Goal: Task Accomplishment & Management: Manage account settings

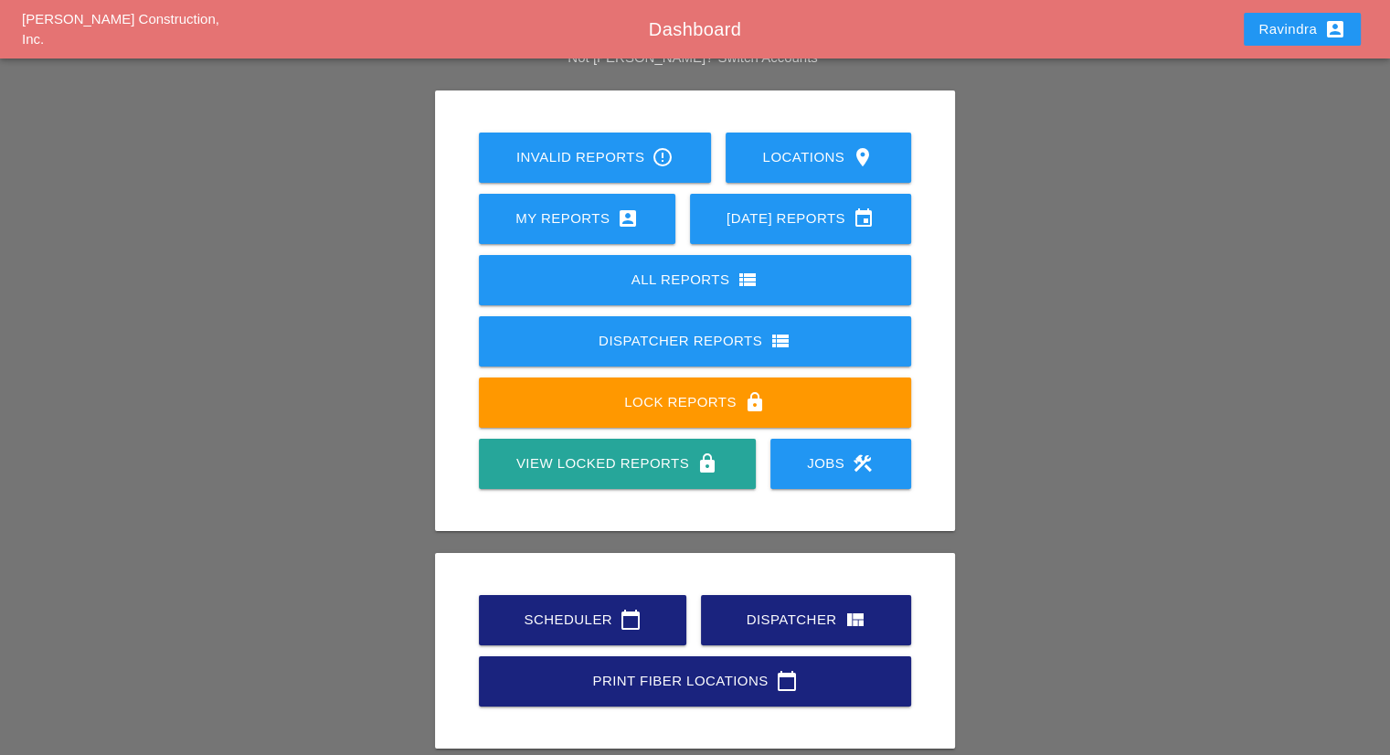
scroll to position [143, 0]
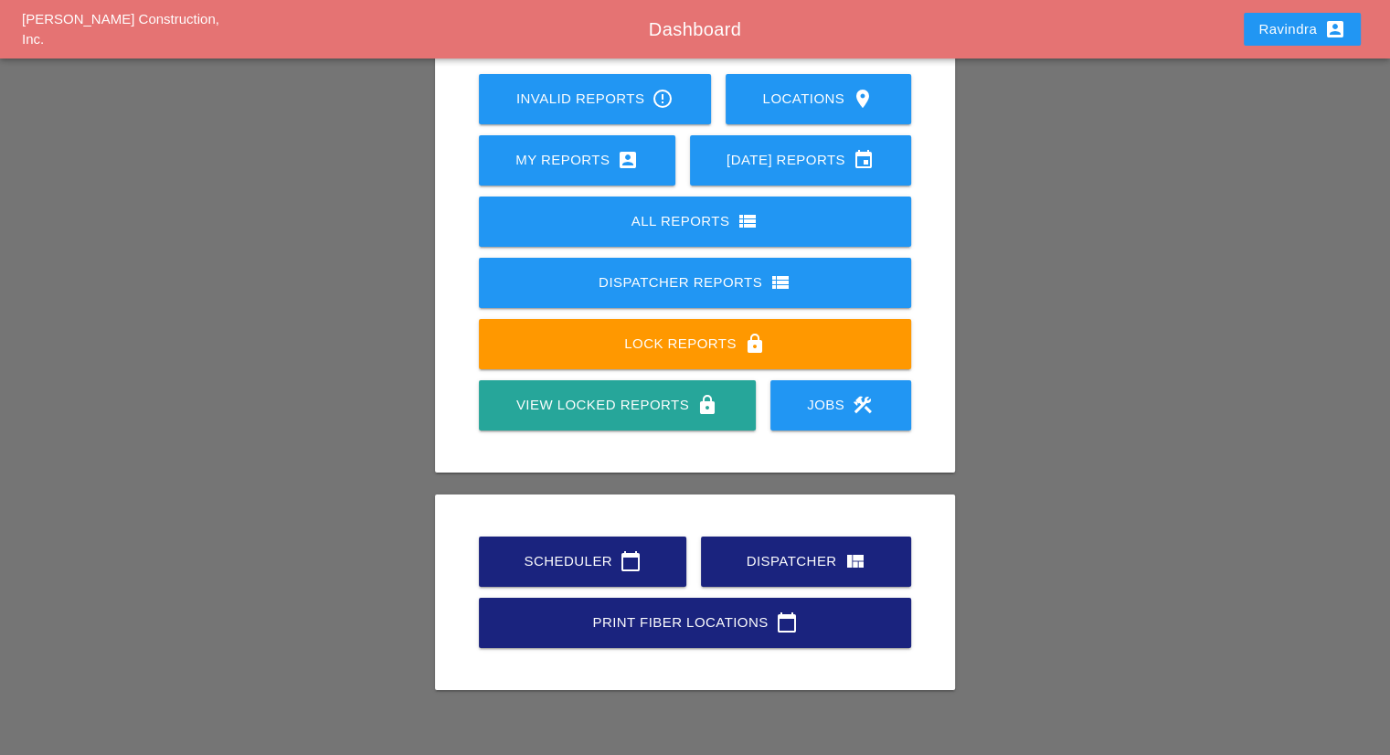
click at [618, 548] on link "Scheduler calendar_today" at bounding box center [582, 562] width 207 height 50
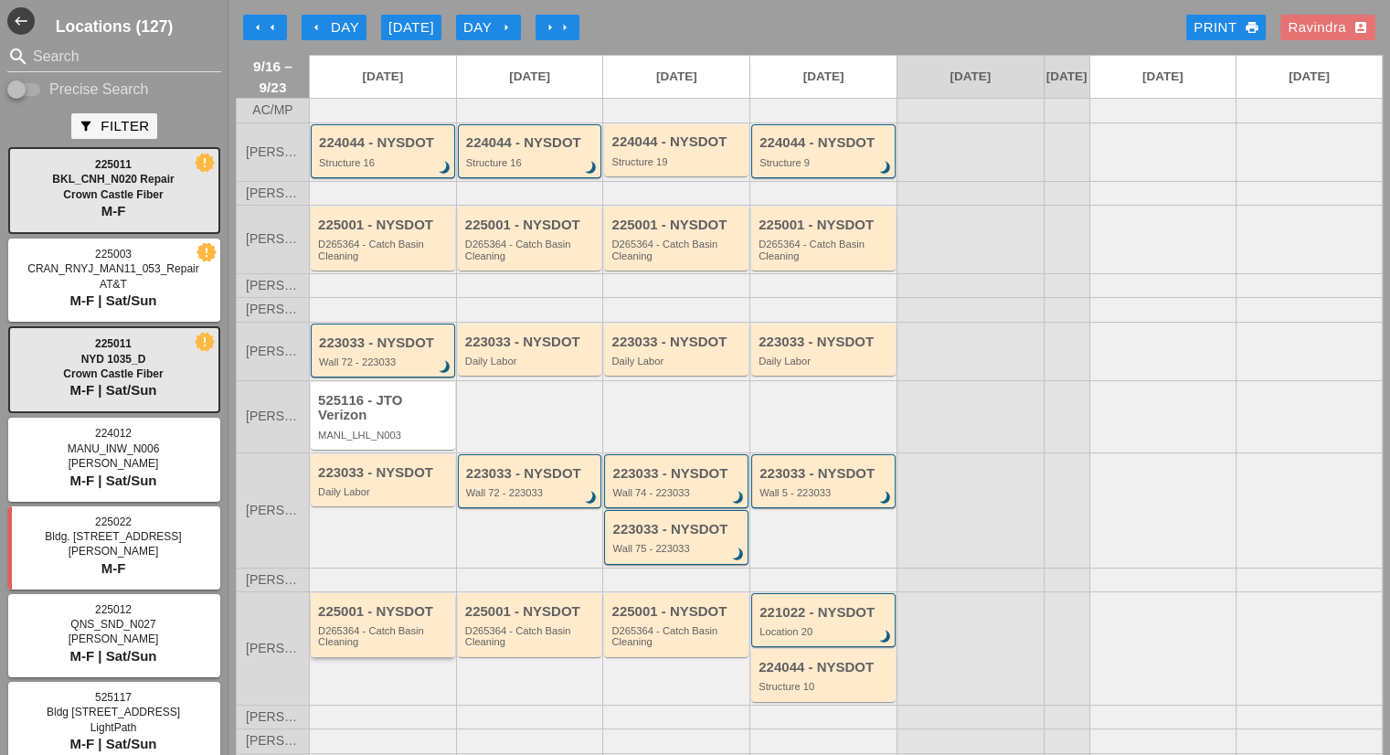
click at [380, 620] on div "225001 - NYSDOT" at bounding box center [384, 612] width 133 height 16
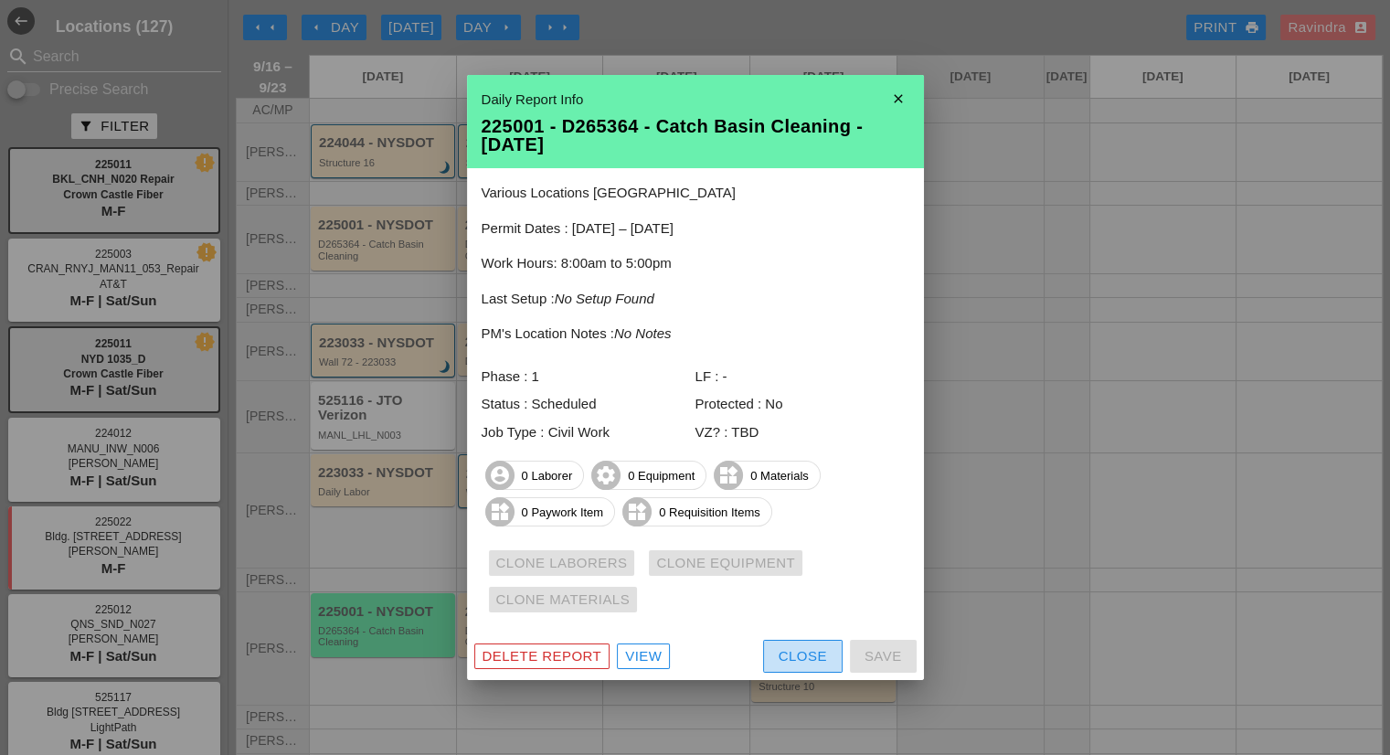
click at [796, 655] on div "Close" at bounding box center [803, 656] width 48 height 21
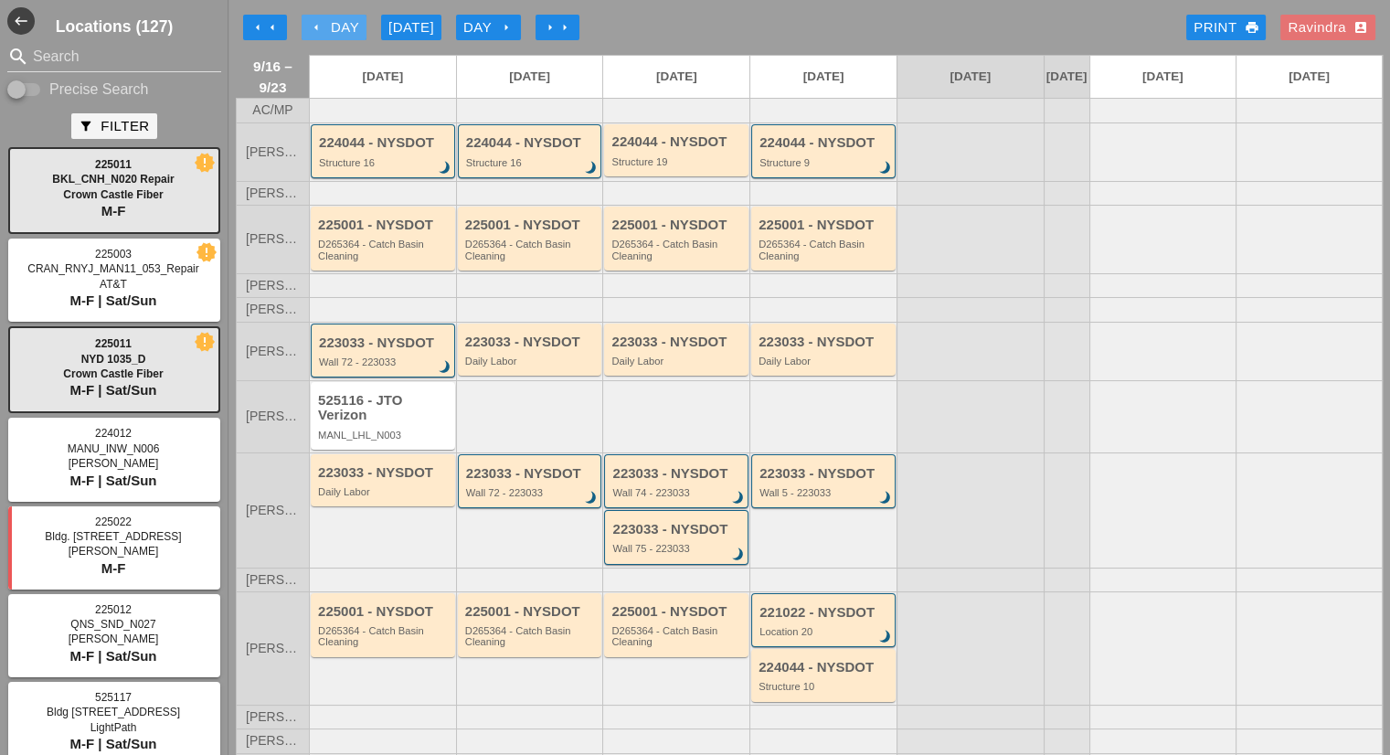
click at [344, 30] on div "arrow_left Day" at bounding box center [334, 27] width 50 height 21
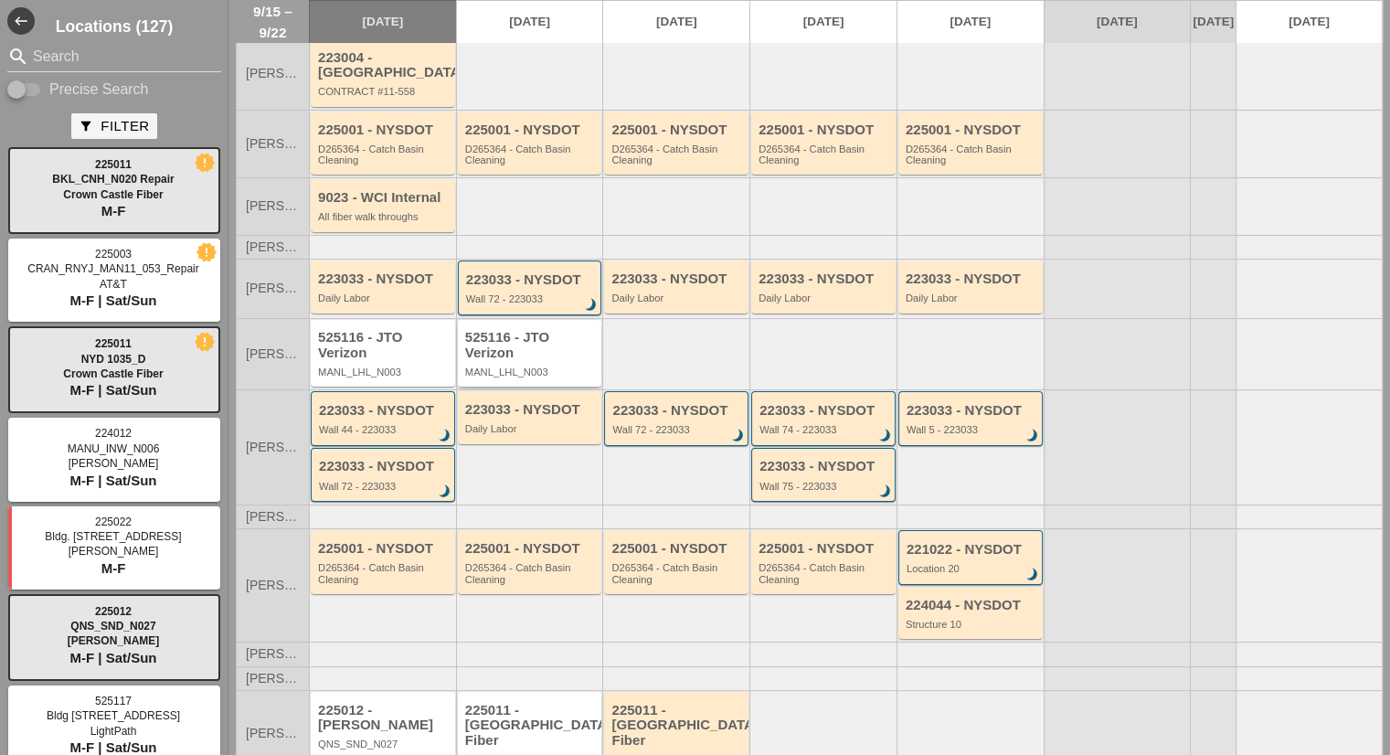
scroll to position [192, 0]
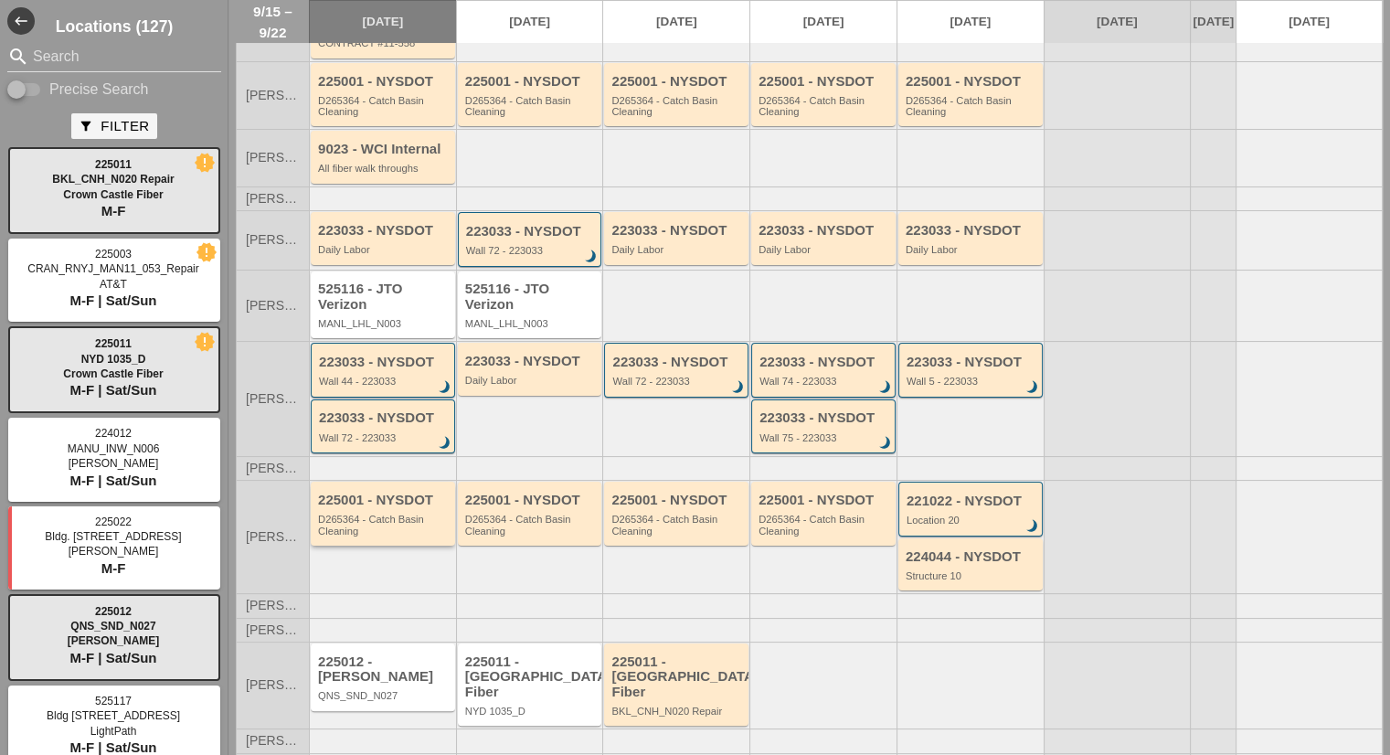
click at [370, 495] on div "225001 - NYSDOT" at bounding box center [384, 501] width 133 height 16
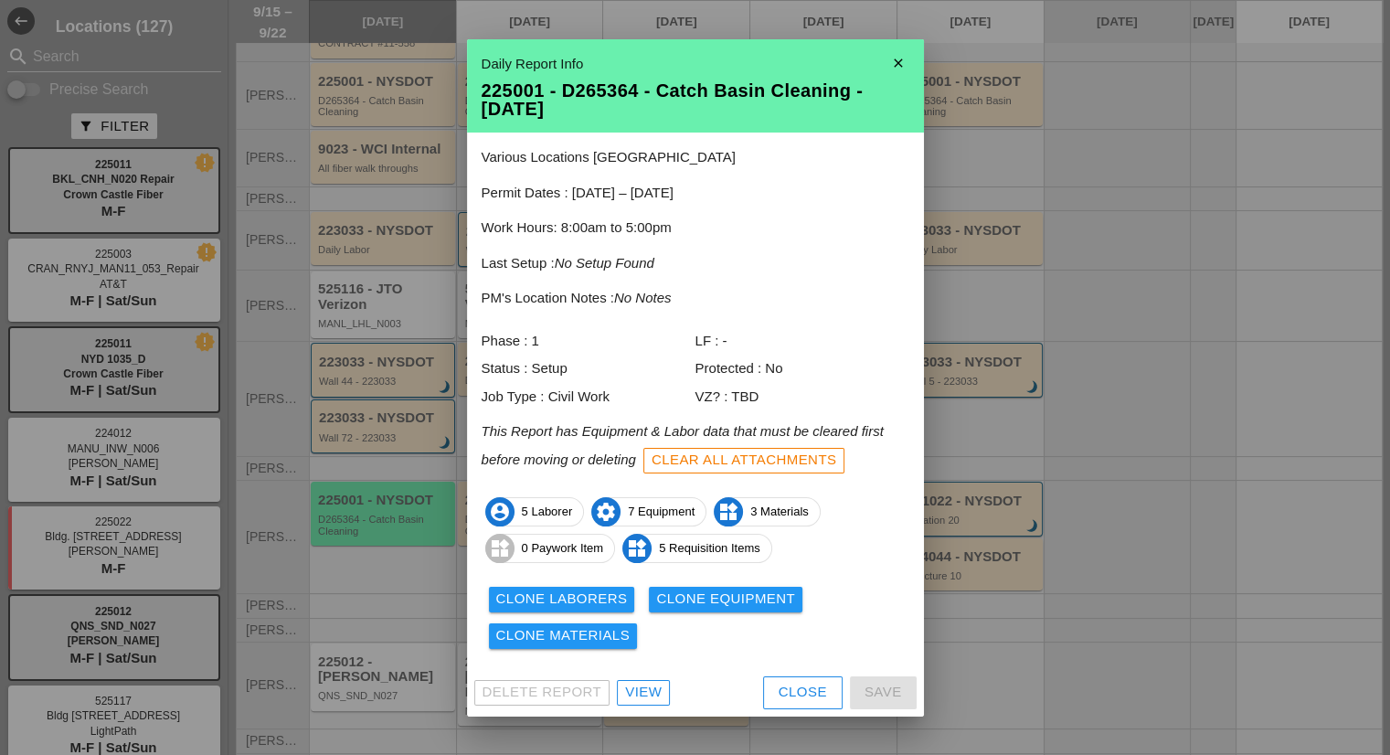
click at [759, 691] on div "Delete Report View Close Save" at bounding box center [695, 693] width 457 height 48
click at [771, 693] on button "Close" at bounding box center [803, 692] width 80 height 33
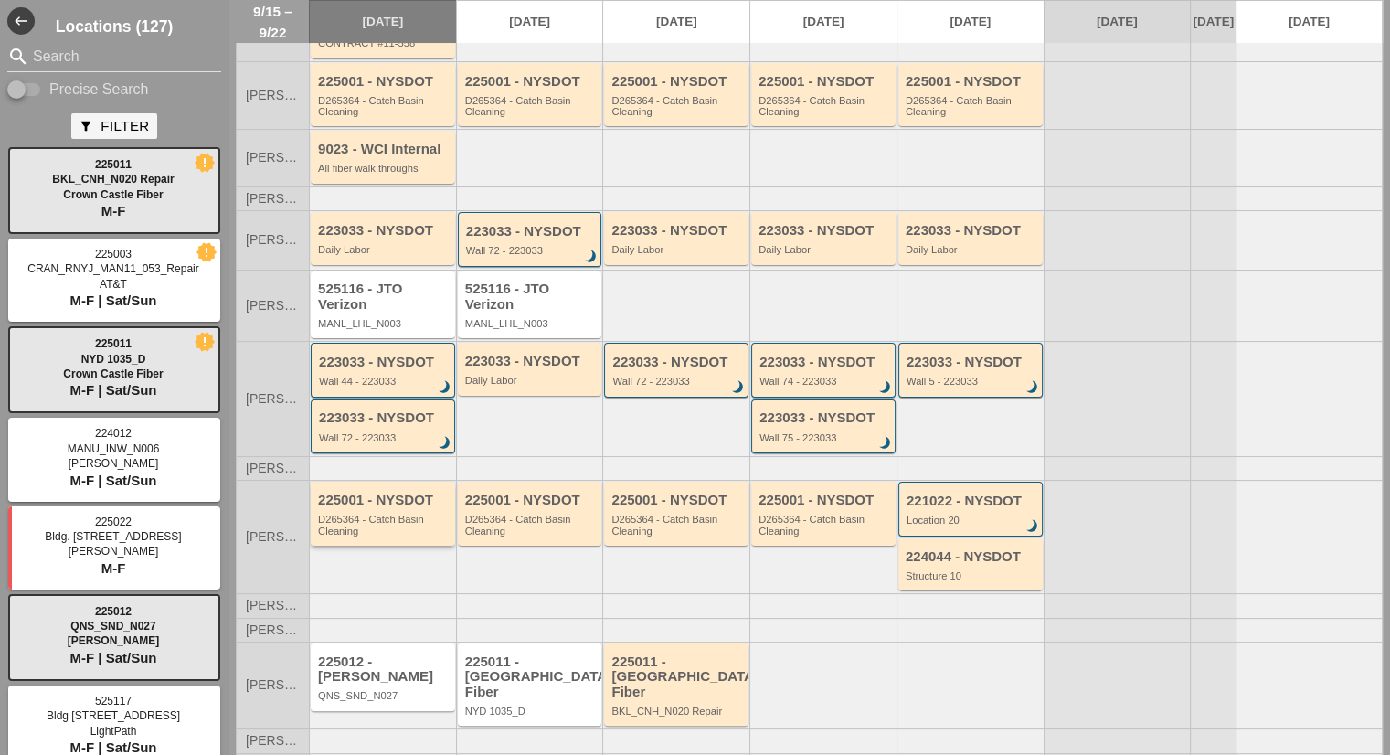
click at [411, 519] on div "D265364 - Catch Basin Cleaning" at bounding box center [384, 525] width 133 height 23
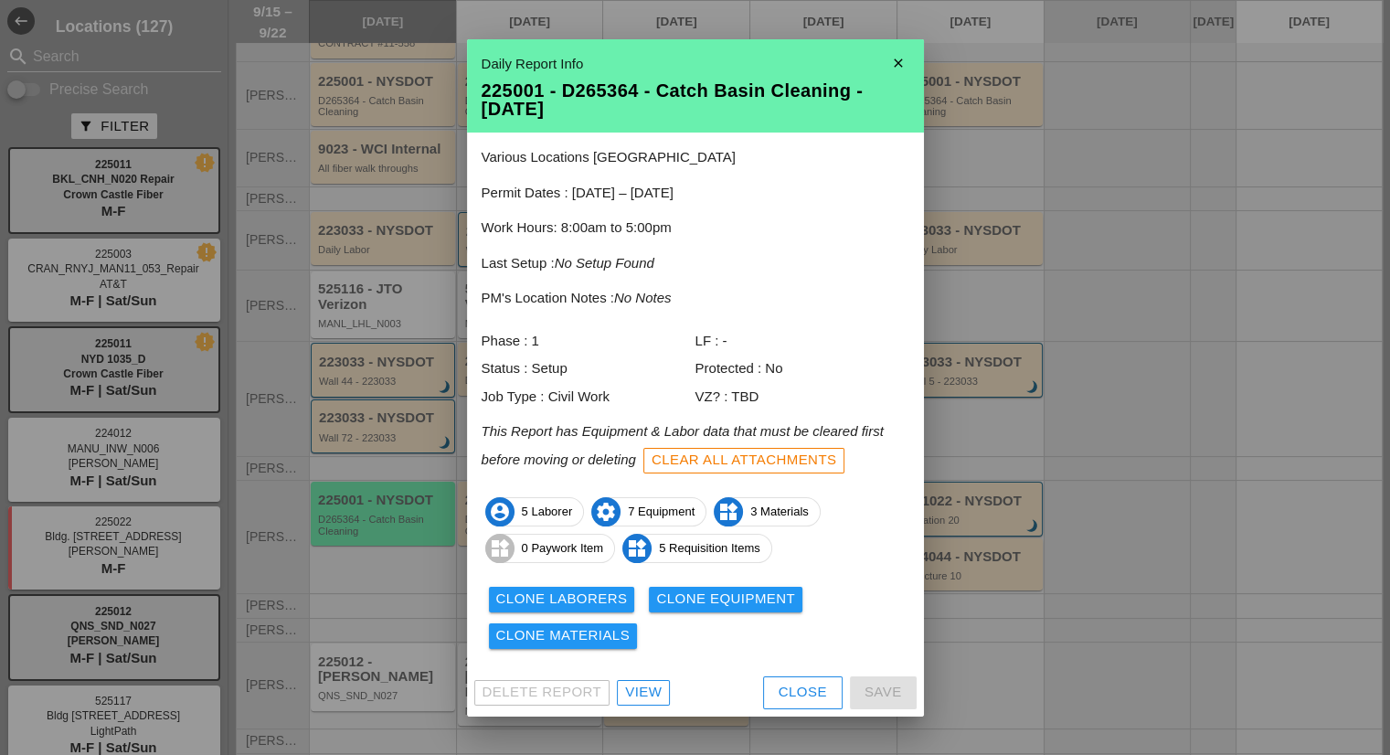
click at [556, 606] on div "Clone Laborers" at bounding box center [562, 599] width 132 height 21
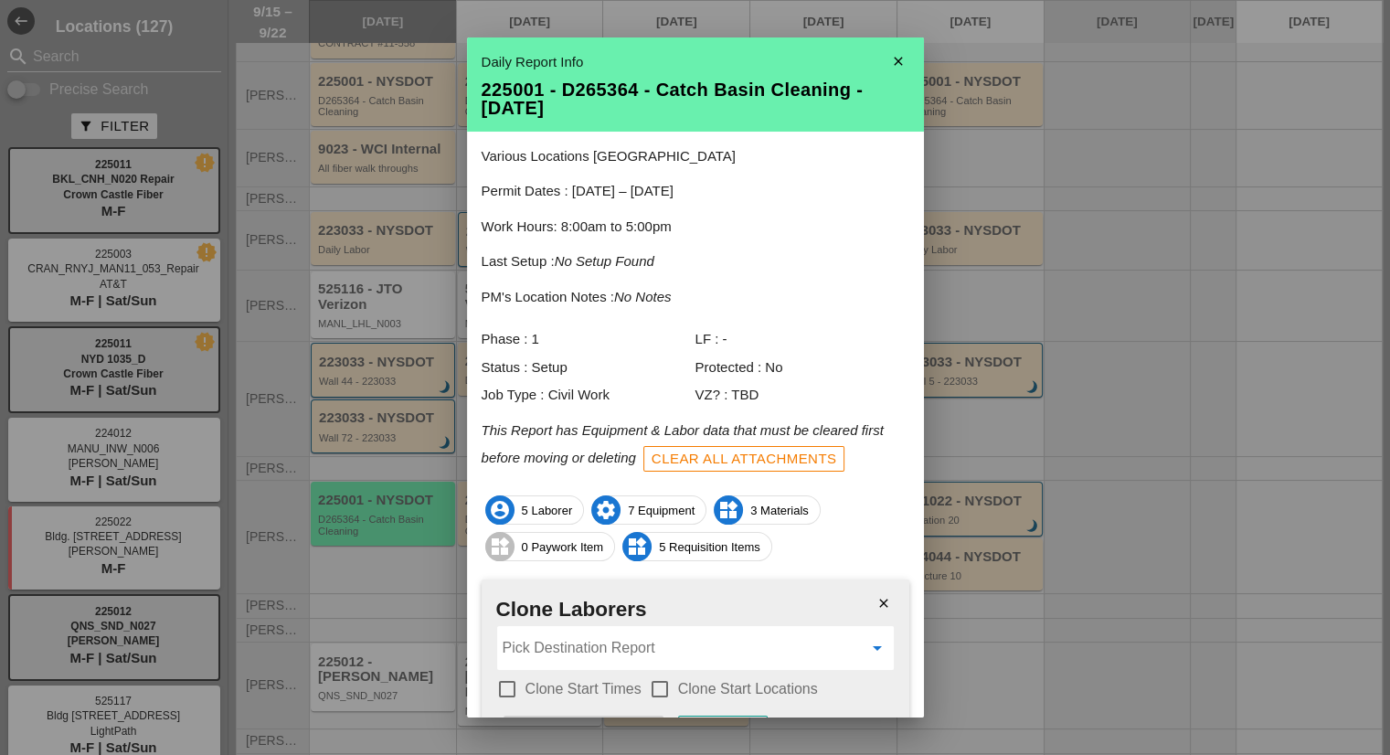
click at [538, 641] on input "Pick Destination Report" at bounding box center [683, 647] width 360 height 29
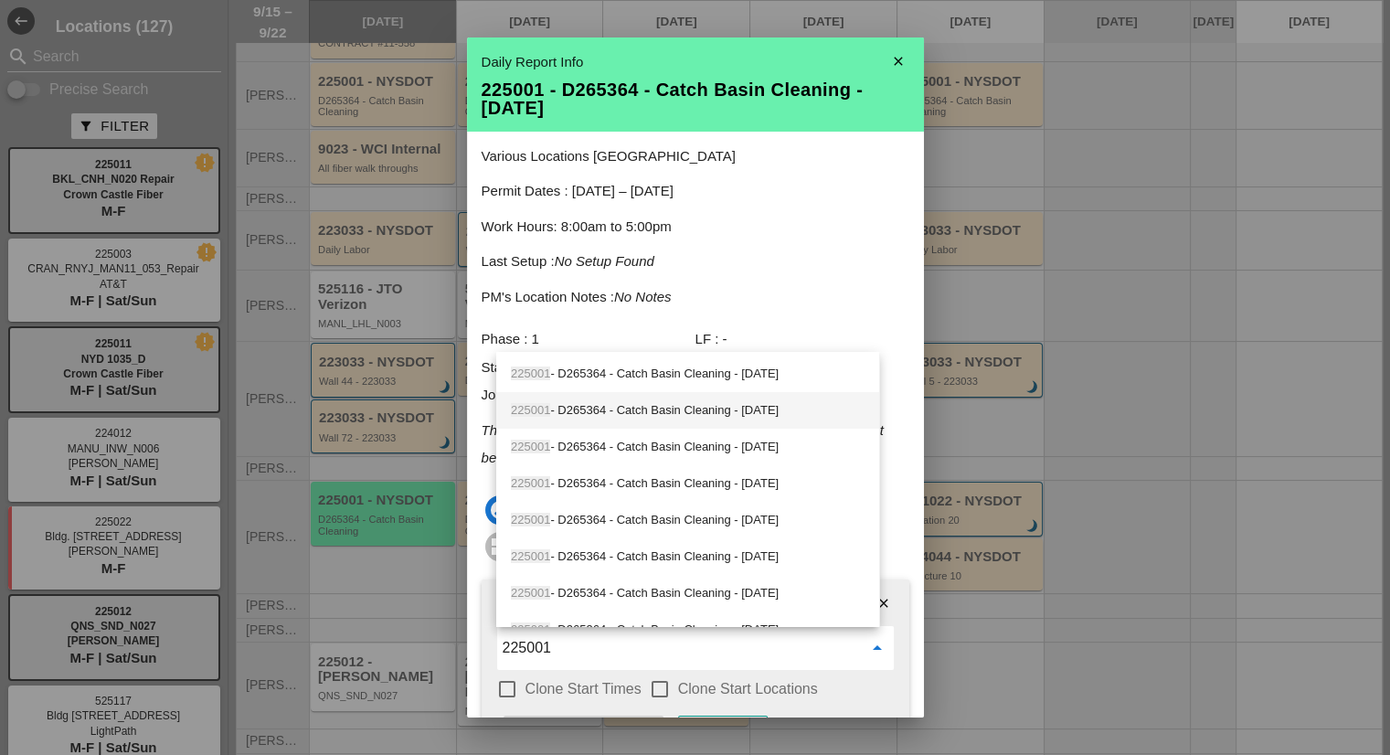
click at [710, 416] on div "225001 - D265364 - Catch Basin Cleaning - 09/16/2025" at bounding box center [688, 410] width 354 height 22
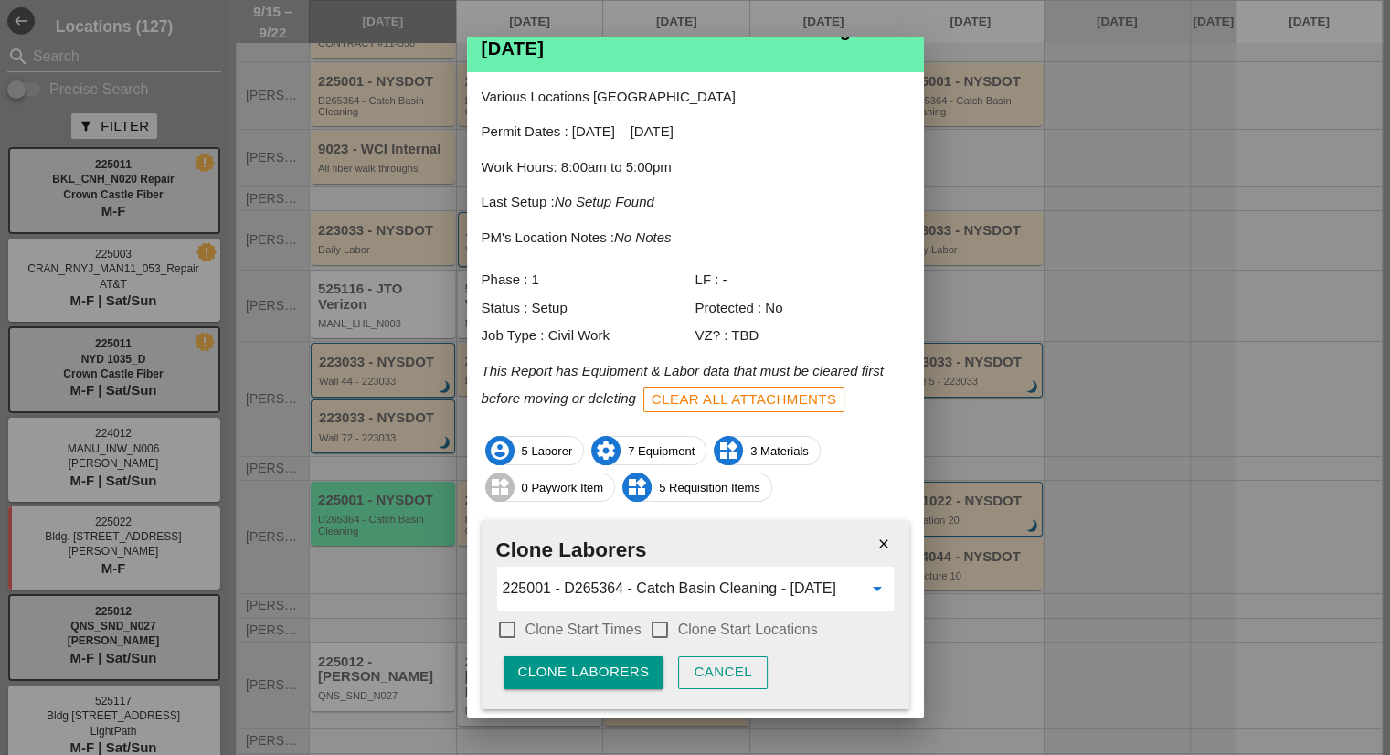
scroll to position [113, 0]
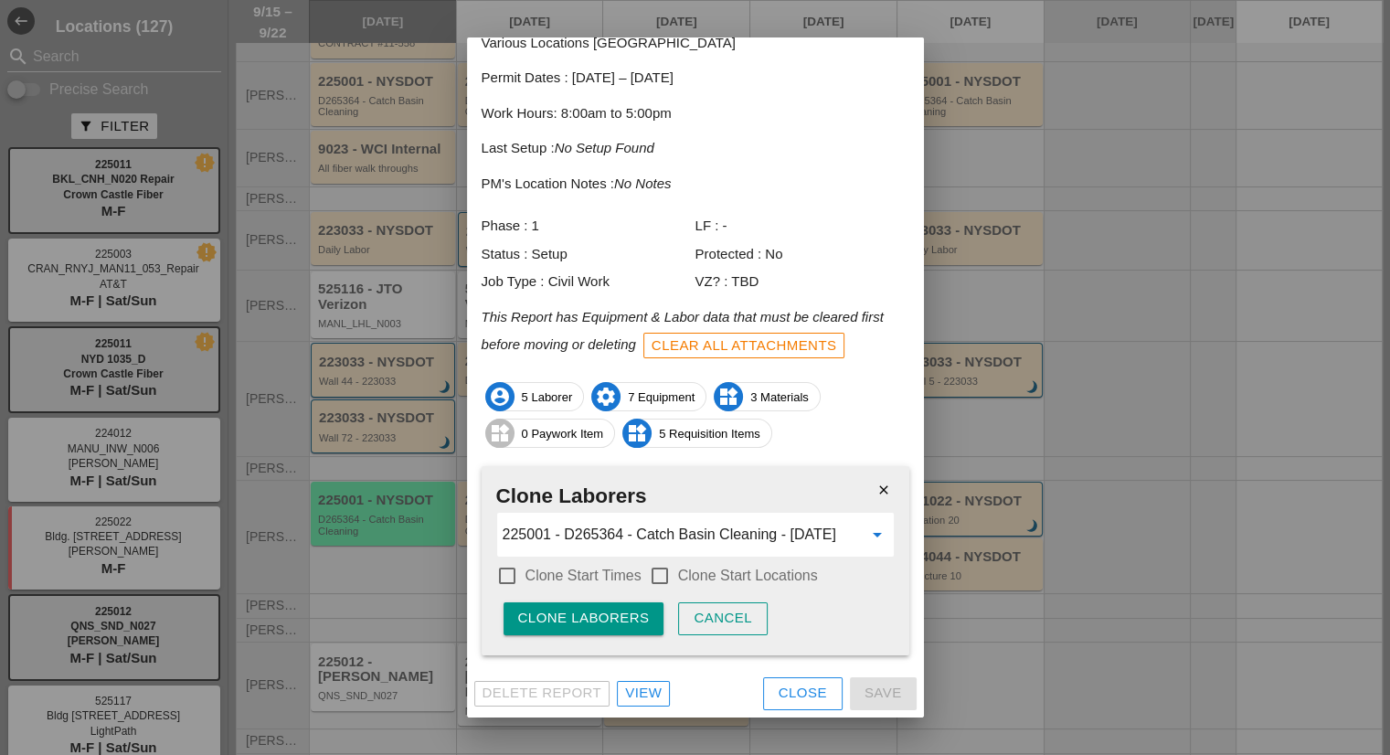
type input "225001 - D265364 - Catch Basin Cleaning - [DATE]"
click at [588, 582] on label "Clone Start Times" at bounding box center [584, 576] width 116 height 18
checkbox input "true"
click at [669, 575] on div at bounding box center [659, 575] width 31 height 31
checkbox input "true"
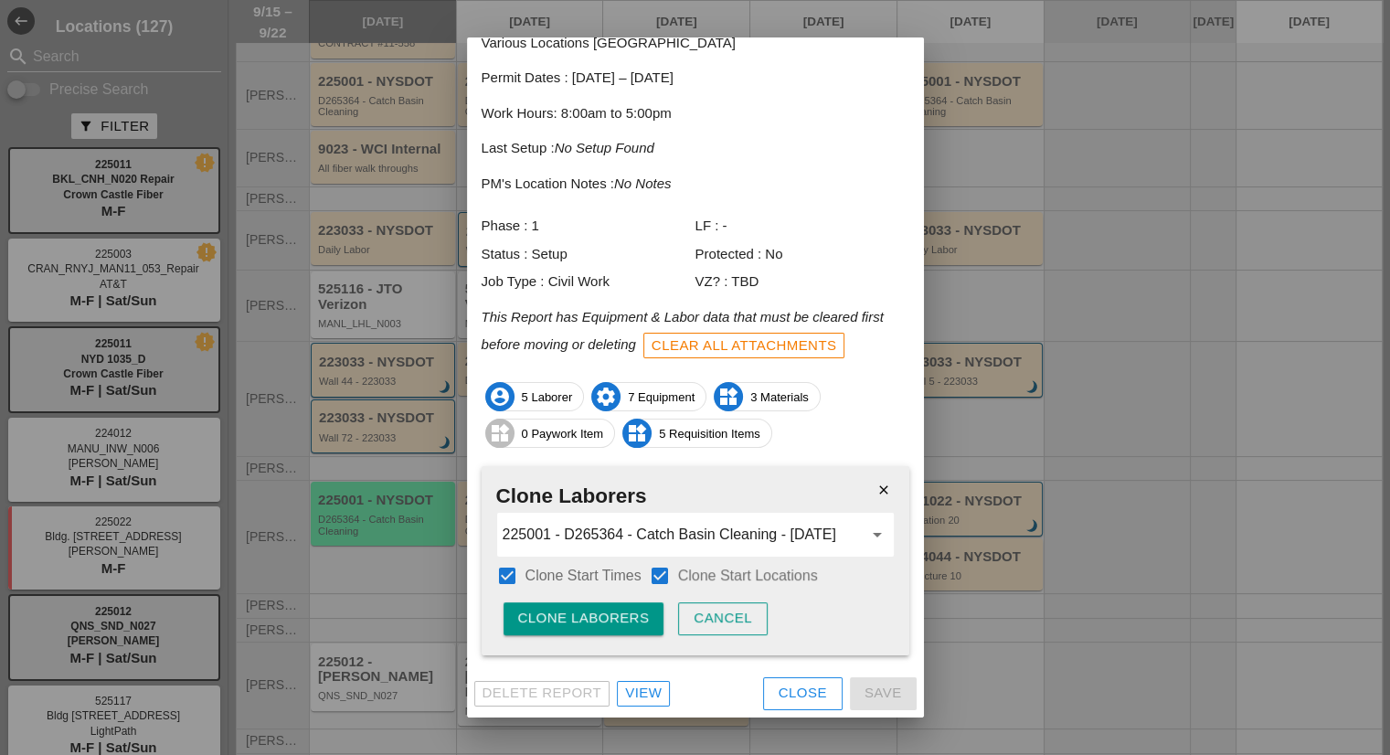
click at [616, 615] on div "Clone Laborers" at bounding box center [584, 618] width 132 height 21
click at [616, 615] on div "Are you sure?" at bounding box center [576, 618] width 116 height 21
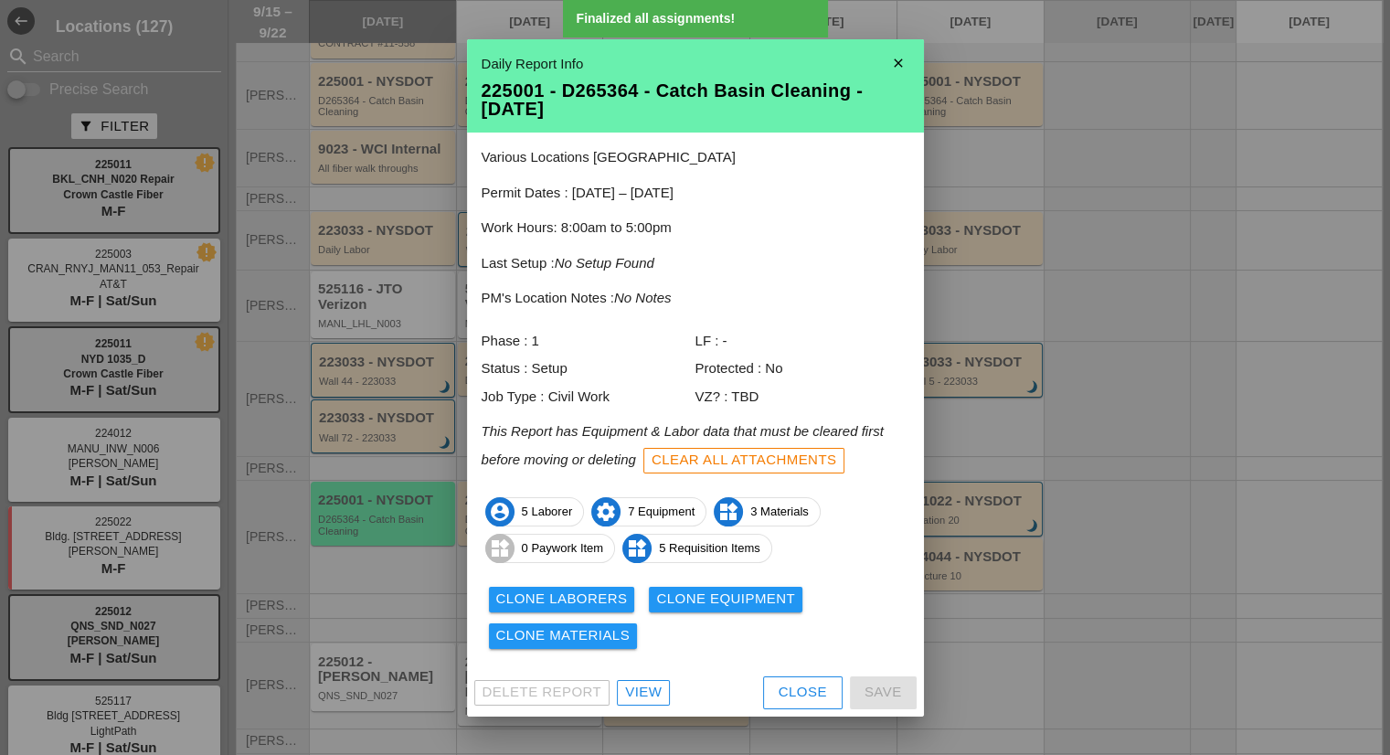
scroll to position [0, 0]
click at [718, 578] on div "Various Locations NY Permit Dates : 03/21/2025 – 12/31/2025 Work Hours: 8:00am …" at bounding box center [695, 401] width 457 height 537
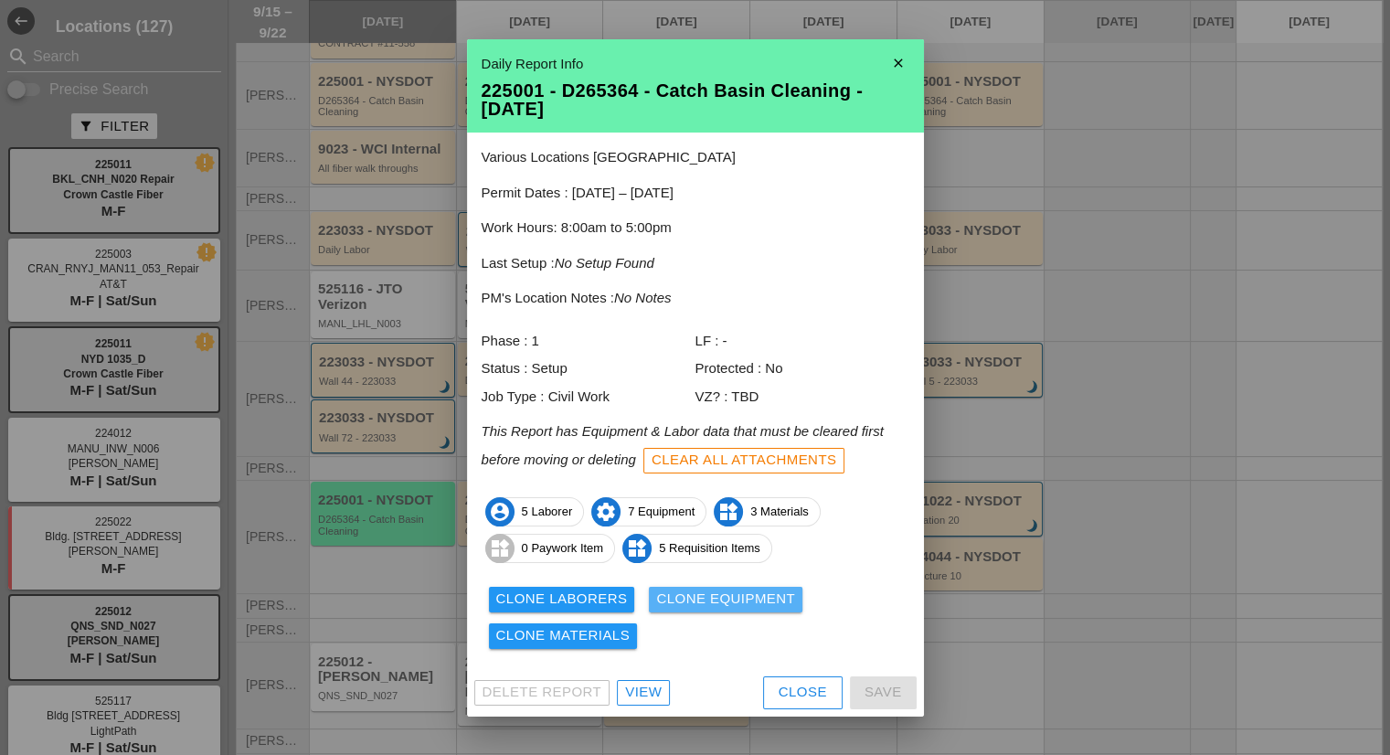
click at [720, 587] on button "Clone Equipment" at bounding box center [726, 600] width 154 height 26
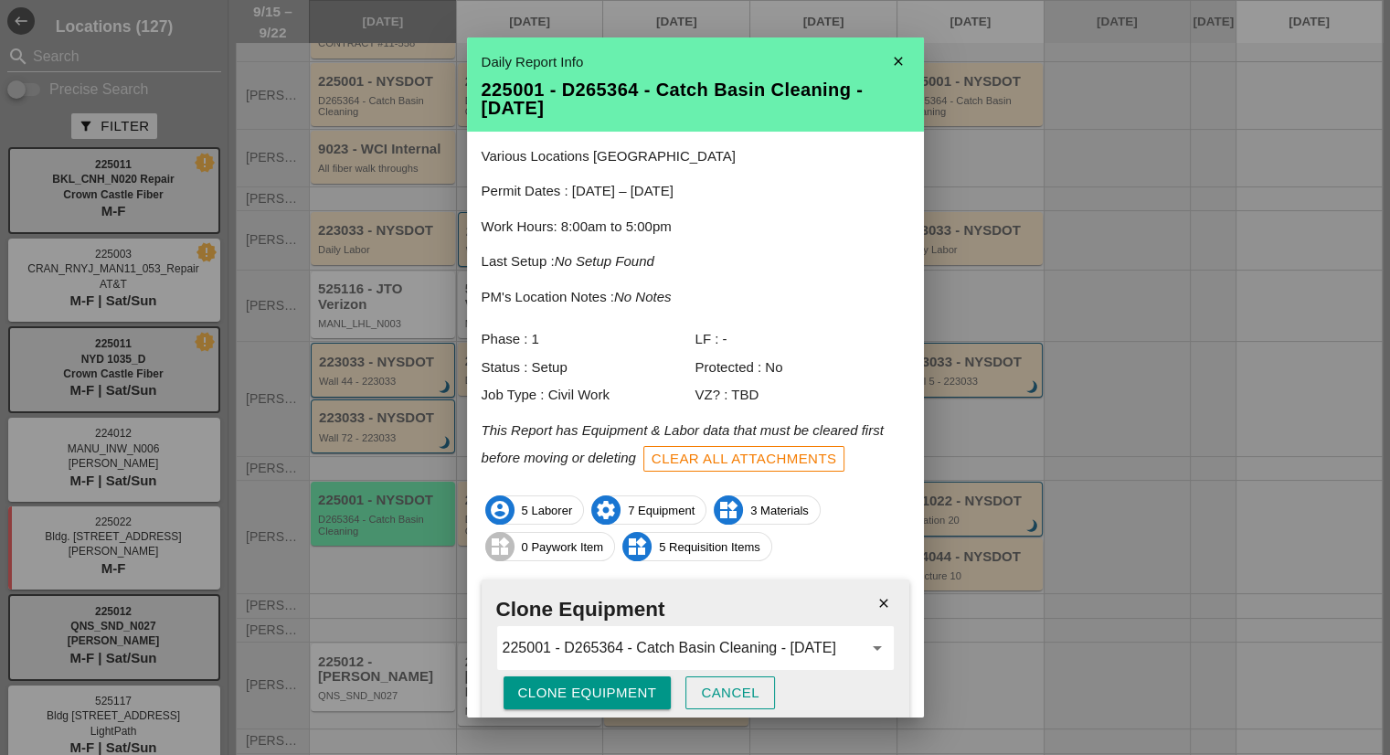
click at [610, 683] on div "Clone Equipment" at bounding box center [587, 693] width 139 height 21
click at [610, 683] on div "Are you sure?" at bounding box center [576, 693] width 116 height 21
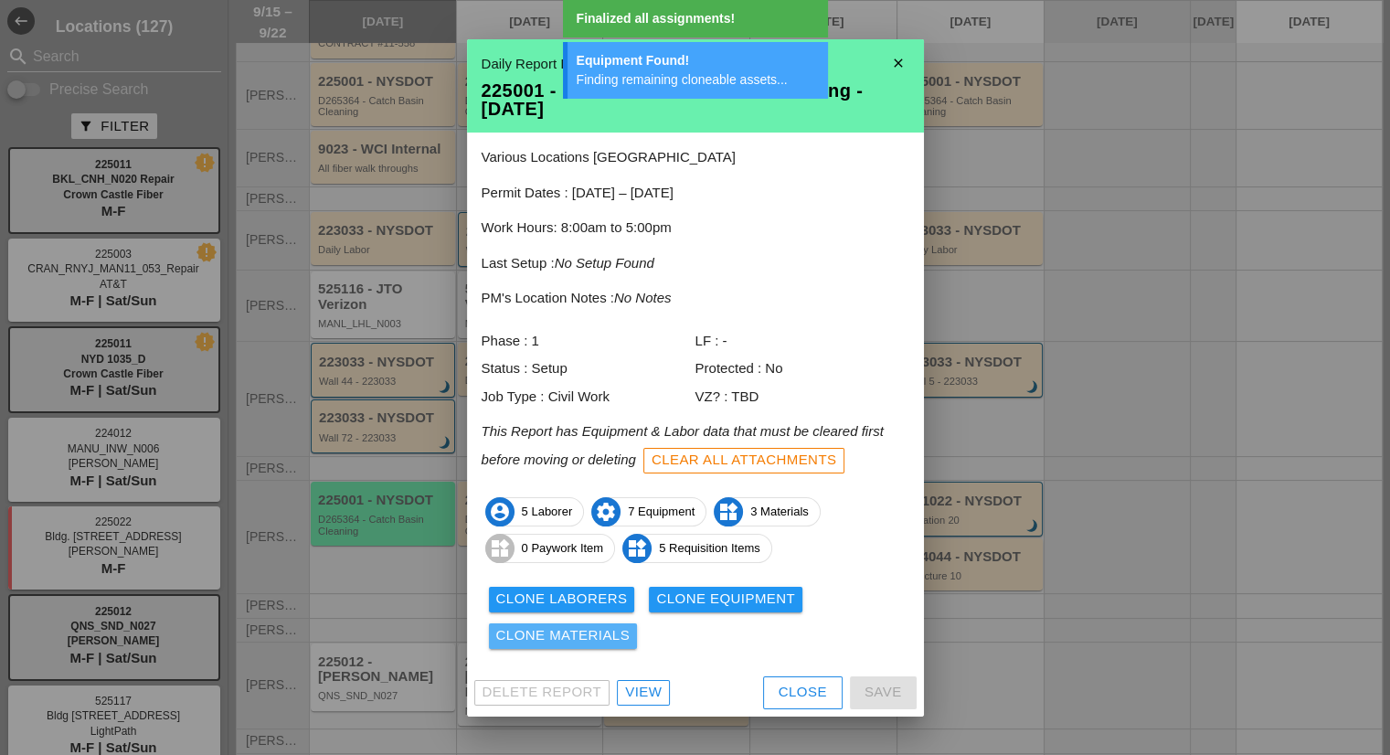
click at [584, 636] on div "Clone Materials" at bounding box center [563, 635] width 134 height 21
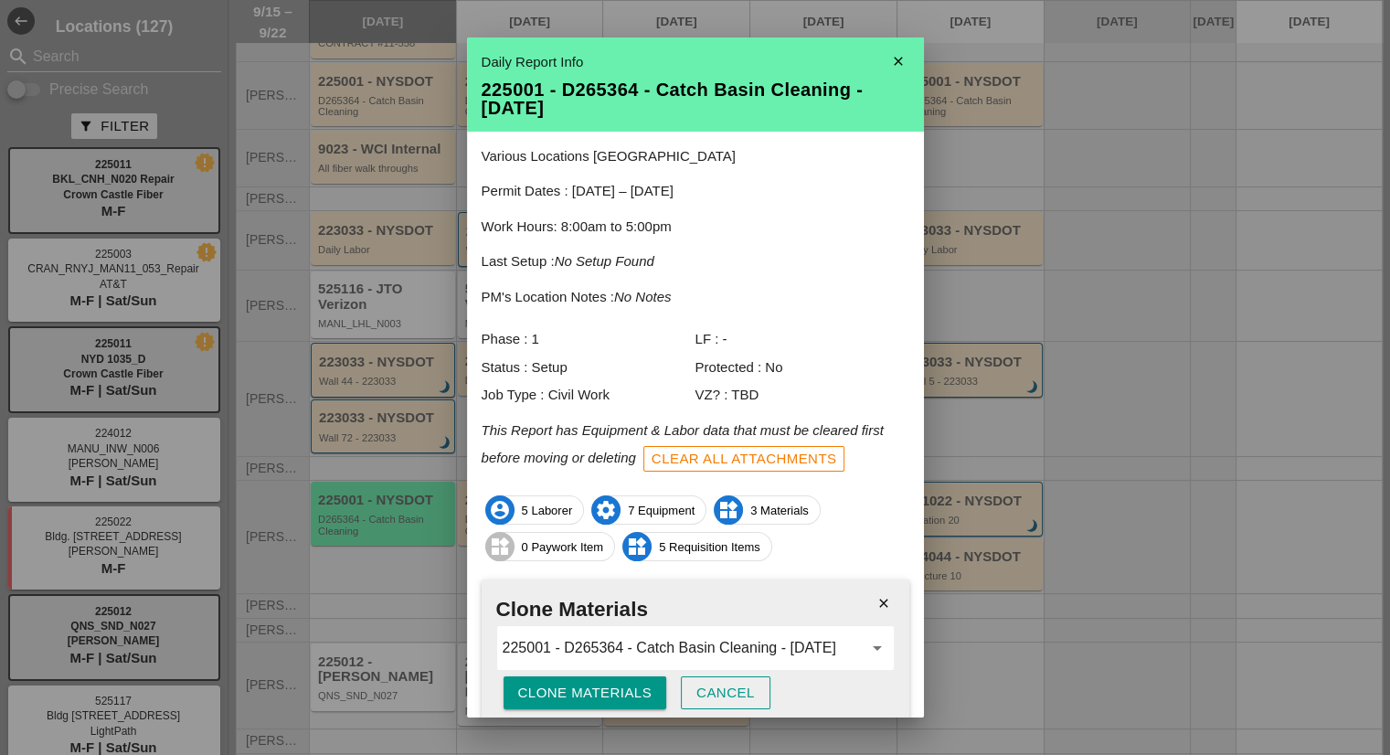
click at [608, 680] on button "Clone Materials" at bounding box center [586, 692] width 164 height 33
click at [608, 680] on button "Are you sure?" at bounding box center [576, 692] width 145 height 33
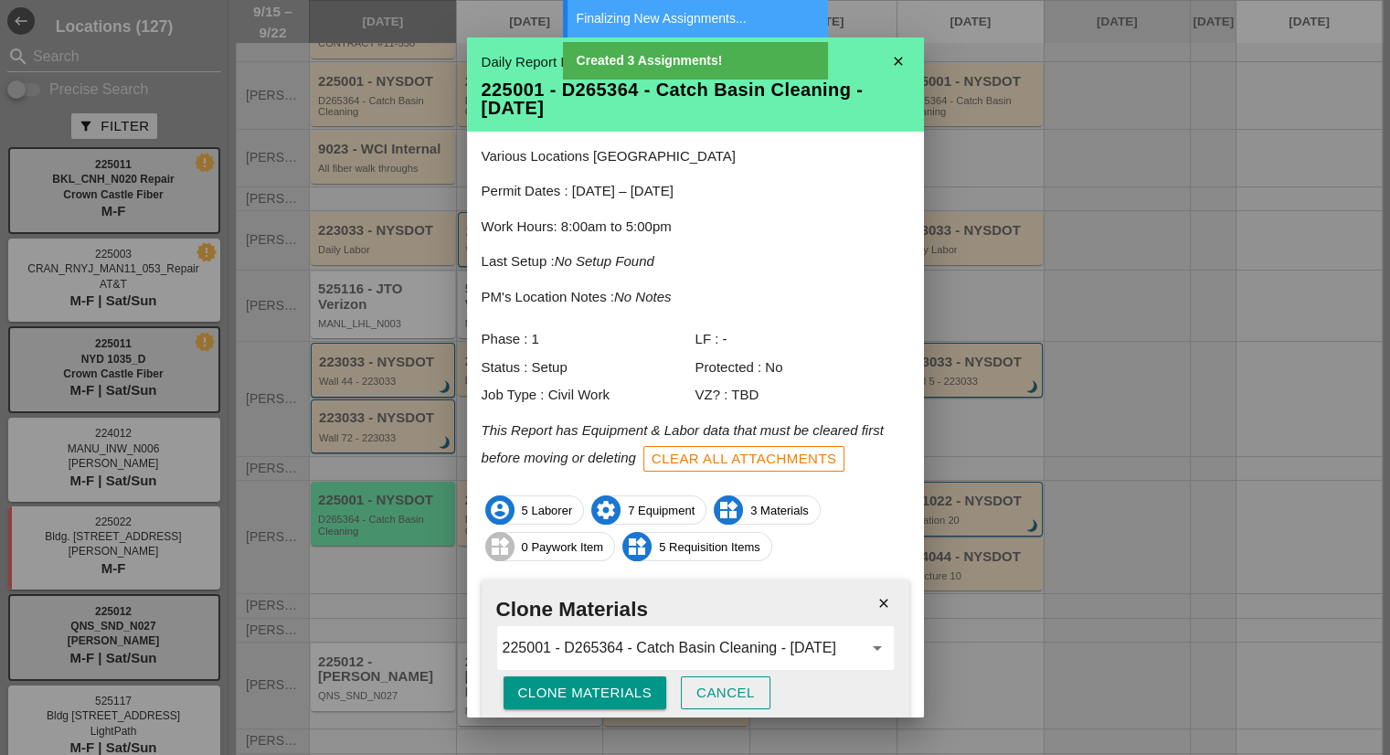
scroll to position [73, 0]
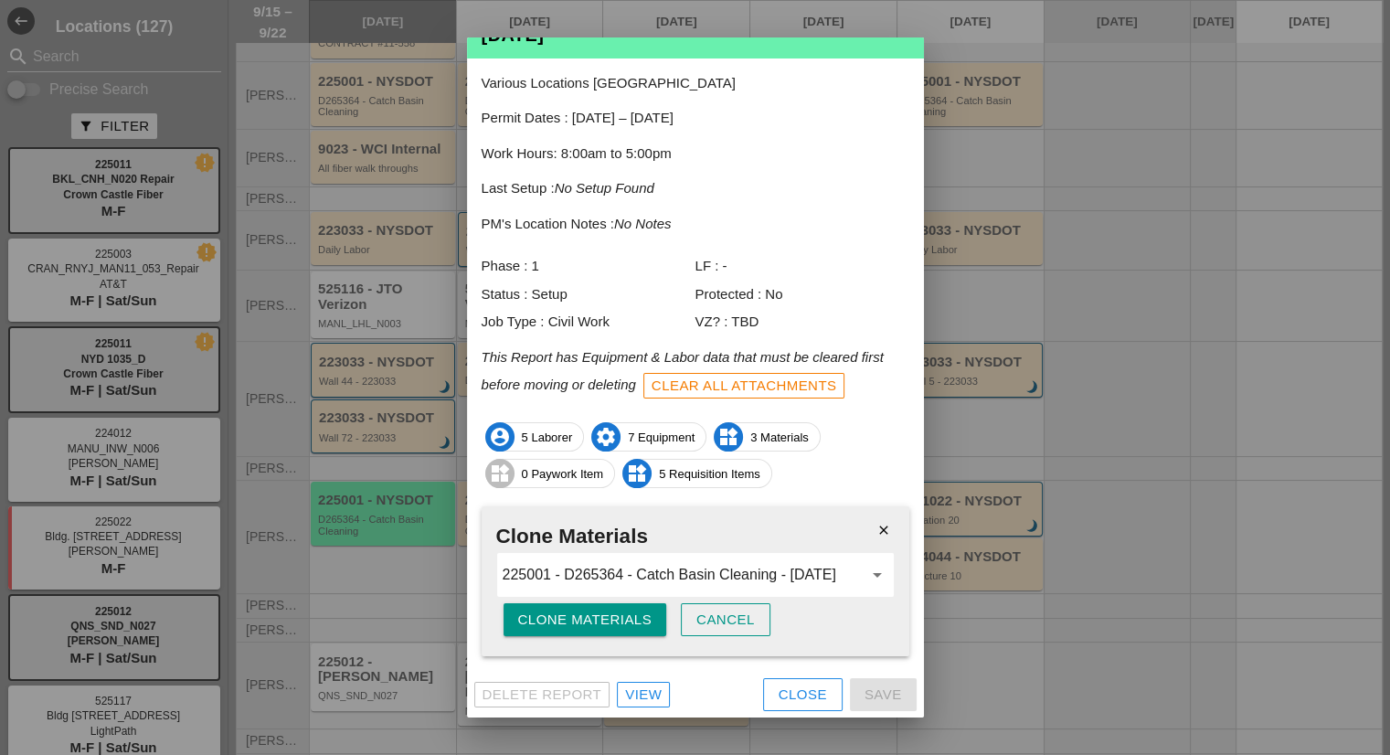
click at [815, 685] on button "Close" at bounding box center [803, 694] width 80 height 33
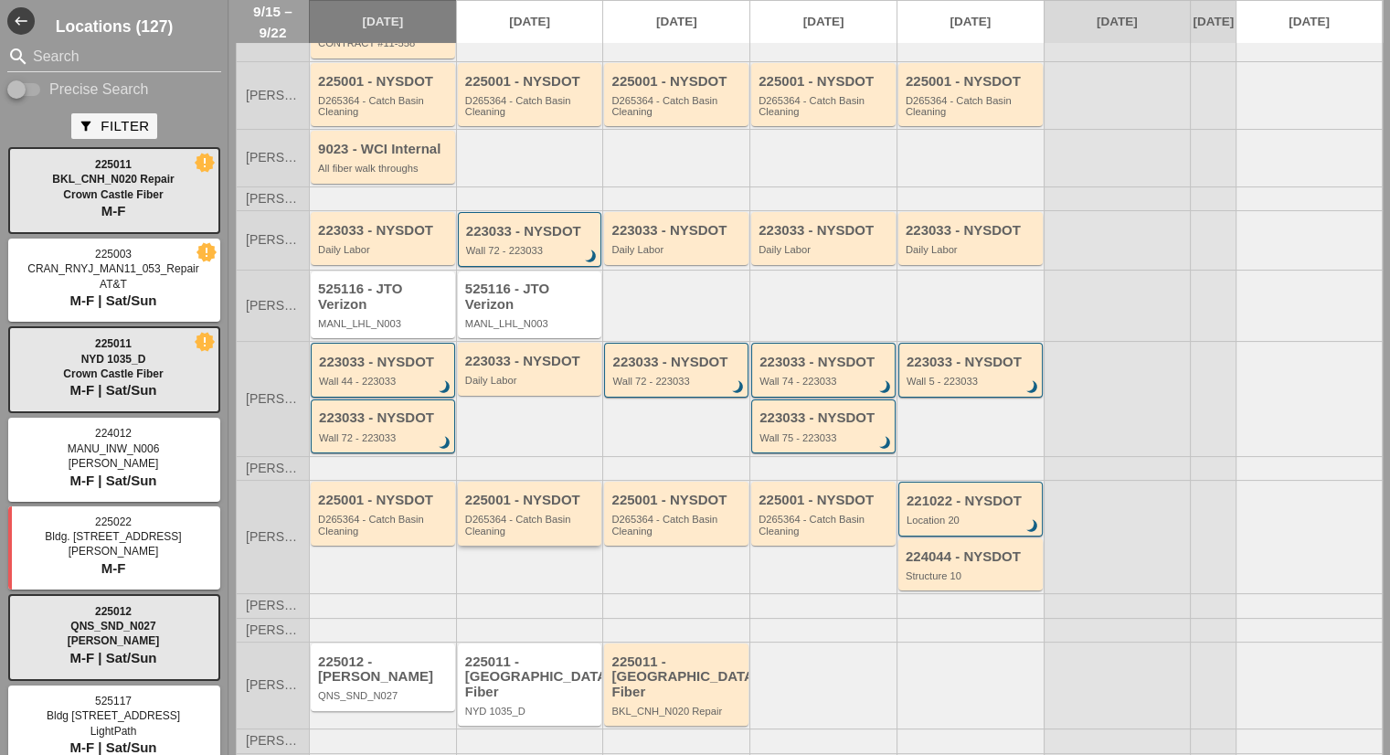
click at [565, 495] on div "225001 - NYSDOT" at bounding box center [531, 501] width 133 height 16
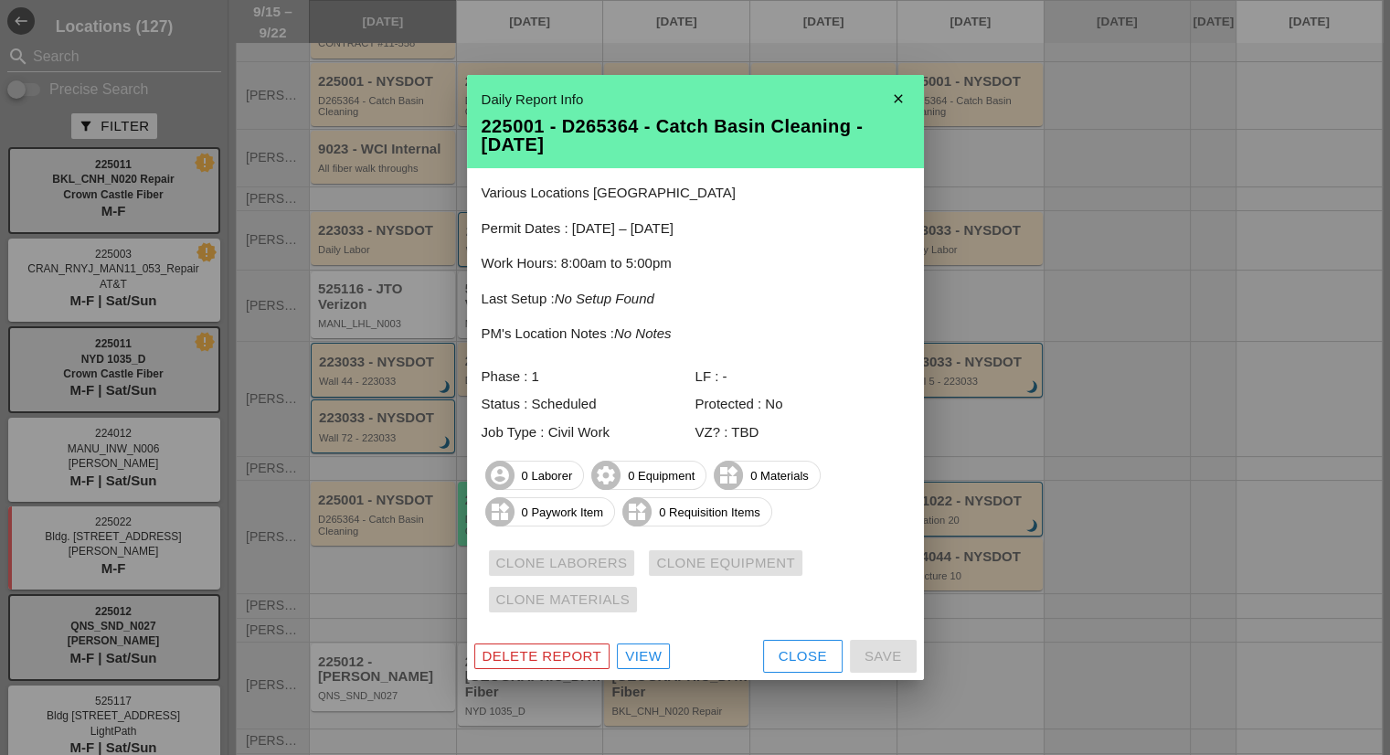
click at [791, 651] on div "Close" at bounding box center [803, 656] width 48 height 21
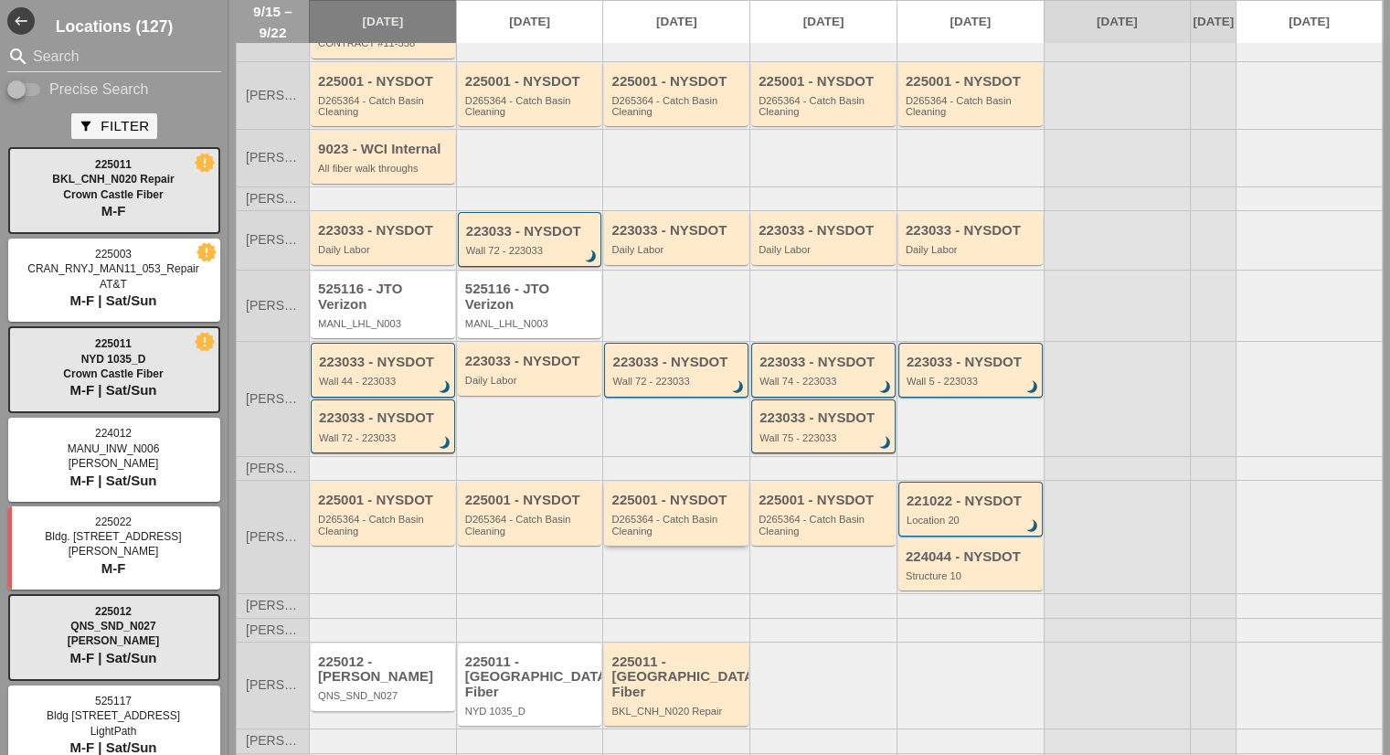
click at [617, 518] on div "D265364 - Catch Basin Cleaning" at bounding box center [678, 525] width 133 height 23
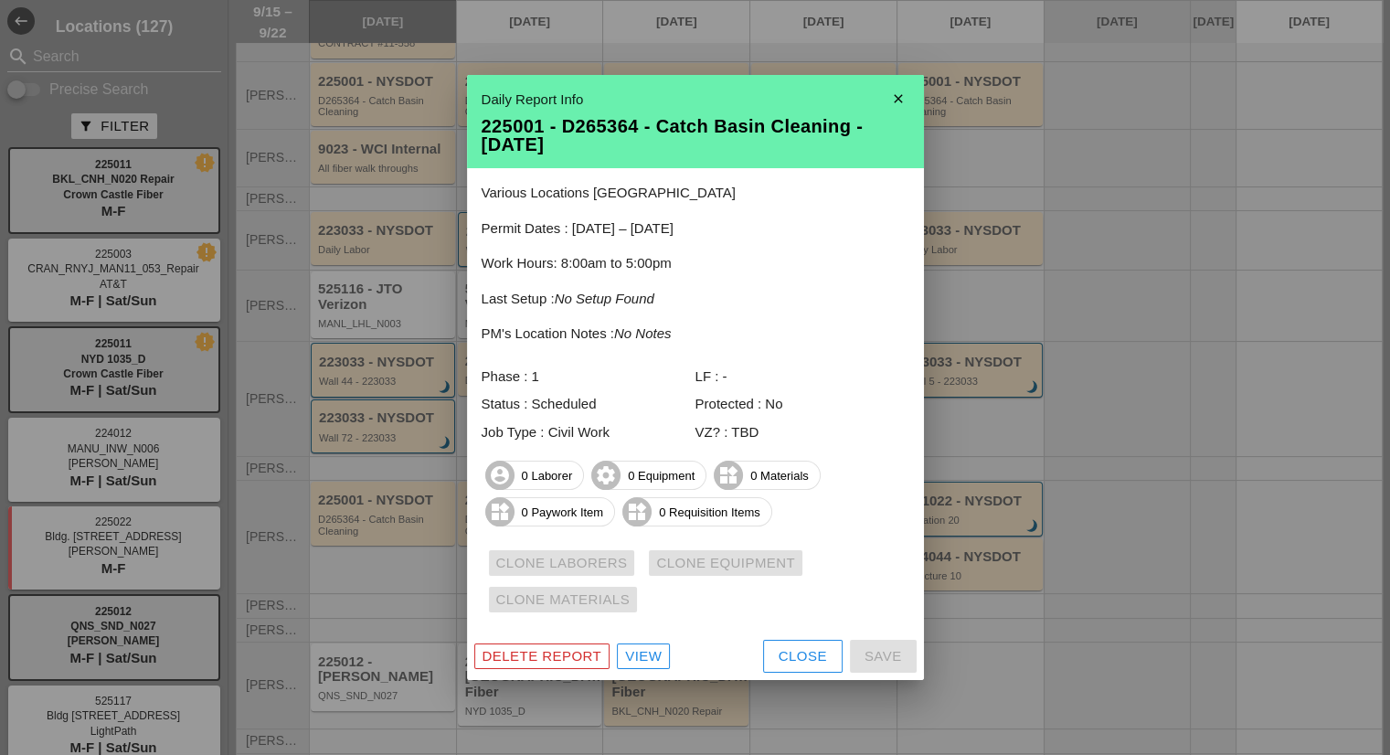
click at [813, 648] on div "Close" at bounding box center [803, 656] width 48 height 21
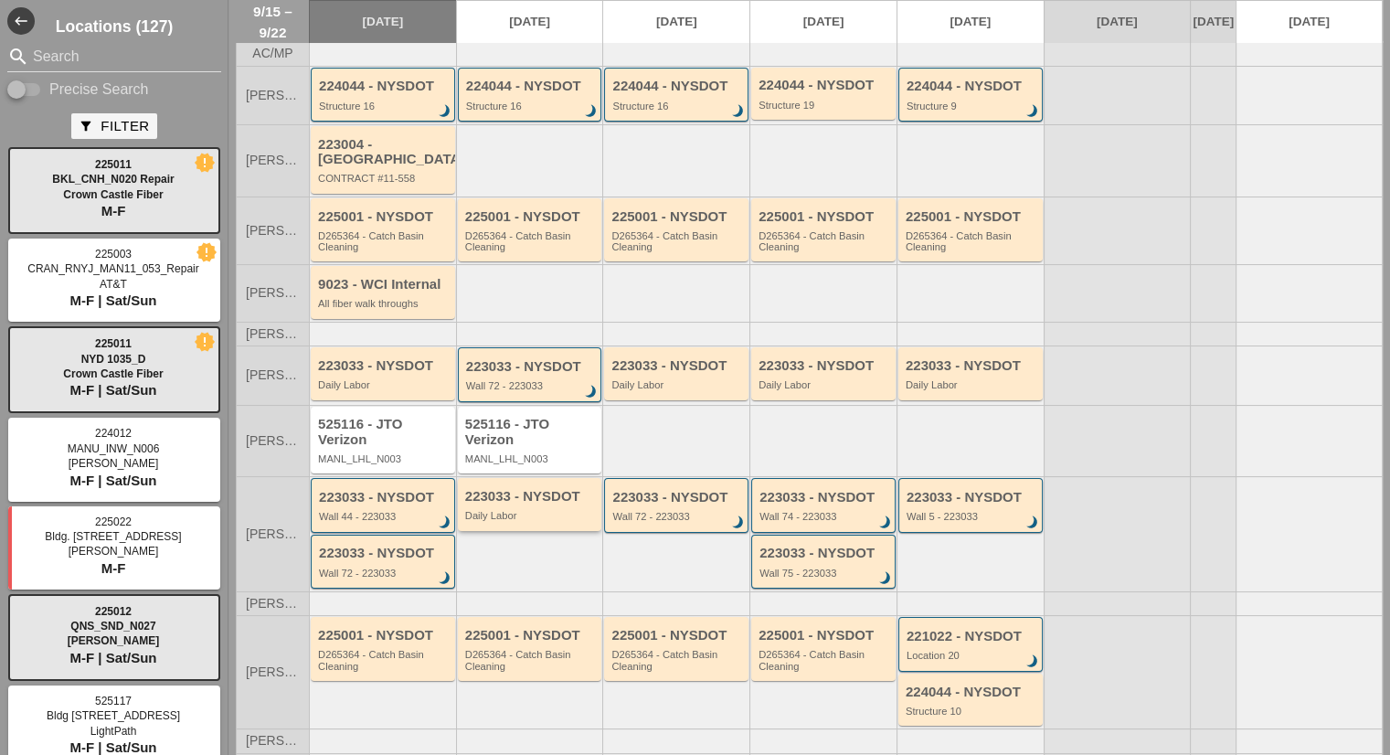
scroll to position [0, 0]
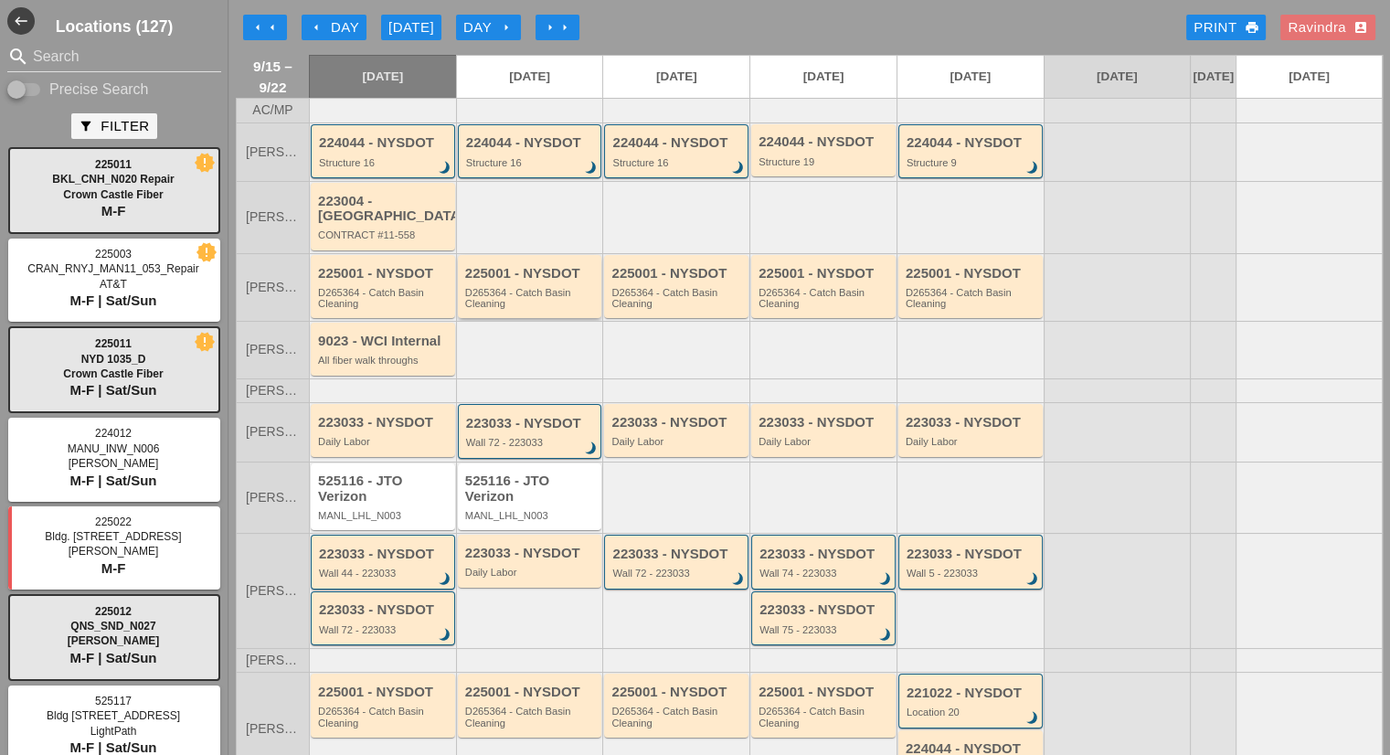
click at [548, 301] on div "D265364 - Catch Basin Cleaning" at bounding box center [531, 298] width 133 height 23
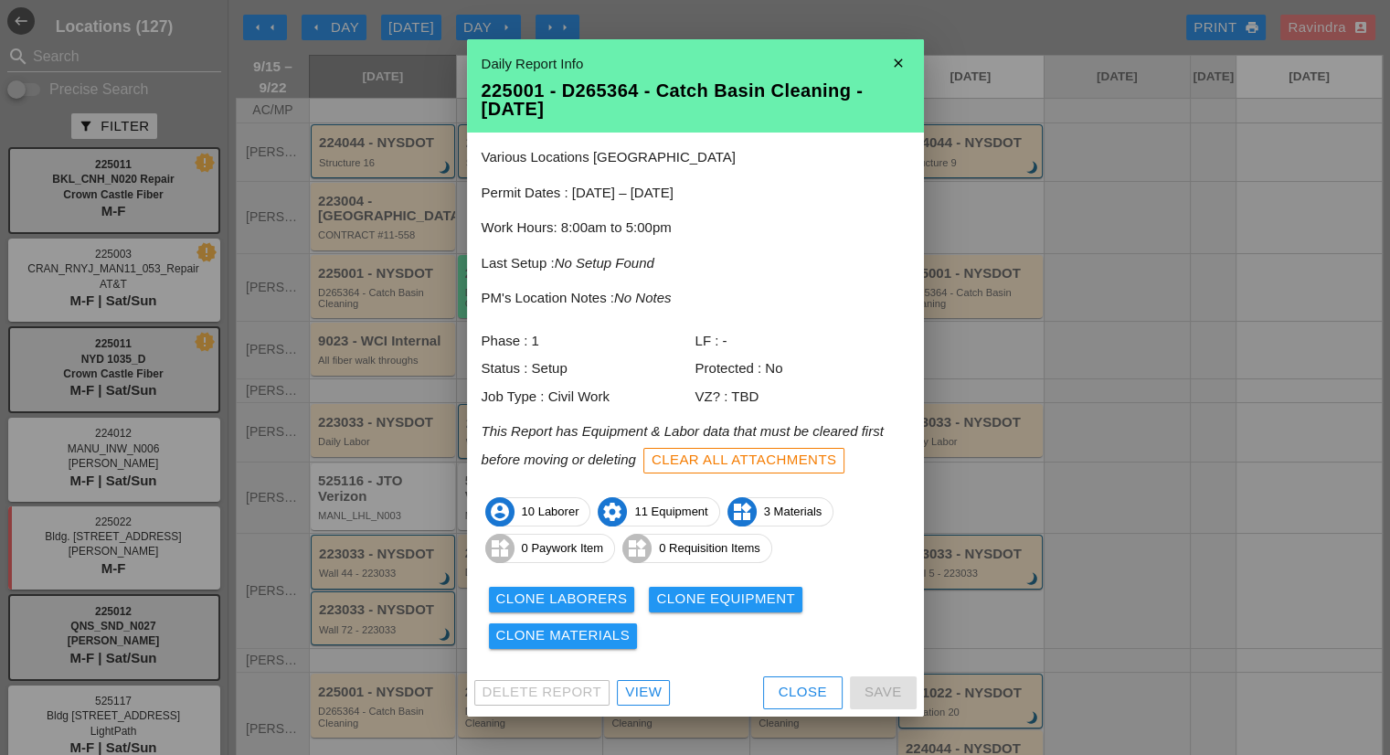
click at [652, 690] on div "View" at bounding box center [643, 692] width 37 height 21
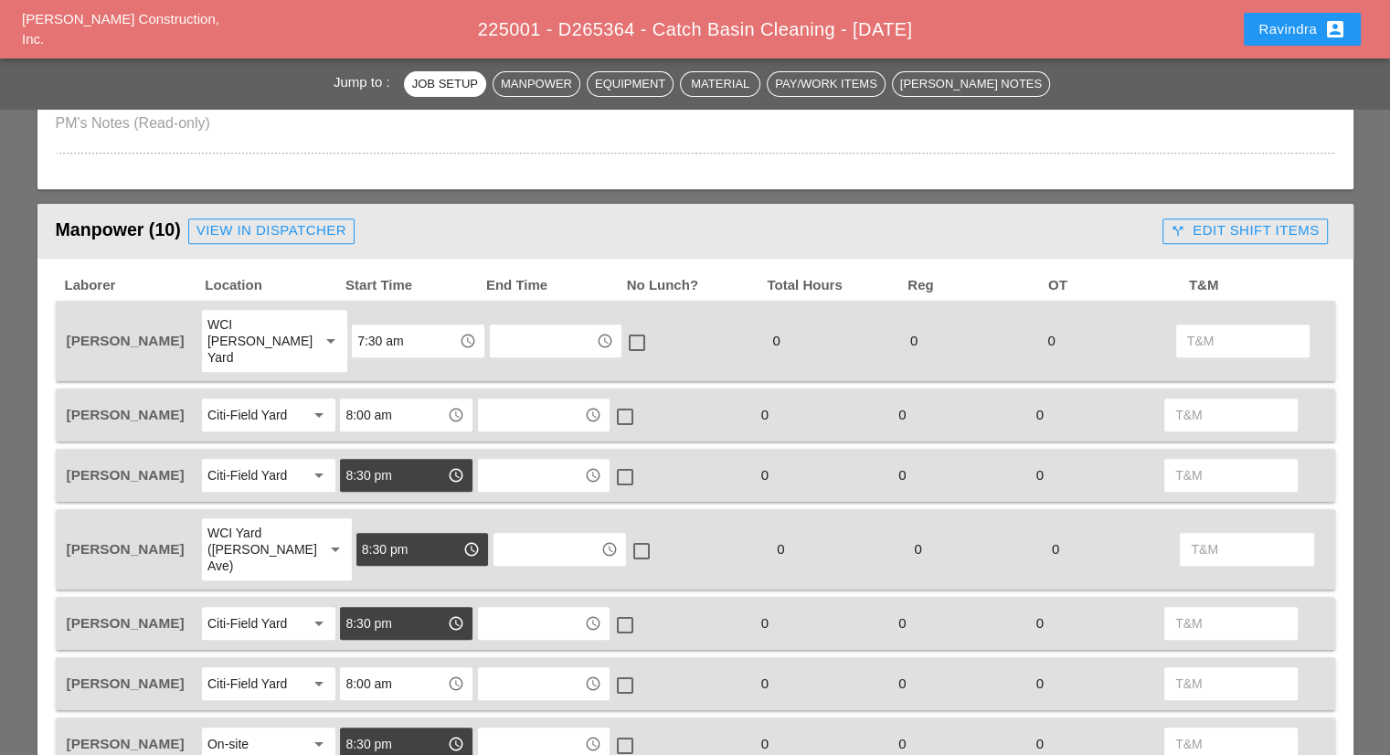
scroll to position [731, 0]
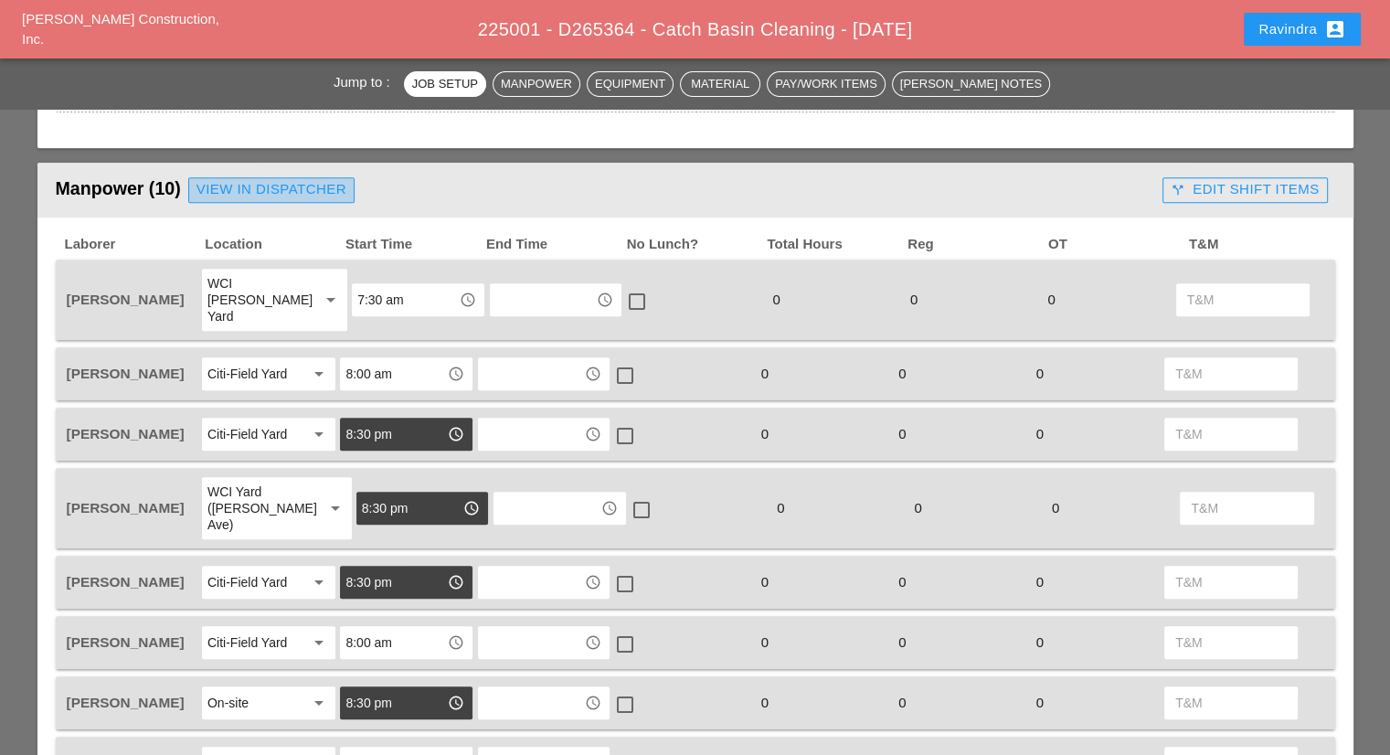
click at [282, 195] on div "View in Dispatcher" at bounding box center [272, 189] width 150 height 21
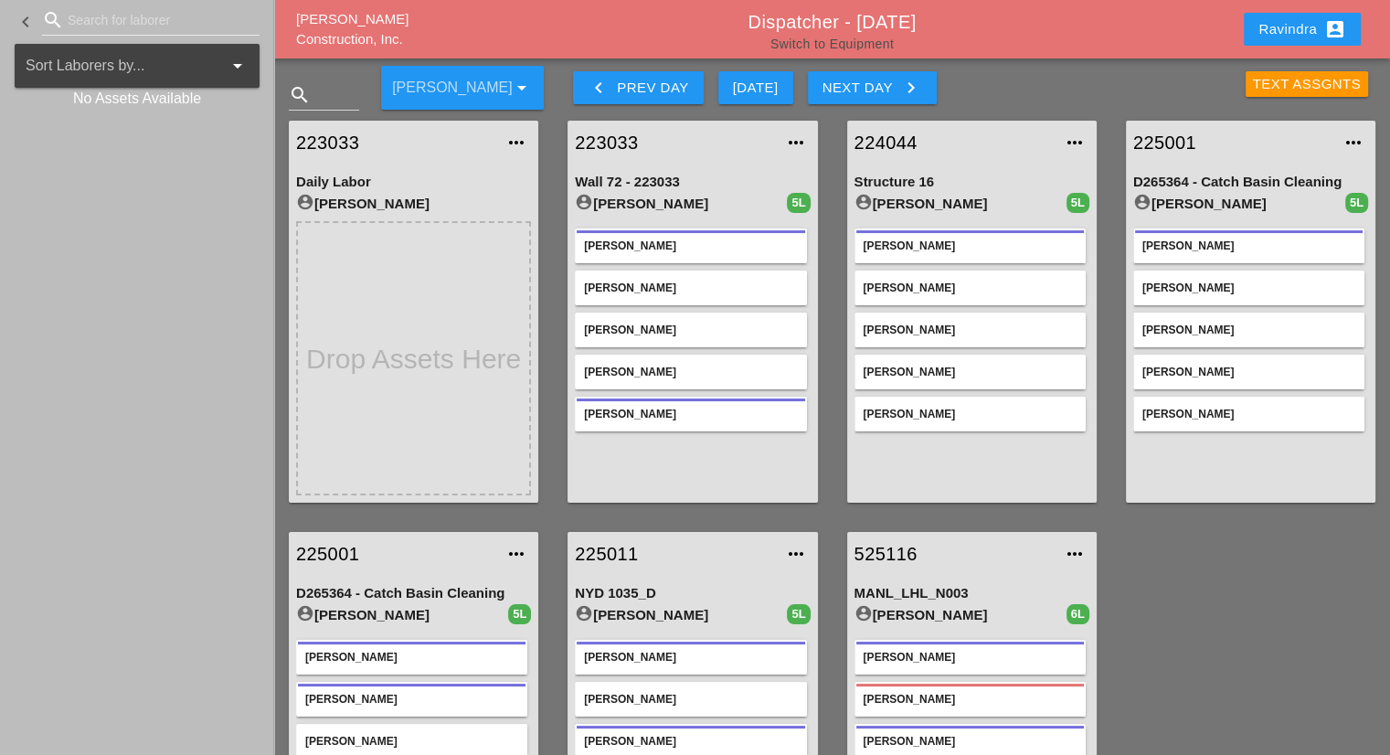
click at [861, 41] on link "Switch to Equipment" at bounding box center [832, 44] width 123 height 15
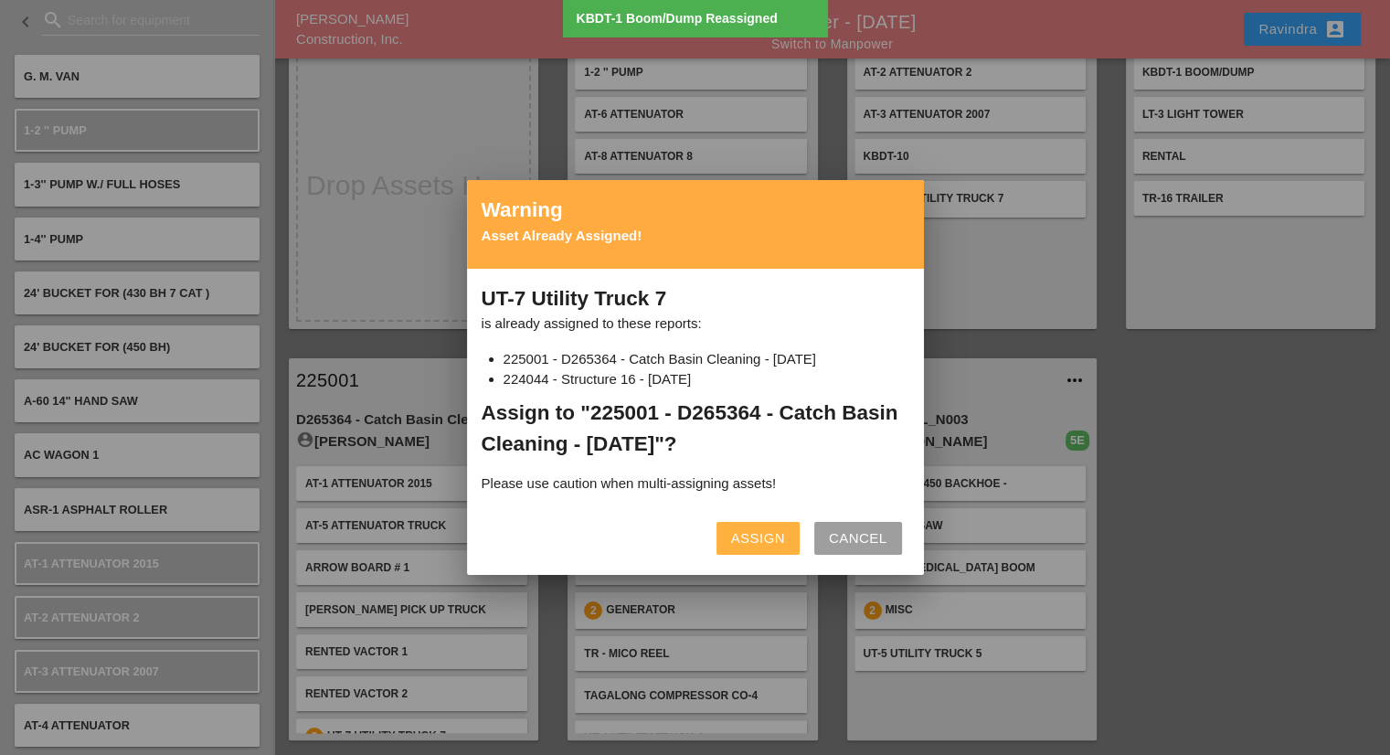
click at [782, 524] on button "Assign" at bounding box center [758, 538] width 83 height 33
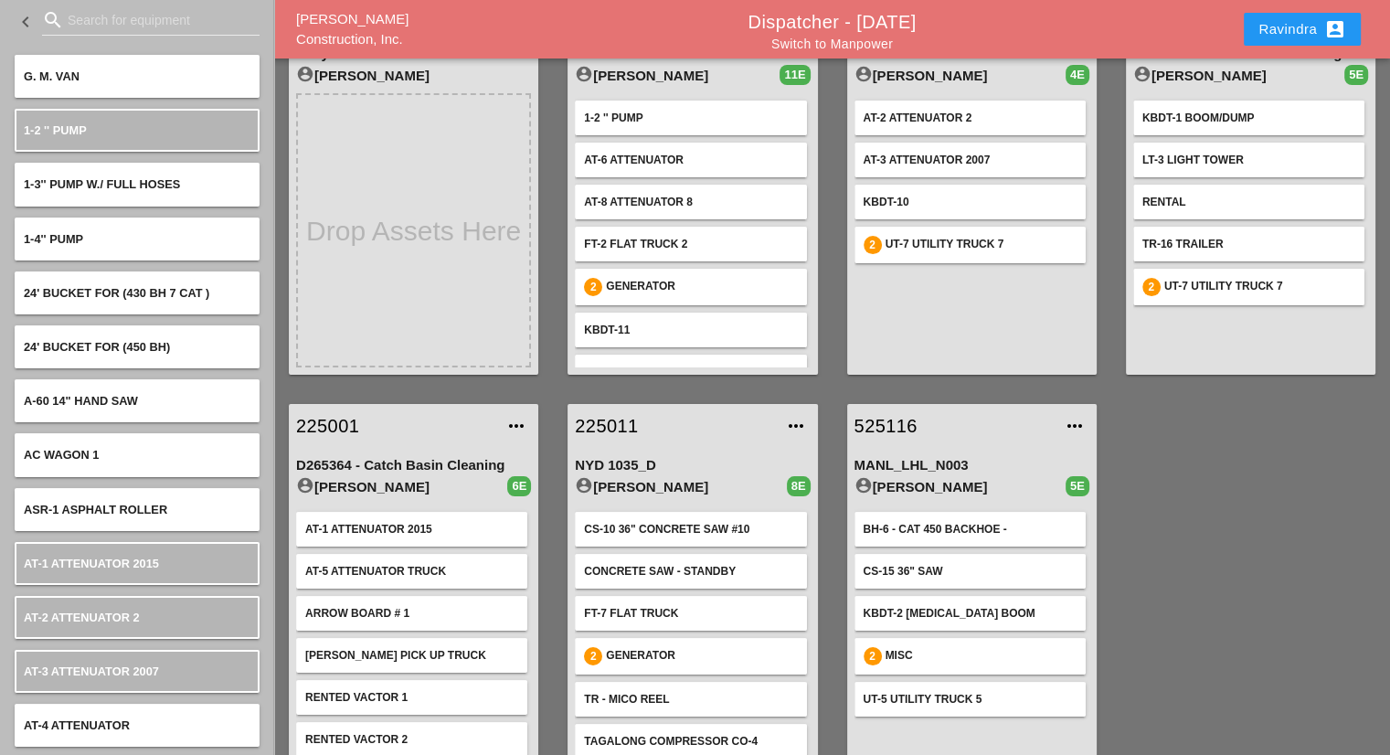
scroll to position [174, 0]
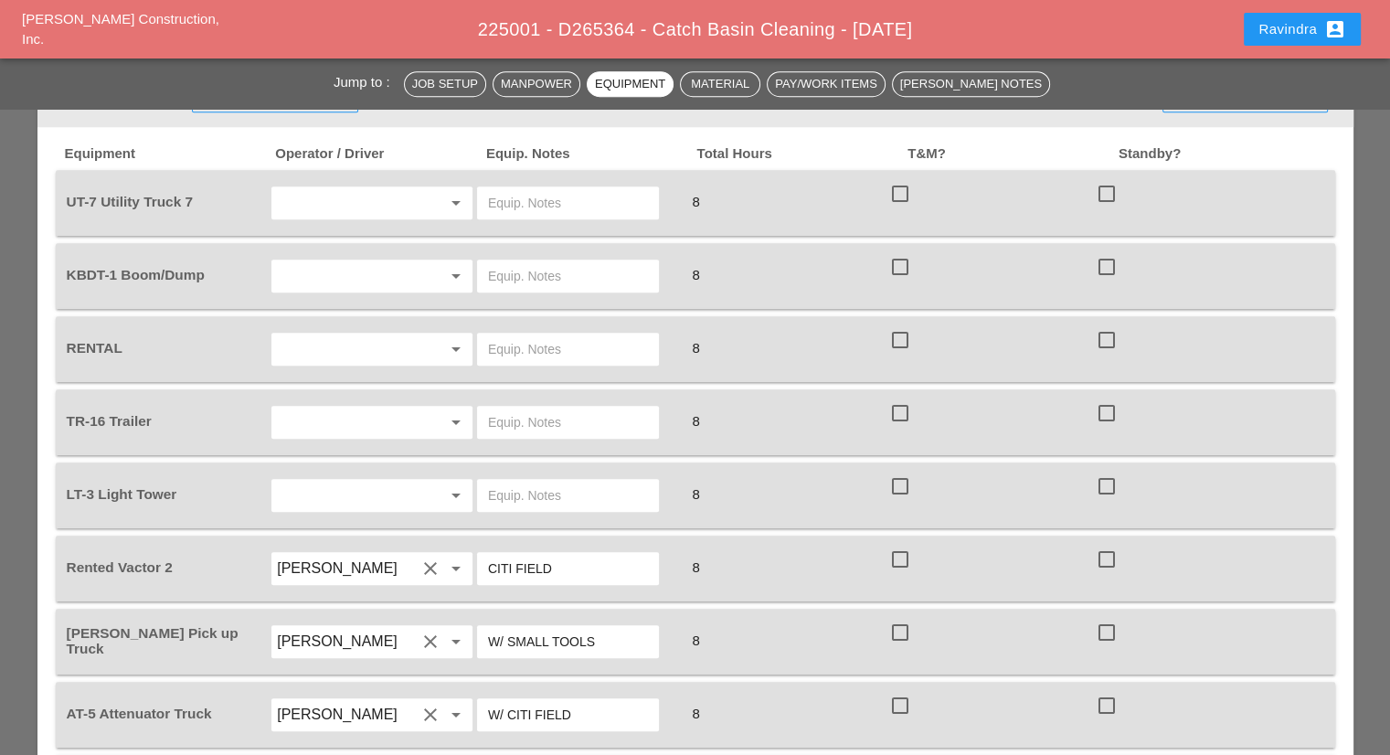
scroll to position [1280, 0]
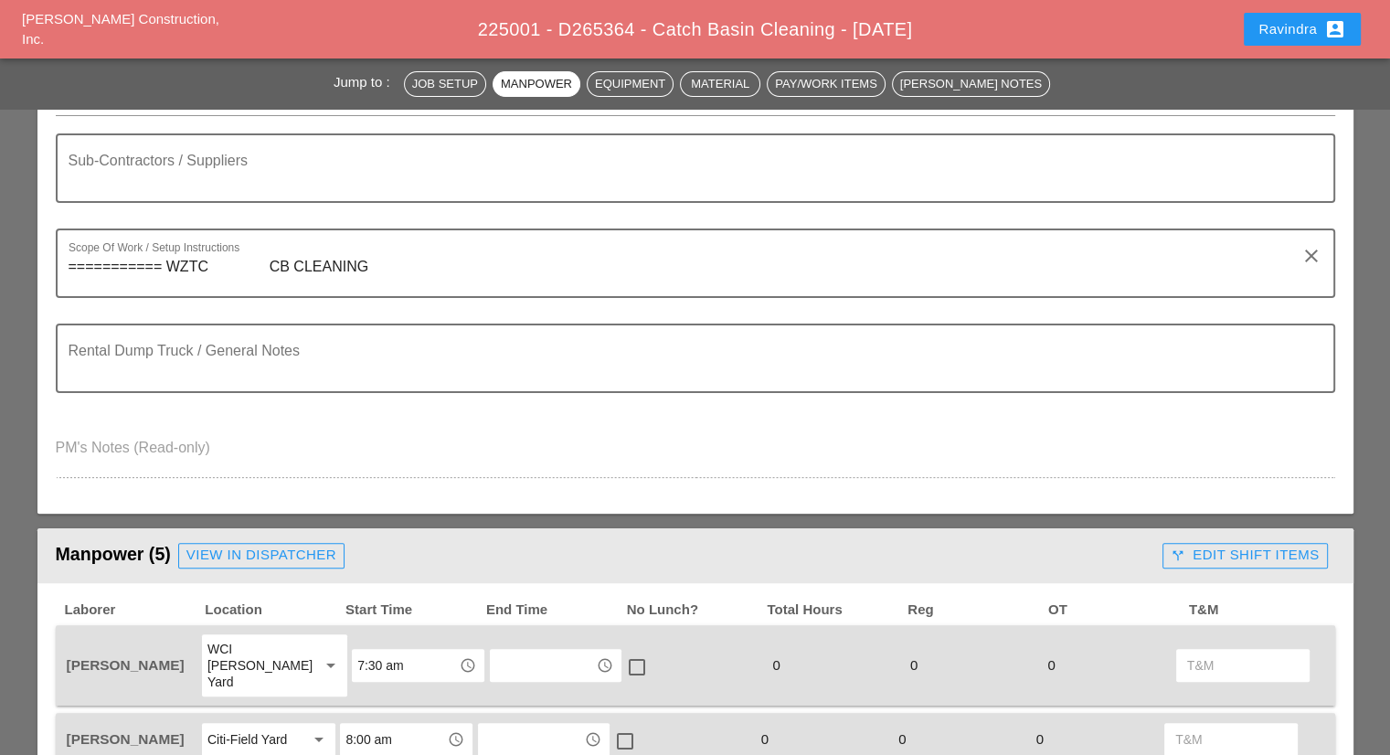
scroll to position [366, 0]
click at [1271, 13] on button "Ravindra account_box" at bounding box center [1302, 29] width 117 height 33
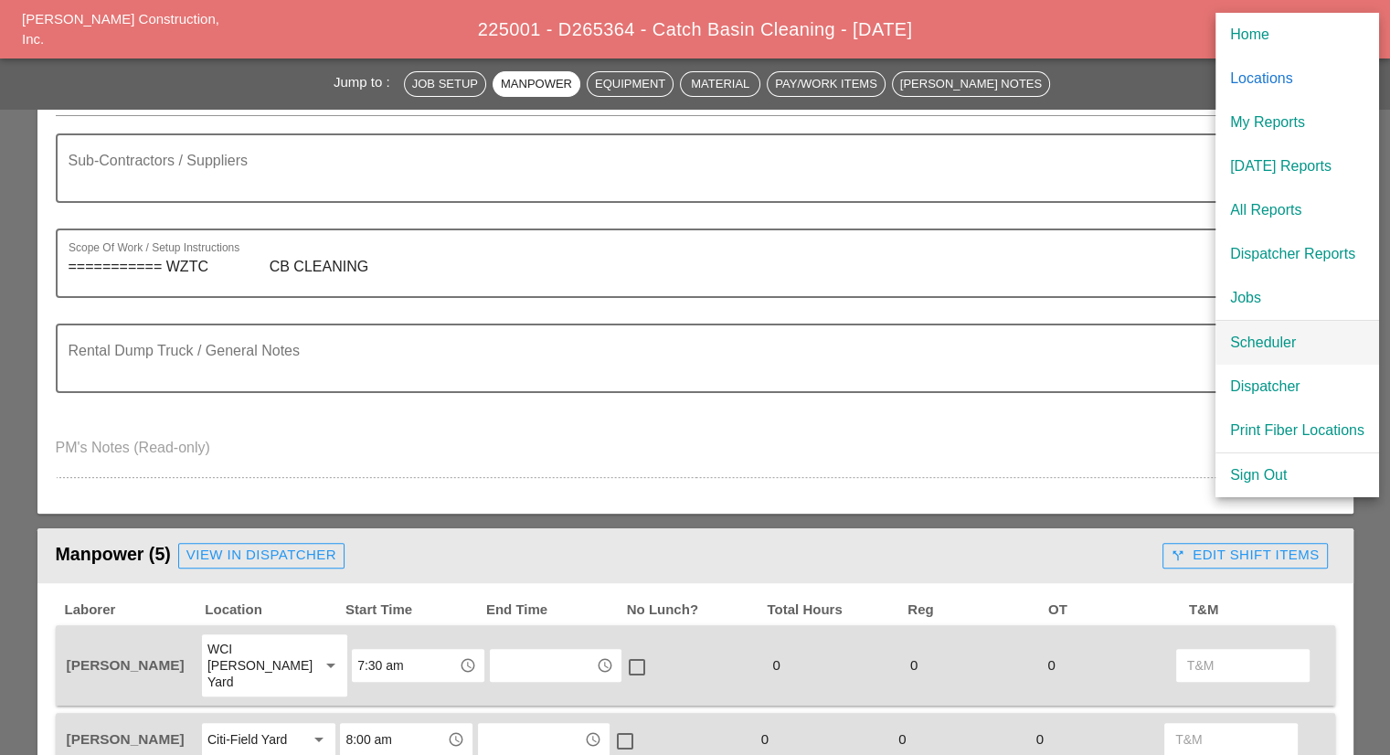
click at [1272, 338] on div "Scheduler" at bounding box center [1297, 343] width 134 height 22
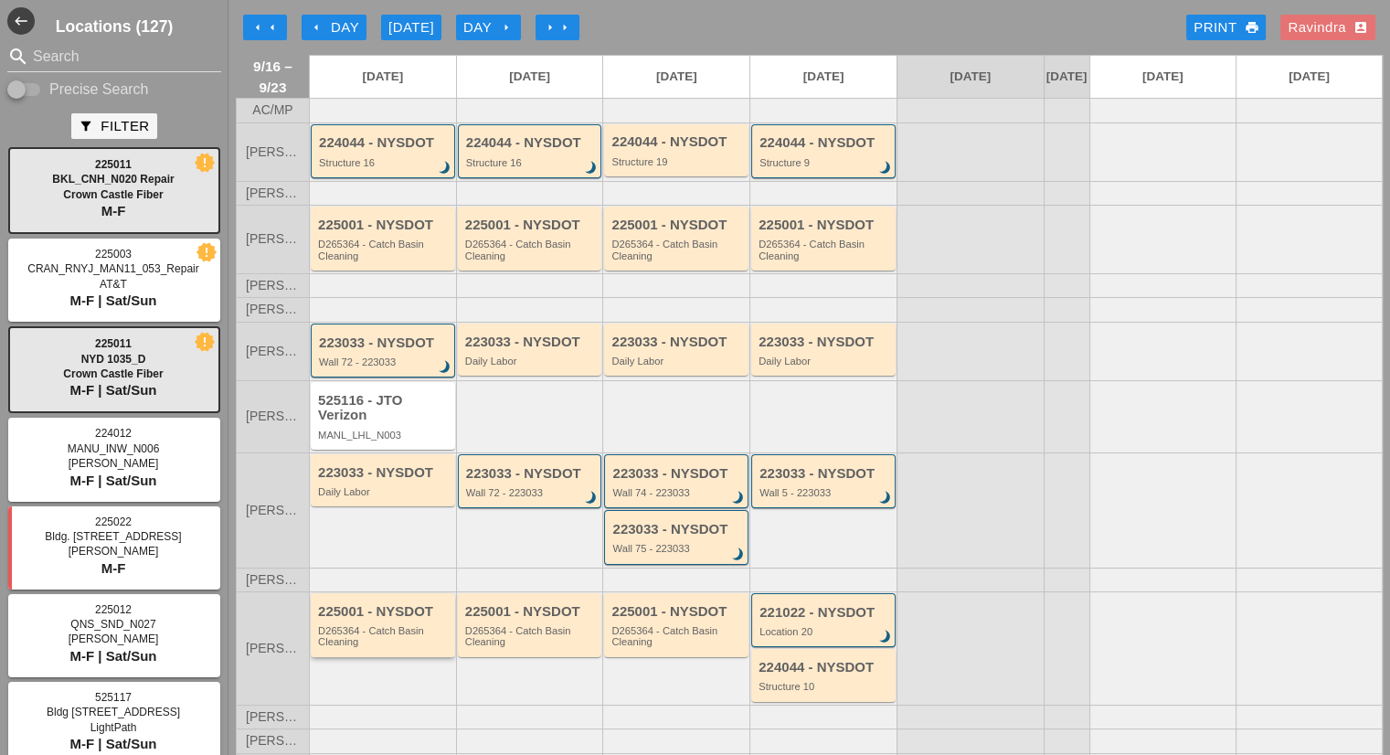
click at [373, 620] on div "225001 - NYSDOT" at bounding box center [384, 612] width 133 height 16
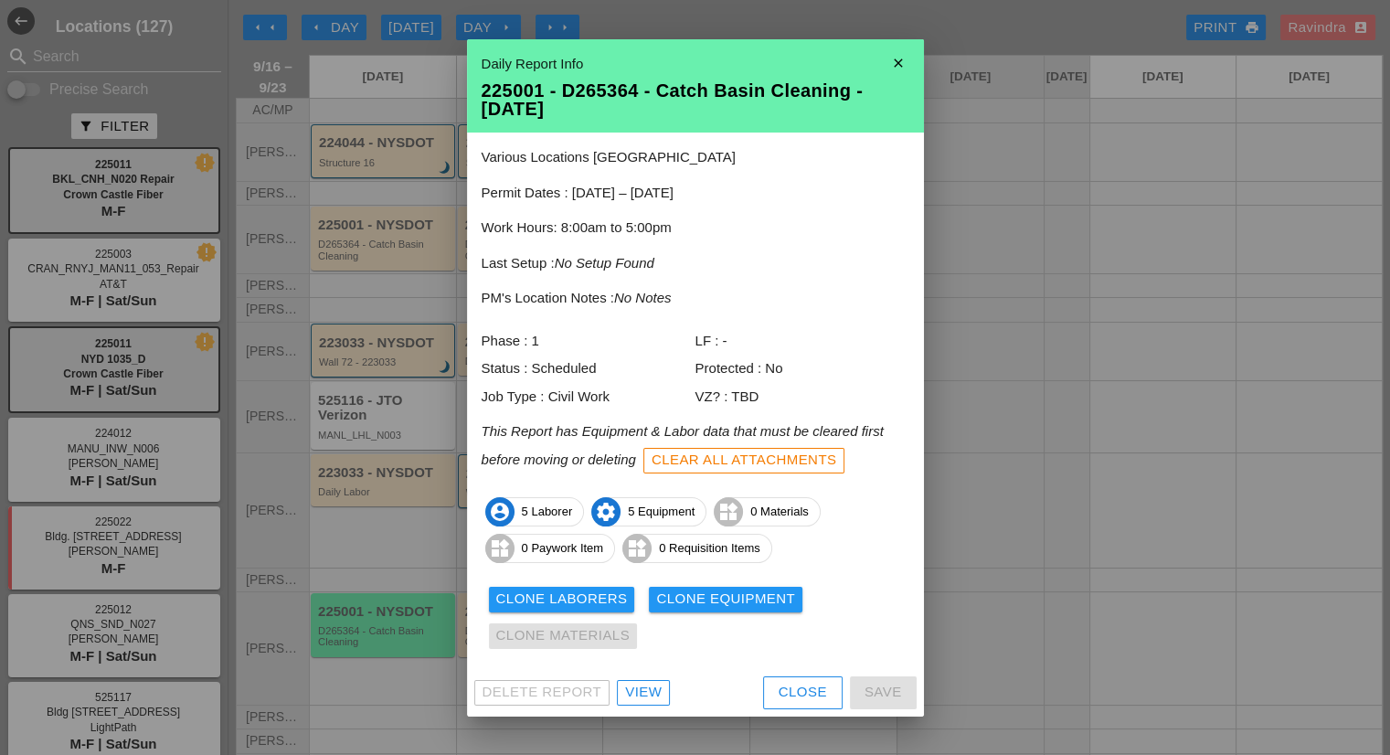
click at [755, 466] on div "Clear All Attachments" at bounding box center [745, 460] width 186 height 21
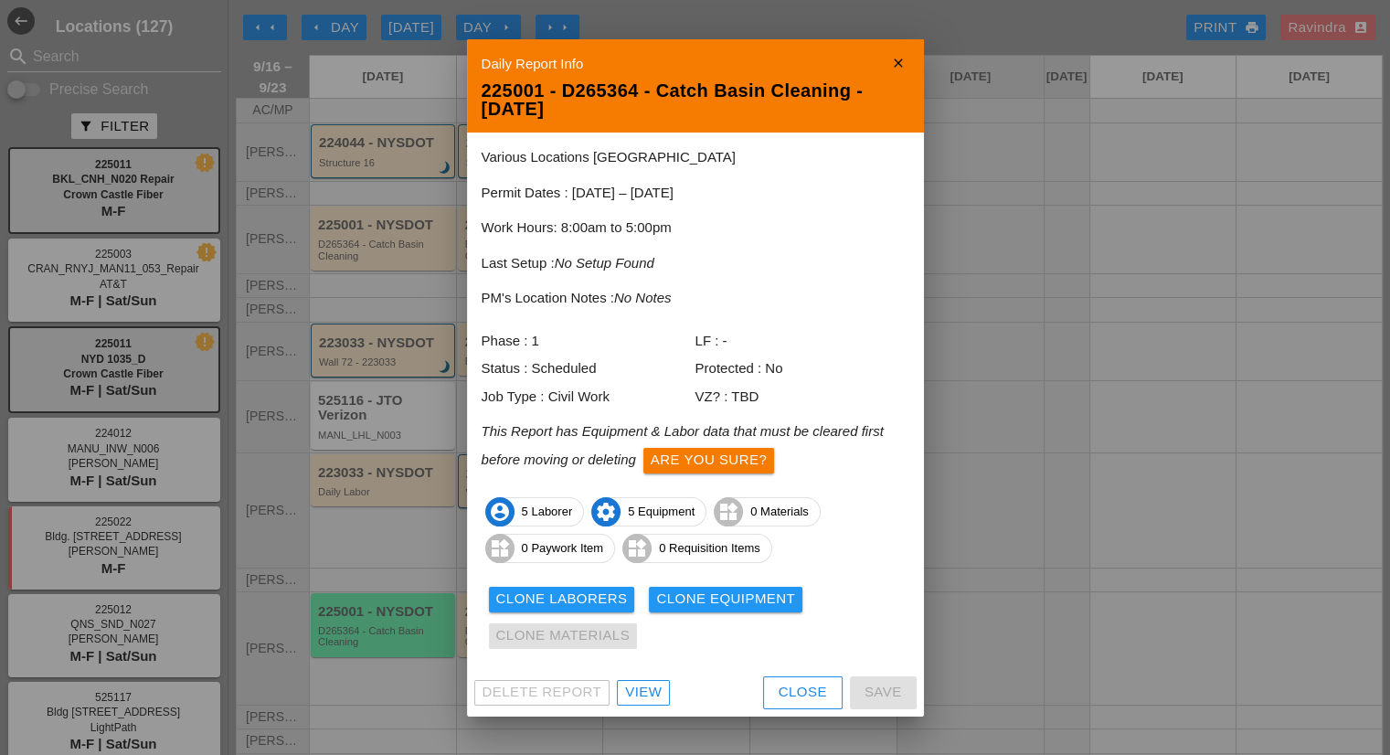
click at [729, 468] on div "Are you sure?" at bounding box center [709, 460] width 116 height 21
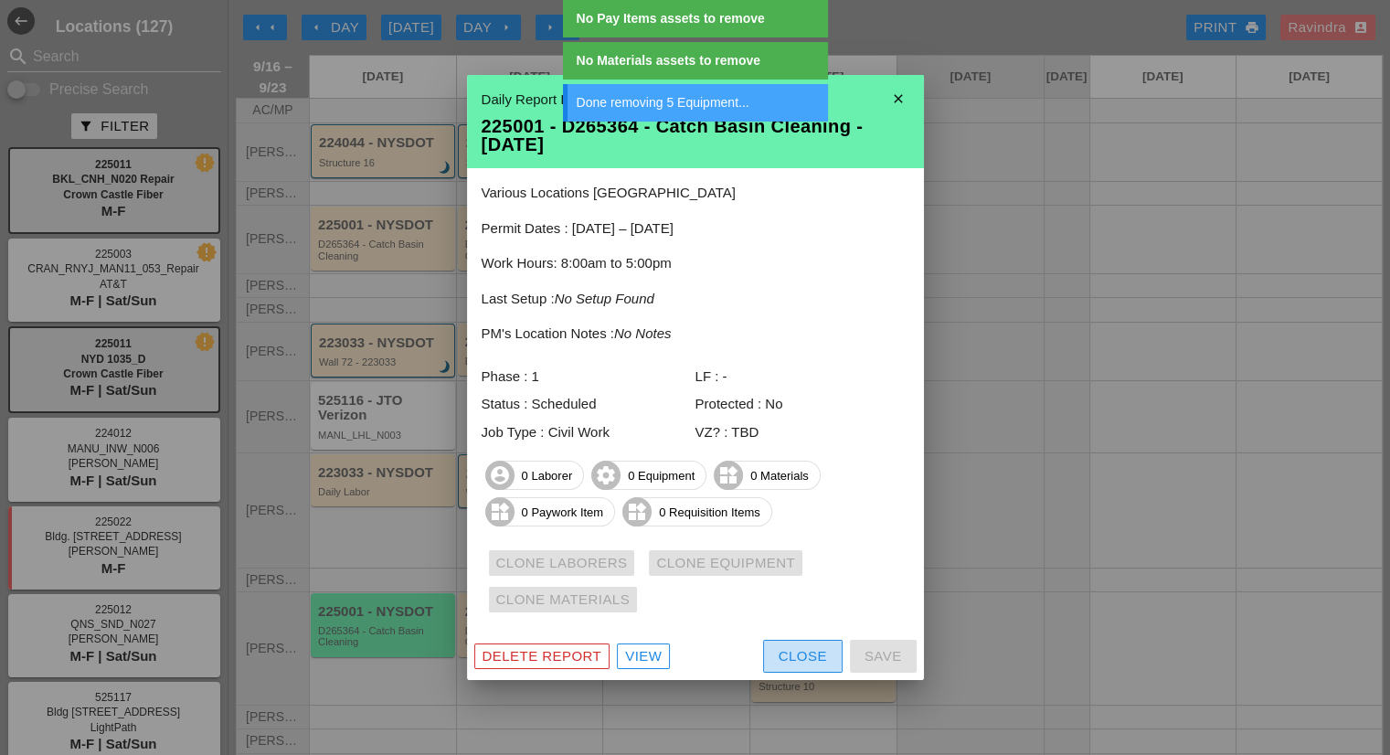
click at [795, 654] on div "Close" at bounding box center [803, 656] width 48 height 21
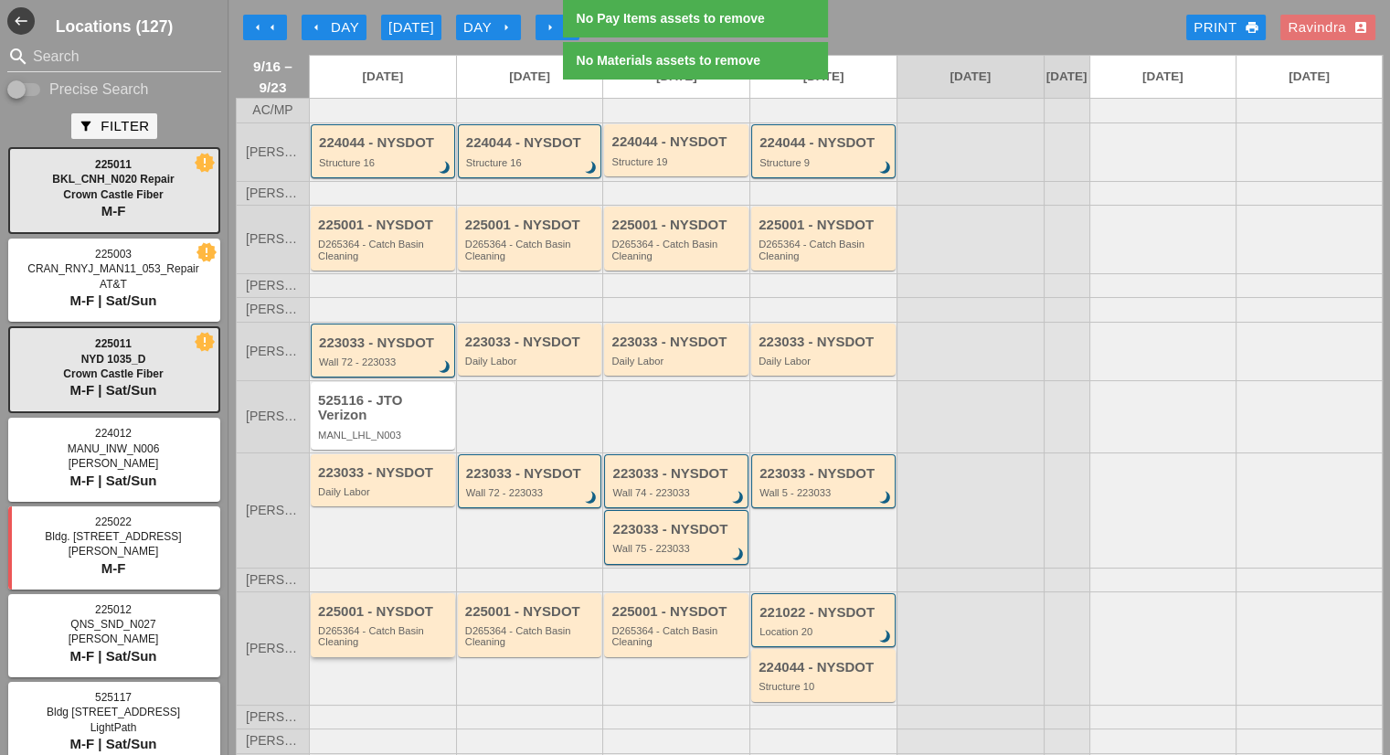
click at [380, 632] on div "225001 - NYSDOT D265364 - Catch Basin Cleaning" at bounding box center [384, 626] width 133 height 44
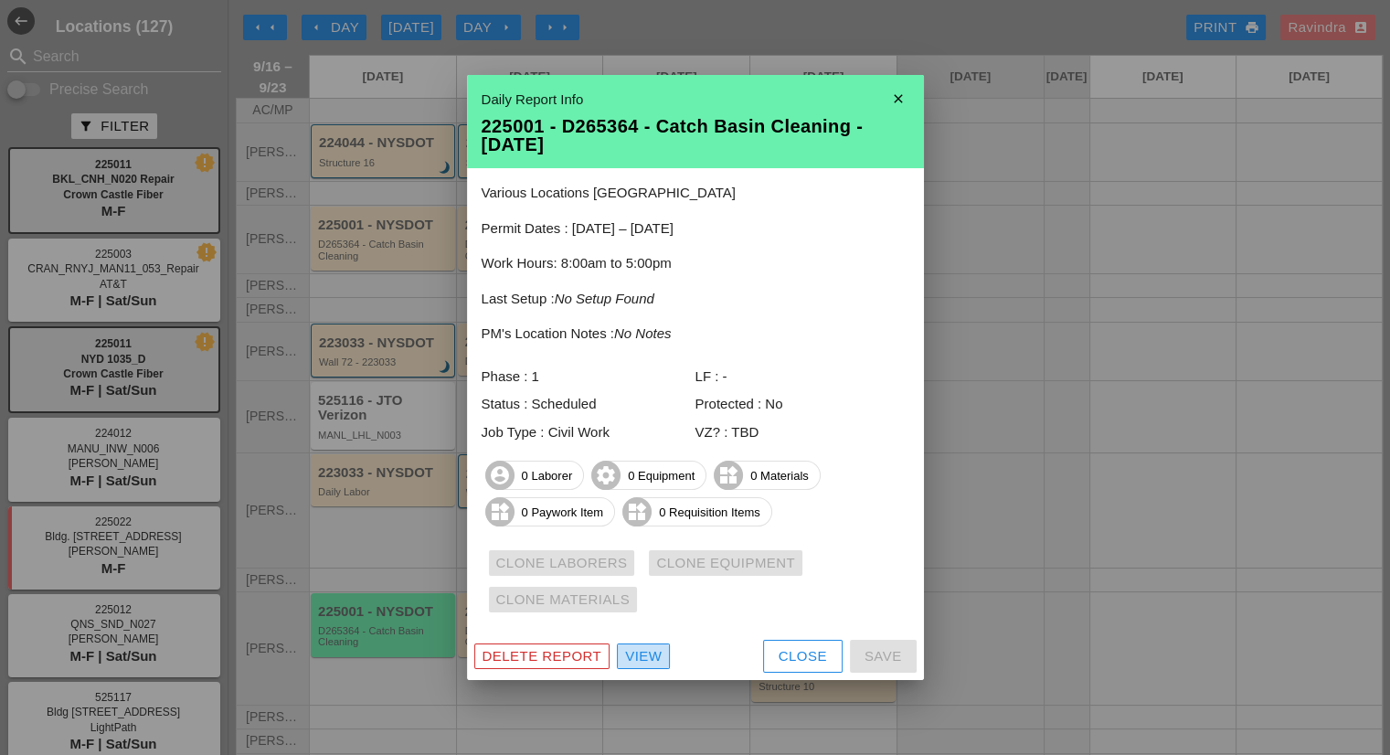
click at [659, 663] on div "View" at bounding box center [643, 656] width 37 height 21
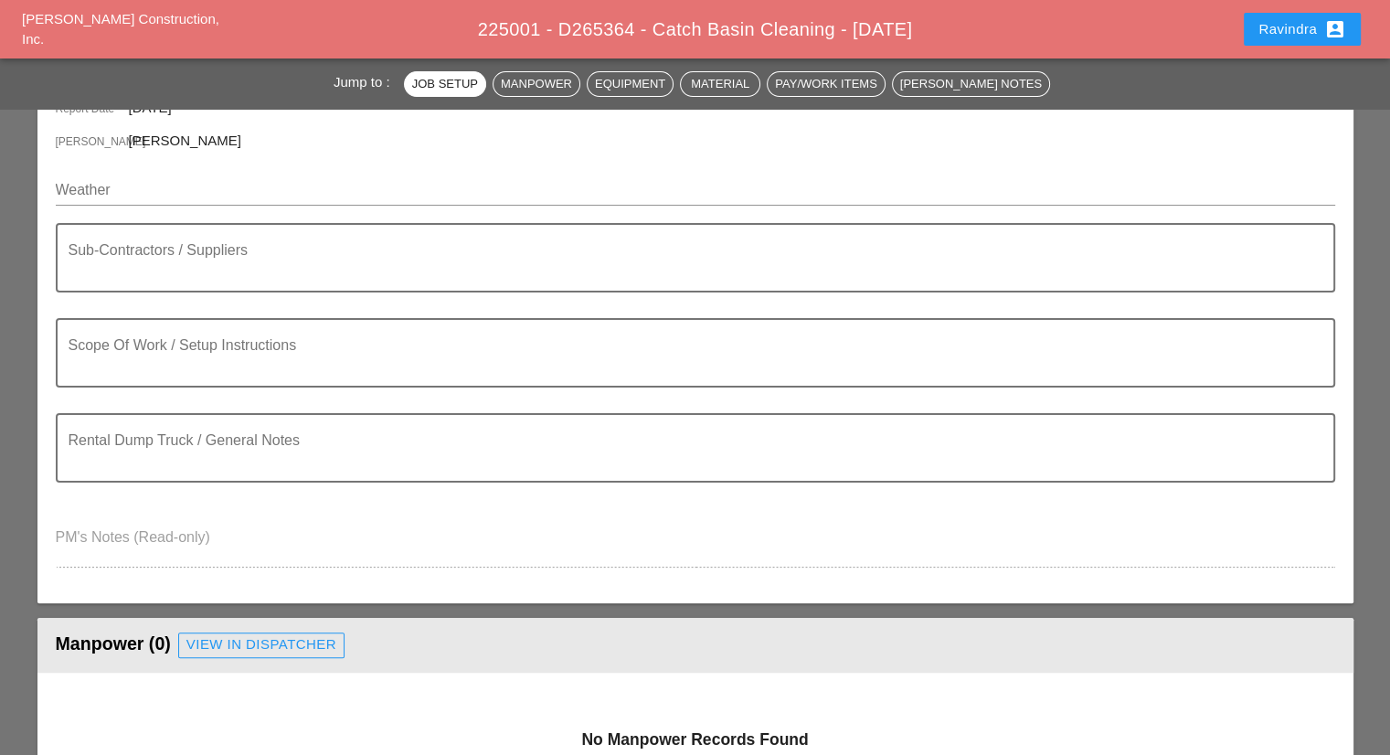
scroll to position [457, 0]
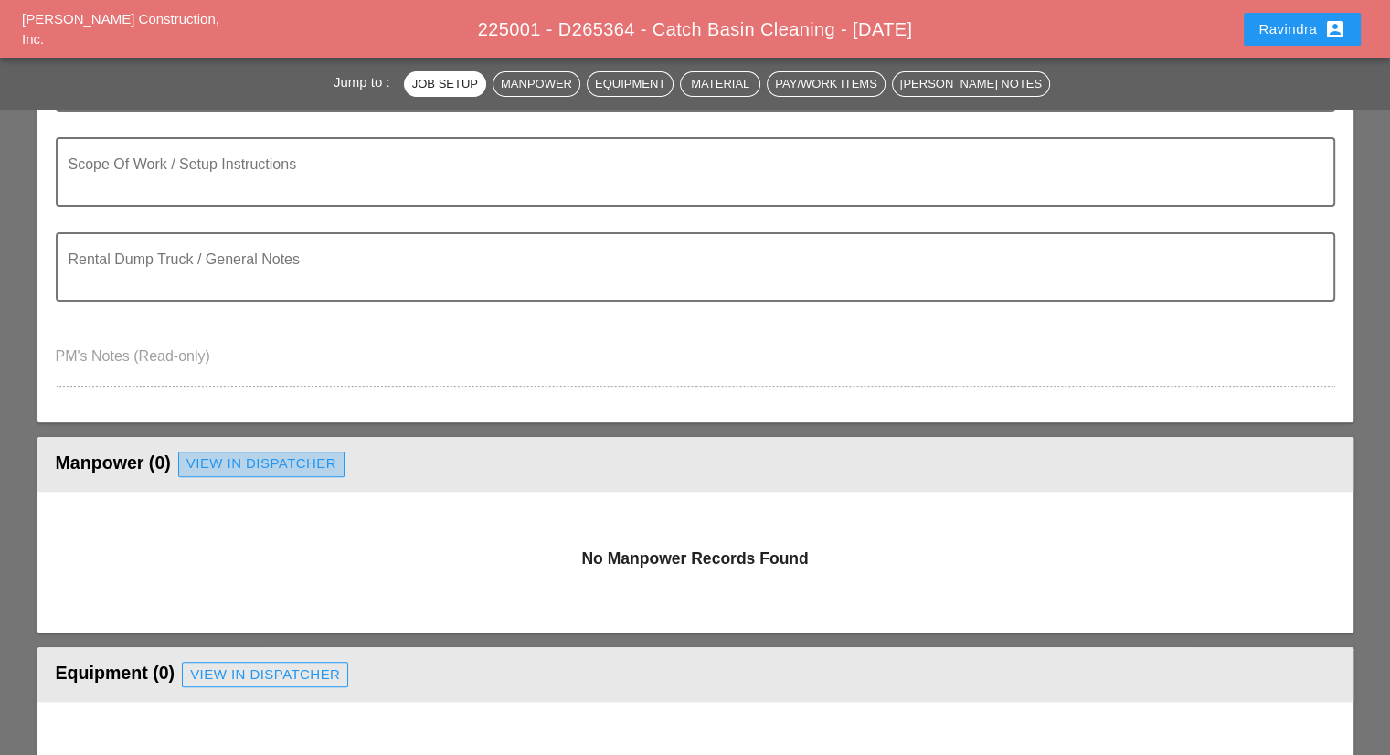
click at [211, 465] on div "View in Dispatcher" at bounding box center [261, 463] width 150 height 21
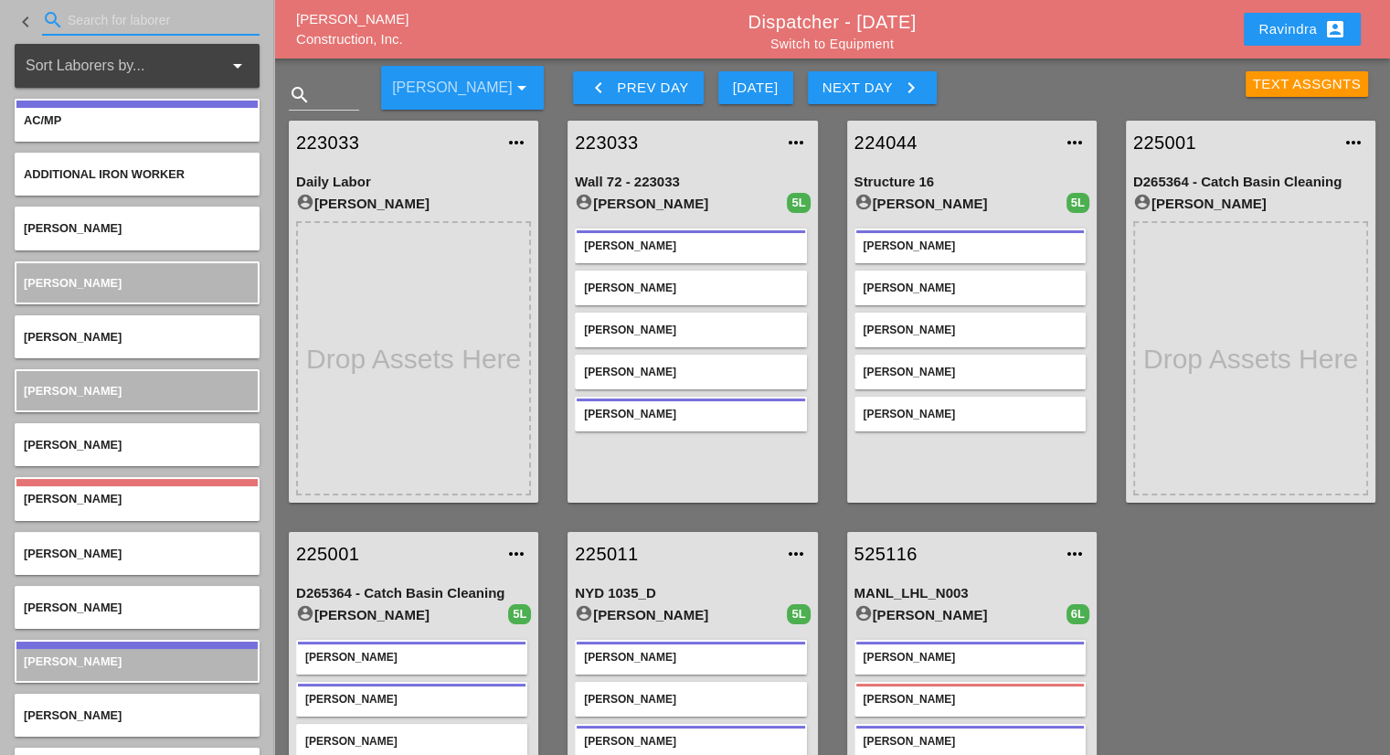
click at [132, 21] on input "Search for laborer" at bounding box center [151, 19] width 166 height 29
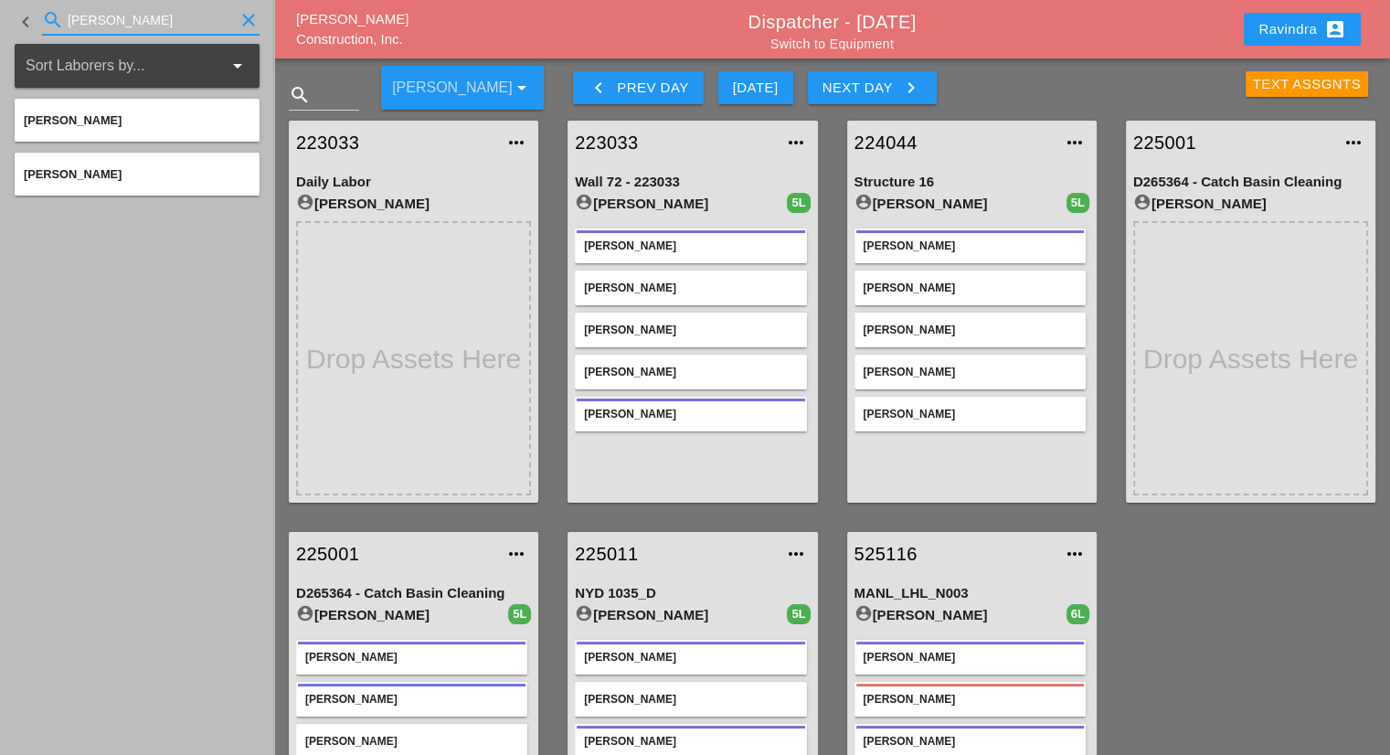
type input "baker"
drag, startPoint x: 150, startPoint y: 27, endPoint x: 5, endPoint y: 47, distance: 146.7
click at [0, 49] on aside "keyboard_arrow_left search baker clear Sort Laborers by... arrow_drop_down Jose…" at bounding box center [137, 377] width 274 height 755
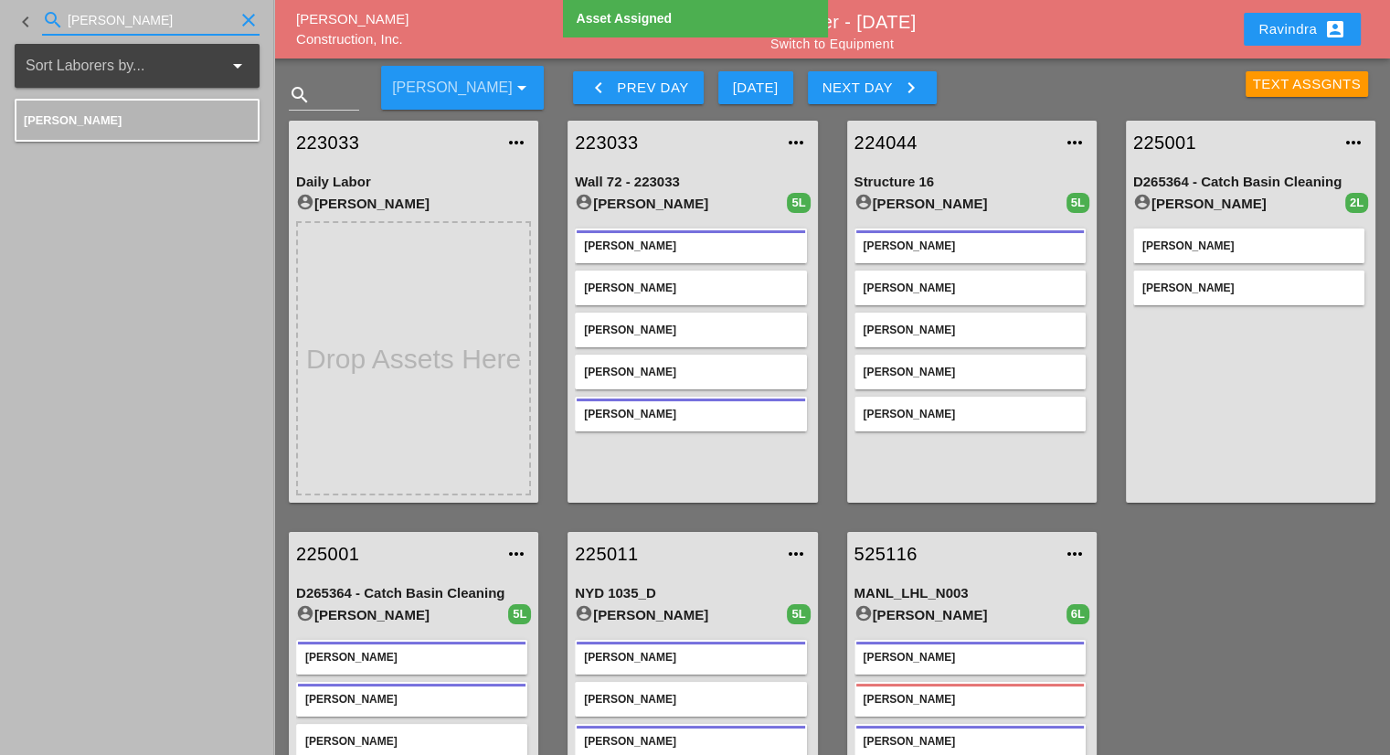
drag, startPoint x: 127, startPoint y: 17, endPoint x: 0, endPoint y: 1, distance: 128.1
click at [0, 1] on div "keyboard_arrow_left search jessica clear" at bounding box center [137, 22] width 274 height 44
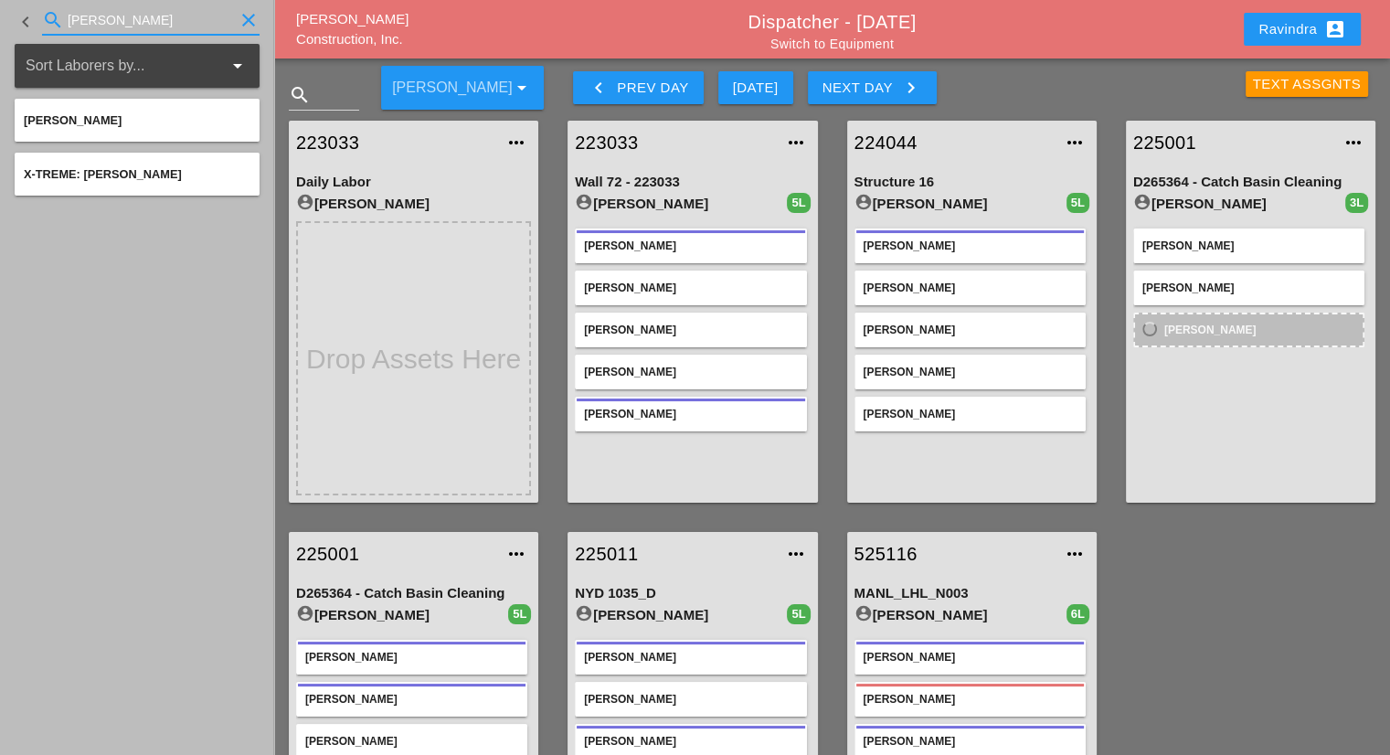
drag, startPoint x: 118, startPoint y: 19, endPoint x: 0, endPoint y: 25, distance: 118.0
click at [0, 25] on div "keyboard_arrow_left search tommy clear" at bounding box center [137, 22] width 274 height 44
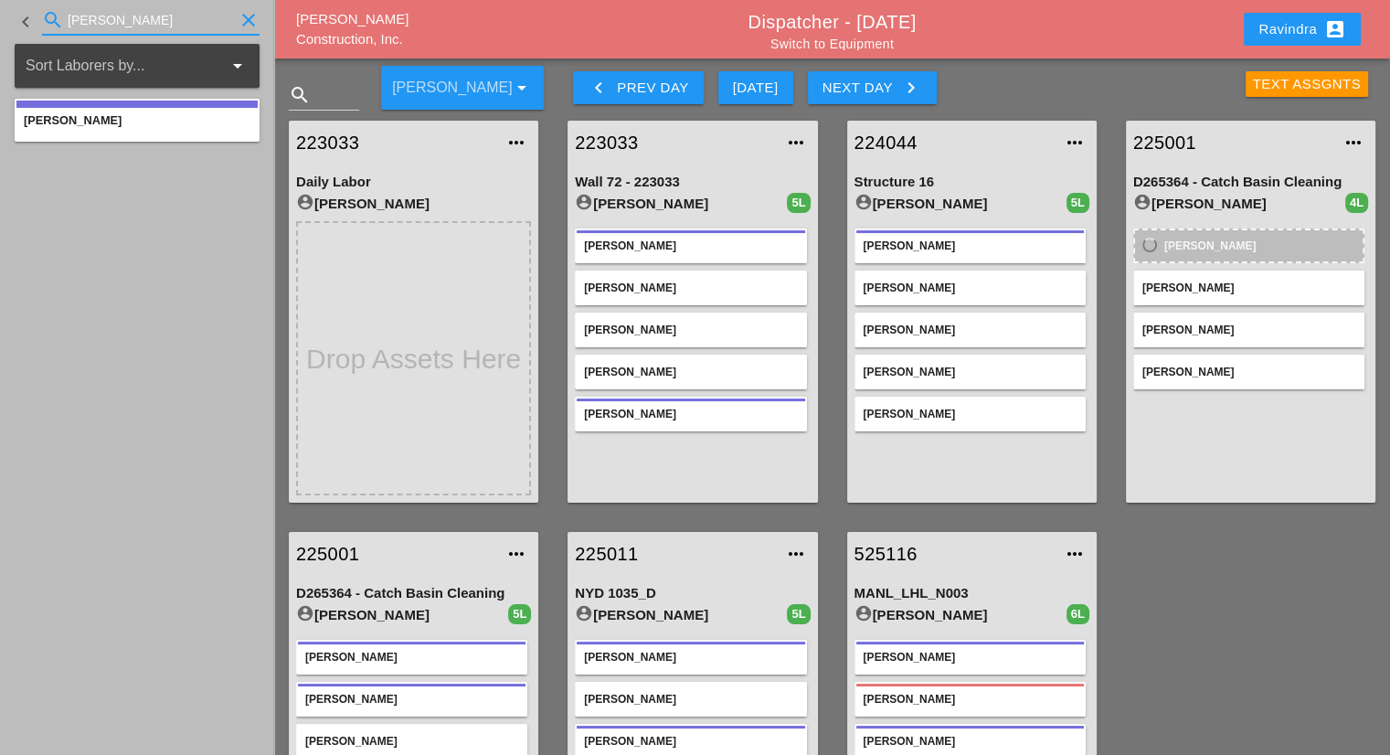
drag, startPoint x: 163, startPoint y: 12, endPoint x: 4, endPoint y: 16, distance: 159.1
click at [0, 20] on div "keyboard_arrow_left search daniel clear" at bounding box center [137, 22] width 274 height 44
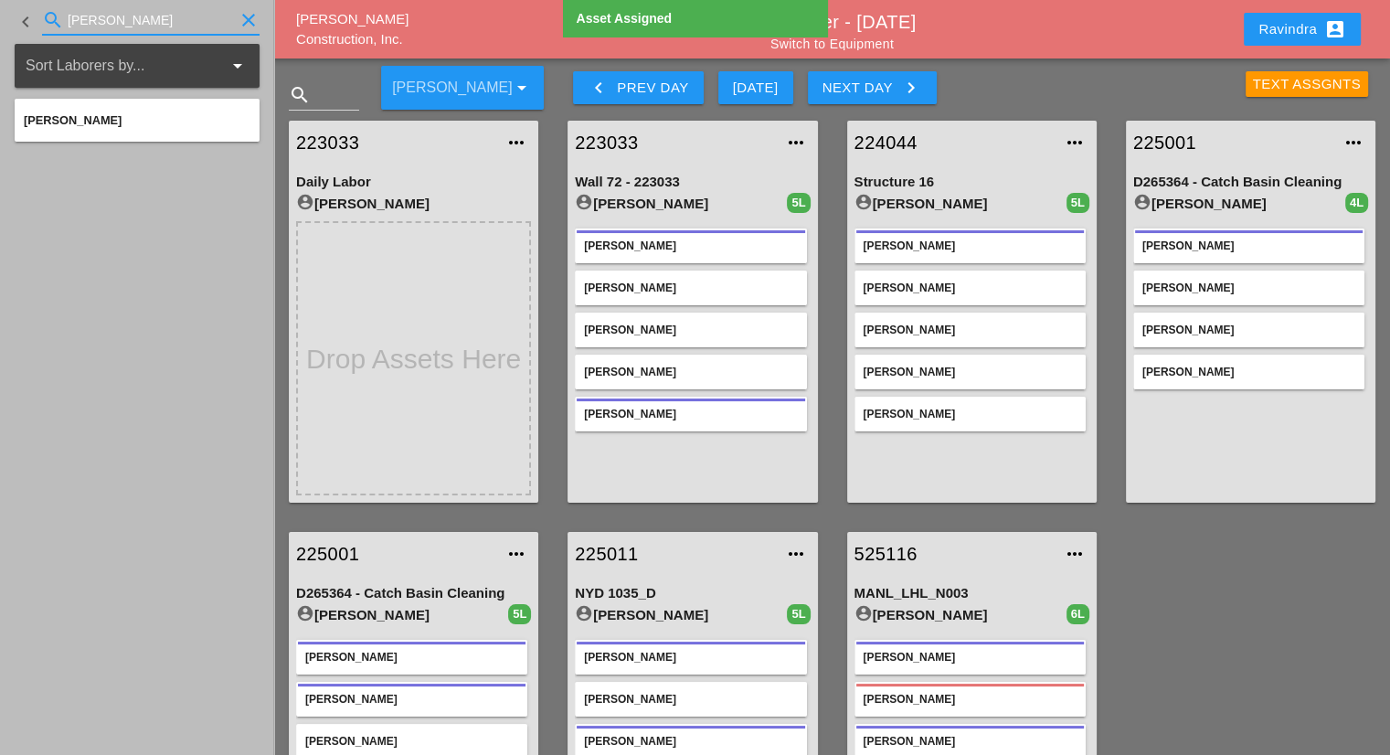
type input "alex"
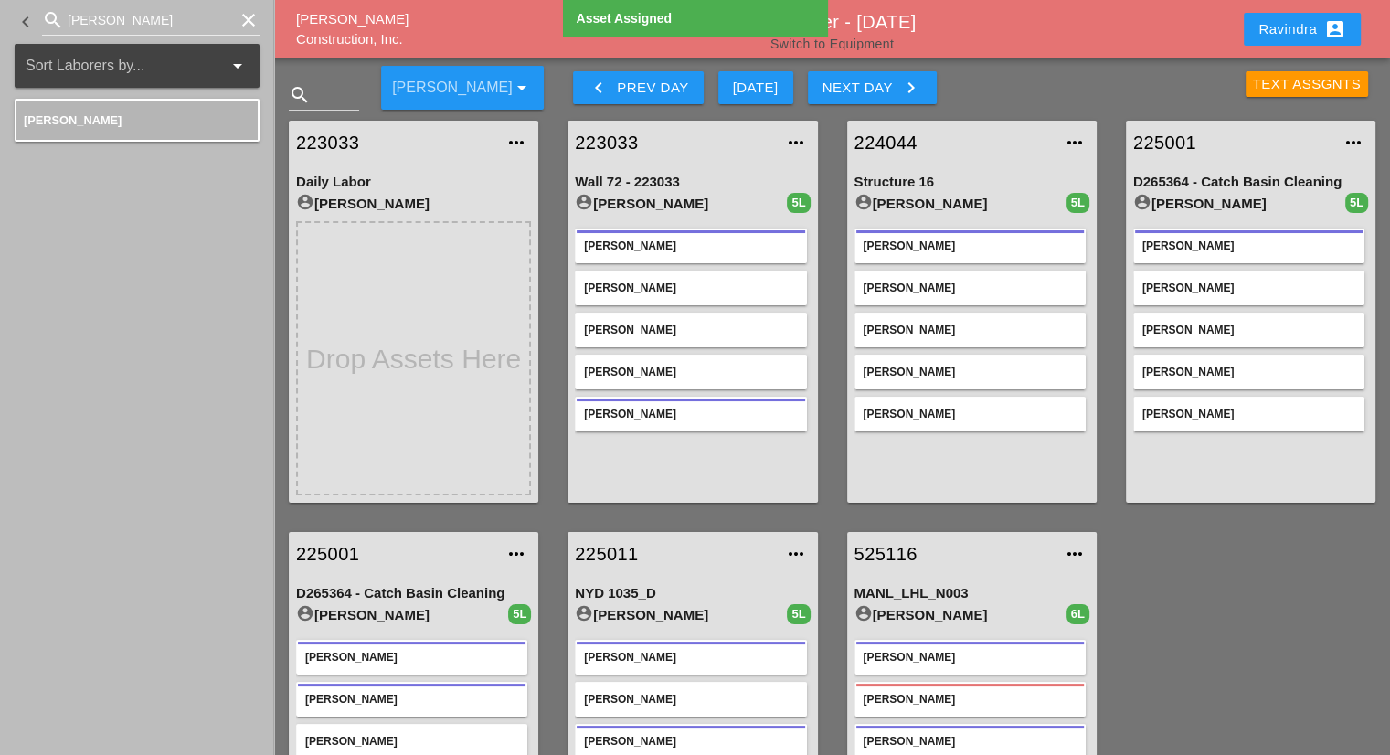
click at [860, 45] on link "Switch to Equipment" at bounding box center [832, 44] width 123 height 15
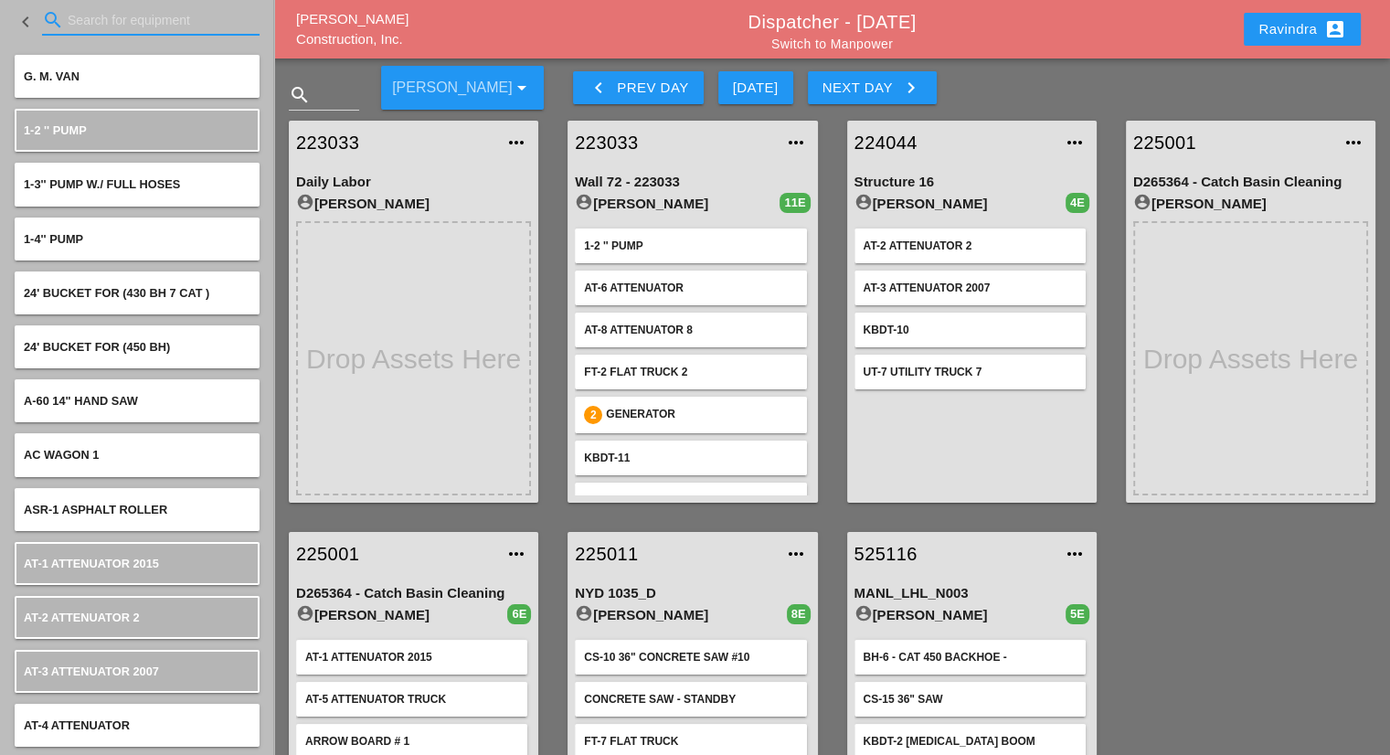
click at [121, 13] on input "Search for equipment" at bounding box center [151, 19] width 166 height 29
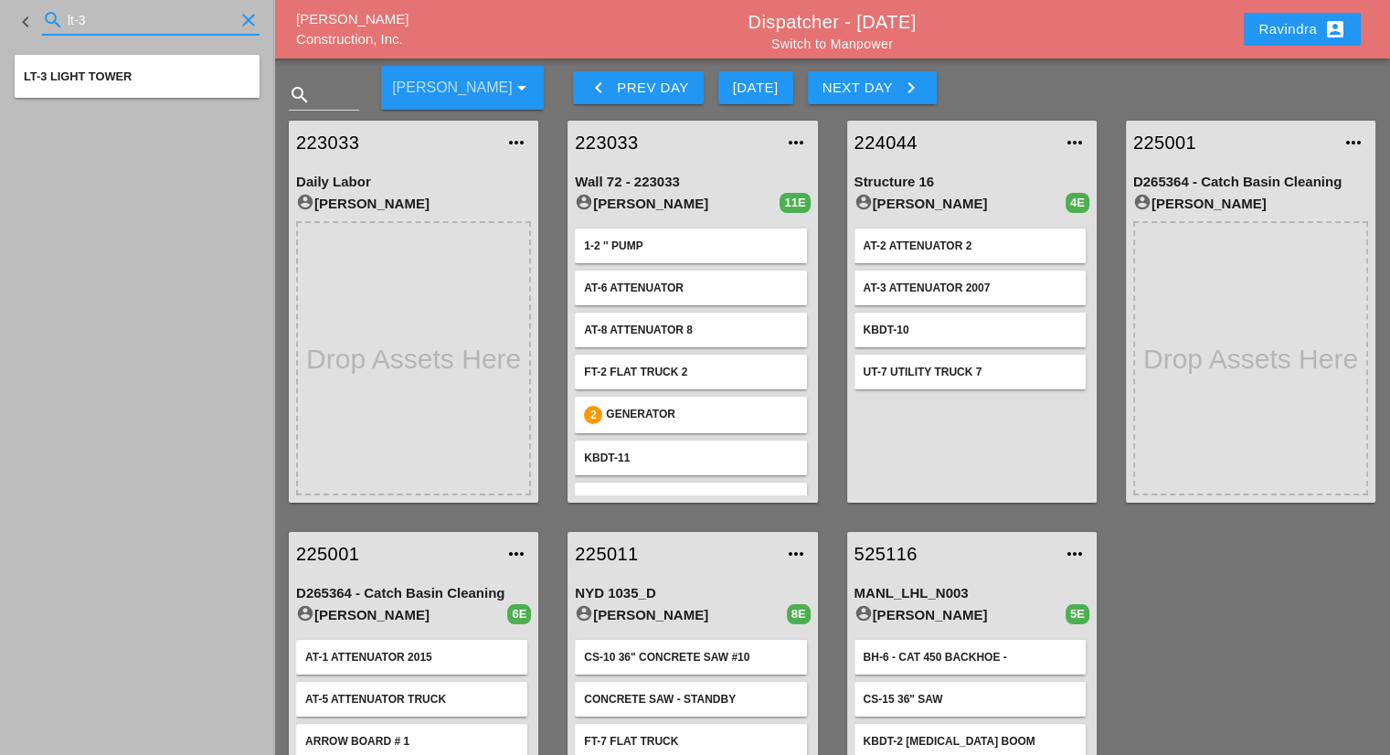
type input "lt-3"
drag, startPoint x: 145, startPoint y: 25, endPoint x: 0, endPoint y: 22, distance: 145.4
click at [0, 22] on div "keyboard_arrow_left search lt-3 clear" at bounding box center [137, 22] width 274 height 44
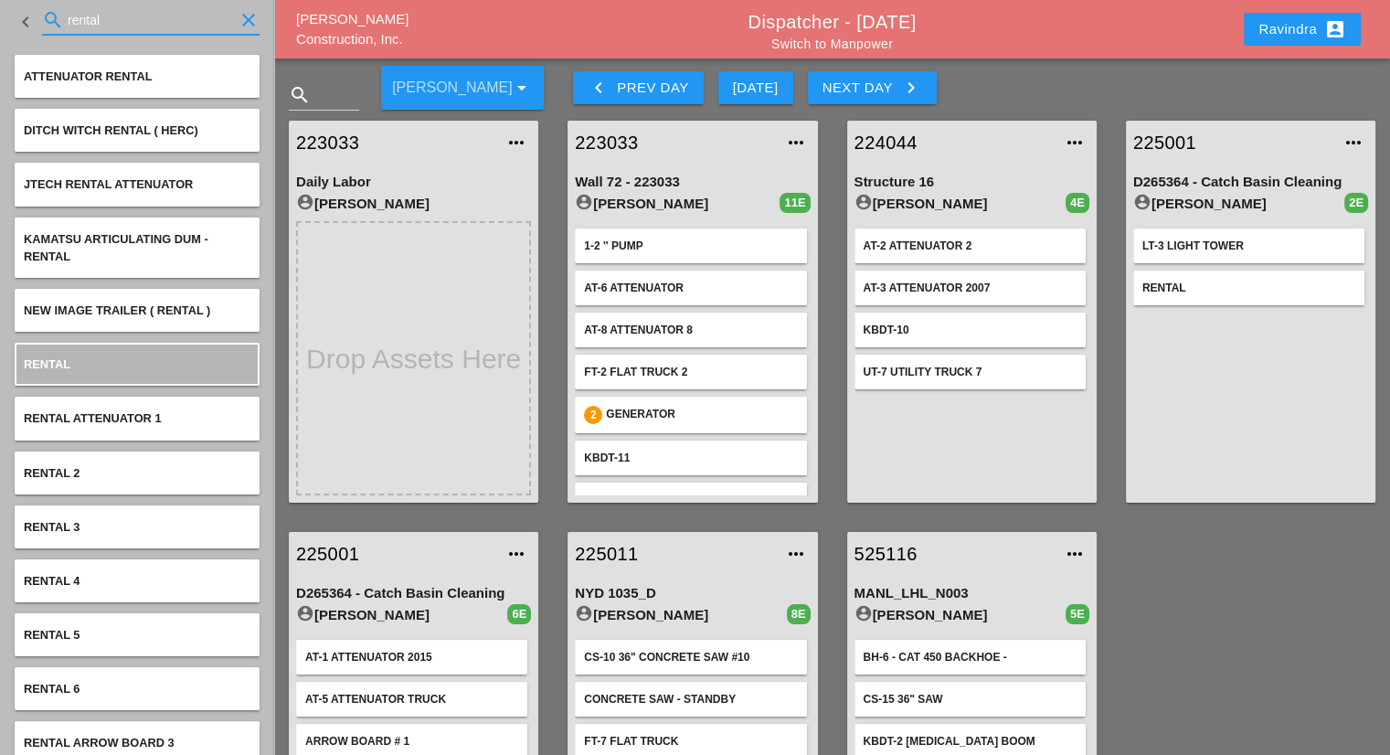
drag, startPoint x: 142, startPoint y: 22, endPoint x: 0, endPoint y: 12, distance: 142.0
click at [0, 12] on div "keyboard_arrow_left search rental clear" at bounding box center [137, 22] width 274 height 44
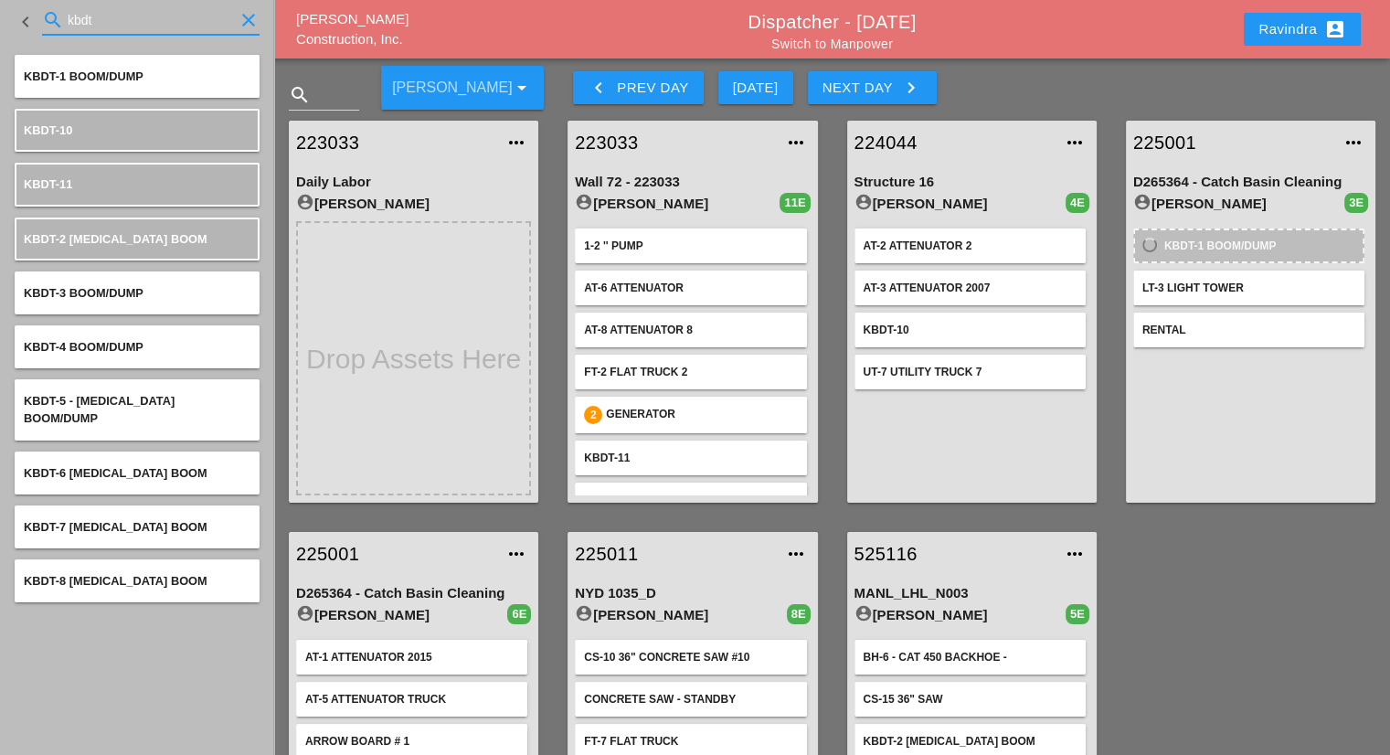
drag, startPoint x: 154, startPoint y: 24, endPoint x: 0, endPoint y: 5, distance: 154.8
click at [0, 5] on div "keyboard_arrow_left search kbdt clear" at bounding box center [137, 22] width 274 height 44
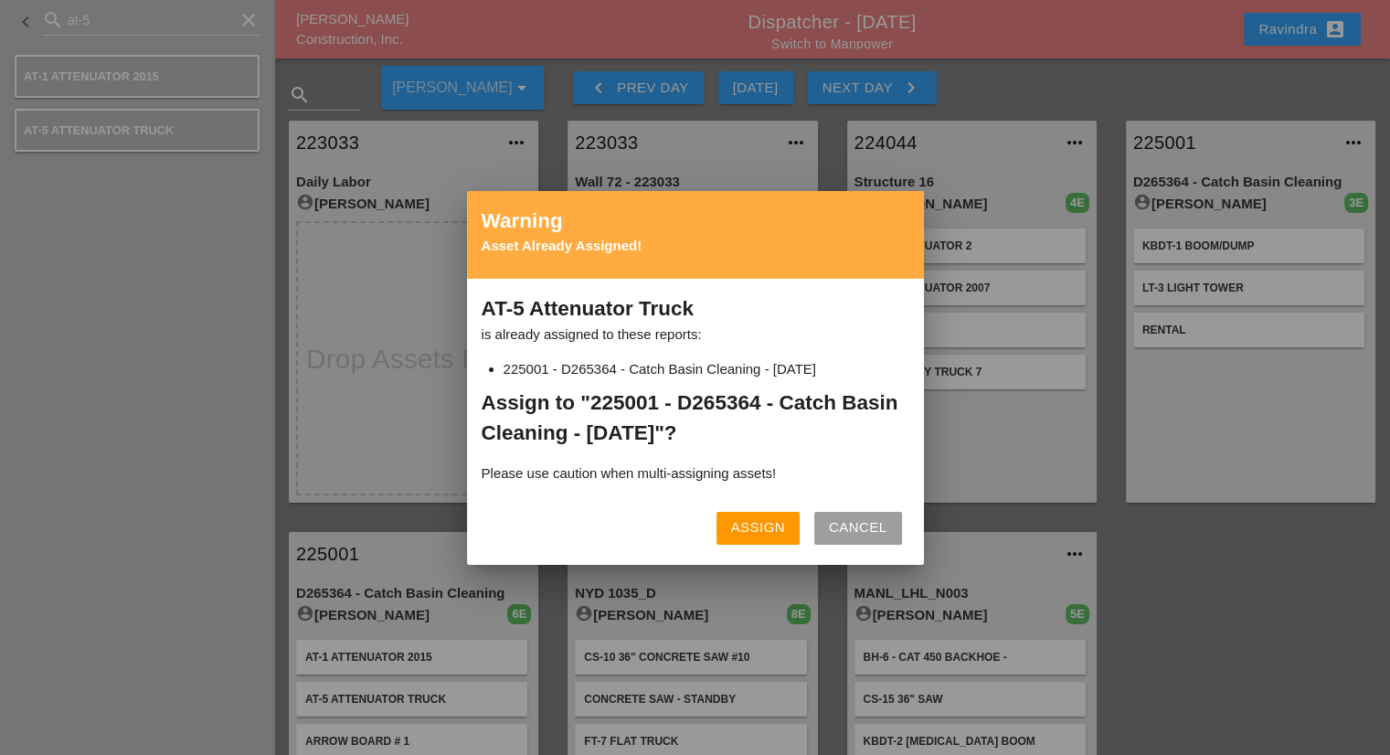
drag, startPoint x: 753, startPoint y: 518, endPoint x: 394, endPoint y: 261, distance: 441.6
click at [752, 517] on div "Assign" at bounding box center [758, 527] width 54 height 21
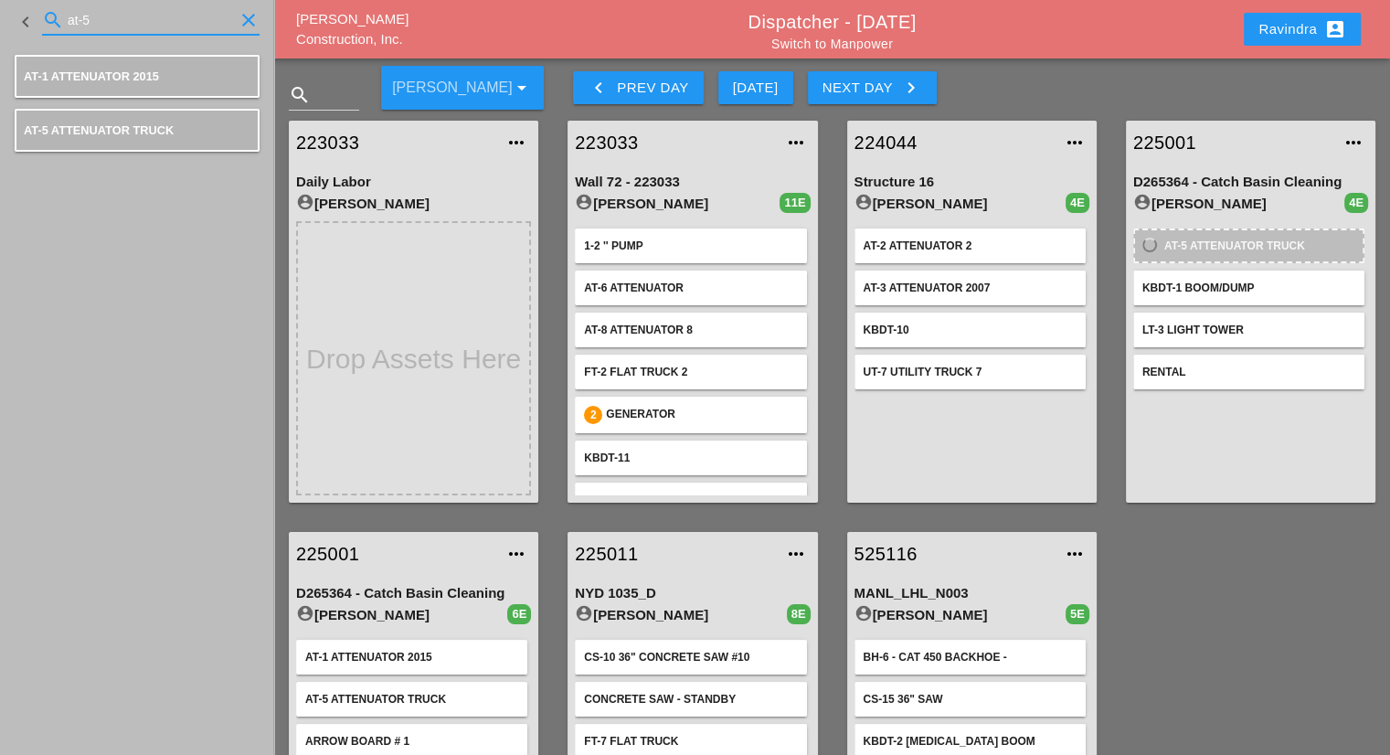
drag, startPoint x: 114, startPoint y: 27, endPoint x: 0, endPoint y: 21, distance: 114.4
click at [0, 21] on div "keyboard_arrow_left search at-5 clear" at bounding box center [137, 22] width 274 height 44
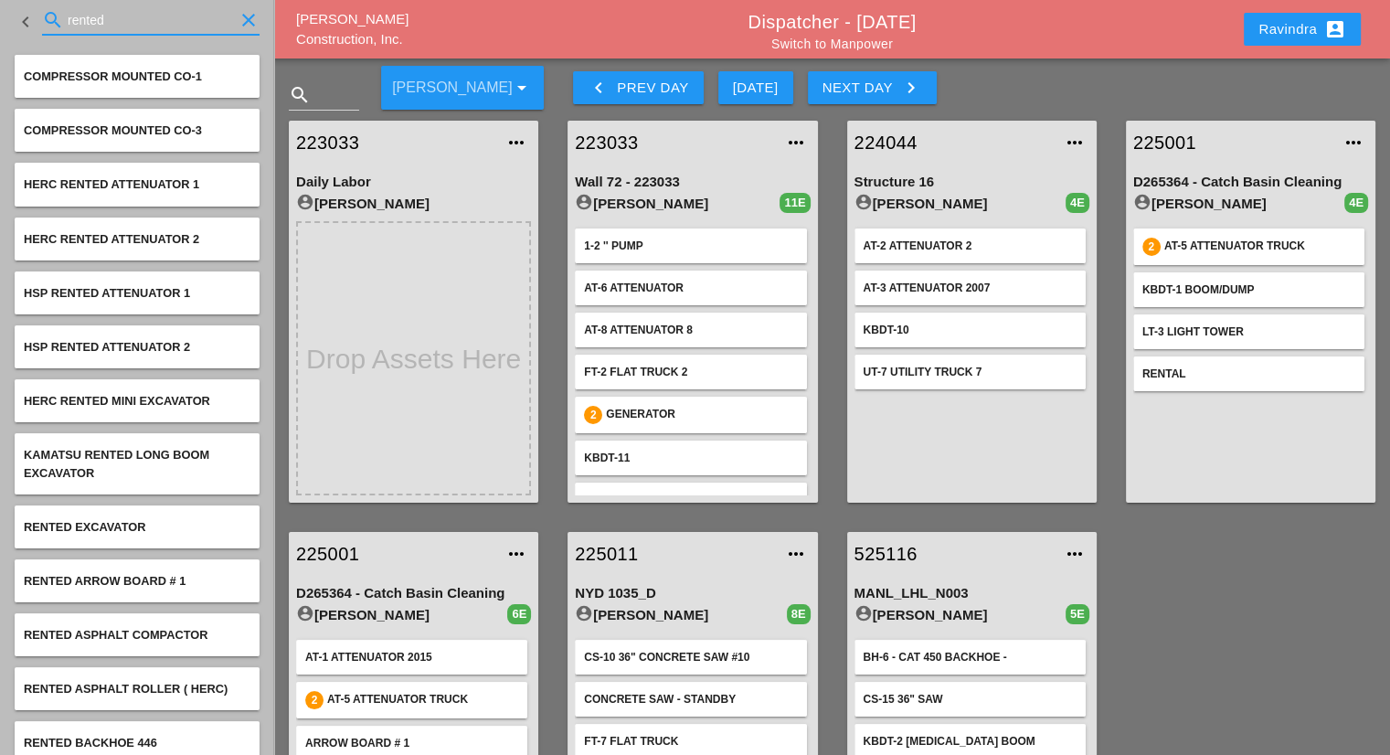
drag, startPoint x: 117, startPoint y: 23, endPoint x: 0, endPoint y: 19, distance: 117.1
click at [0, 19] on div "keyboard_arrow_left search rented clear" at bounding box center [137, 22] width 274 height 44
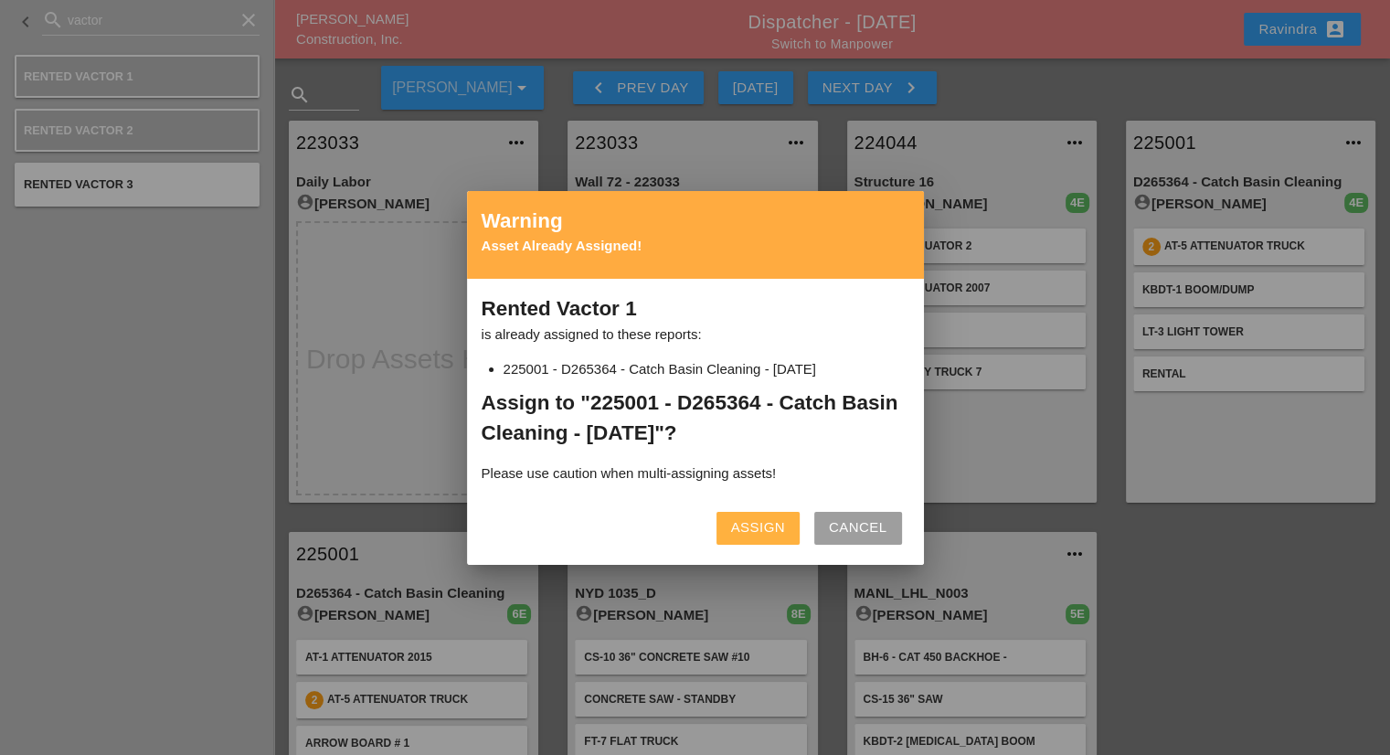
click at [754, 512] on button "Assign" at bounding box center [758, 528] width 83 height 33
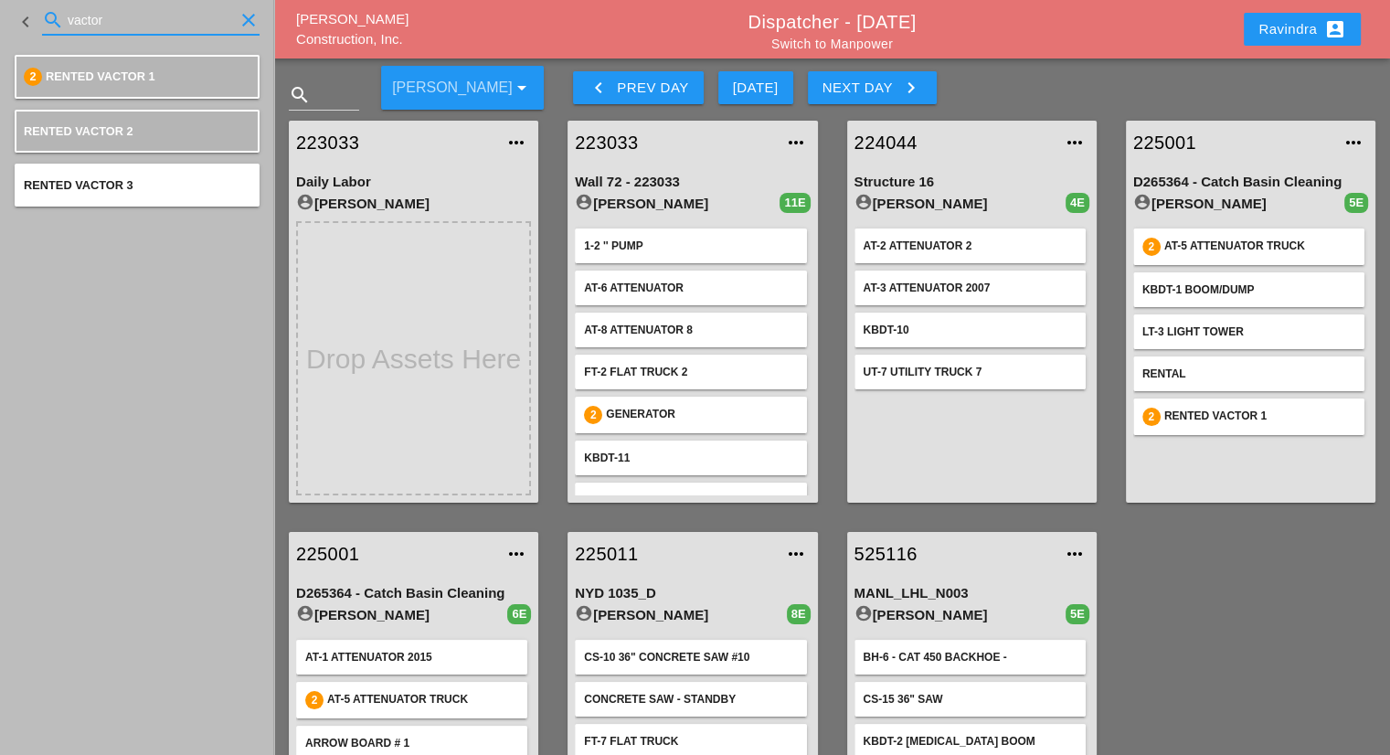
drag, startPoint x: 135, startPoint y: 23, endPoint x: 0, endPoint y: 37, distance: 136.1
click at [0, 37] on div "keyboard_arrow_left search vactor clear" at bounding box center [137, 22] width 274 height 44
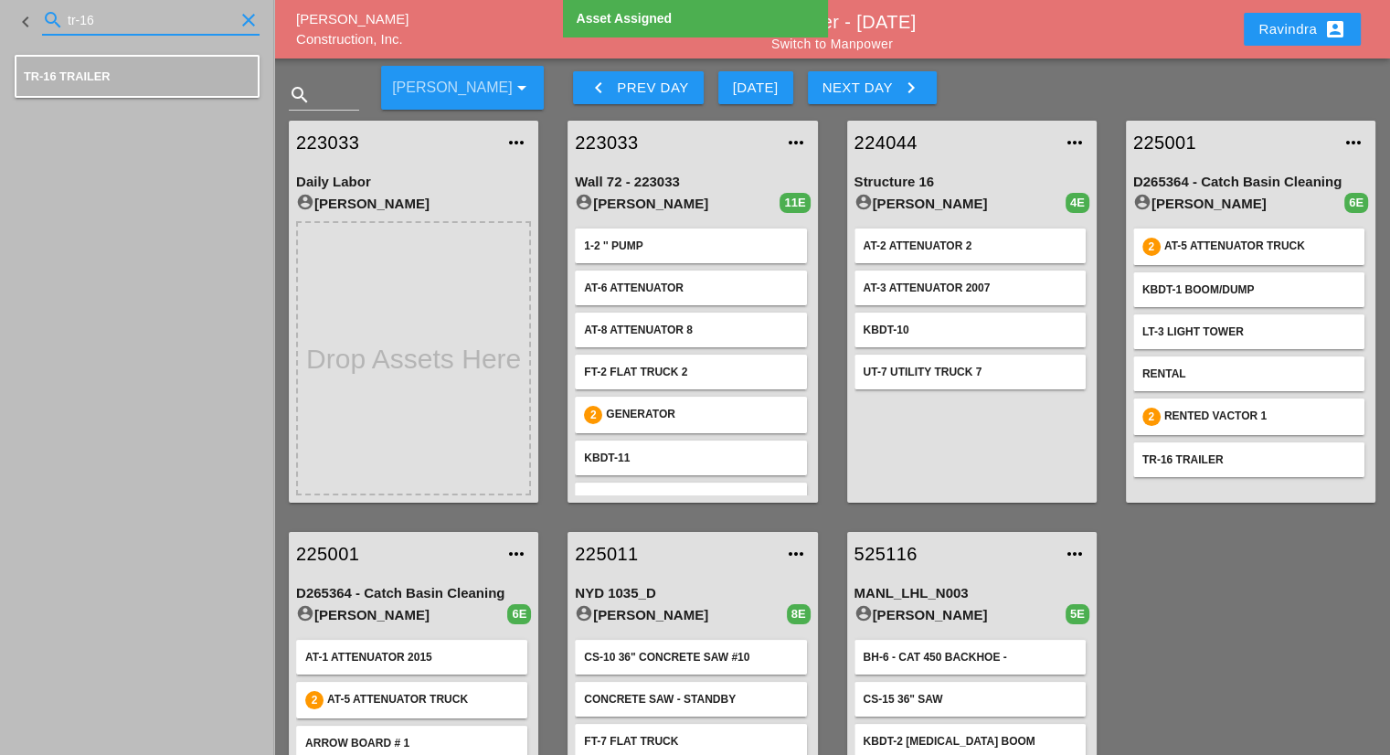
drag, startPoint x: 123, startPoint y: 25, endPoint x: 0, endPoint y: 30, distance: 123.5
click at [0, 30] on div "keyboard_arrow_left search tr-16 clear" at bounding box center [137, 22] width 274 height 44
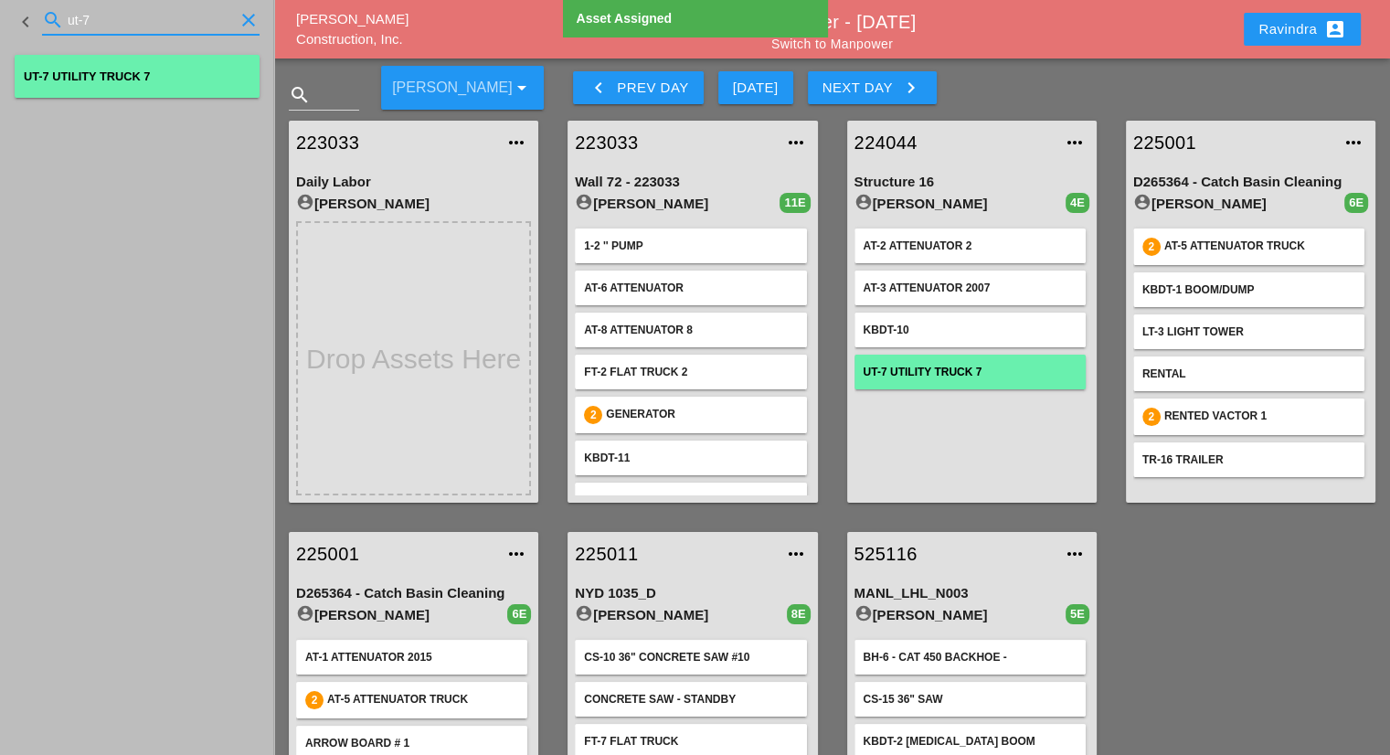
type input "ut-7"
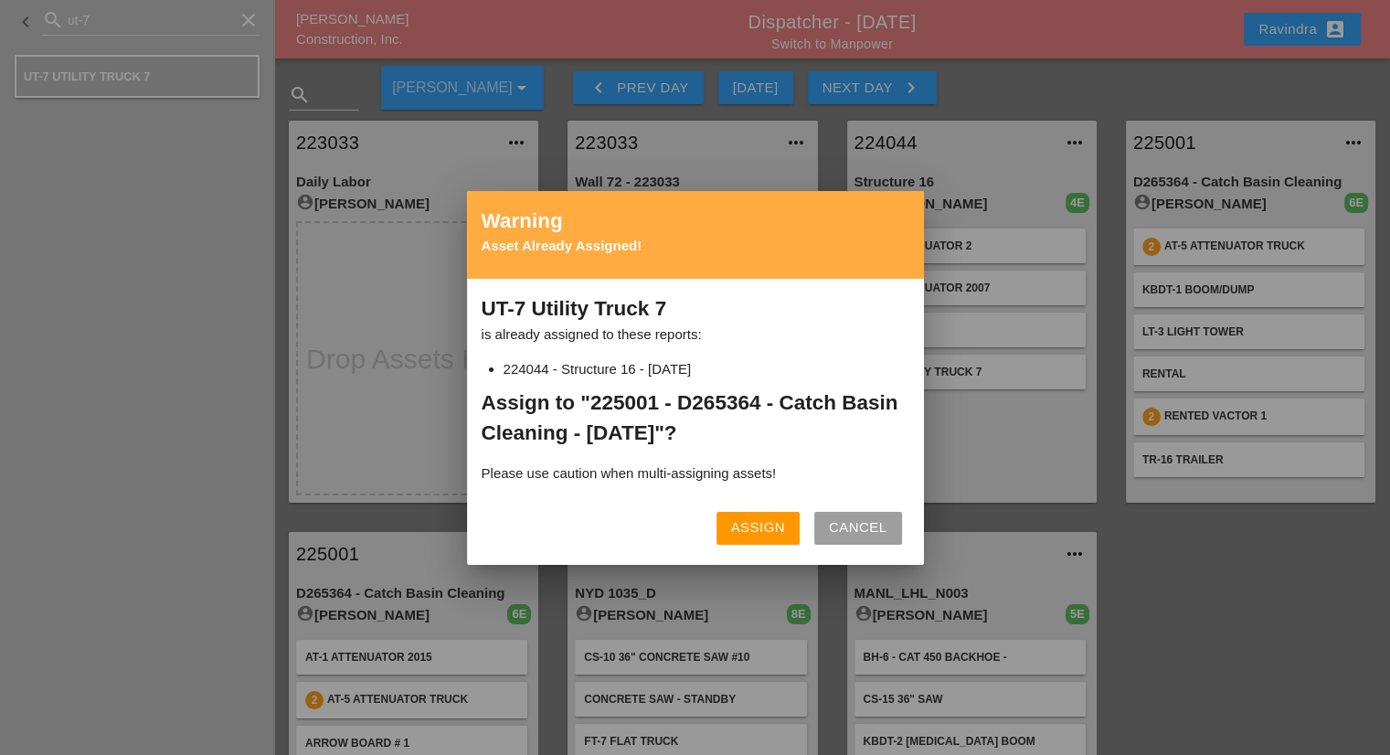
click at [736, 543] on button "Assign" at bounding box center [758, 528] width 83 height 33
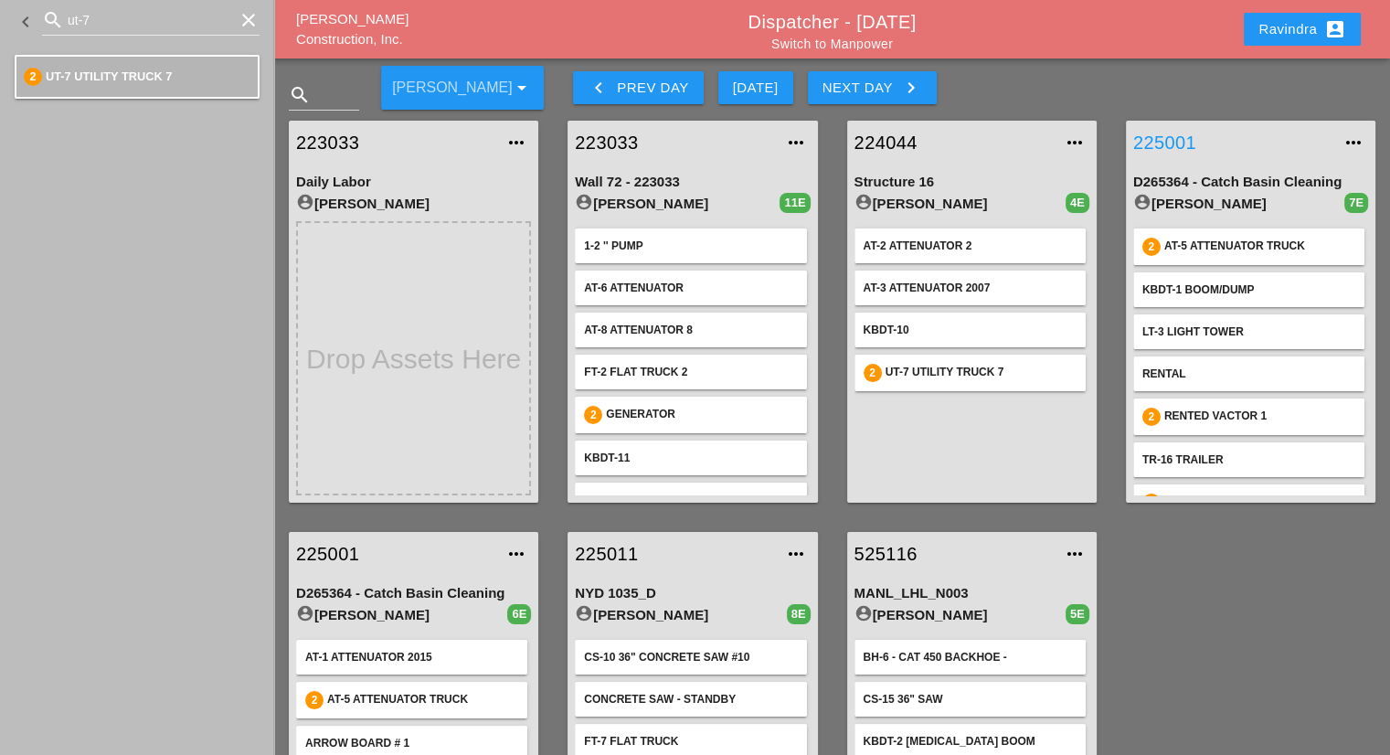
click at [1167, 139] on link "225001" at bounding box center [1232, 142] width 198 height 27
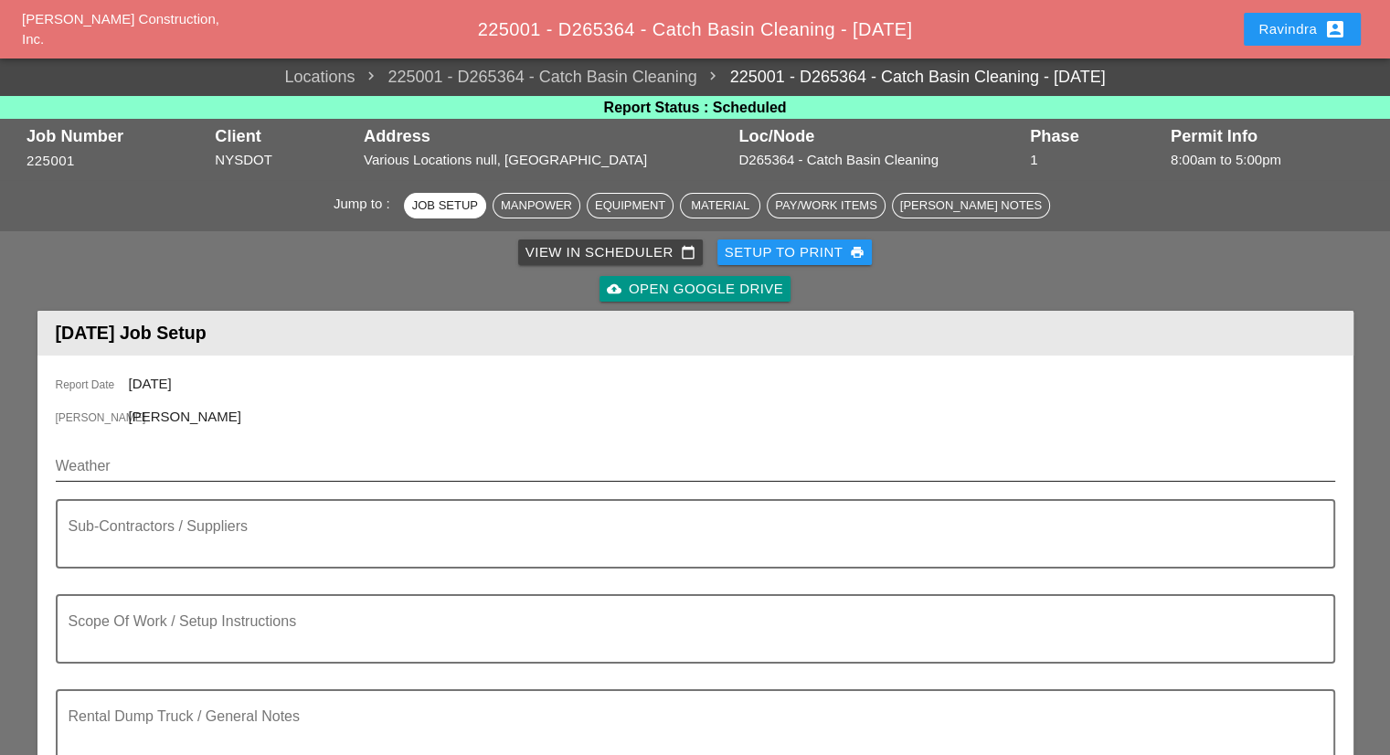
click at [238, 463] on input "Weather" at bounding box center [683, 466] width 1254 height 29
click at [190, 469] on input "Weather" at bounding box center [683, 466] width 1254 height 29
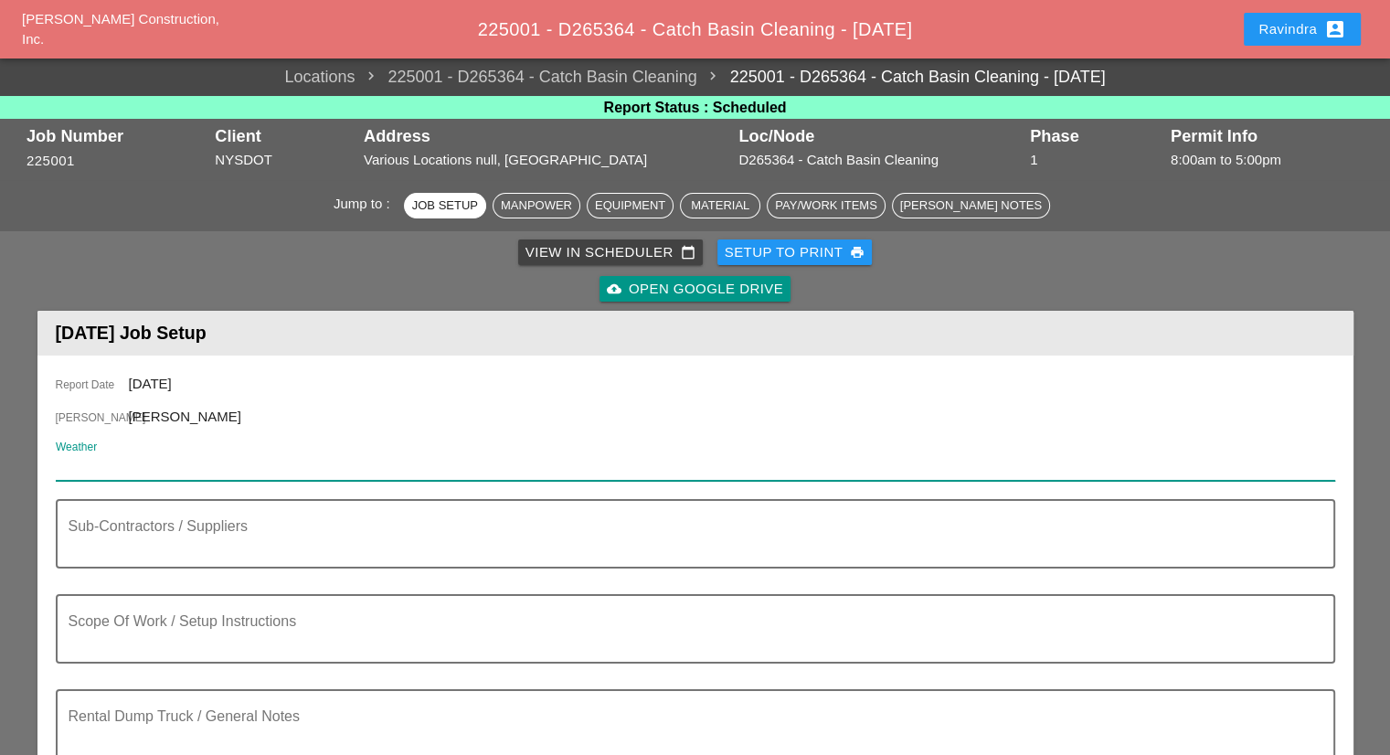
click at [100, 466] on input "Weather" at bounding box center [683, 466] width 1254 height 29
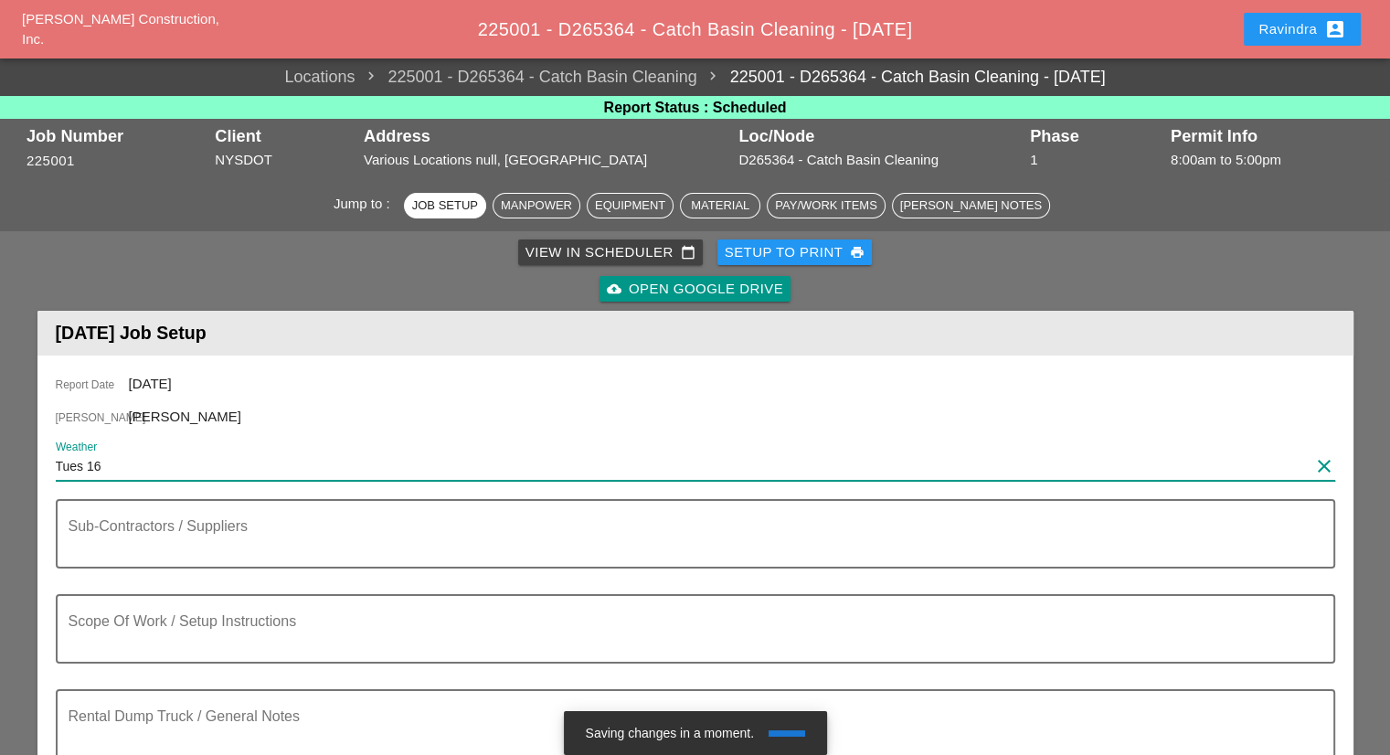
paste input "Night 65° 45% ENE 12 mph Mostly cloudy with some showers after midnight. Low ar…"
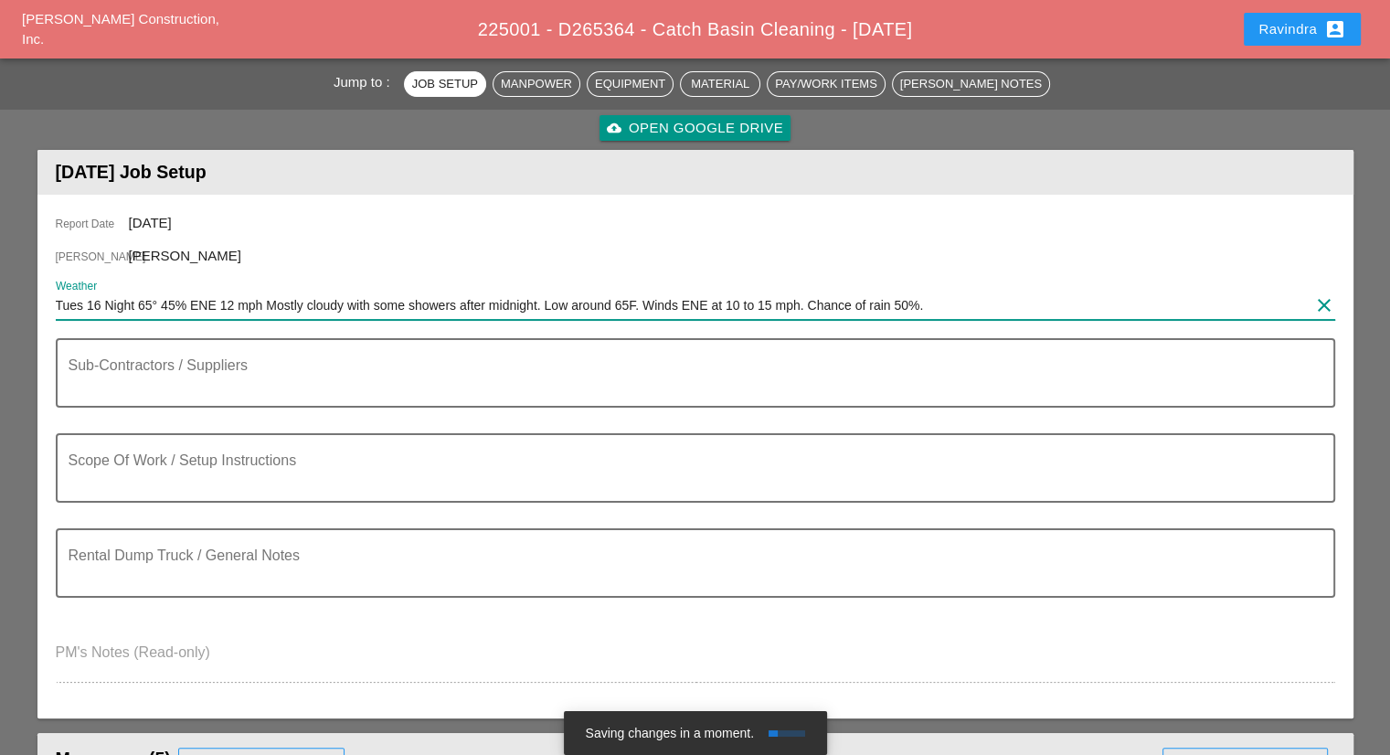
scroll to position [183, 0]
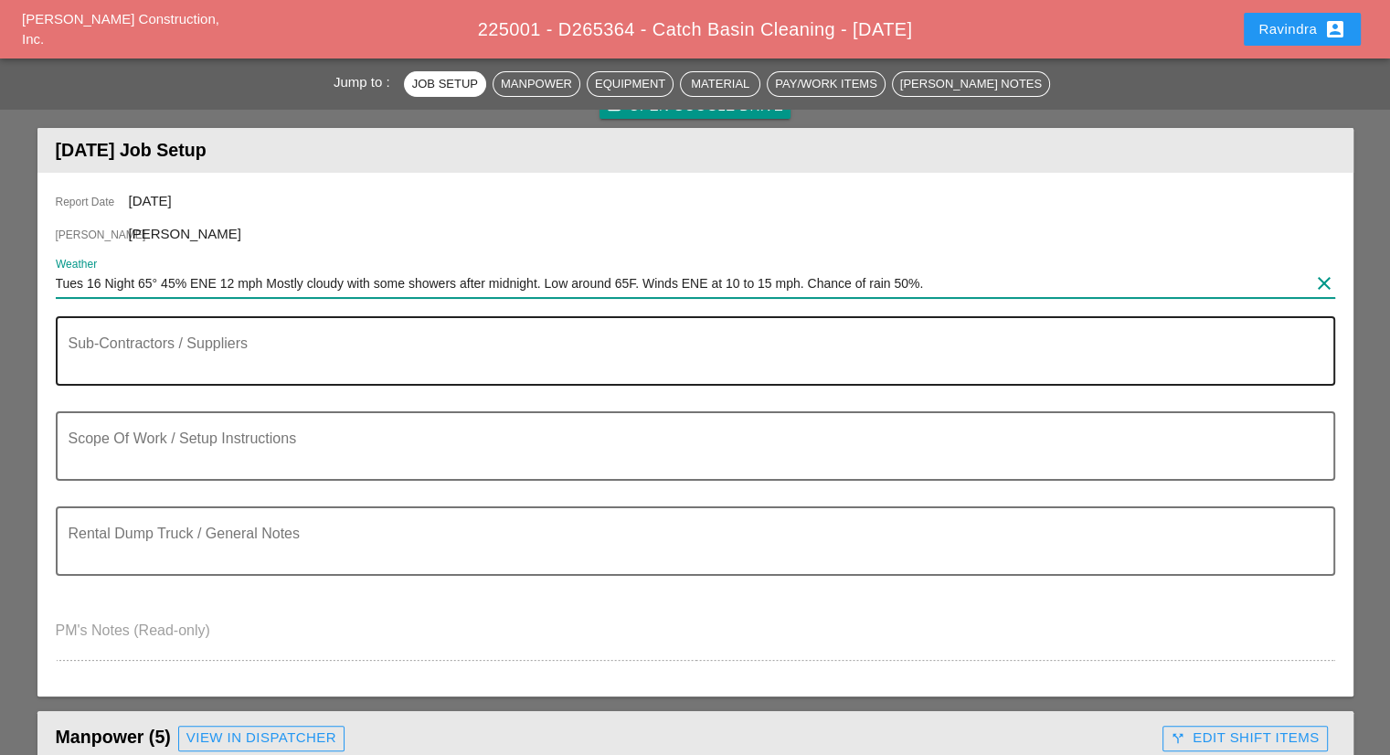
type input "Tues 16 Night 65° 45% ENE 12 mph Mostly cloudy with some showers after midnight…"
click at [285, 331] on div "Sub-Contractors / Suppliers" at bounding box center [688, 351] width 1239 height 66
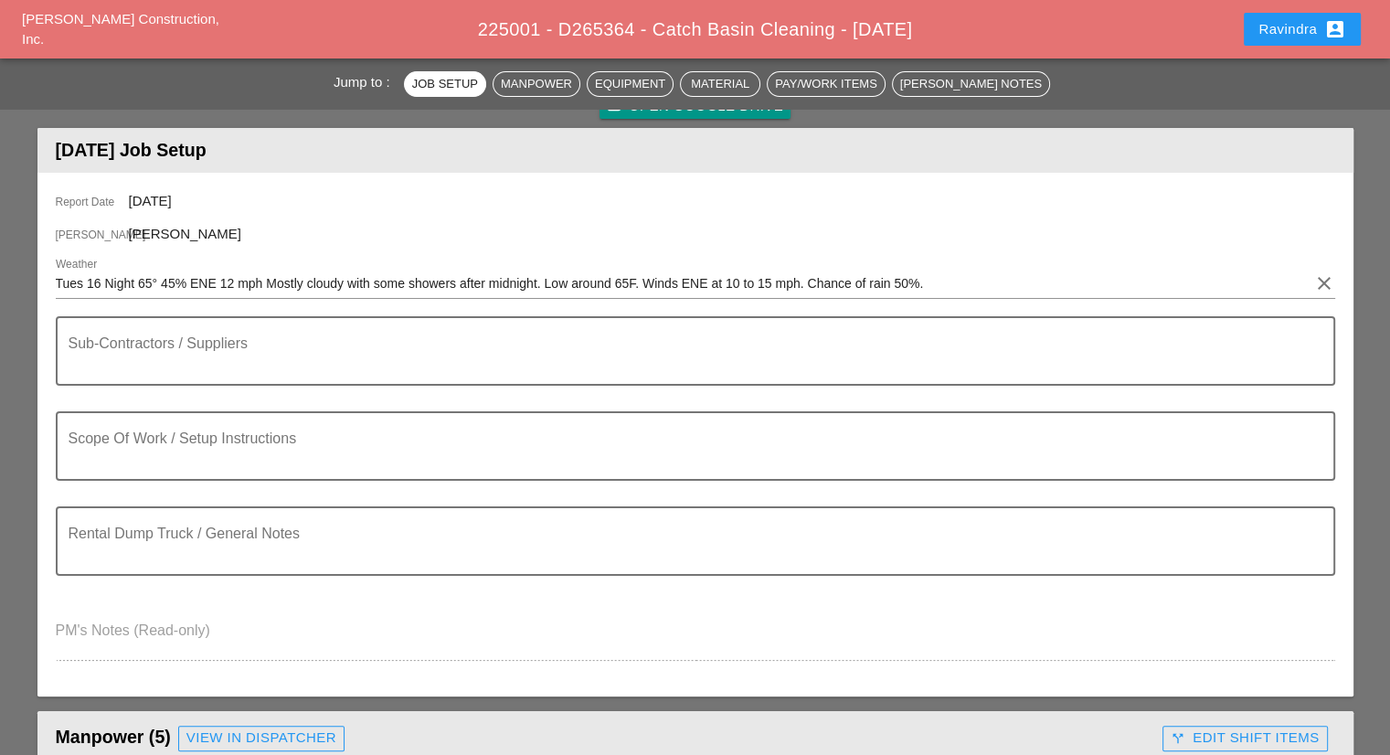
click at [299, 408] on div "Sub-Contractors / Suppliers" at bounding box center [696, 363] width 1280 height 95
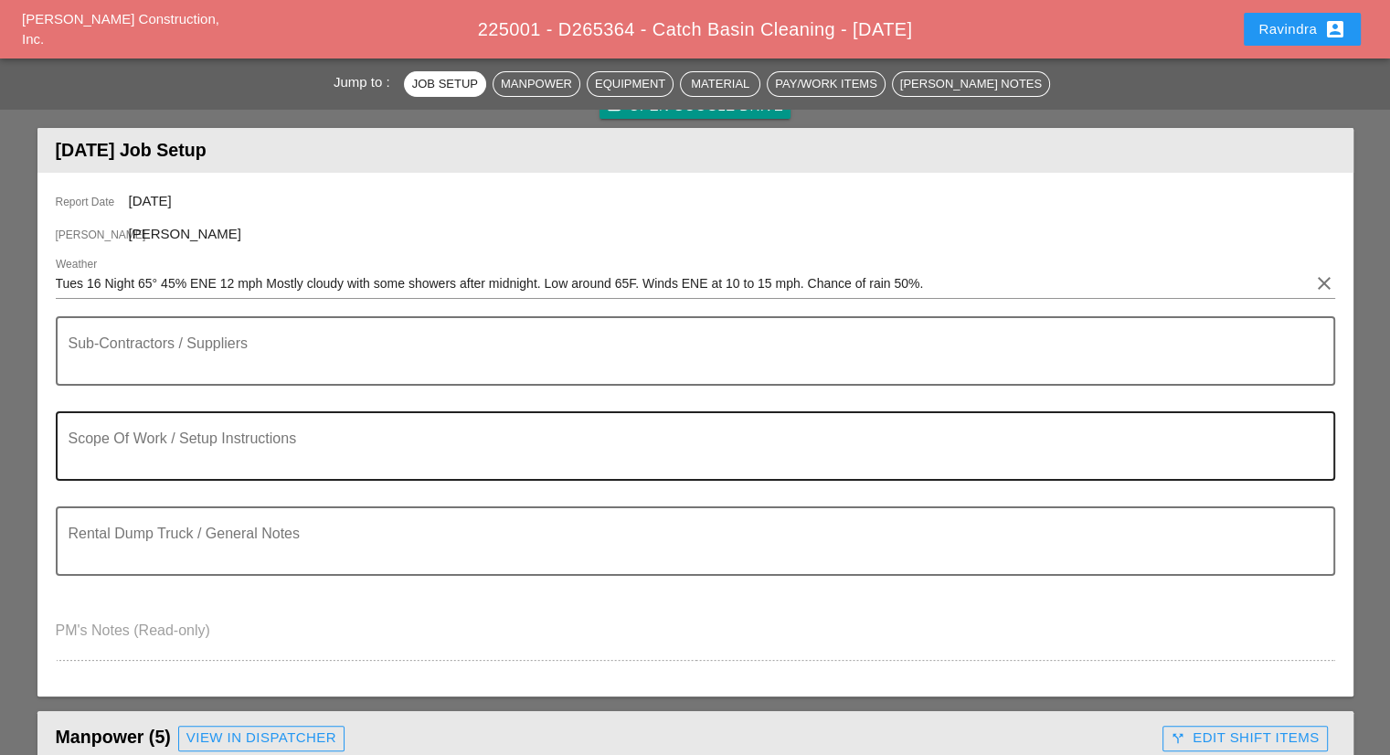
click at [283, 425] on div "Scope Of Work / Setup Instructions" at bounding box center [688, 446] width 1239 height 66
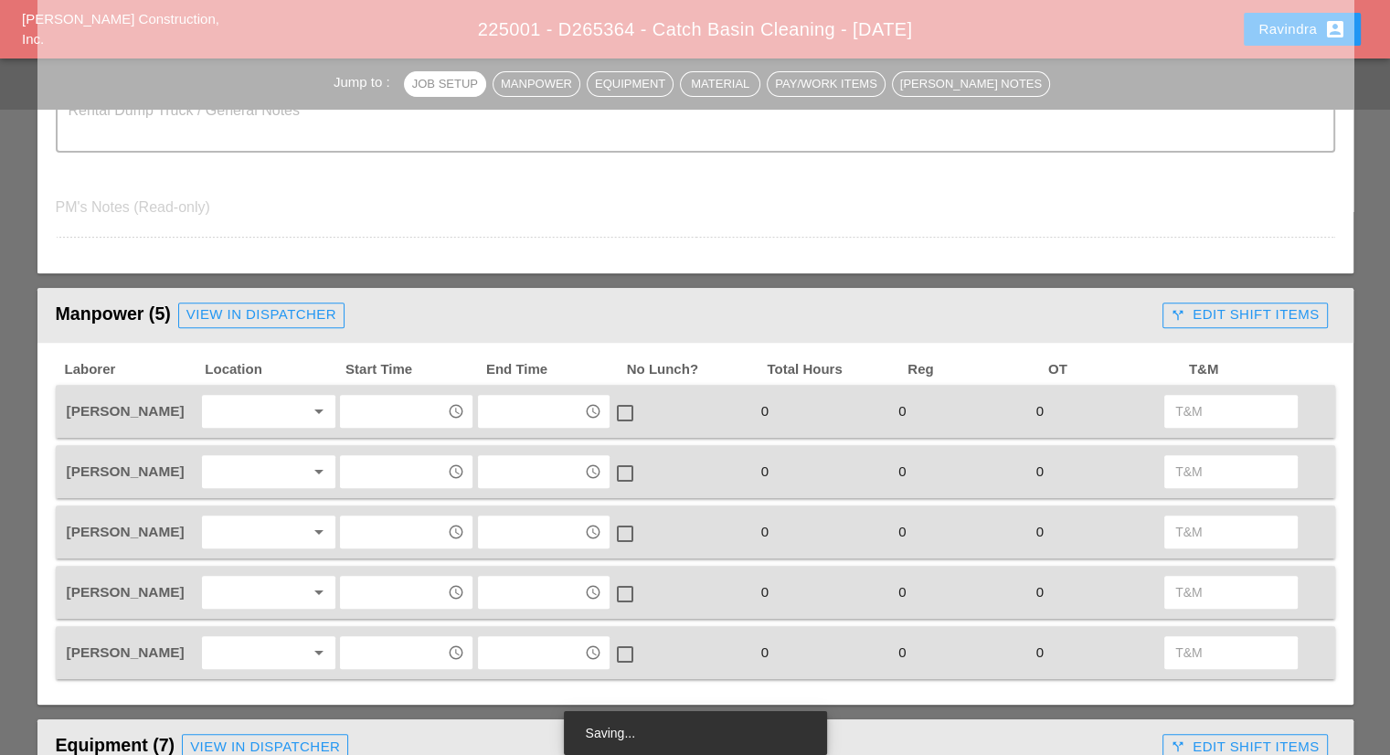
scroll to position [640, 0]
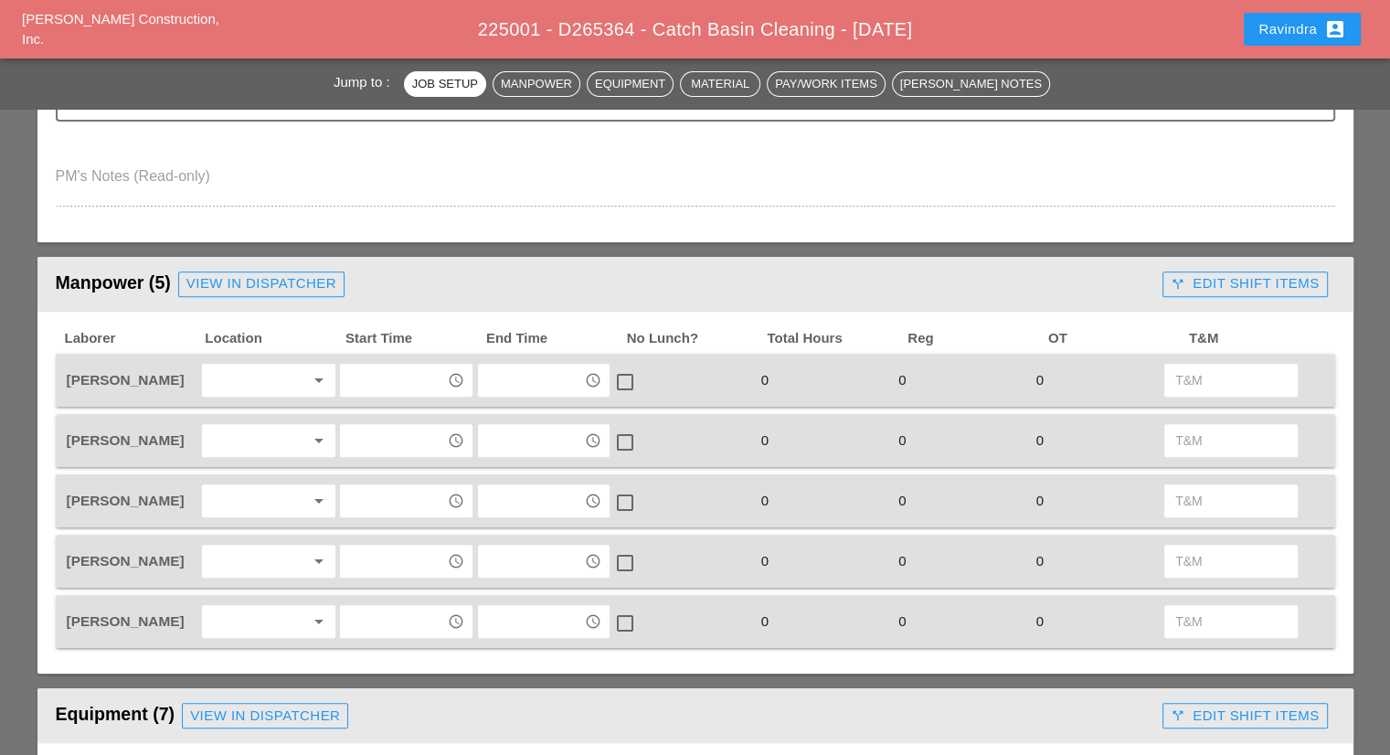
type textarea "================================ WZTC ================================ CLEAN TR…"
click at [250, 366] on div at bounding box center [255, 380] width 97 height 29
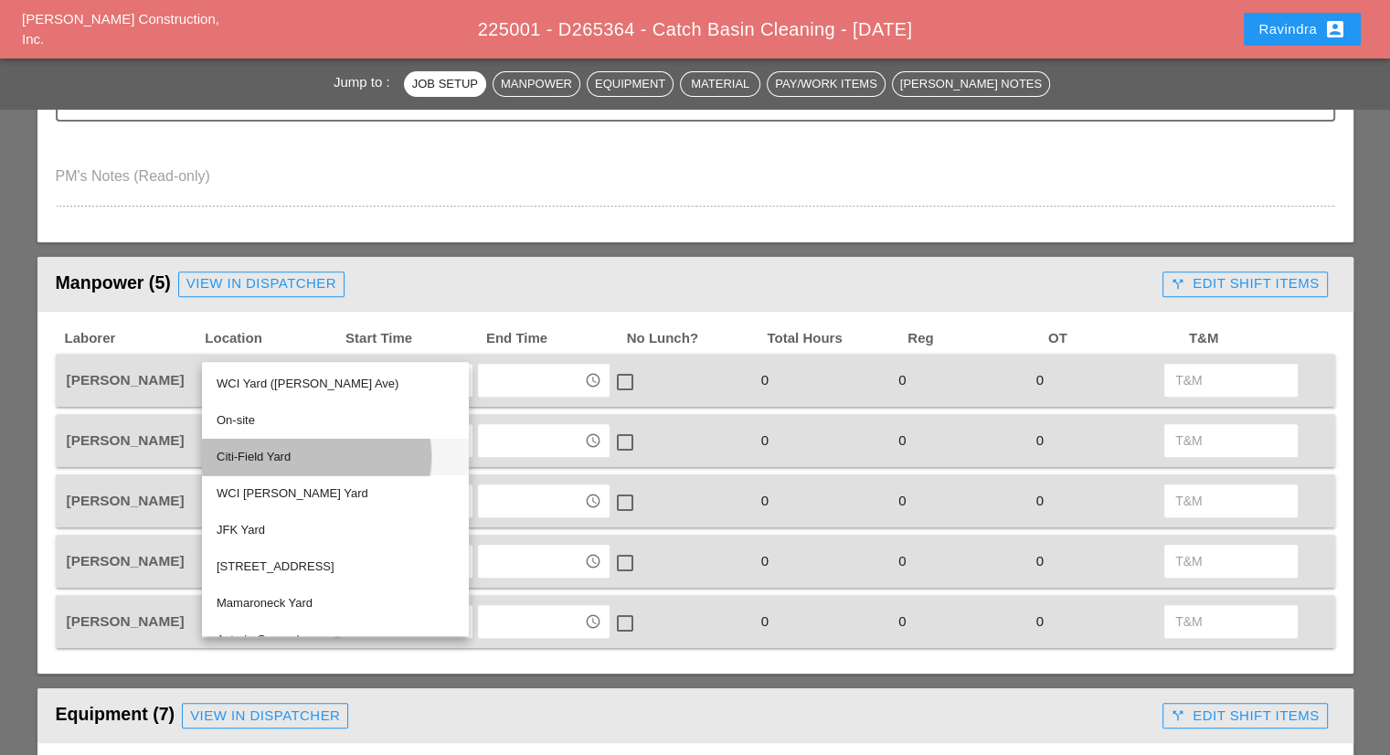
click at [279, 458] on div "Citi-Field Yard" at bounding box center [336, 457] width 238 height 22
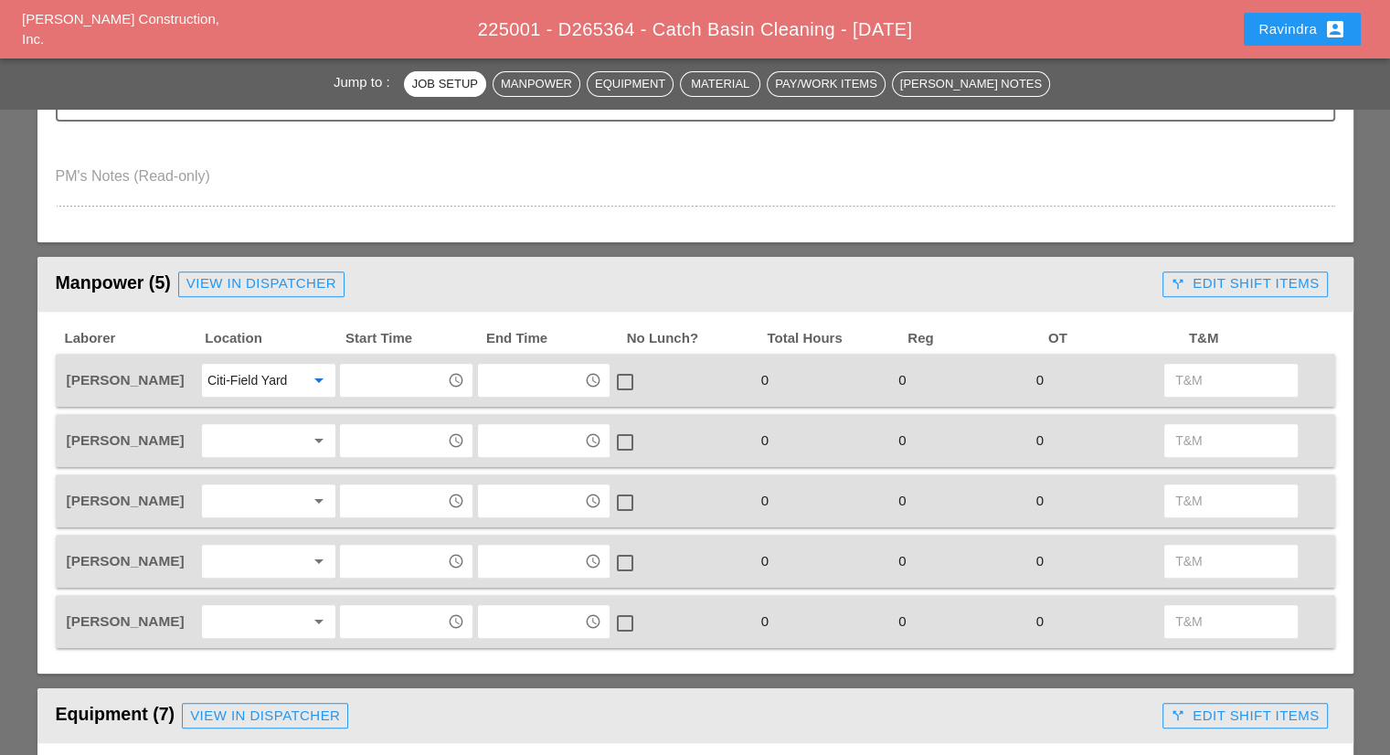
click at [391, 378] on input "text" at bounding box center [393, 380] width 95 height 29
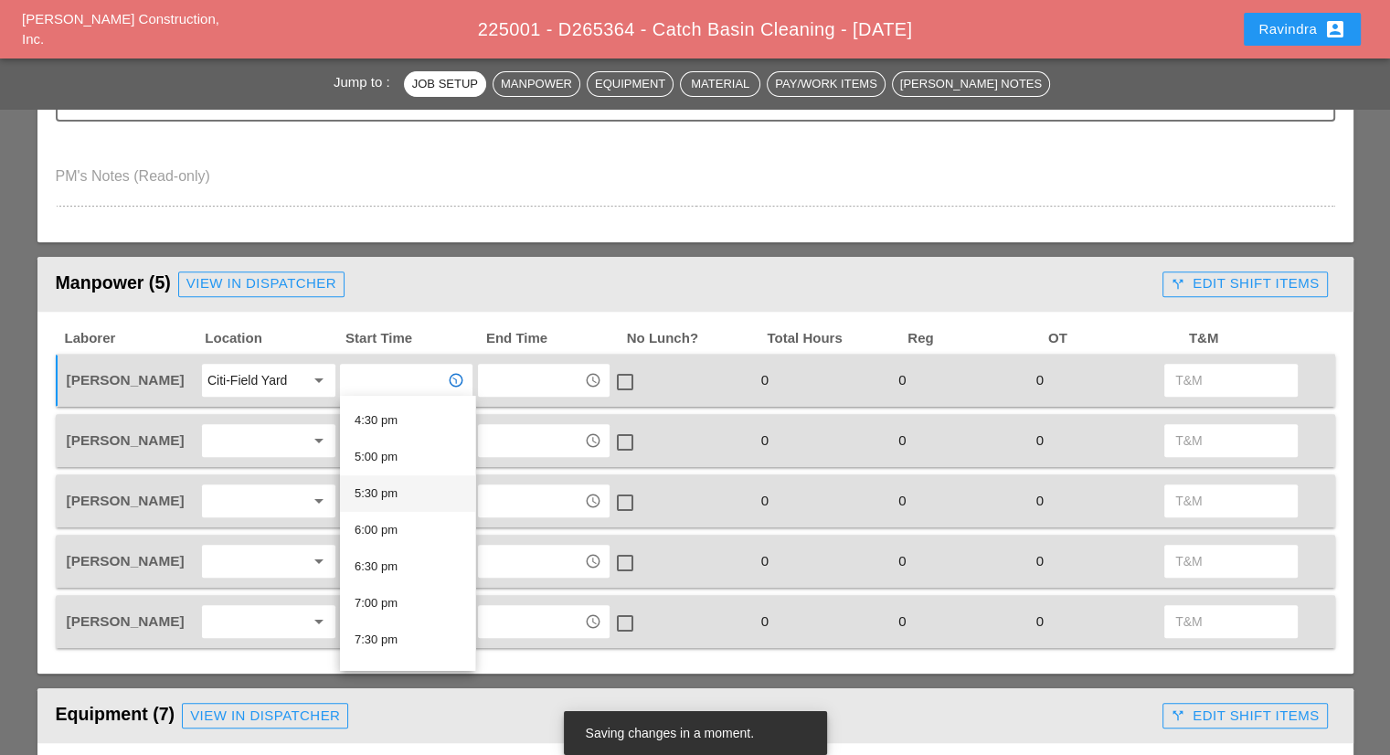
scroll to position [1280, 0]
click at [397, 634] on div "8:30 pm" at bounding box center [408, 637] width 106 height 22
type input "8:30 pm"
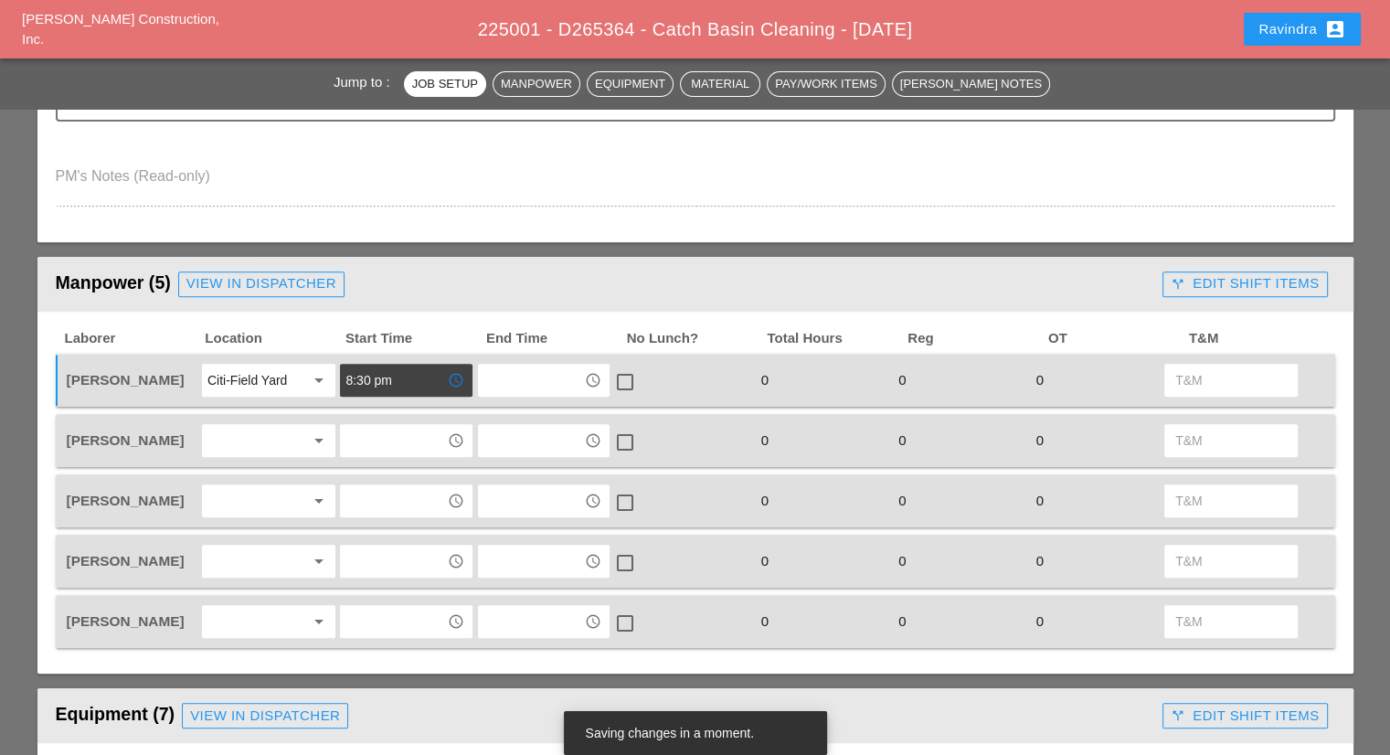
click at [250, 435] on div at bounding box center [255, 440] width 97 height 29
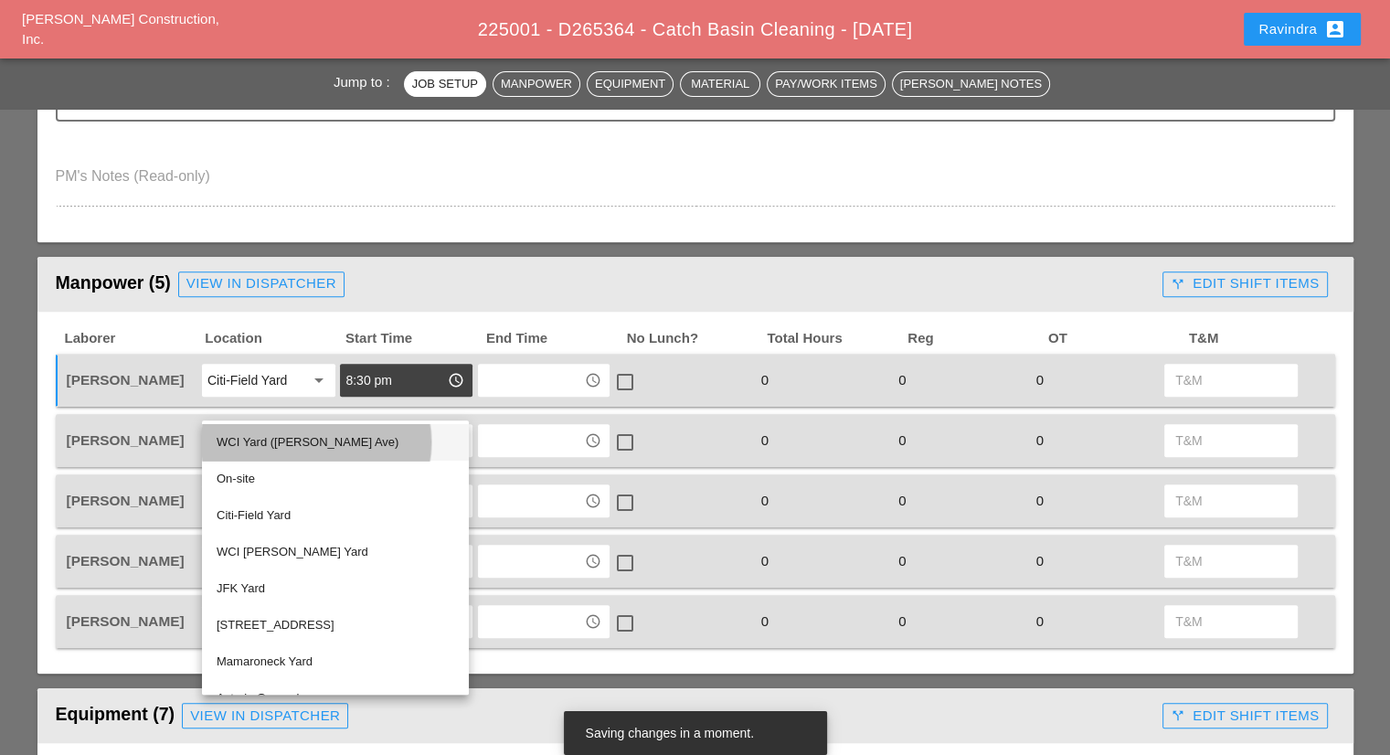
click at [245, 444] on div "WCI Yard ([PERSON_NAME] Ave)" at bounding box center [336, 442] width 238 height 22
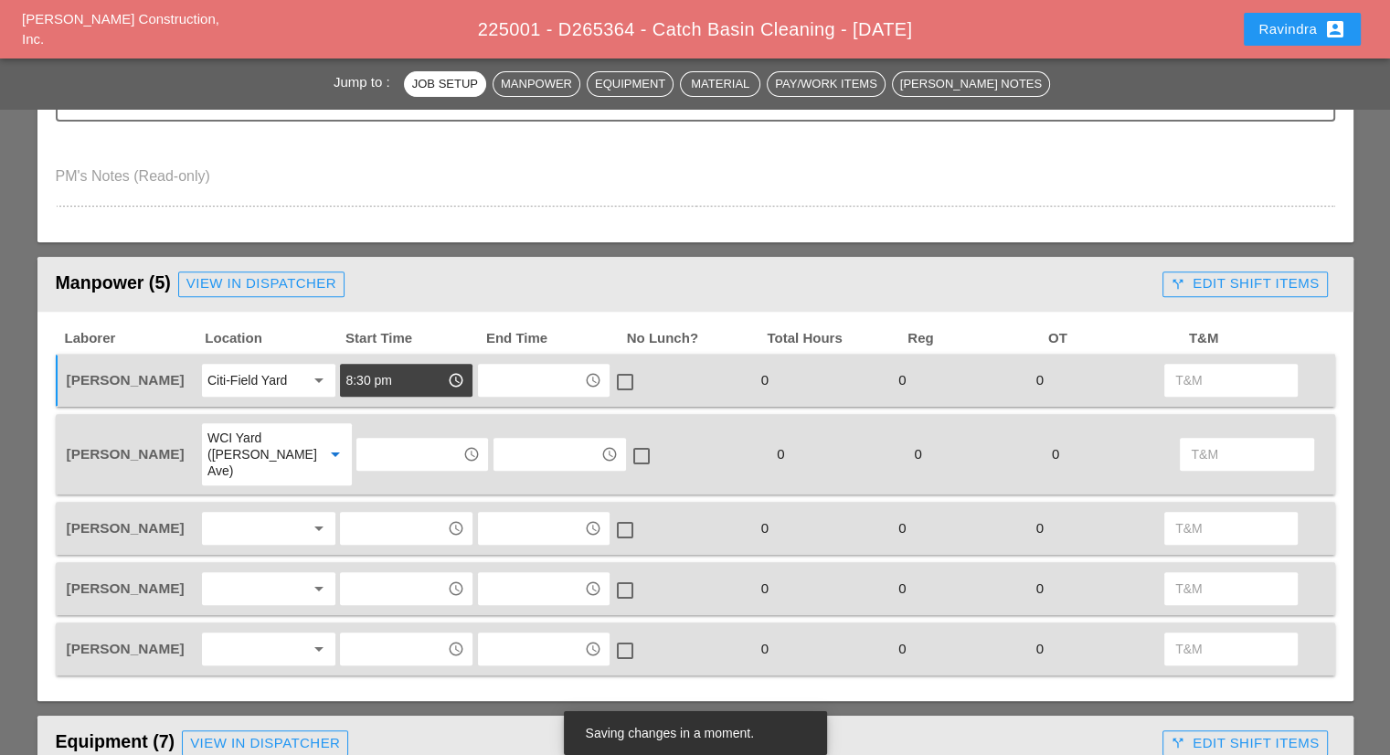
click at [371, 440] on input "text" at bounding box center [409, 454] width 95 height 29
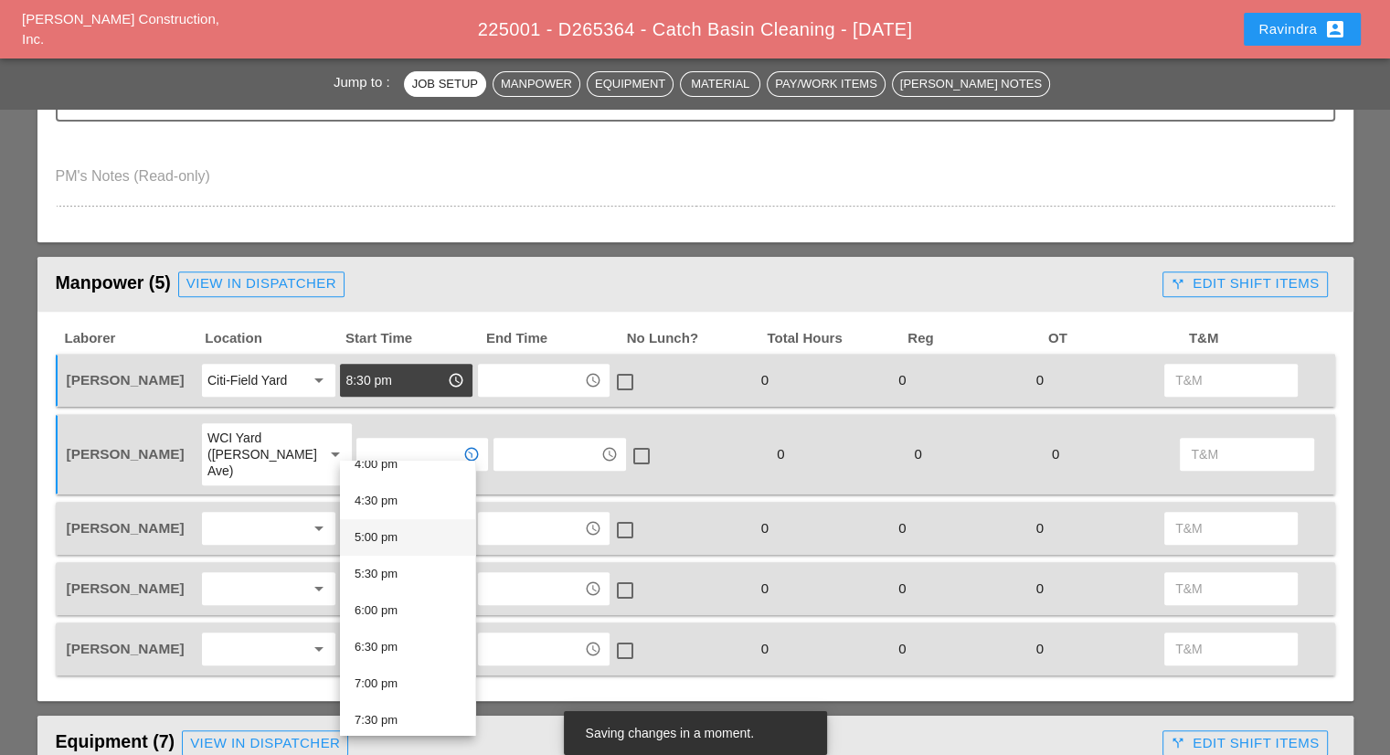
scroll to position [1371, 0]
click at [411, 611] on div "8:30 pm" at bounding box center [408, 611] width 106 height 22
type input "8:30 pm"
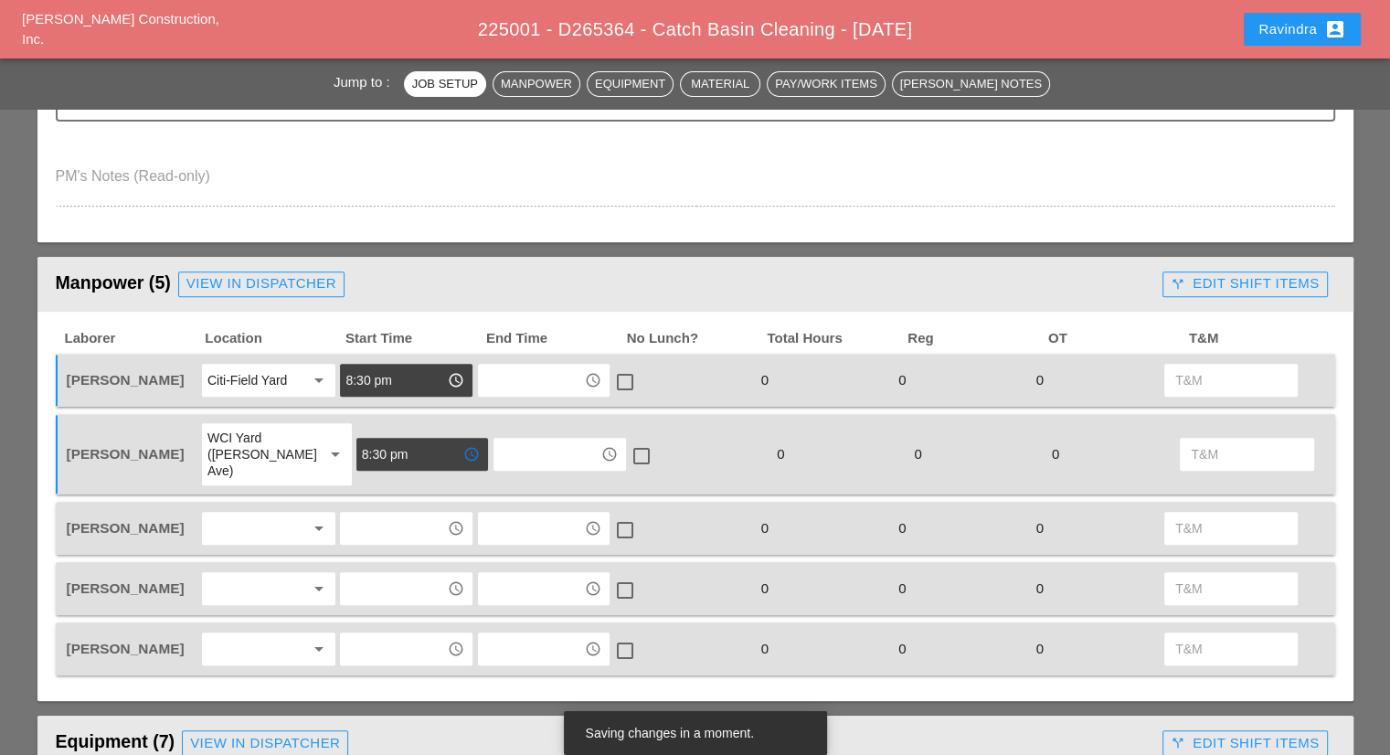
click at [260, 516] on div at bounding box center [255, 528] width 97 height 29
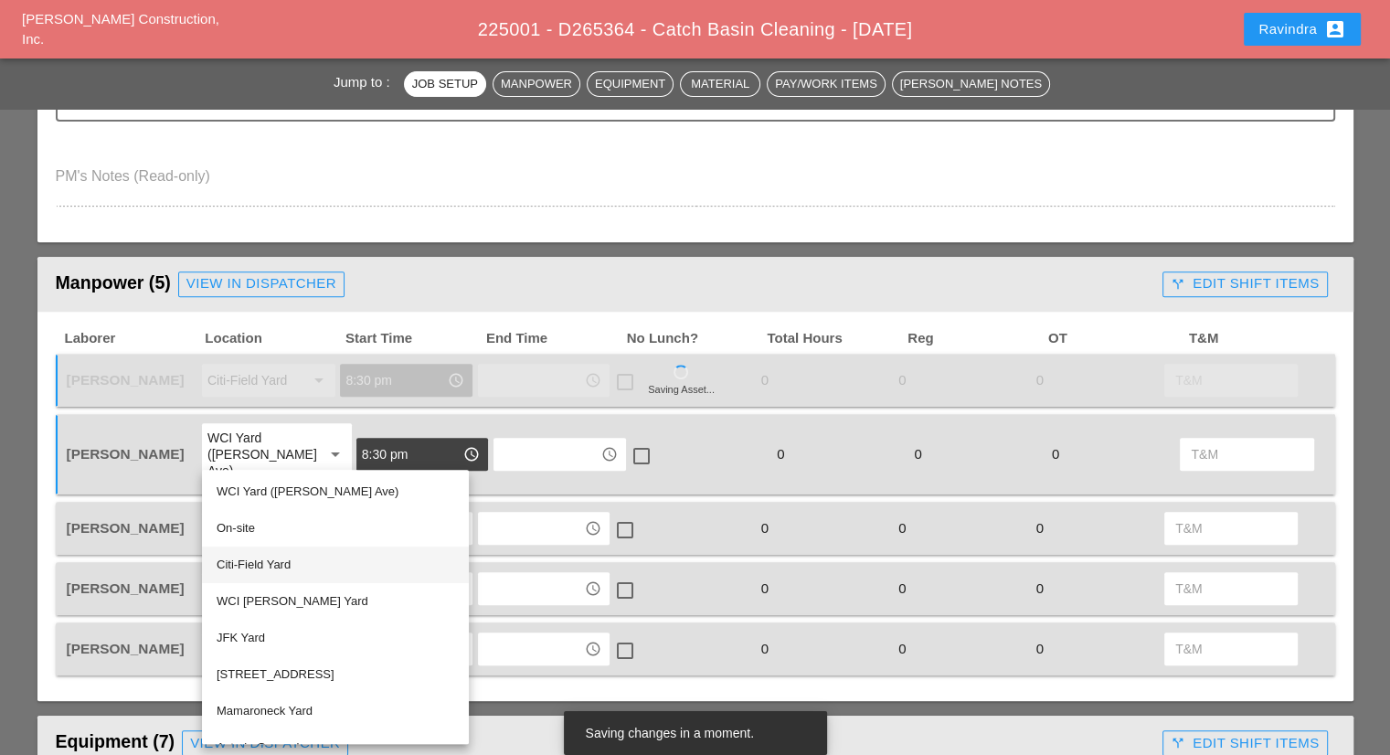
click at [274, 571] on div "Citi-Field Yard" at bounding box center [336, 565] width 238 height 22
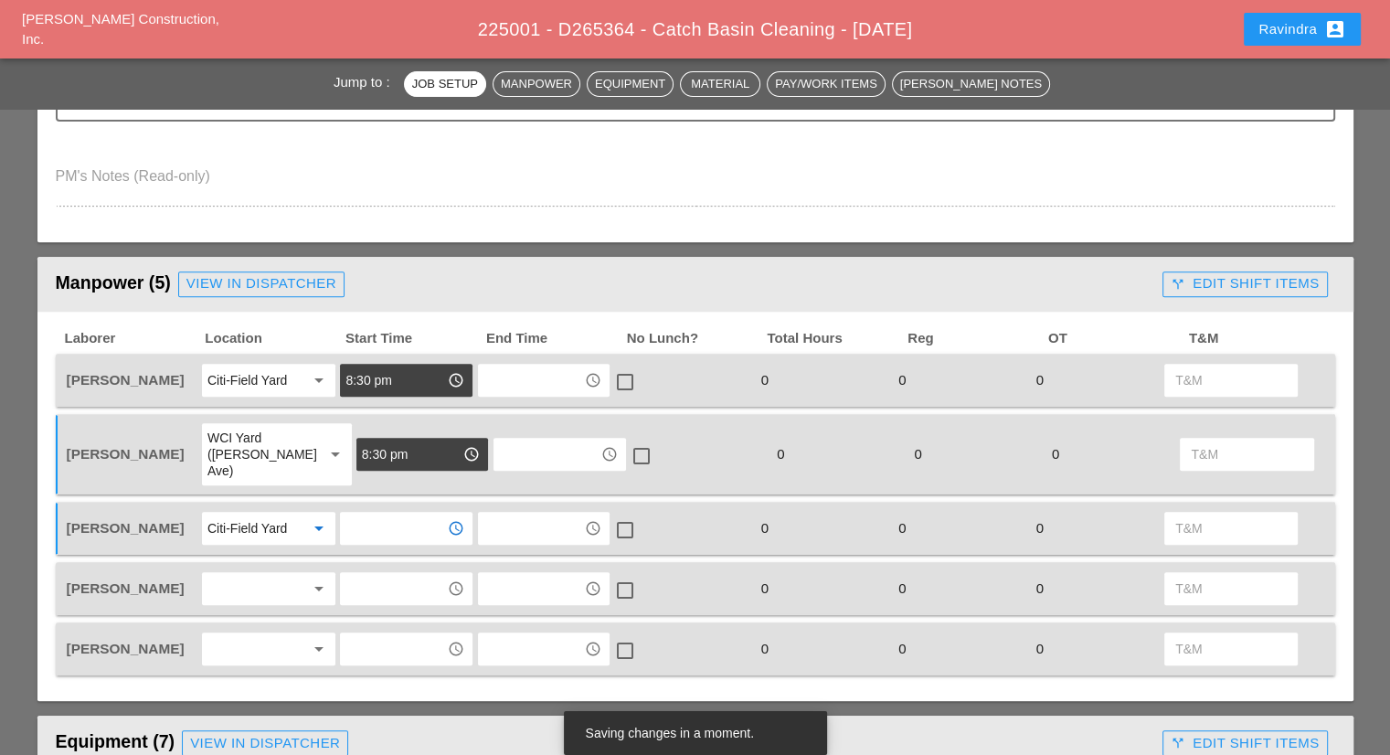
click at [372, 514] on input "text" at bounding box center [393, 528] width 95 height 29
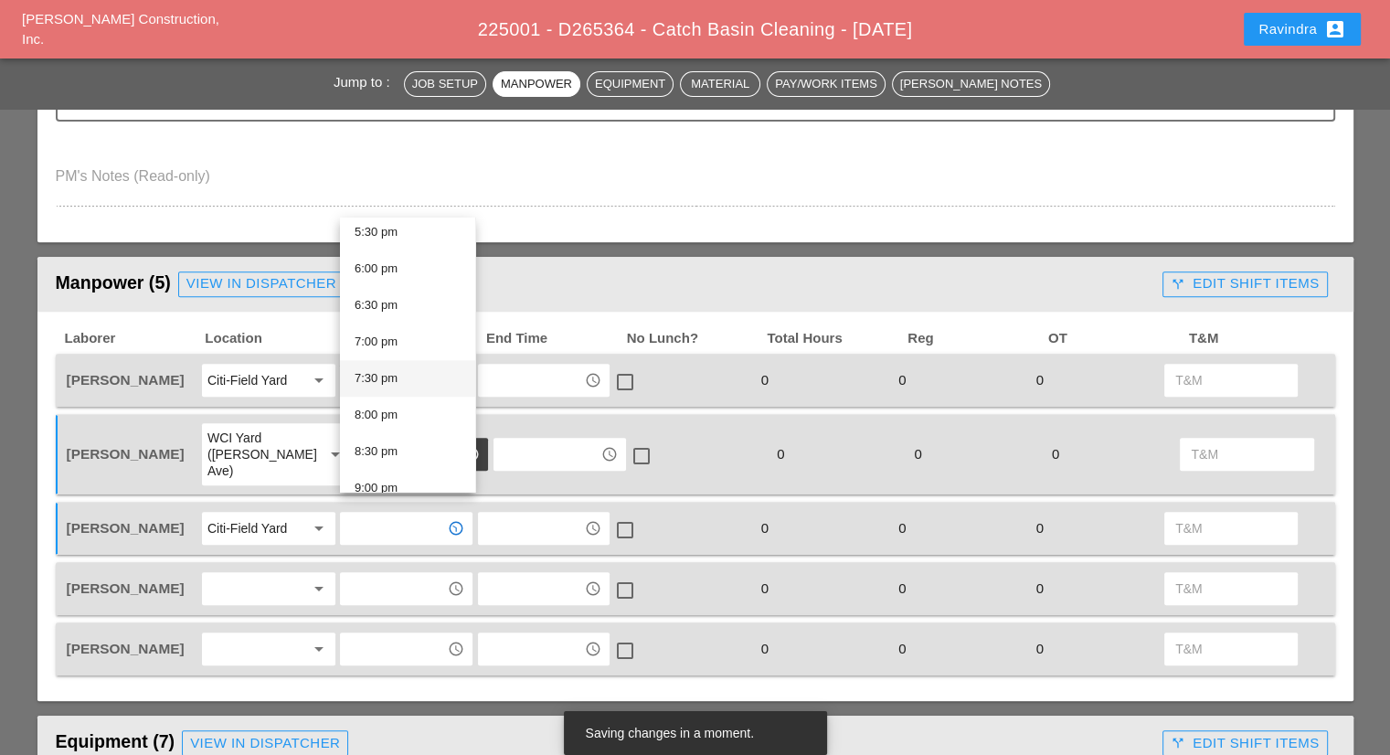
scroll to position [1470, 0]
click at [399, 274] on div "8:30 pm" at bounding box center [408, 269] width 106 height 22
type input "8:30 pm"
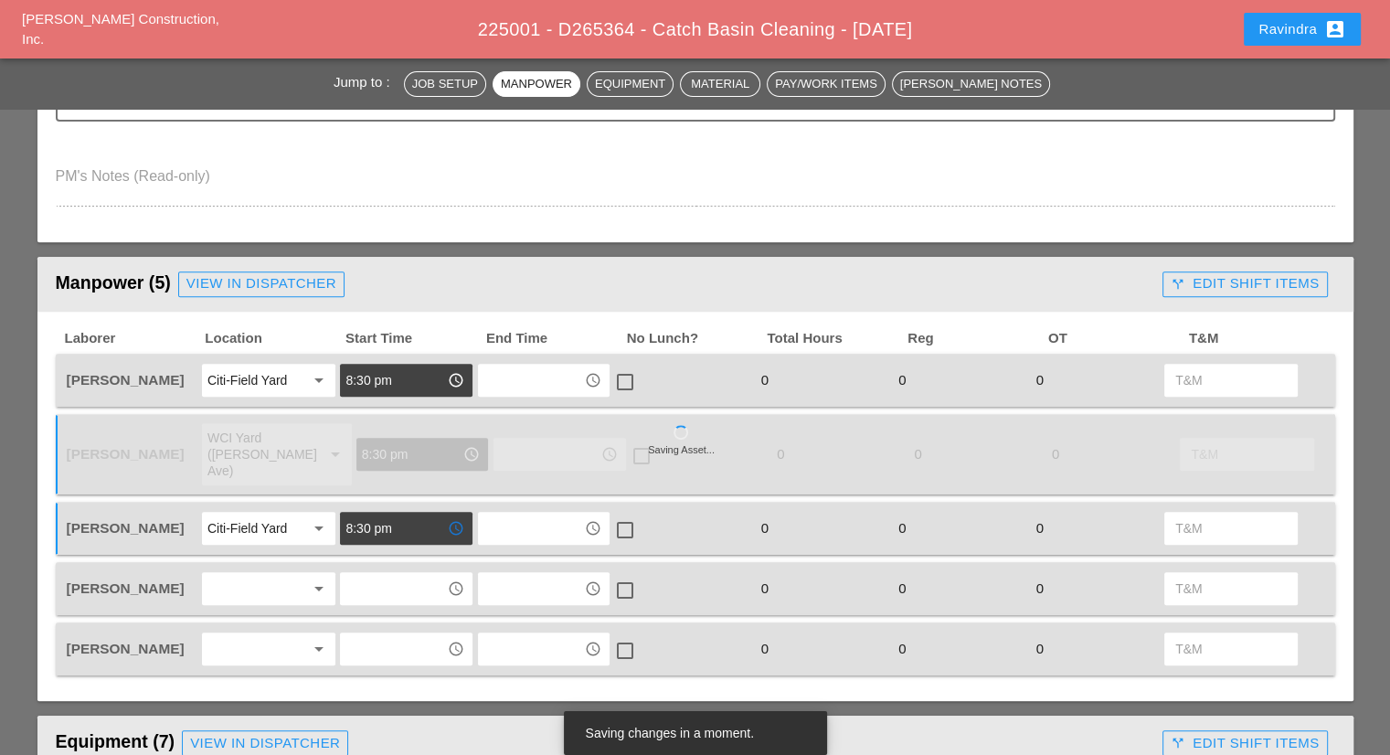
click at [256, 574] on div at bounding box center [255, 588] width 97 height 29
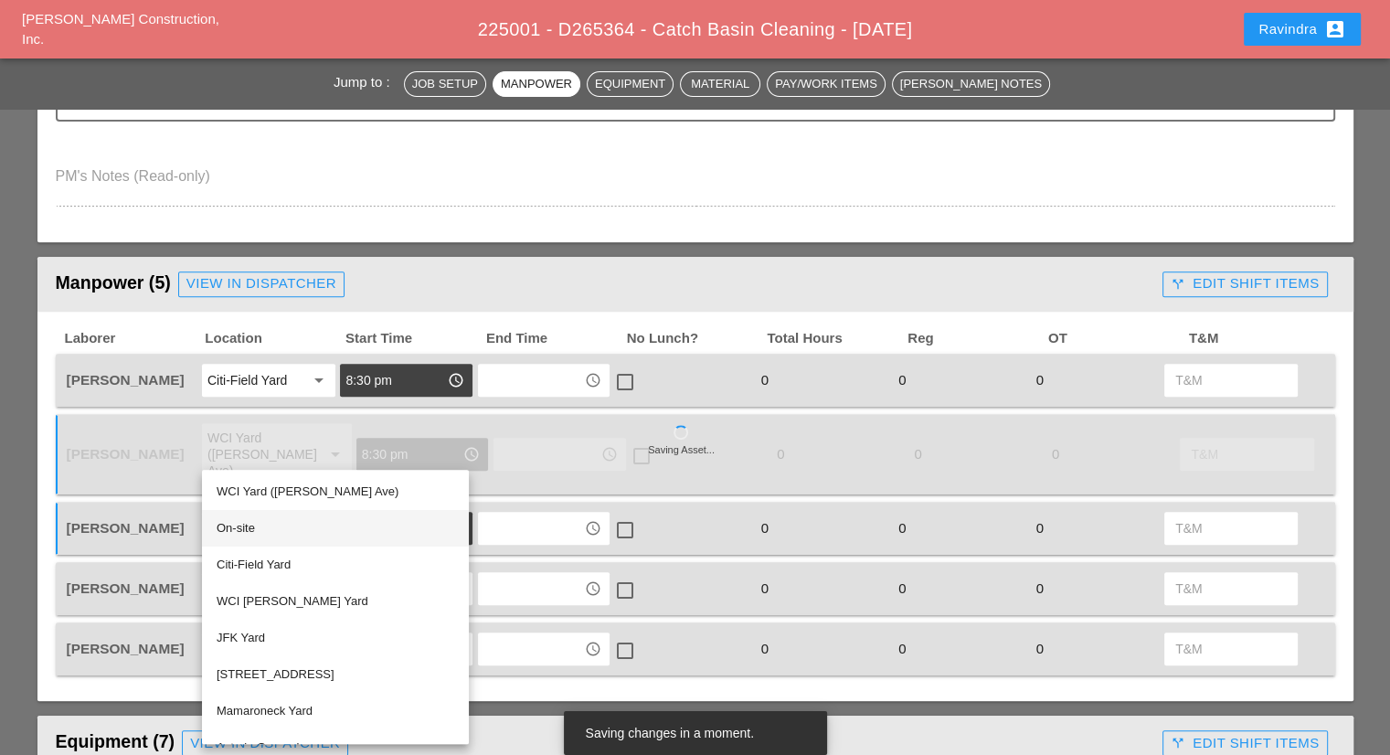
click at [238, 529] on div "On-site" at bounding box center [336, 528] width 238 height 22
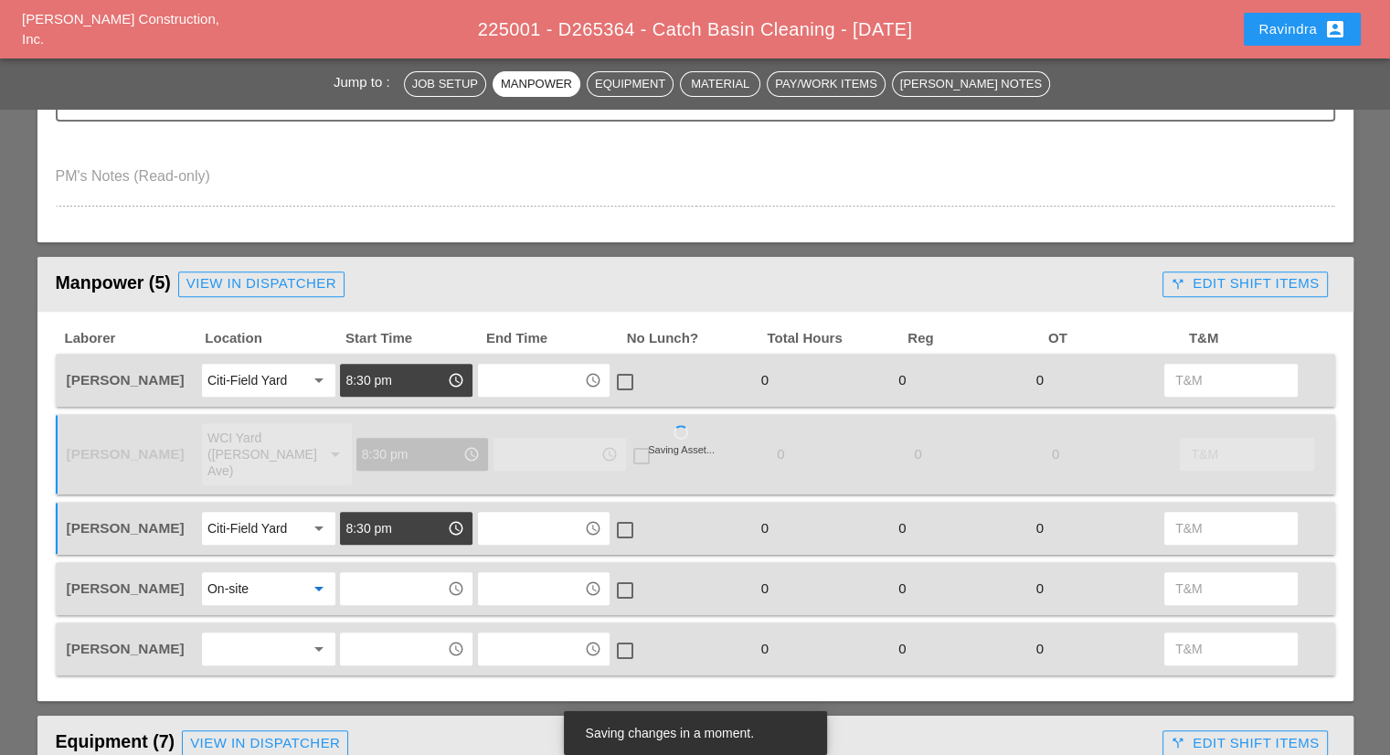
click at [386, 574] on input "text" at bounding box center [393, 588] width 95 height 29
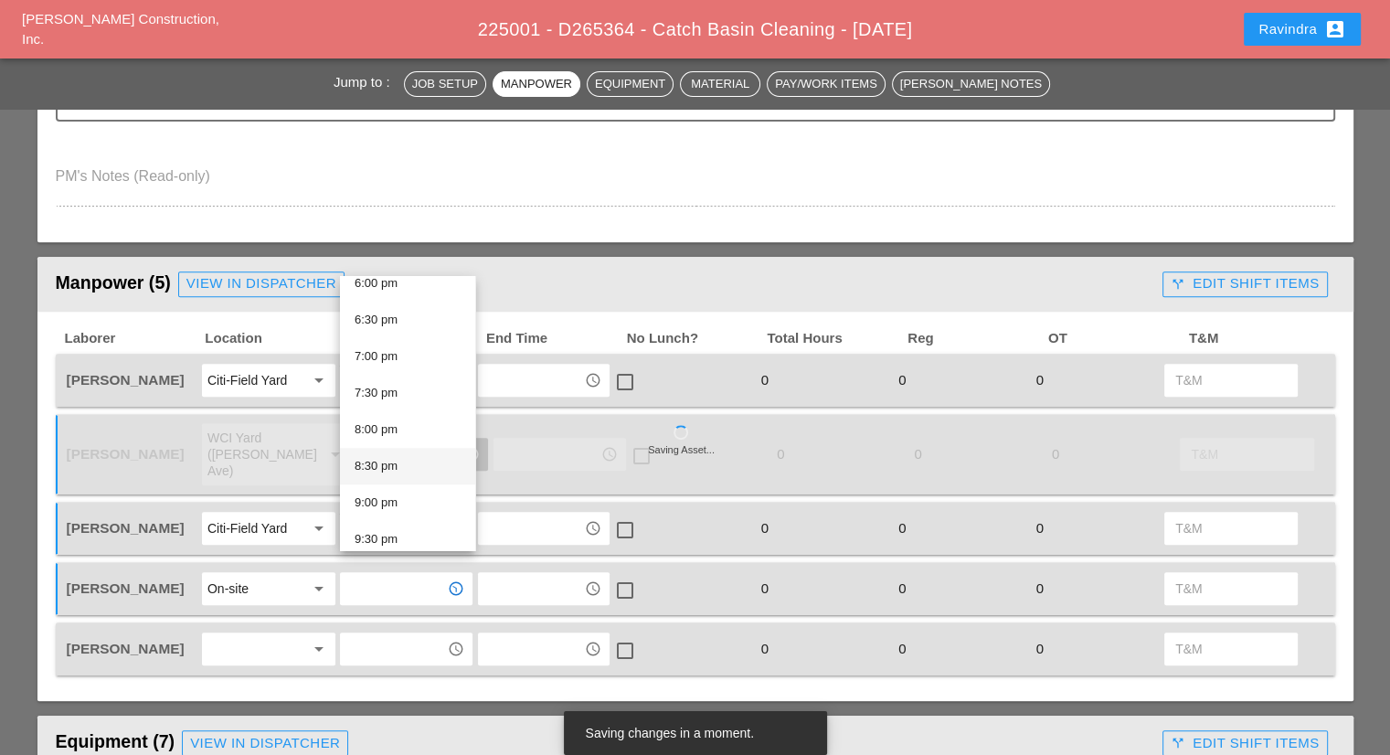
scroll to position [1371, 0]
click at [388, 436] on div "8:30 pm" at bounding box center [408, 426] width 106 height 22
type input "8:30 pm"
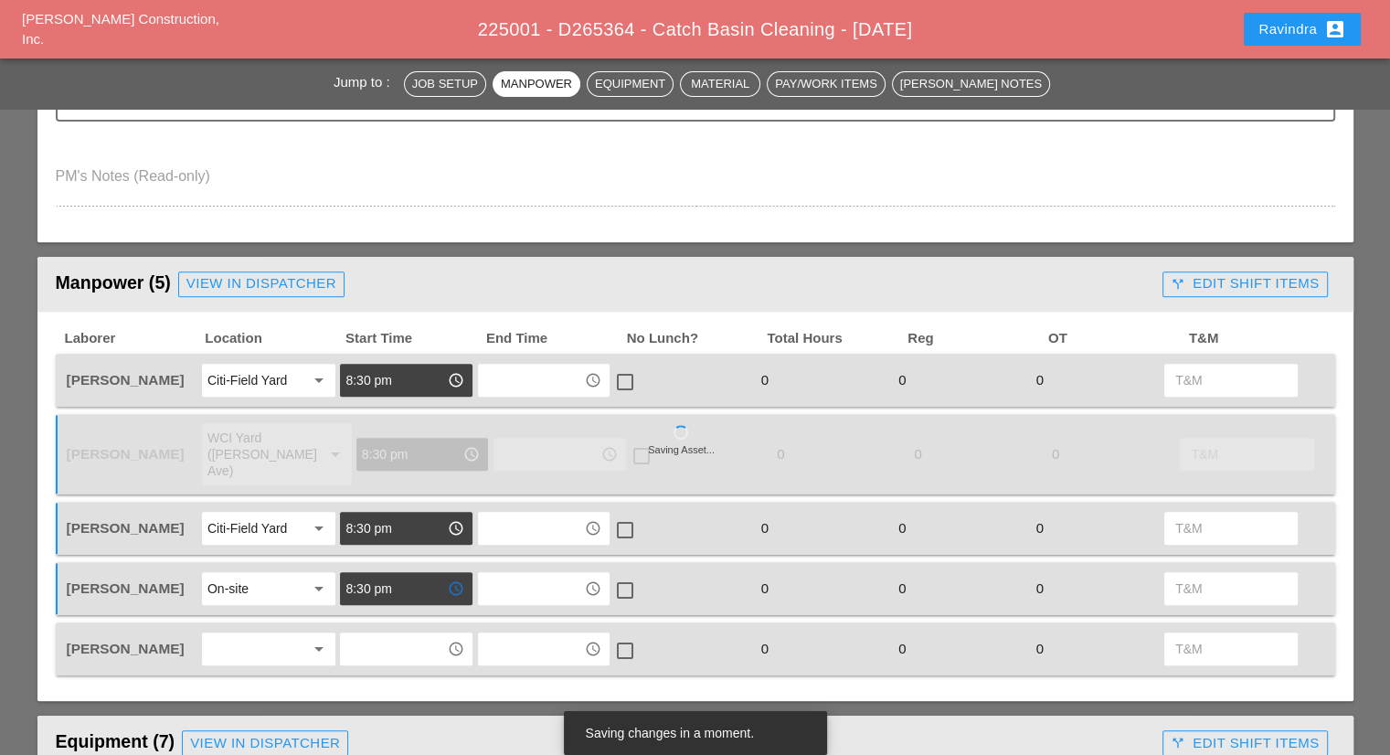
click at [259, 634] on div at bounding box center [255, 648] width 97 height 29
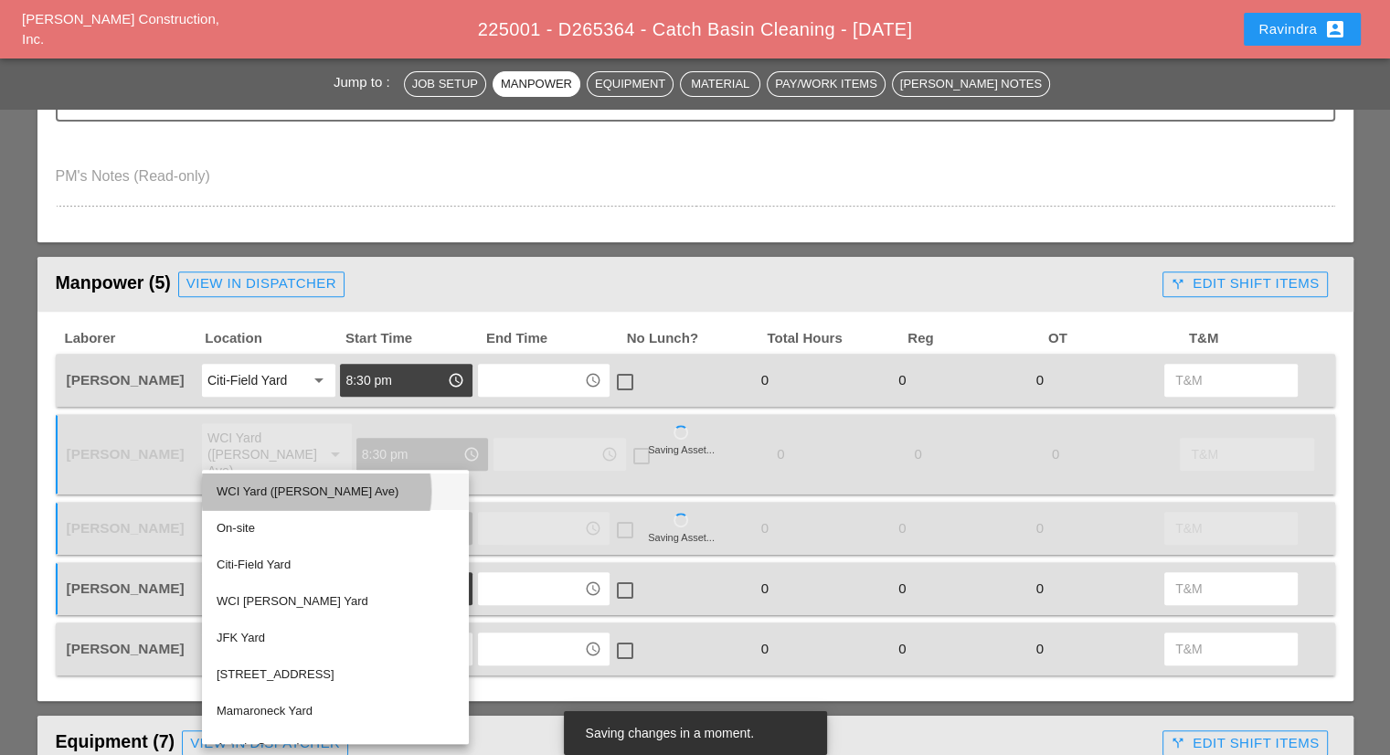
click at [266, 486] on div "WCI Yard ([PERSON_NAME] Ave)" at bounding box center [336, 492] width 238 height 22
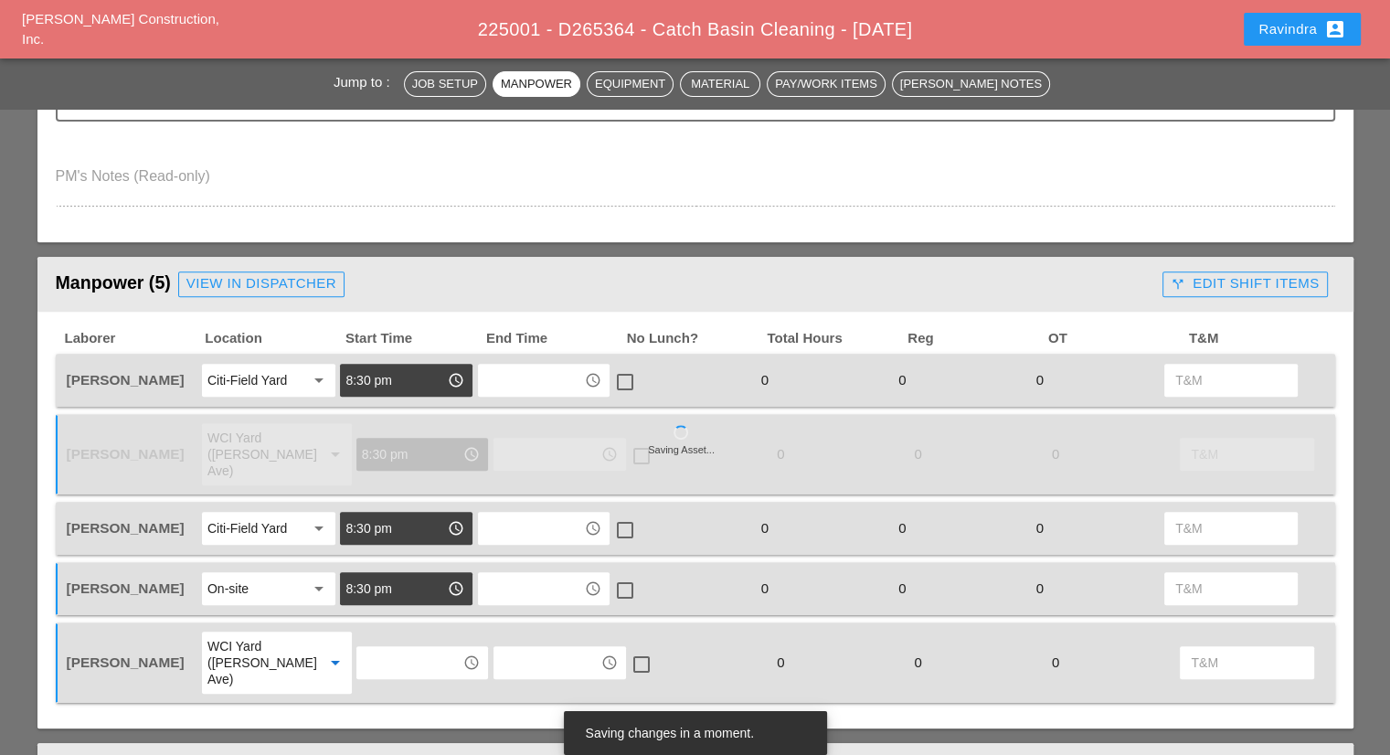
click at [375, 648] on input "text" at bounding box center [409, 662] width 95 height 29
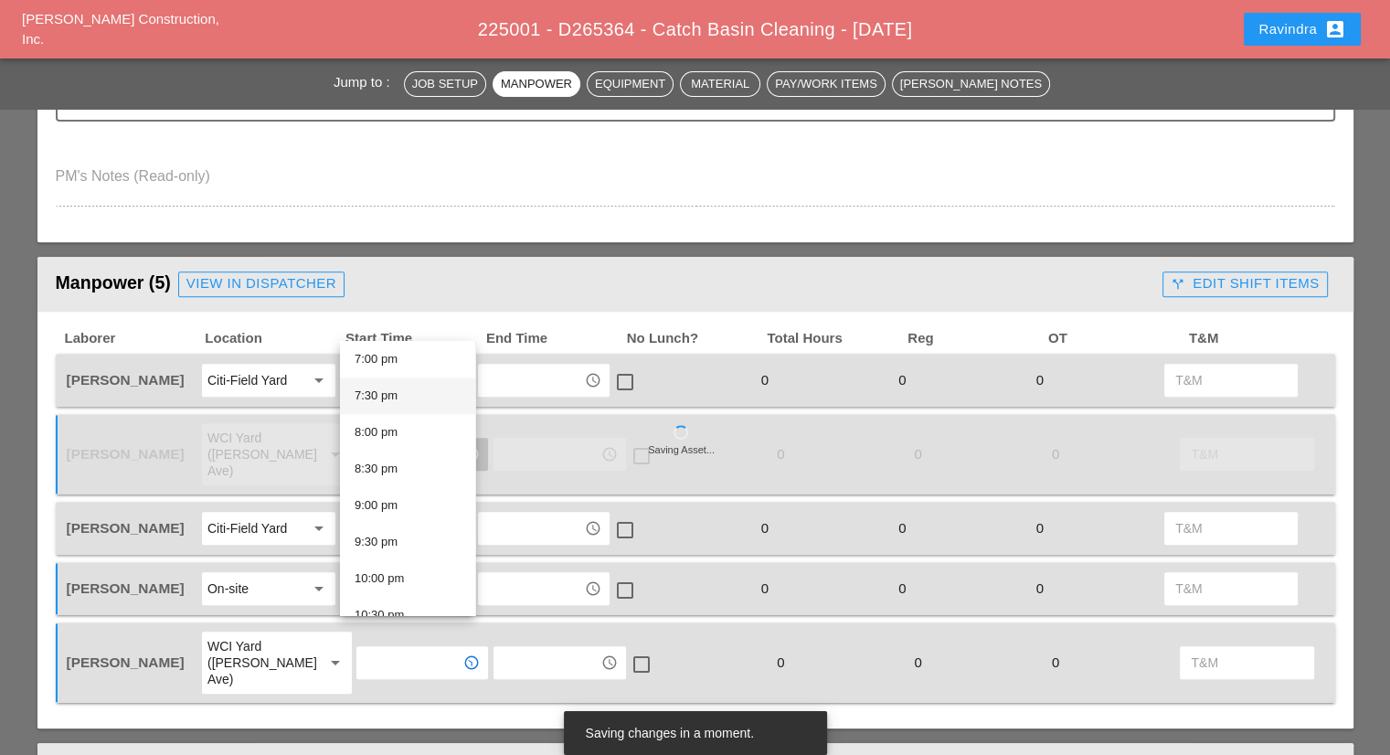
scroll to position [1470, 0]
click at [389, 397] on div "8:30 pm" at bounding box center [408, 392] width 106 height 22
type input "8:30 pm"
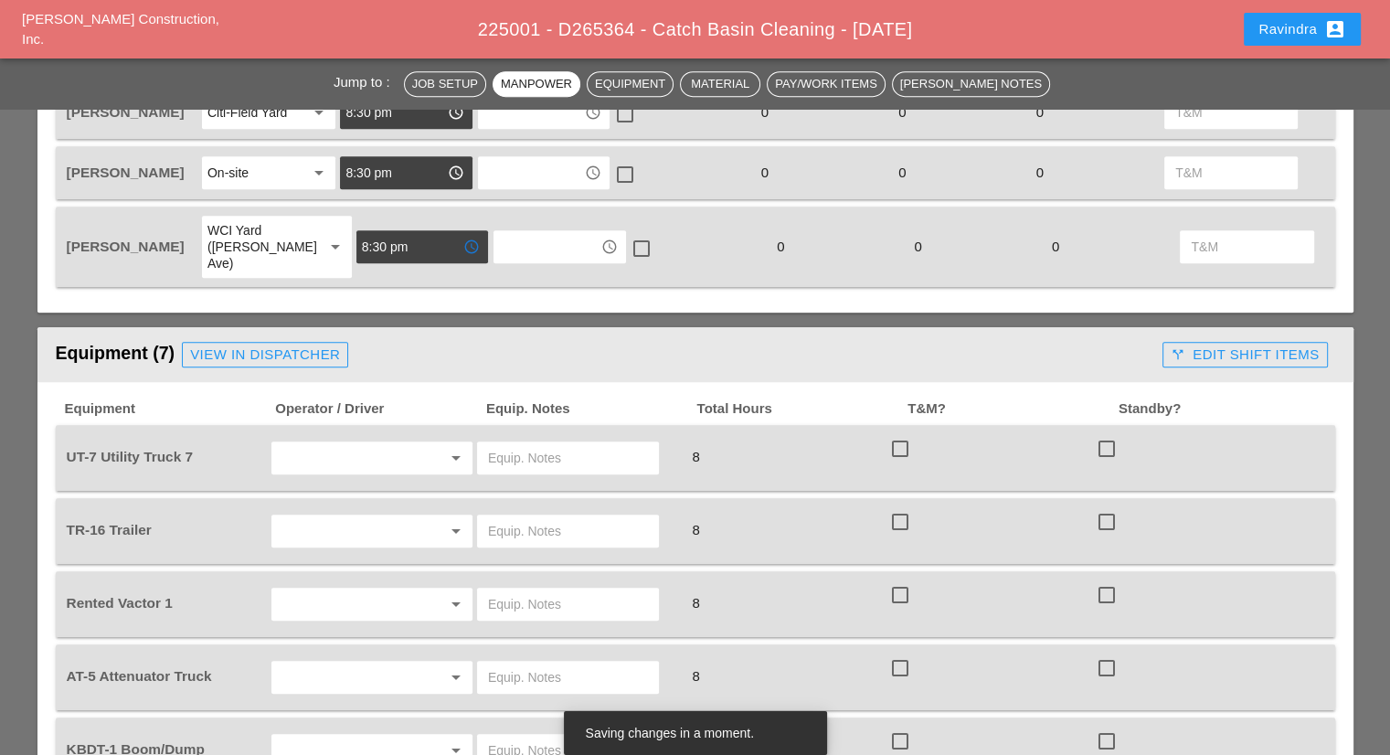
scroll to position [1097, 0]
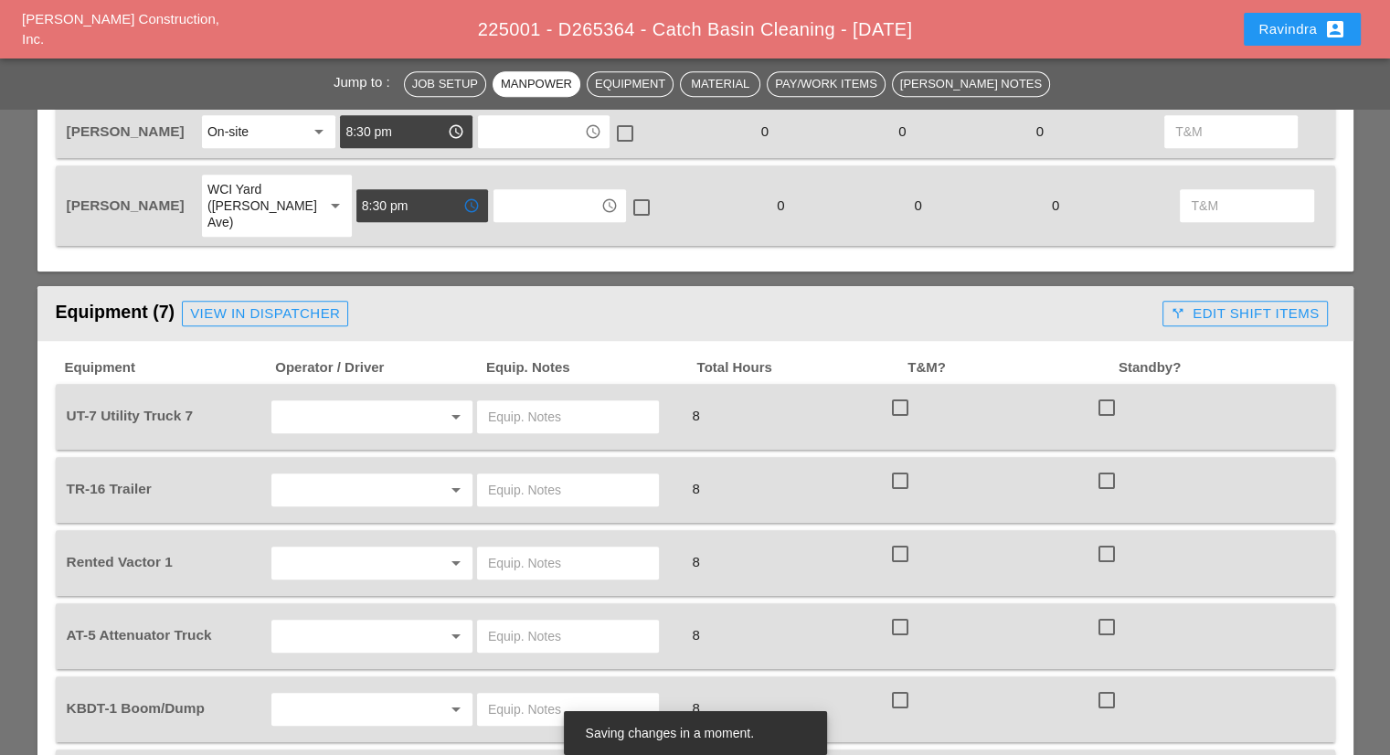
click at [346, 402] on input "text" at bounding box center [346, 416] width 139 height 29
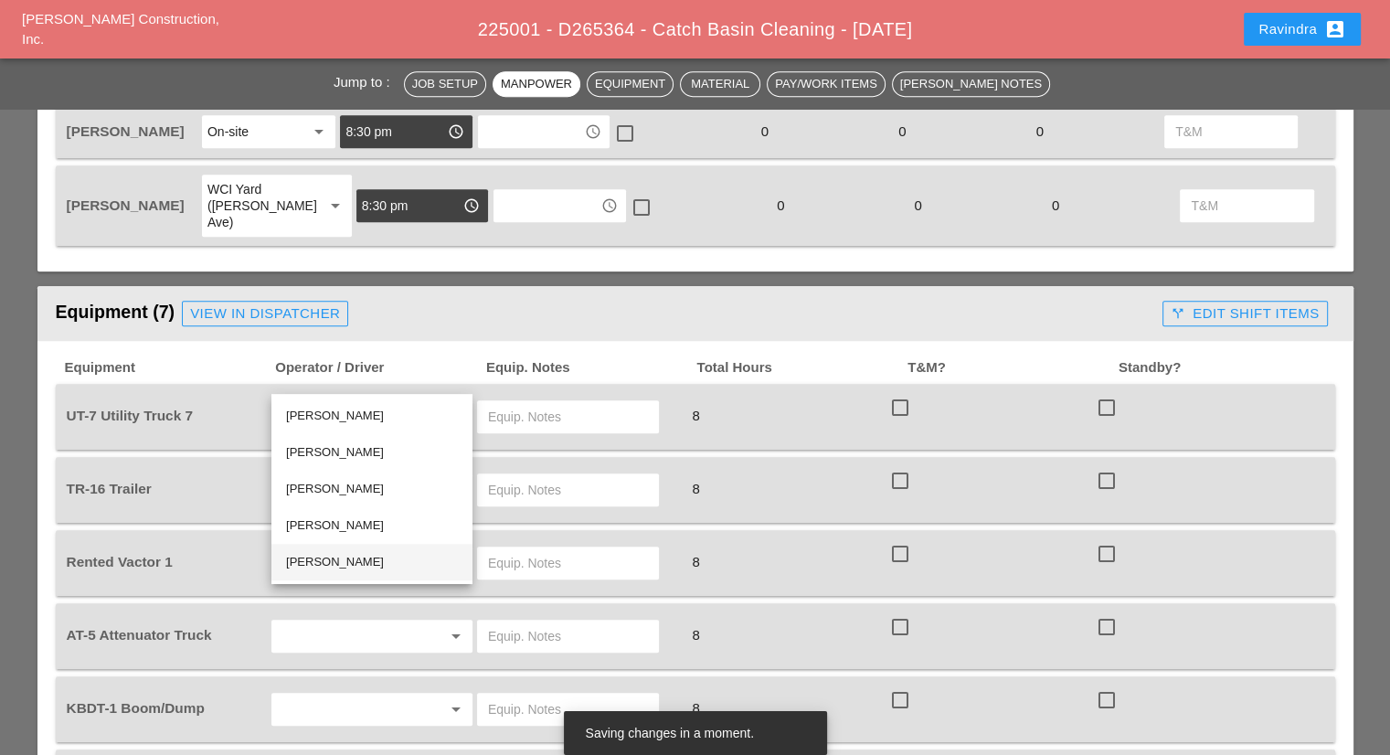
click at [335, 566] on div "Alex Miller" at bounding box center [372, 562] width 172 height 22
type input "Alex Miller"
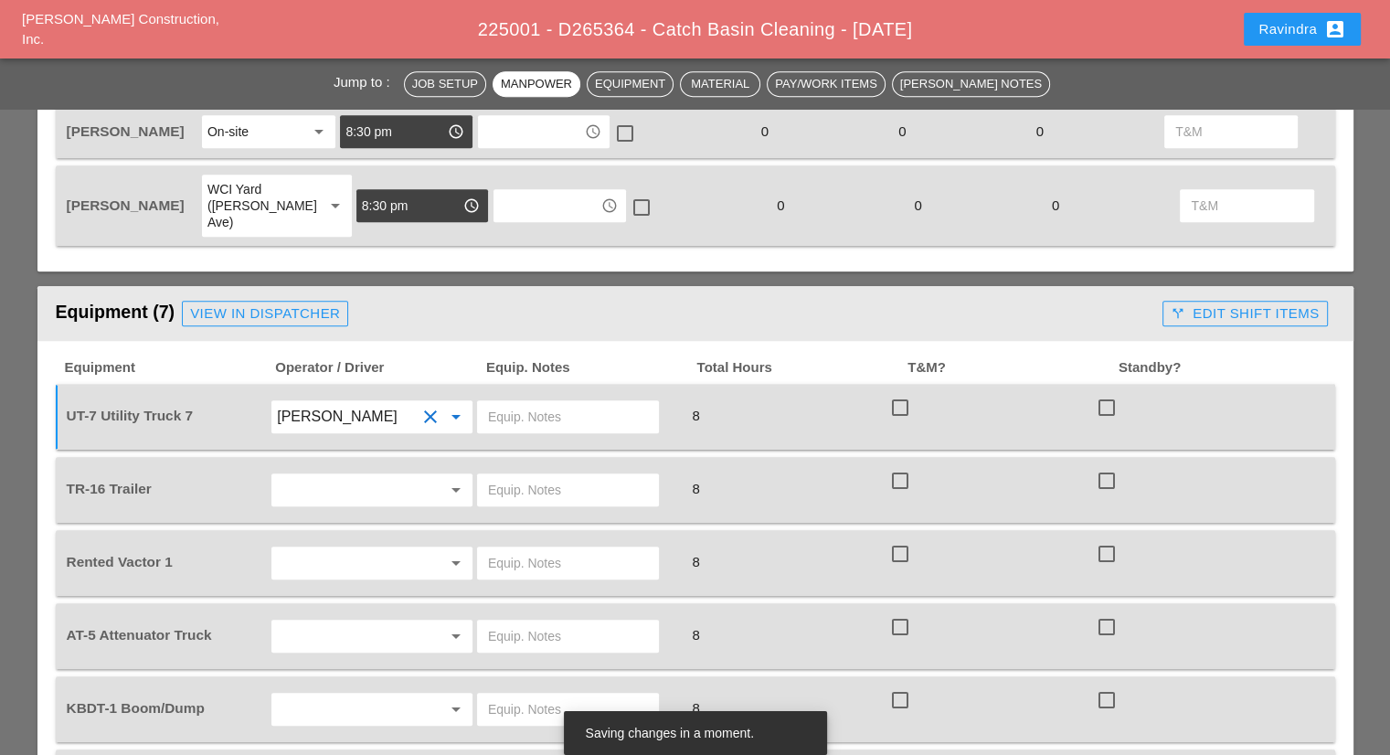
click at [493, 402] on input "text" at bounding box center [568, 416] width 160 height 29
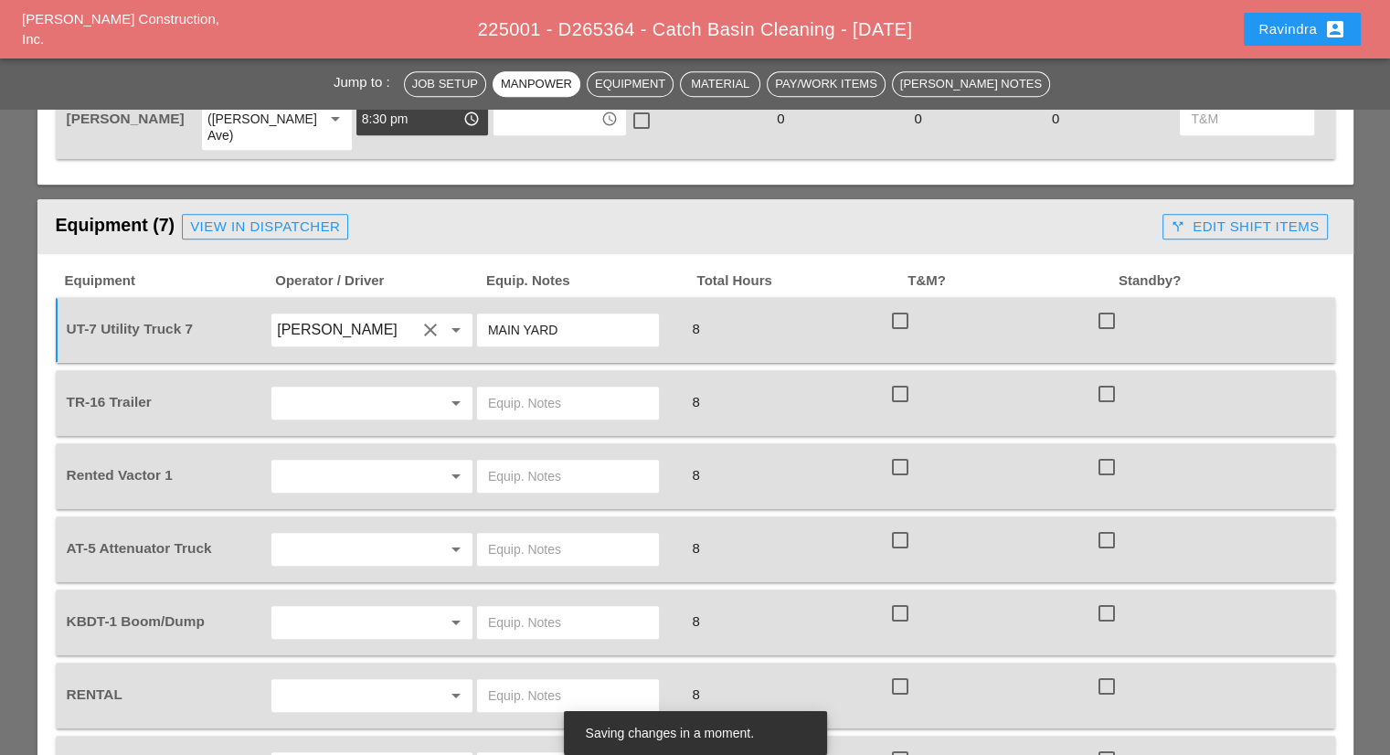
scroll to position [1188, 0]
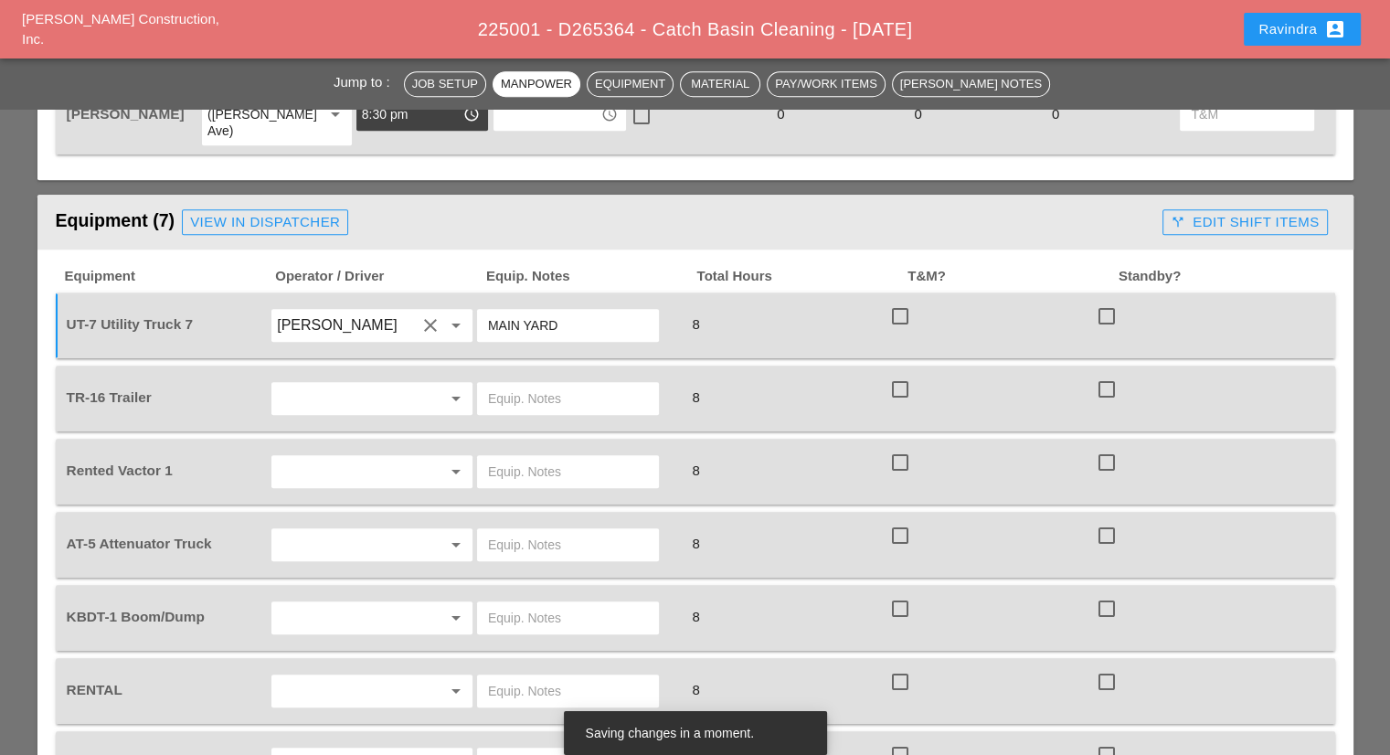
type input "MAIN YARD"
click at [349, 384] on input "text" at bounding box center [346, 398] width 139 height 29
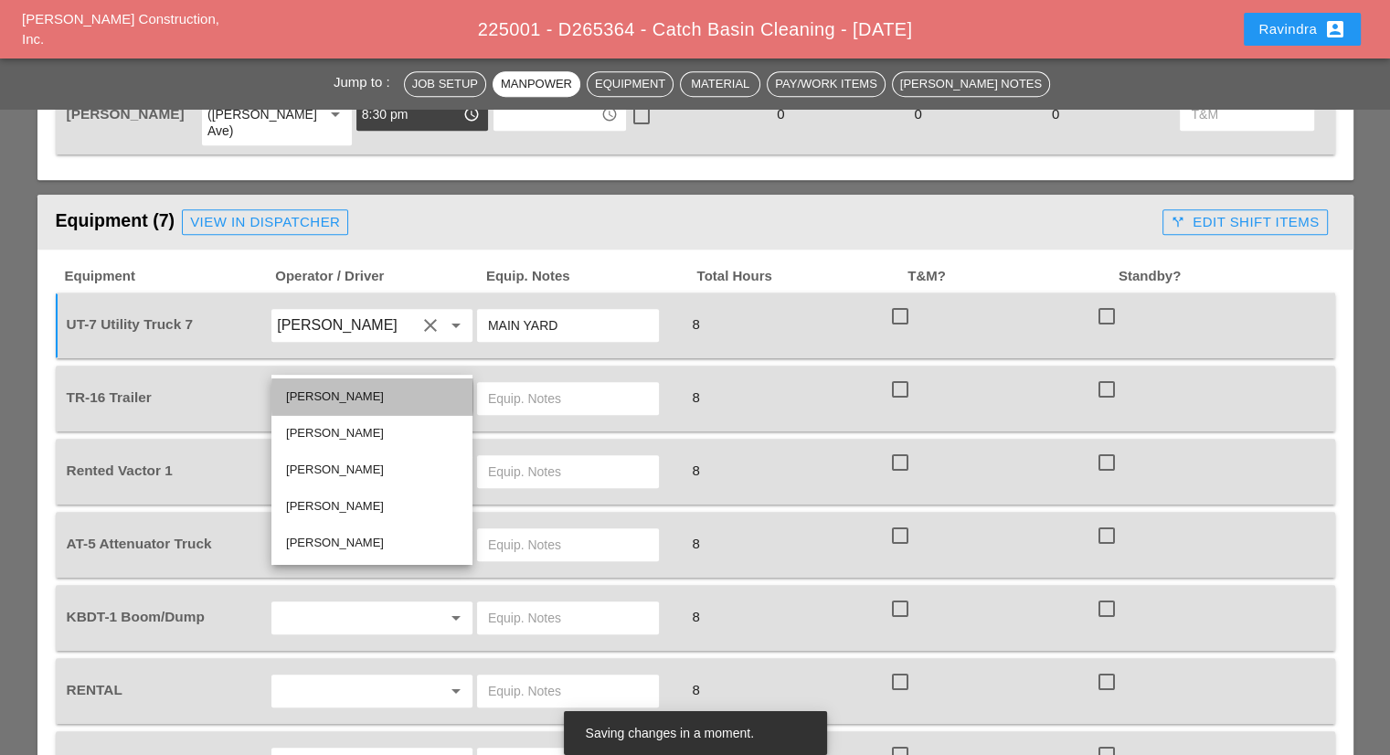
click at [337, 403] on div "Joshua Baker" at bounding box center [372, 397] width 172 height 22
type input "Joshua Baker"
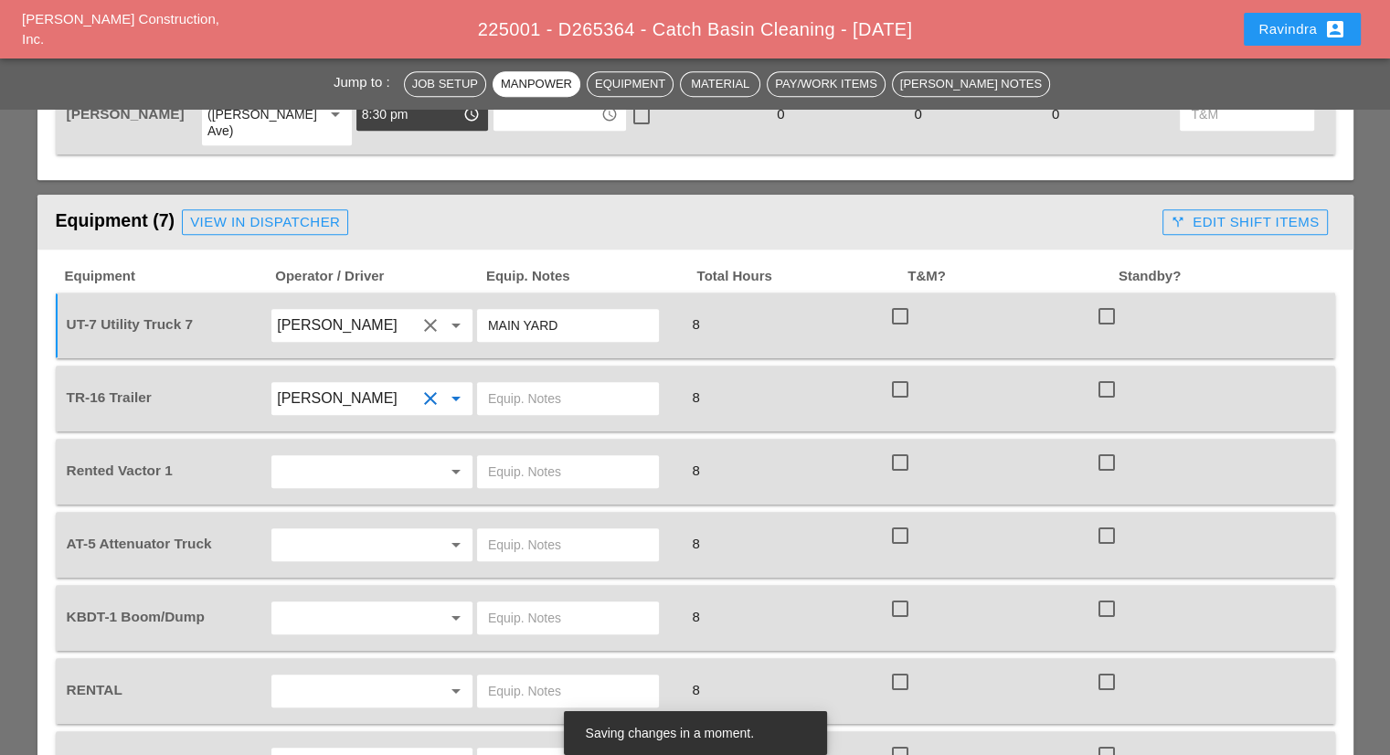
click at [502, 384] on input "text" at bounding box center [568, 398] width 160 height 29
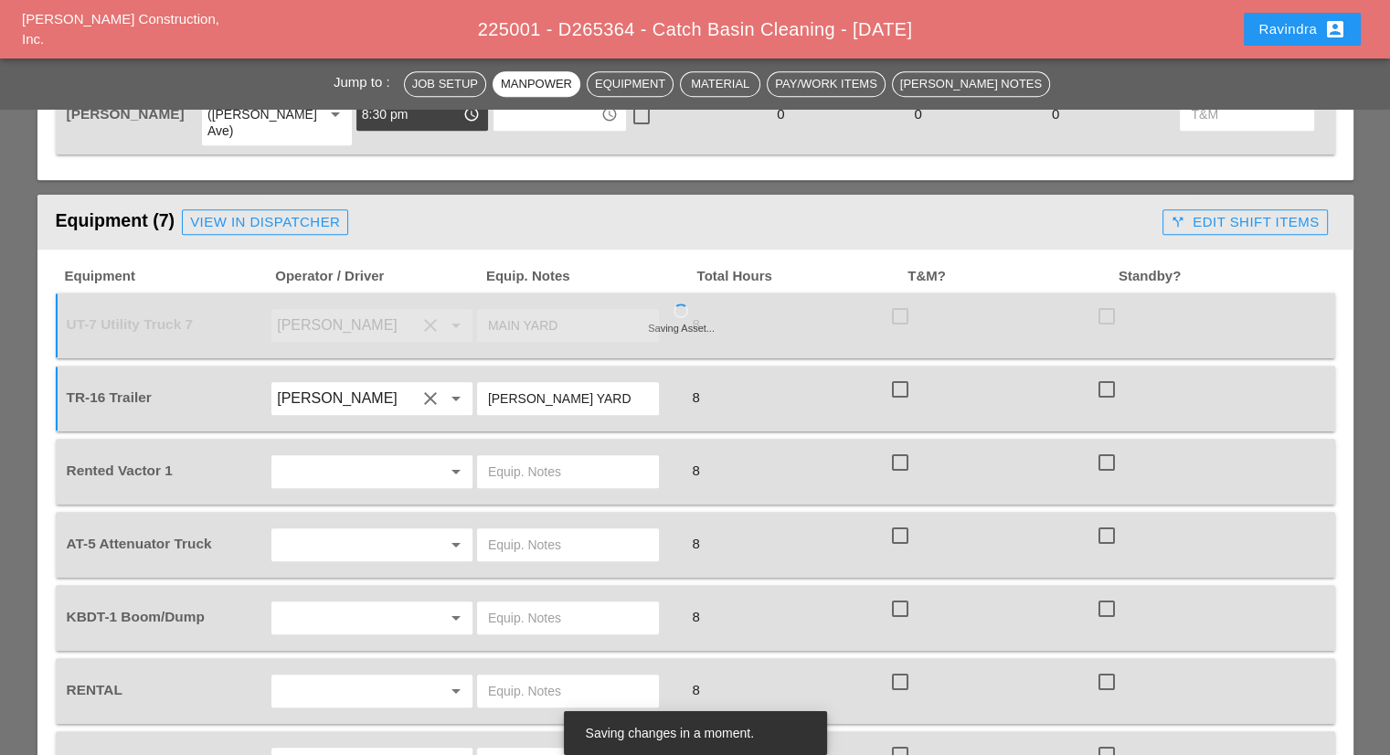
scroll to position [1280, 0]
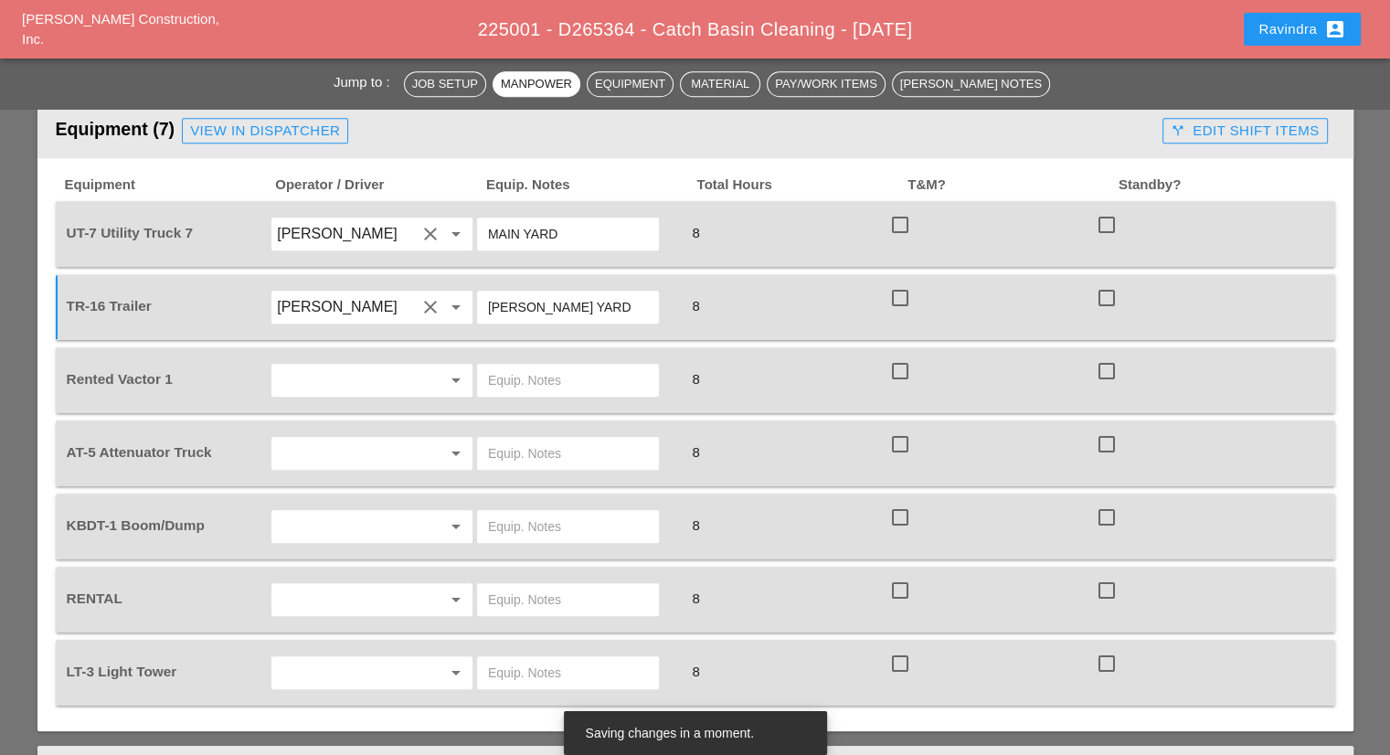
type input "[PERSON_NAME] YARD"
click at [388, 366] on input "text" at bounding box center [346, 380] width 139 height 29
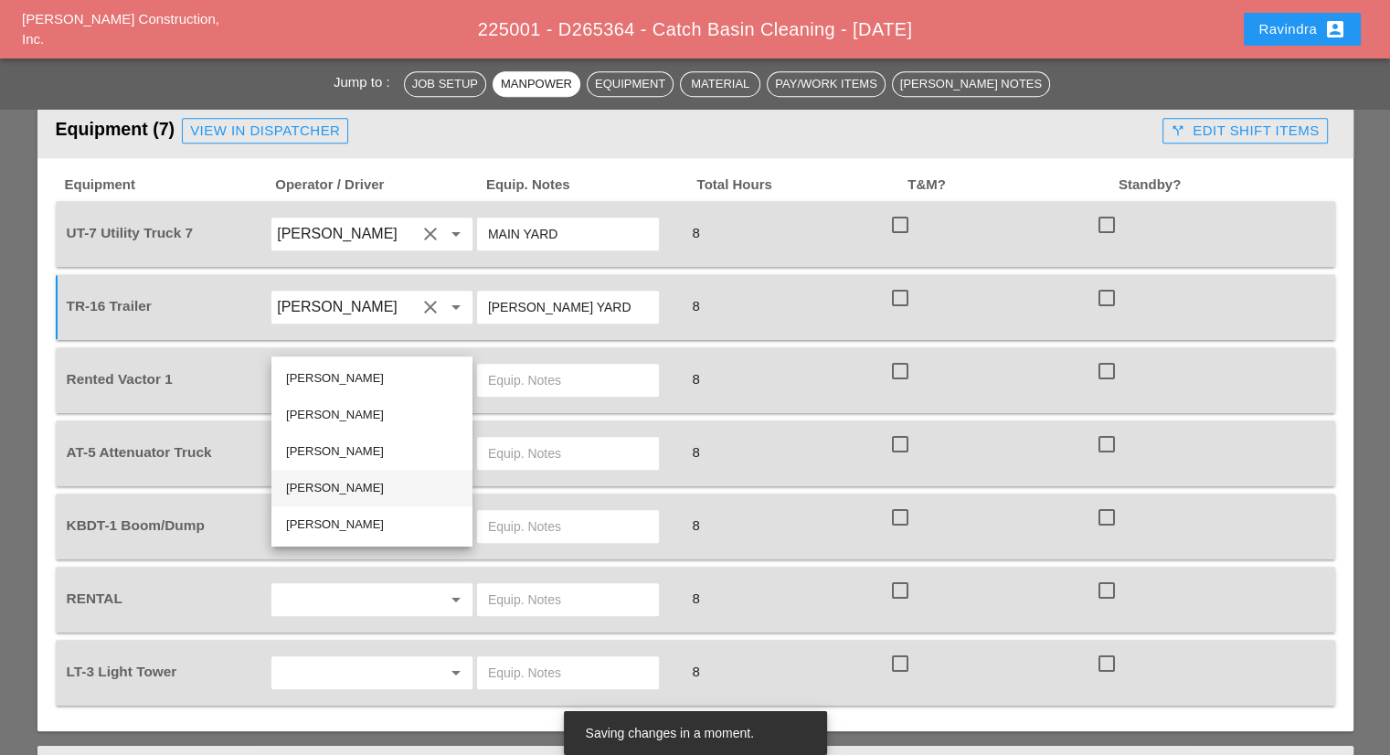
drag, startPoint x: 340, startPoint y: 486, endPoint x: 401, endPoint y: 425, distance: 86.6
click at [340, 484] on div "[PERSON_NAME]" at bounding box center [372, 488] width 172 height 22
type input "[PERSON_NAME]"
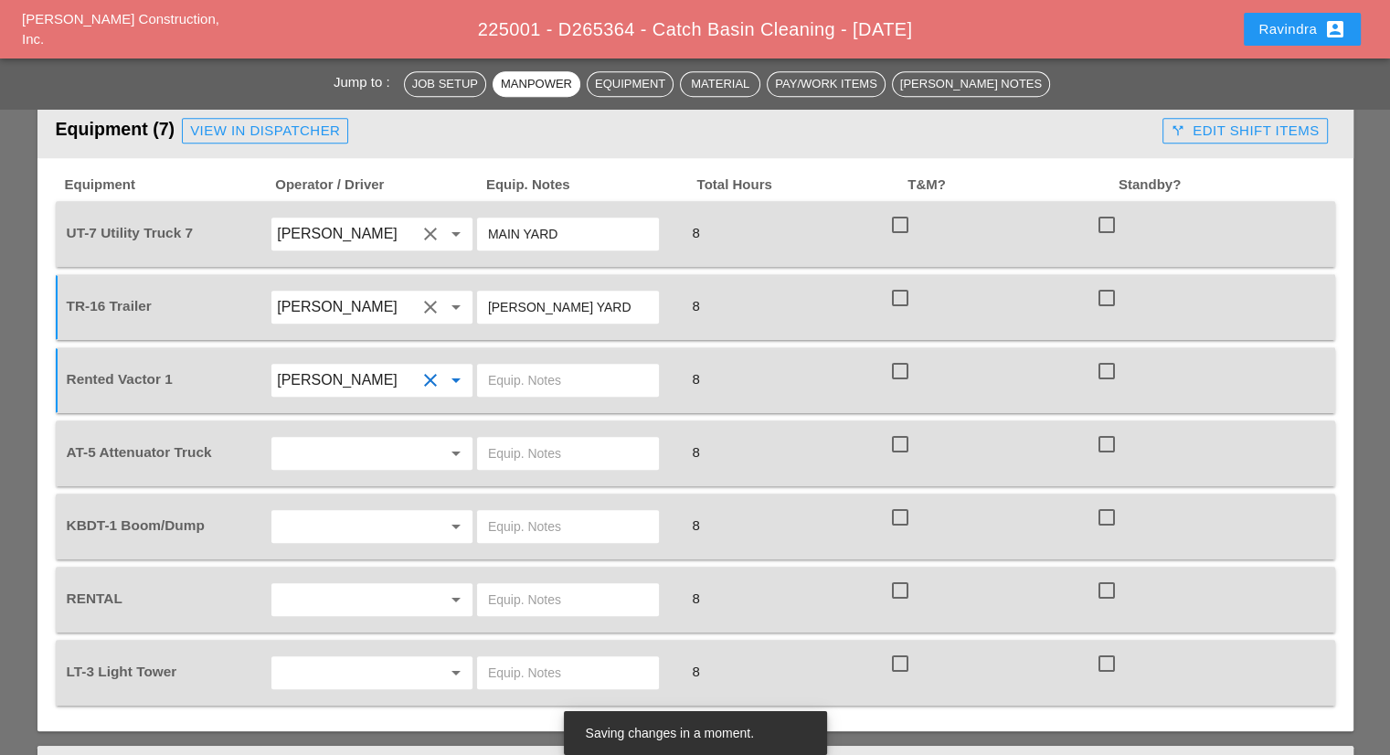
click at [527, 366] on input "text" at bounding box center [568, 380] width 160 height 29
type input "CITI FIELD"
click at [376, 439] on input "text" at bounding box center [346, 453] width 139 height 29
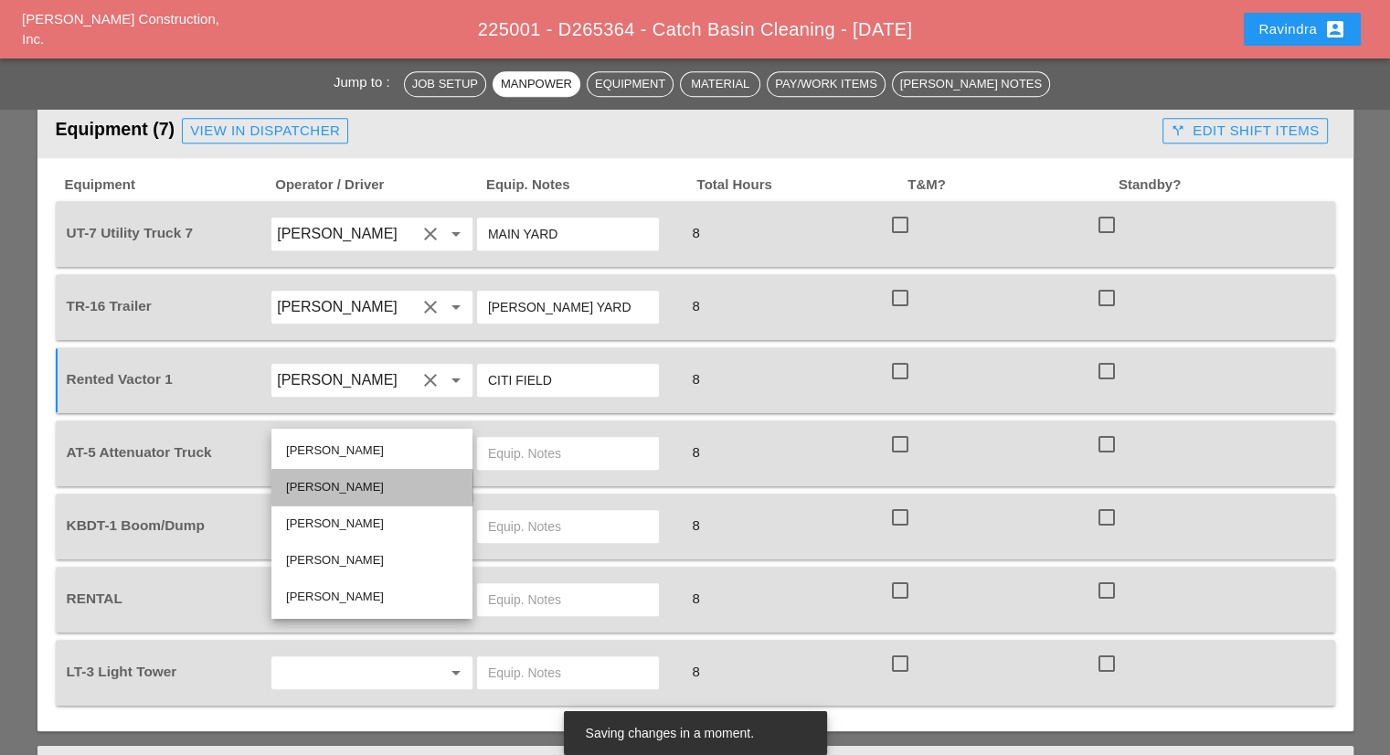
click at [336, 480] on div "Jessica Godoy" at bounding box center [372, 487] width 172 height 22
type input "Jessica Godoy"
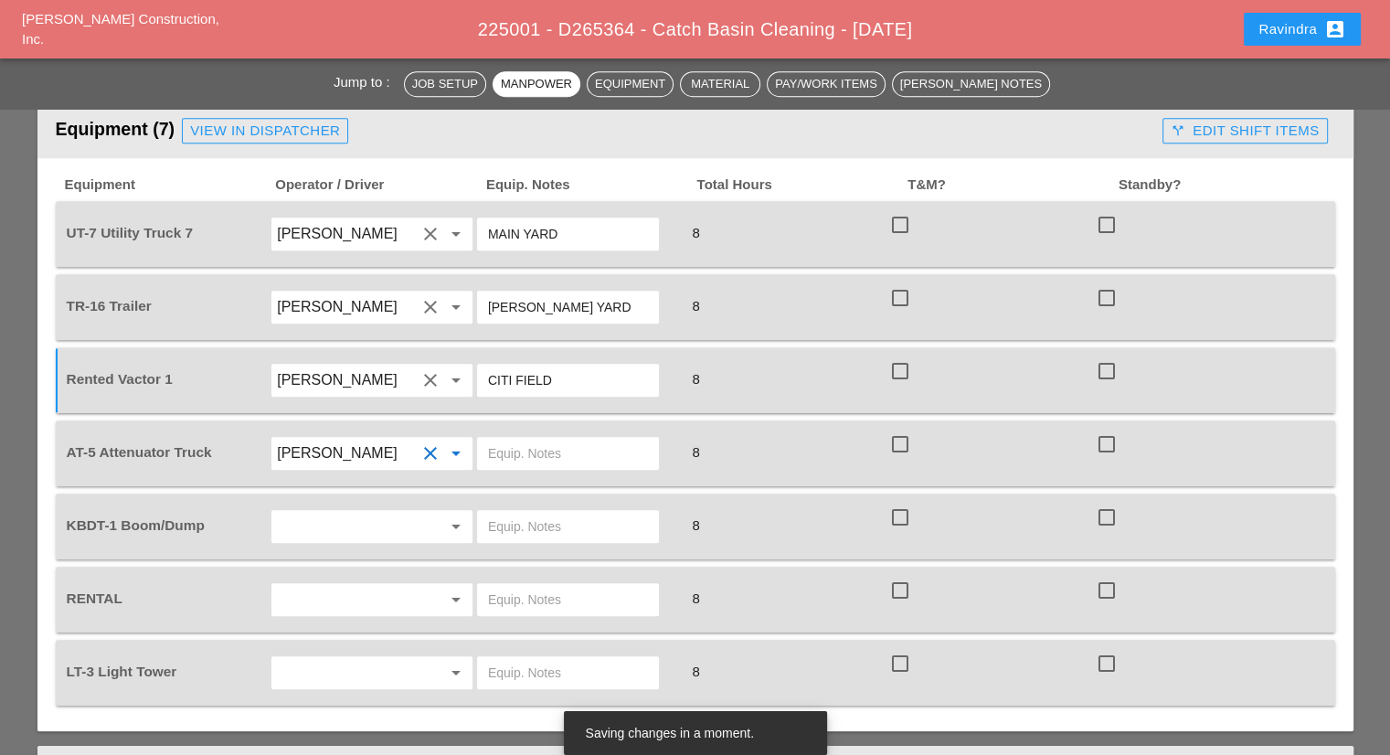
click at [542, 439] on input "text" at bounding box center [568, 453] width 160 height 29
type input "CITI FIELD"
click at [414, 512] on input "text" at bounding box center [346, 526] width 139 height 29
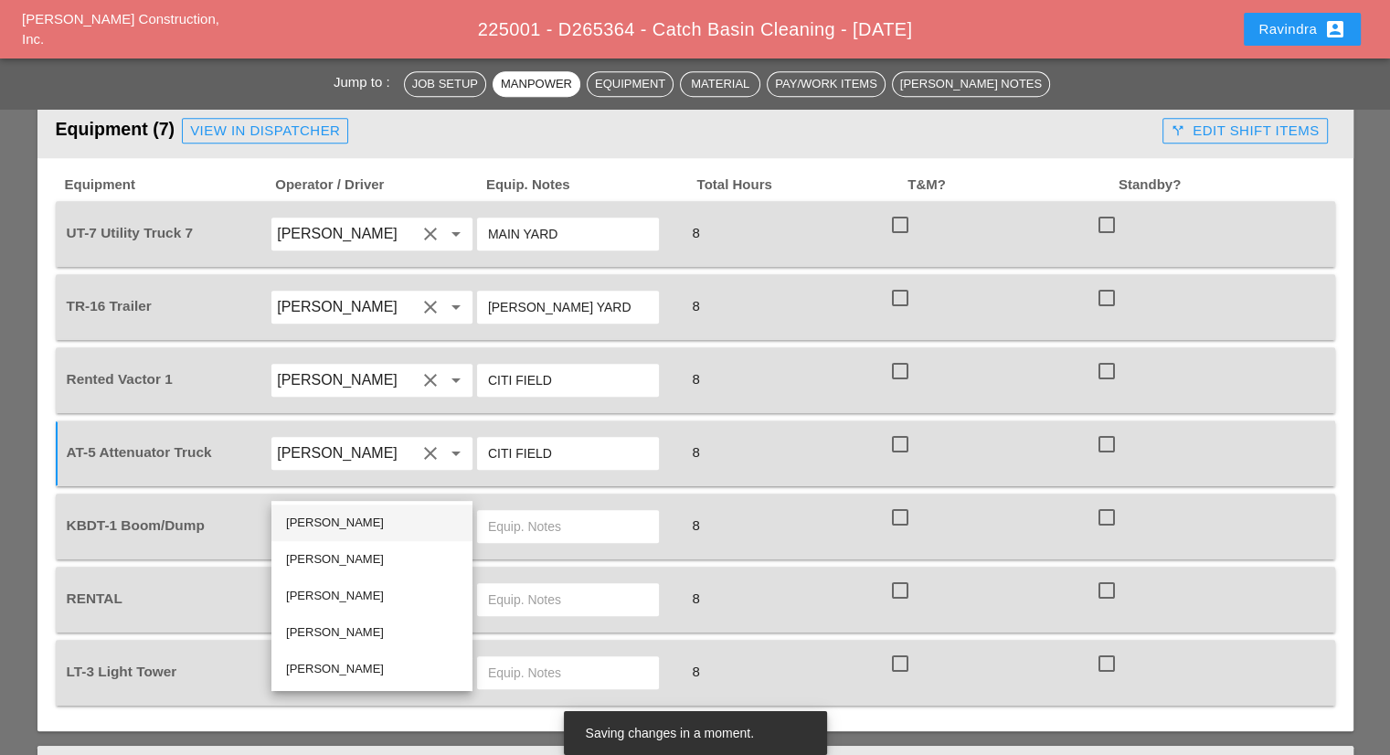
click at [337, 520] on div "Joshua Baker" at bounding box center [372, 523] width 172 height 22
type input "Joshua Baker"
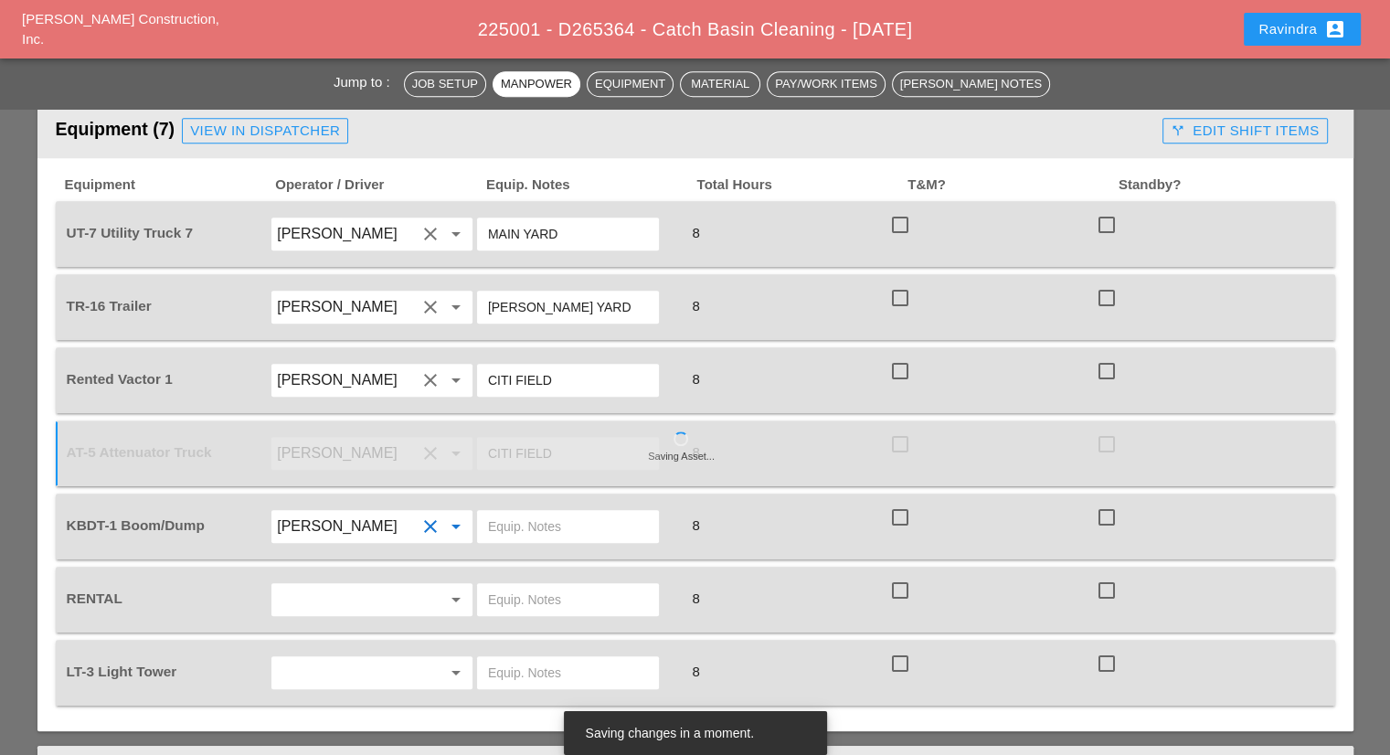
click at [526, 512] on input "text" at bounding box center [568, 526] width 160 height 29
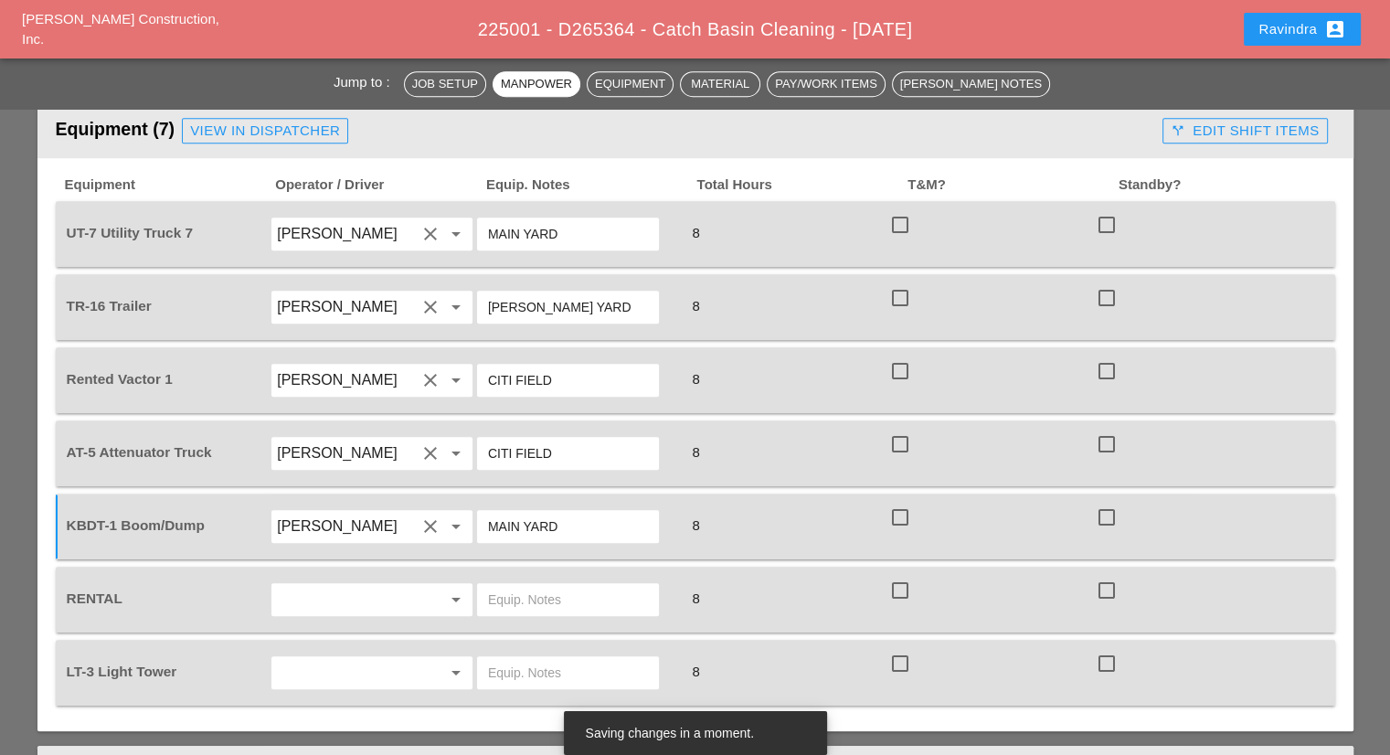
type input "MAIN YARD"
click at [423, 589] on div at bounding box center [431, 600] width 22 height 22
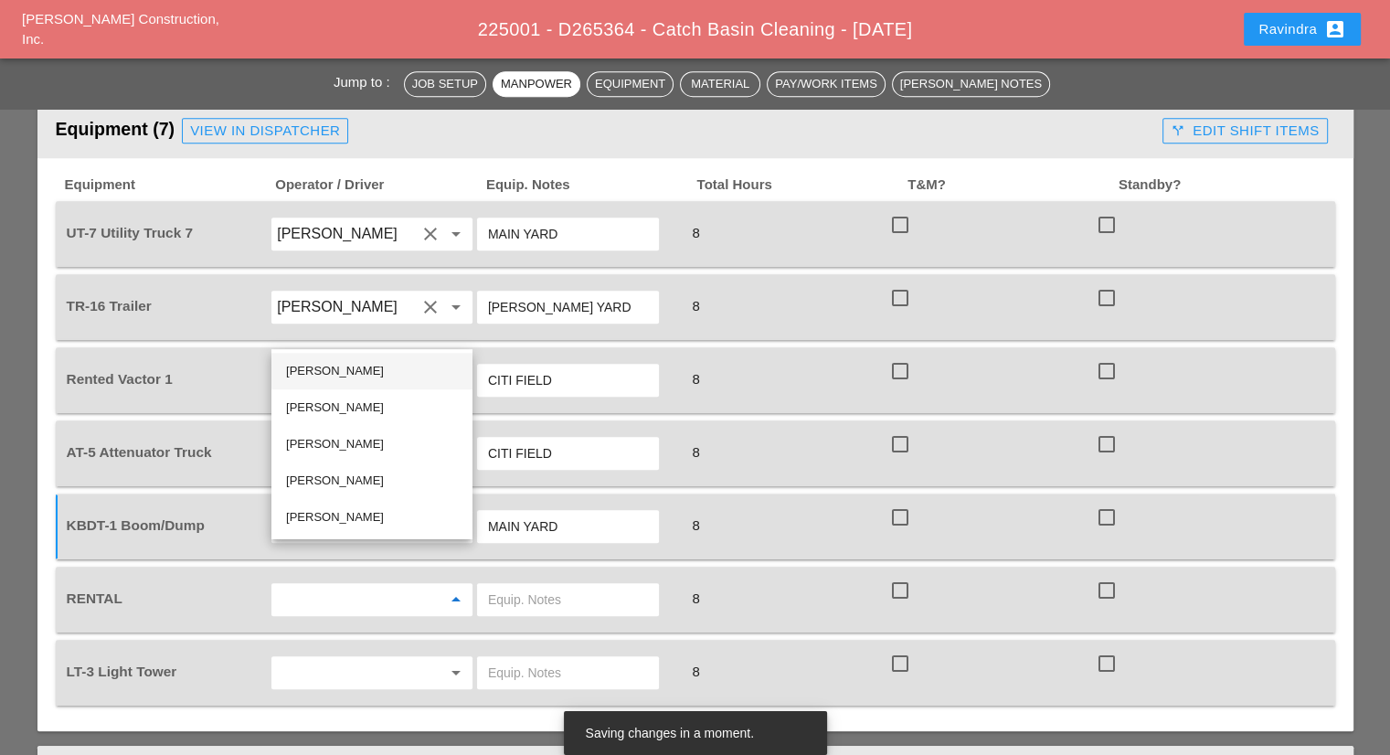
click at [356, 375] on div "Joshua Baker" at bounding box center [372, 371] width 172 height 22
type input "Joshua Baker"
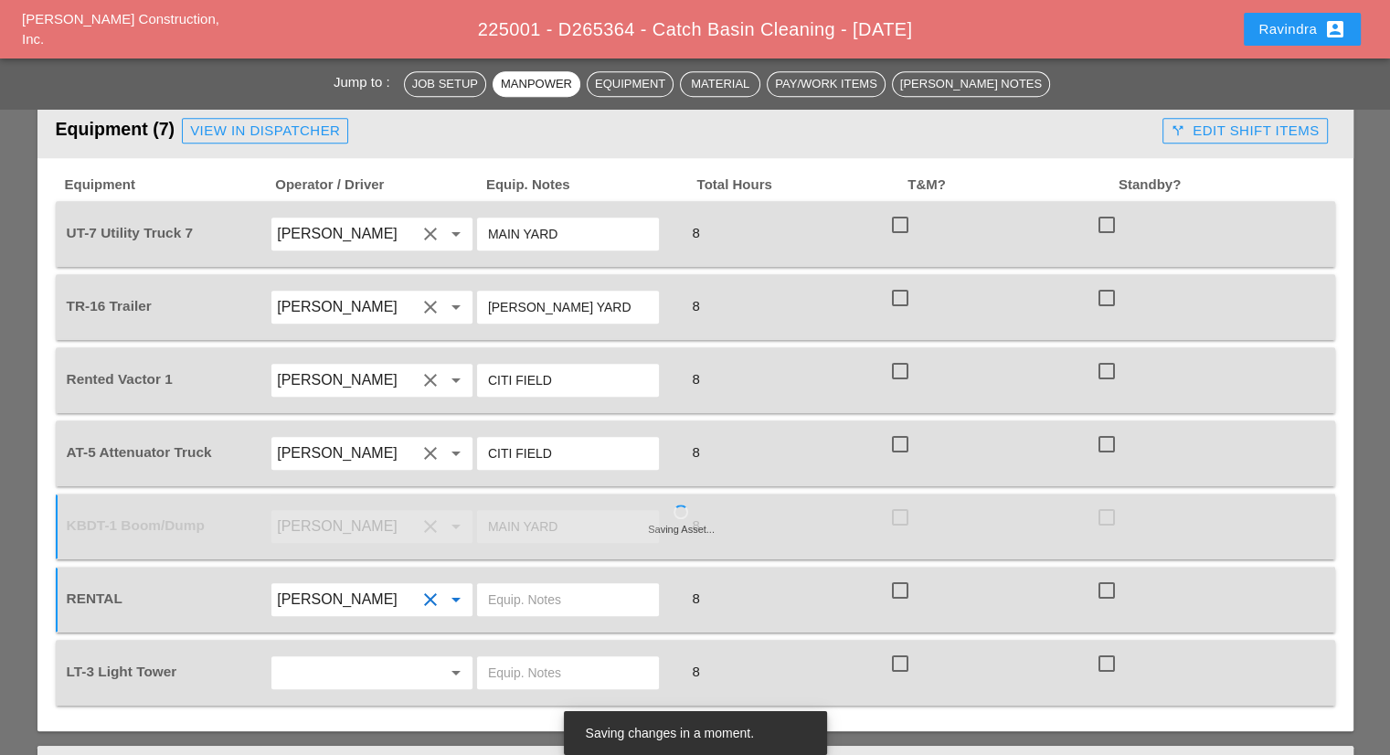
click at [508, 585] on input "text" at bounding box center [568, 599] width 160 height 29
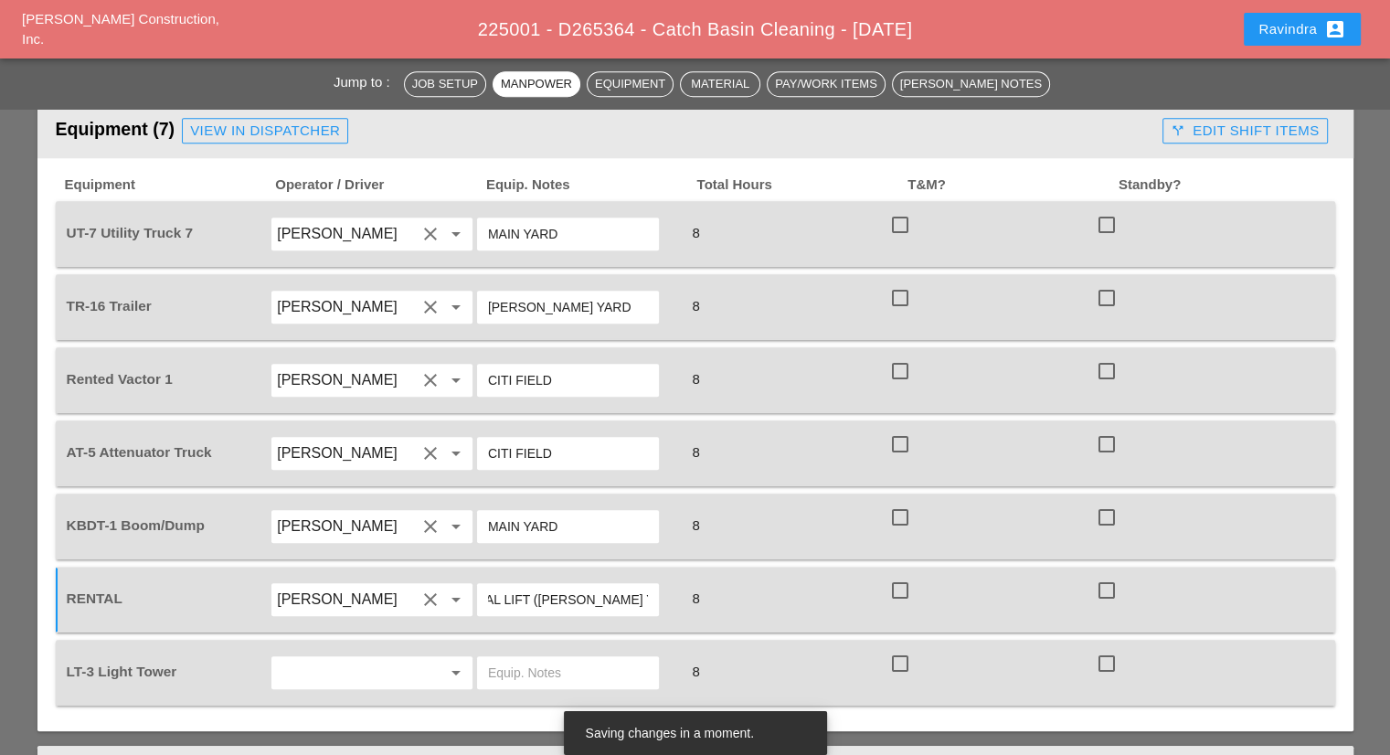
scroll to position [0, 40]
type input "RENTAL LIFT (BRUCKNER YARD)"
click at [351, 658] on input "text" at bounding box center [346, 672] width 139 height 29
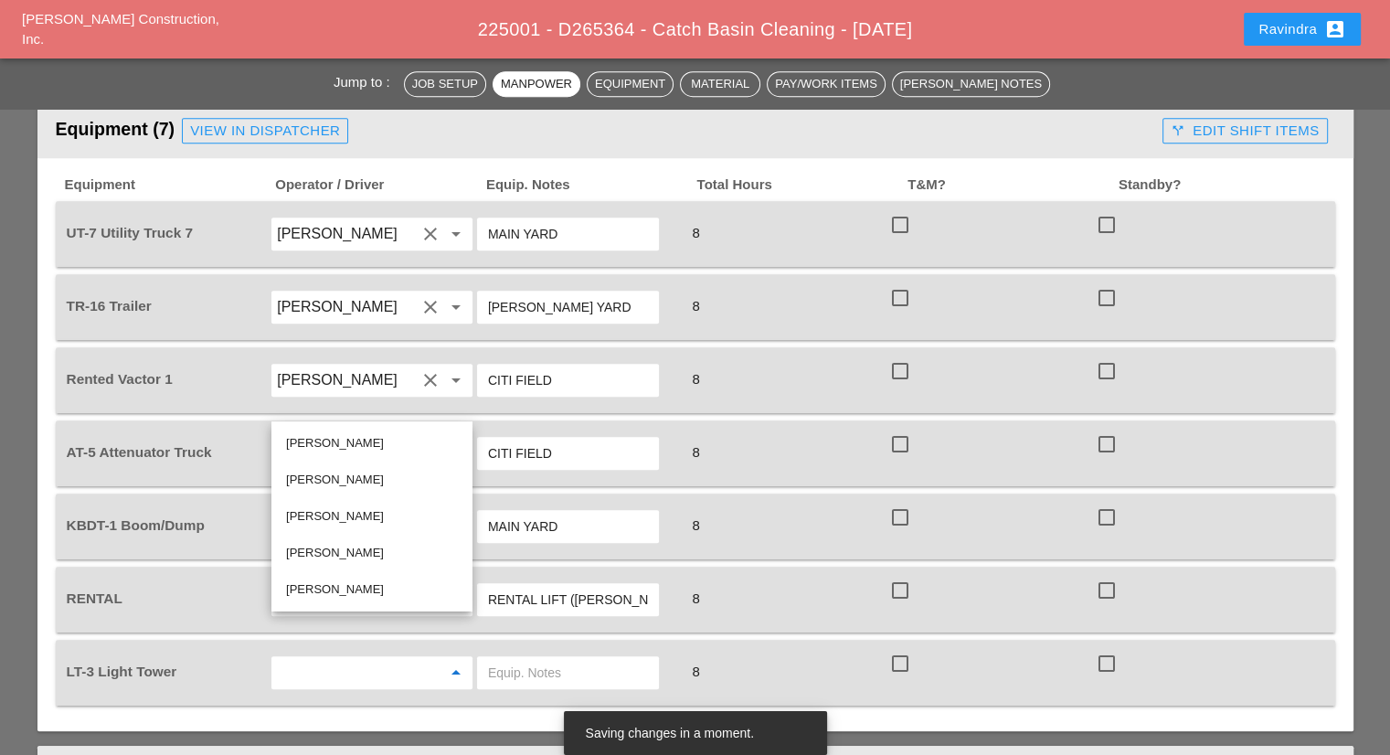
click at [320, 582] on div "Alex Miller" at bounding box center [372, 590] width 172 height 22
type input "Alex Miller"
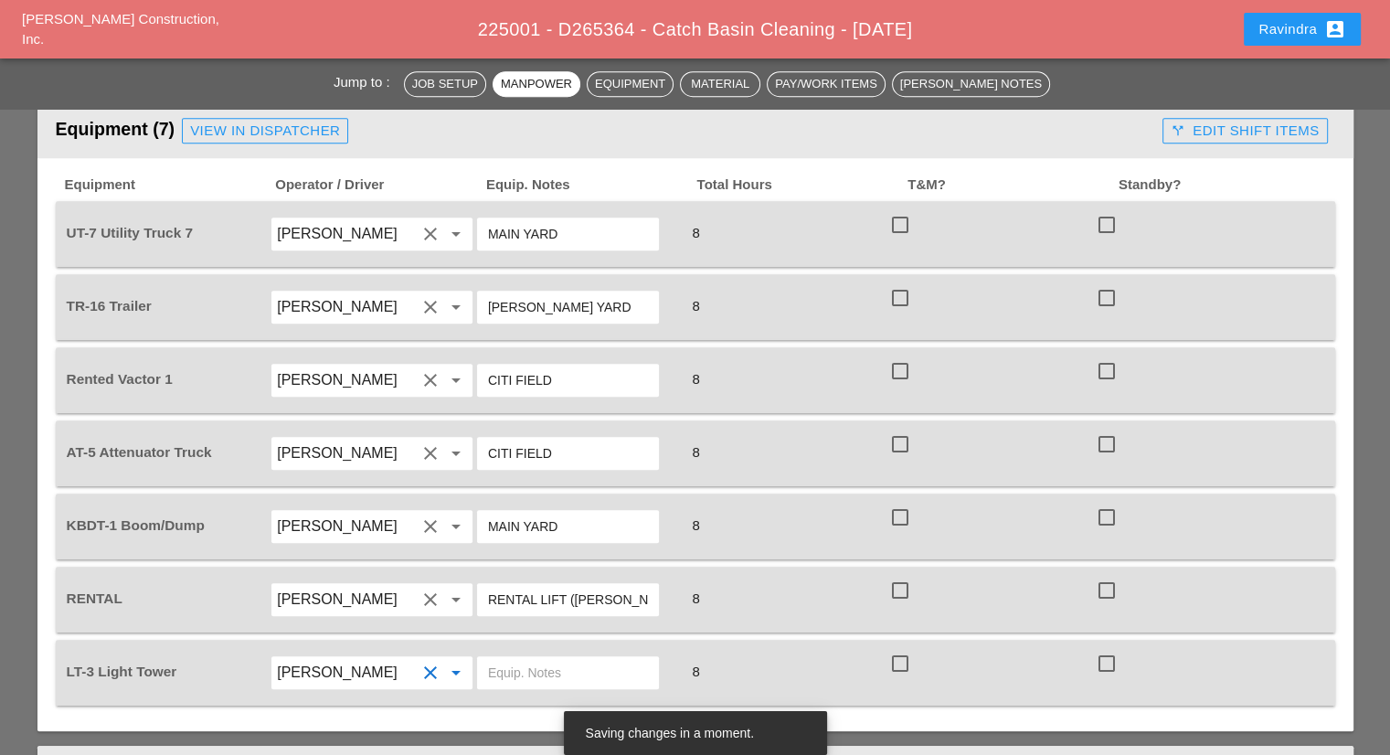
click at [543, 658] on input "text" at bounding box center [568, 672] width 160 height 29
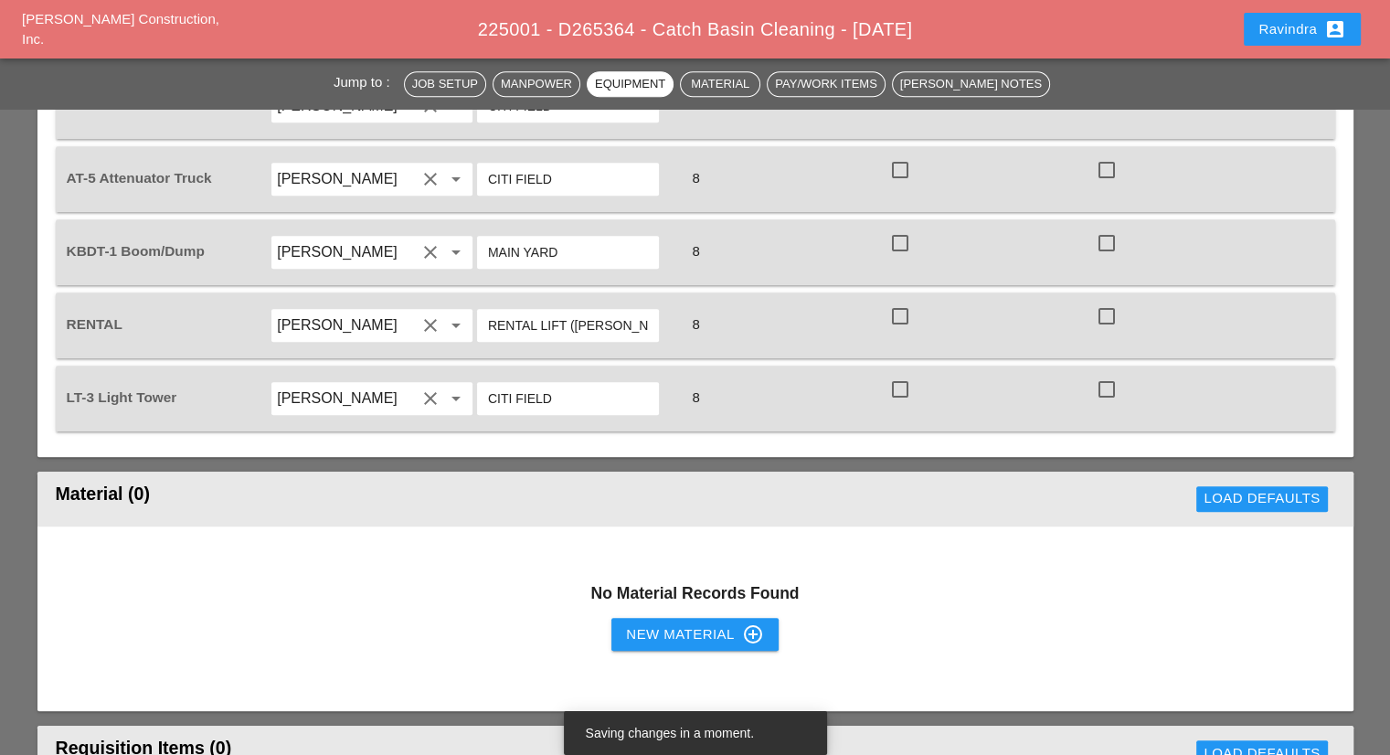
scroll to position [1645, 0]
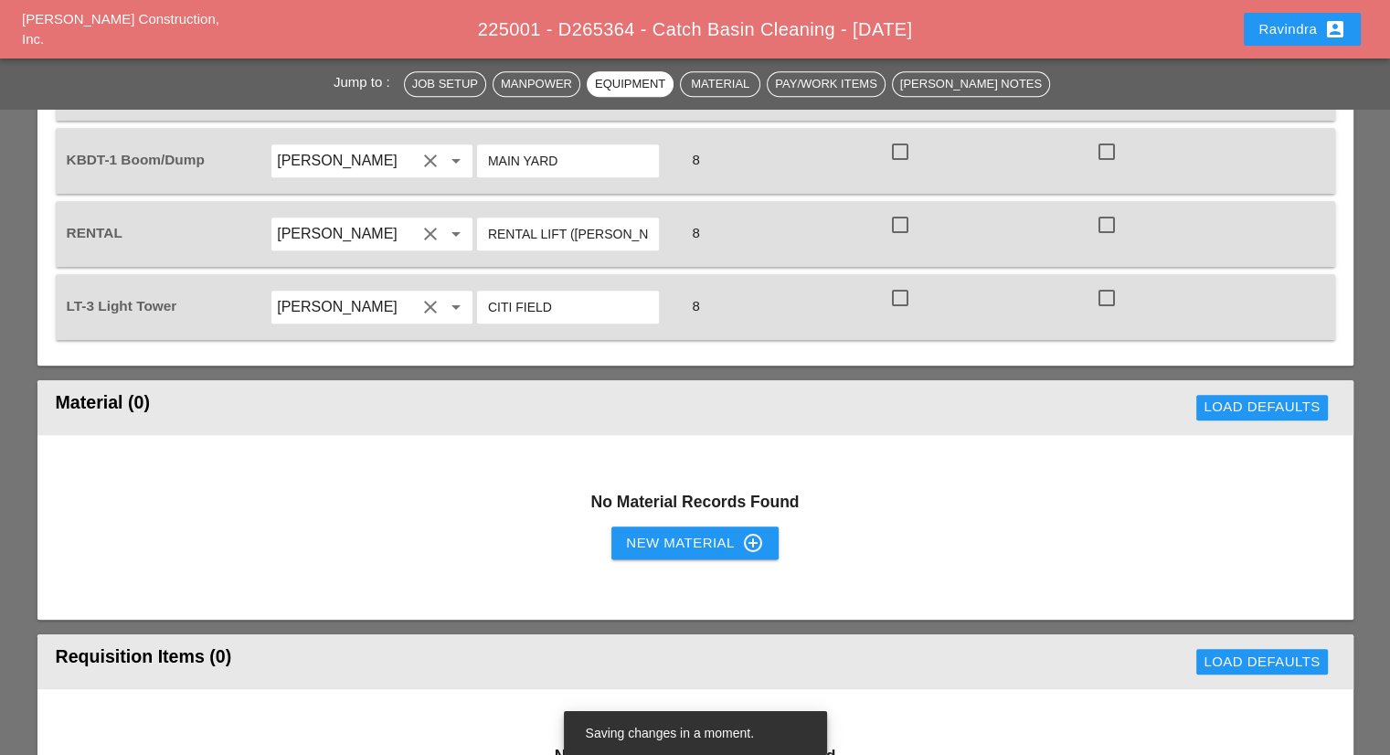
type input "CITI FIELD"
click at [673, 527] on button "New Material control_point" at bounding box center [695, 543] width 166 height 33
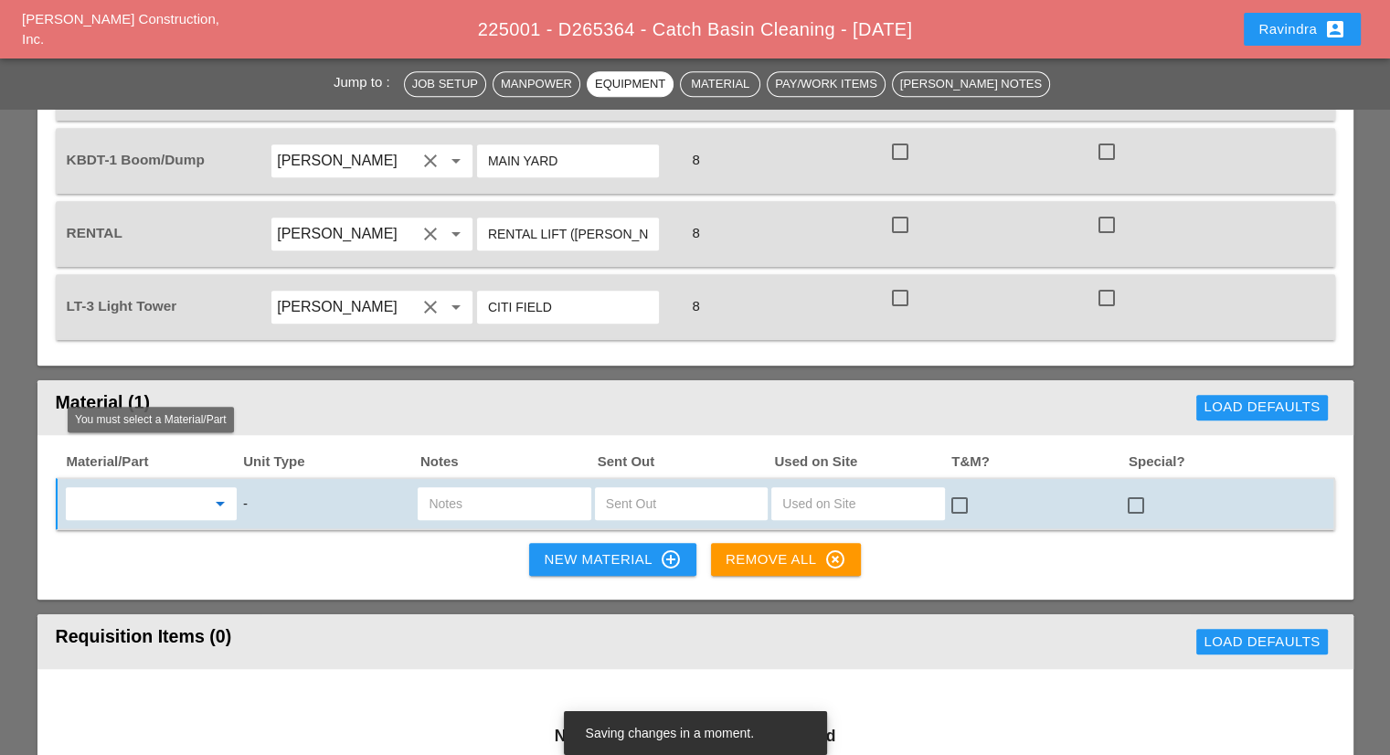
click at [193, 489] on input "text" at bounding box center [138, 503] width 134 height 29
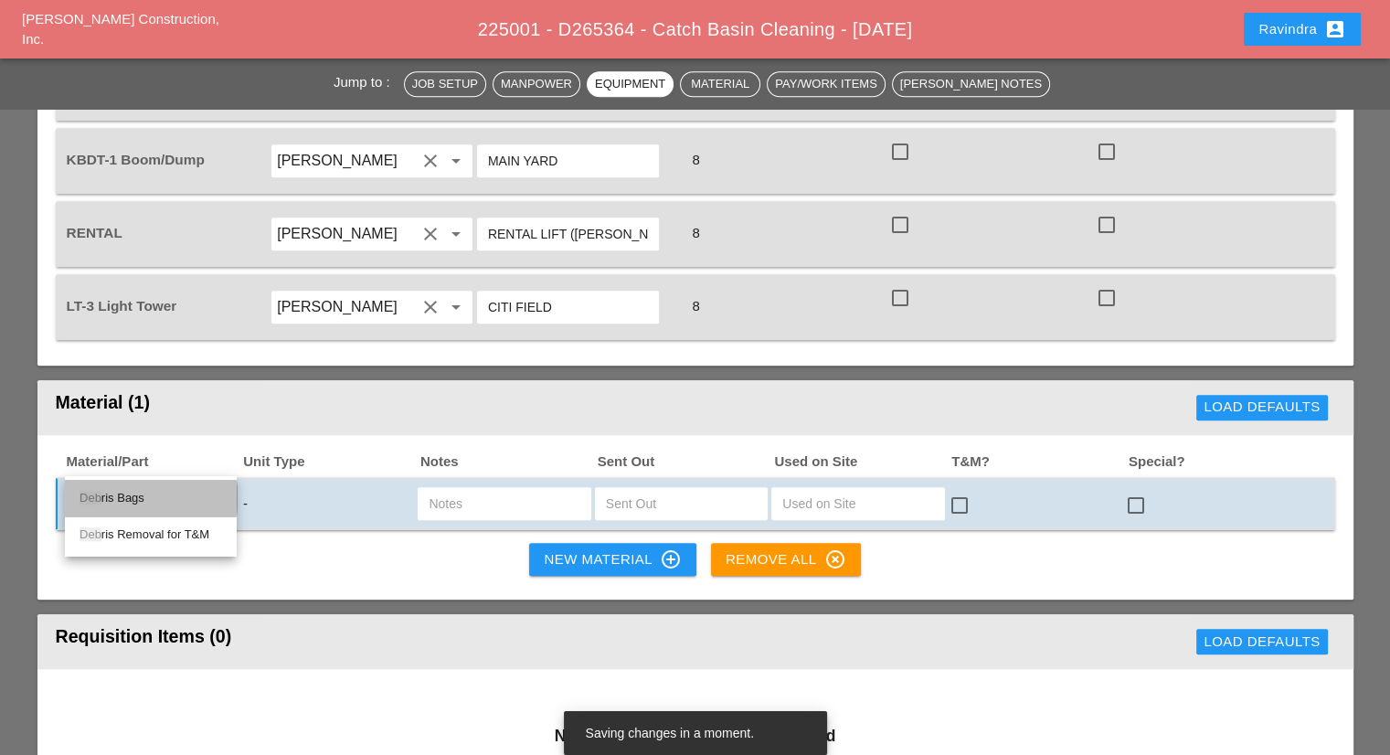
click at [161, 495] on div "Deb ris Bags" at bounding box center [151, 498] width 143 height 22
type input "Debris Bags"
click at [713, 489] on input "text" at bounding box center [681, 503] width 151 height 29
type input "2"
click at [484, 489] on input "text" at bounding box center [504, 503] width 151 height 29
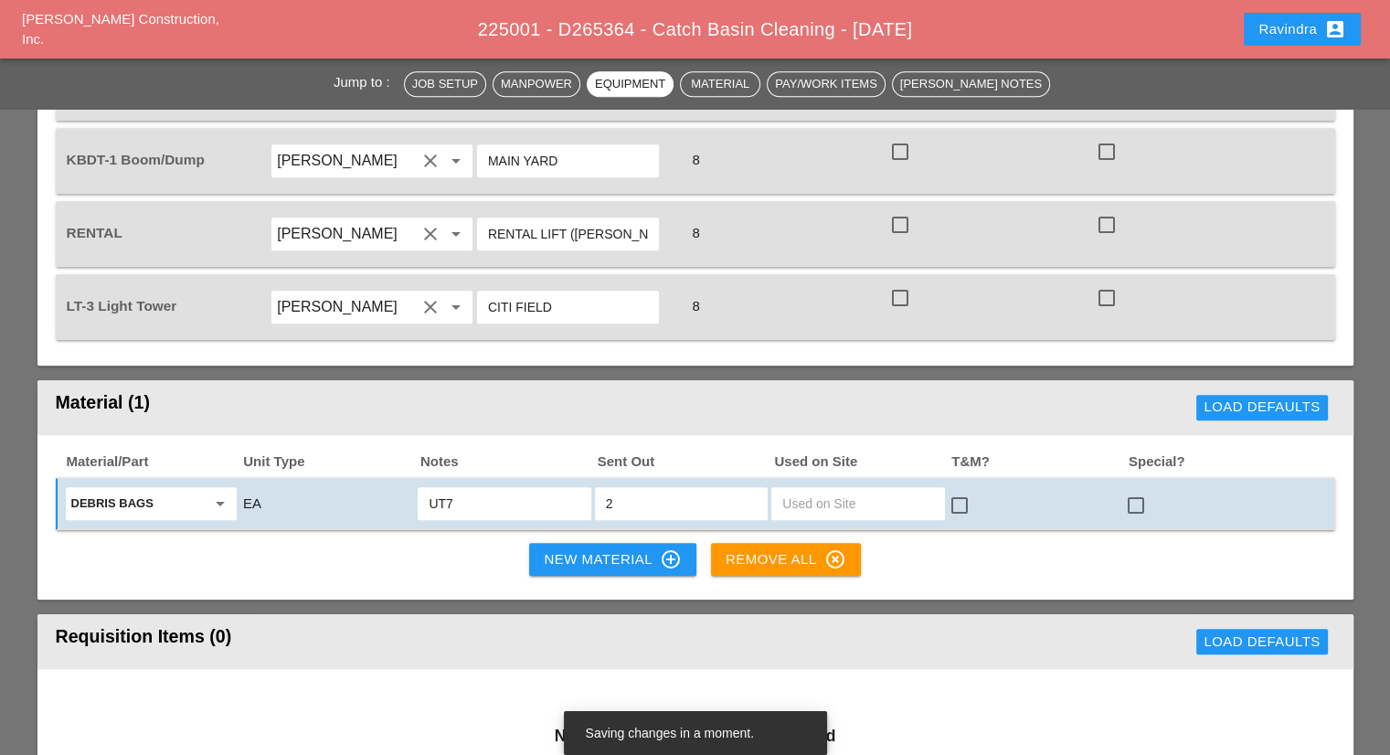
type input "UT7"
click at [1137, 490] on div at bounding box center [1136, 505] width 31 height 31
checkbox input "true"
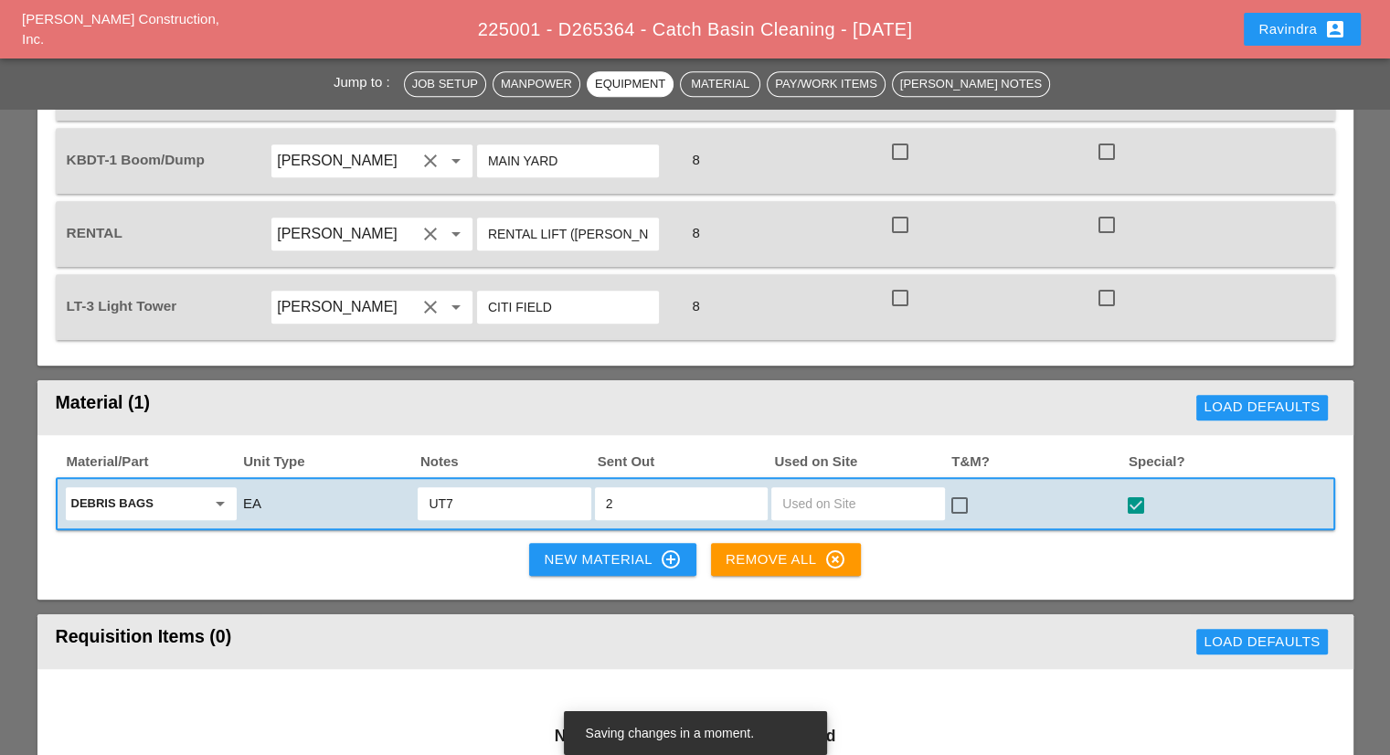
click at [632, 548] on div "New Material control_point" at bounding box center [612, 559] width 137 height 22
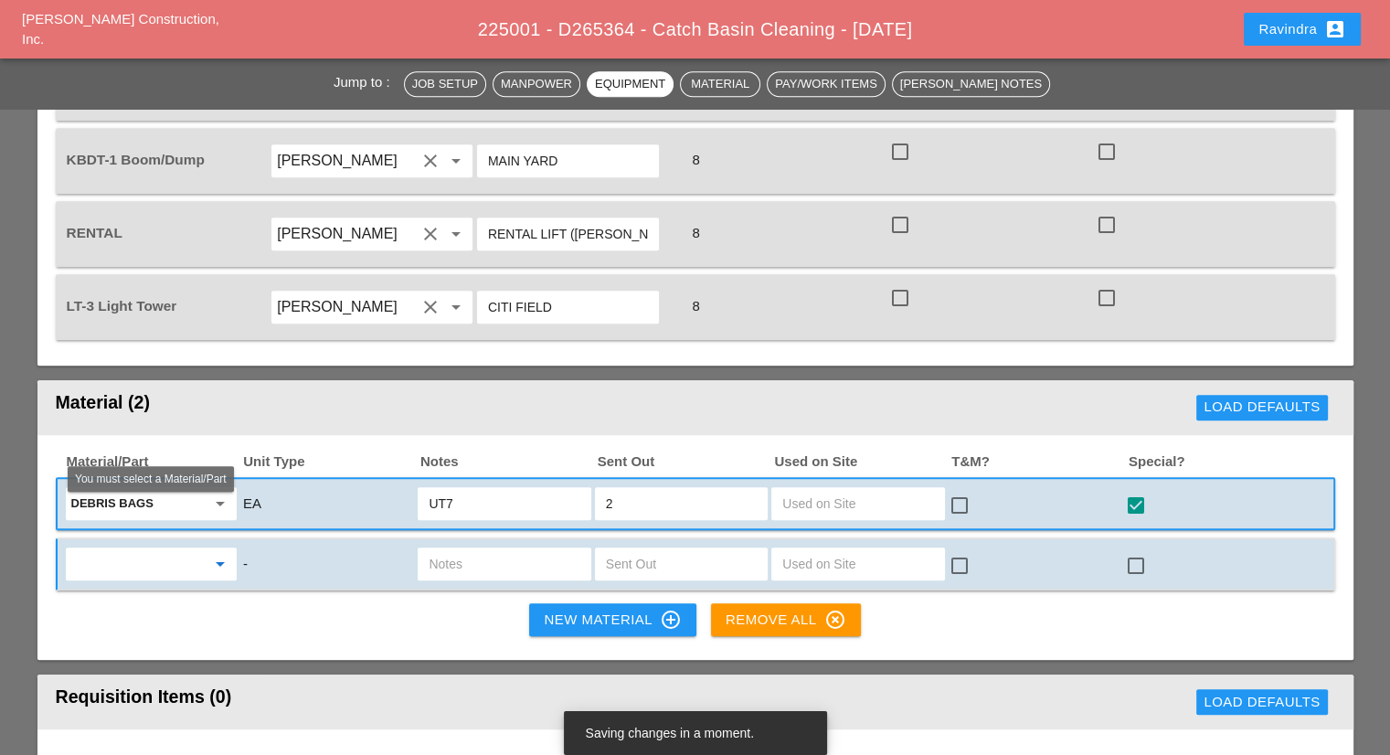
click at [119, 549] on input "text" at bounding box center [138, 563] width 134 height 29
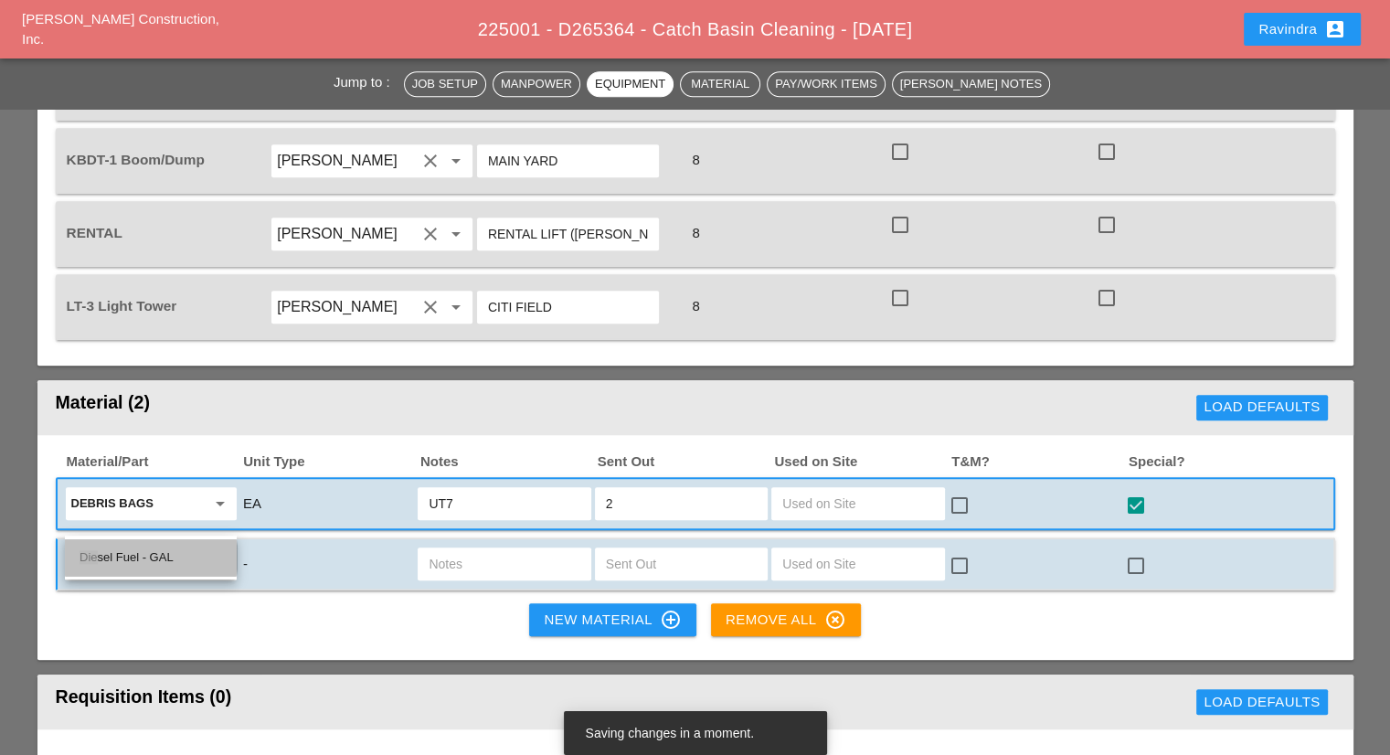
click at [144, 552] on div "Die sel Fuel - GAL" at bounding box center [151, 558] width 143 height 22
type input "Diesel Fuel - GAL"
click at [454, 549] on input "text" at bounding box center [504, 563] width 151 height 29
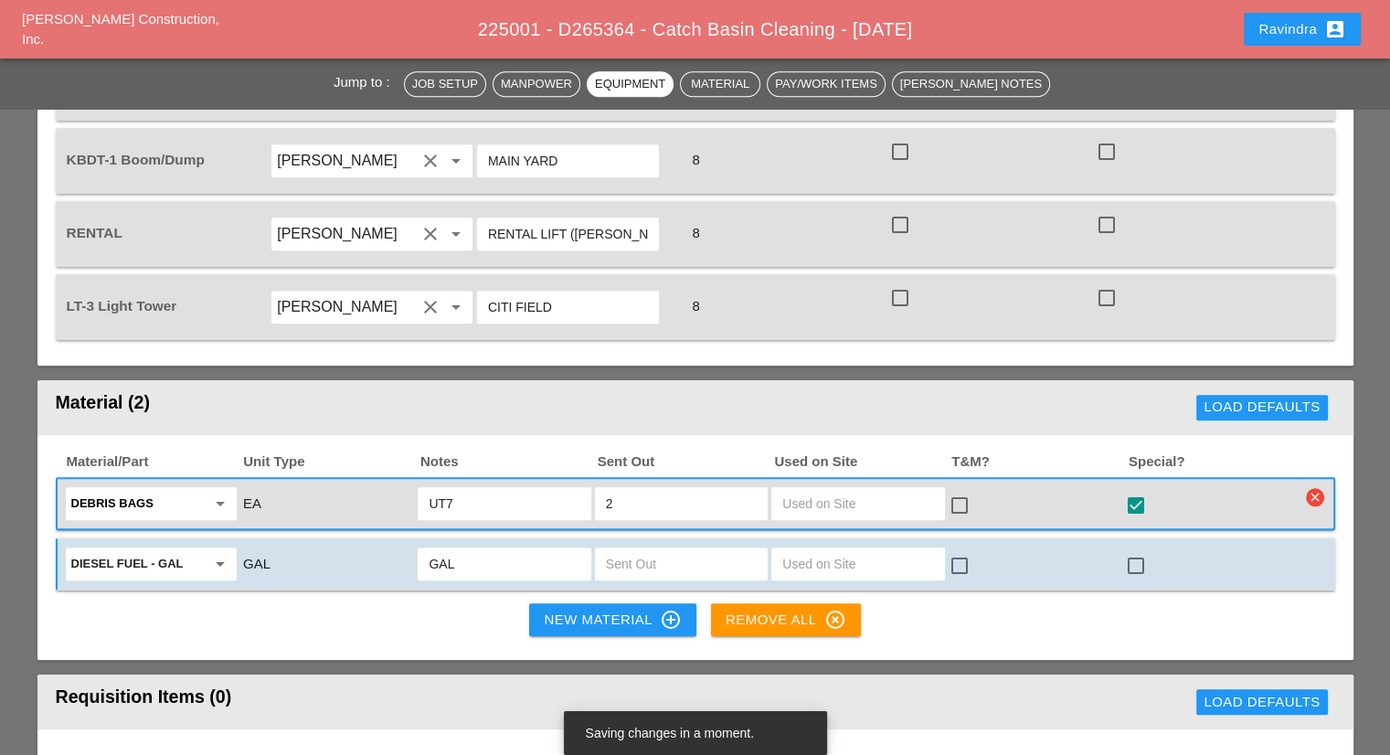
drag, startPoint x: 514, startPoint y: 520, endPoint x: 380, endPoint y: 519, distance: 133.5
click at [380, 545] on div "Diesel Fuel - GAL arrow_drop_down GAL GAL check_box_outline_blank check_box_out…" at bounding box center [682, 564] width 1238 height 38
type input "UT7"
click at [664, 549] on input "text" at bounding box center [681, 563] width 151 height 29
type input "15"
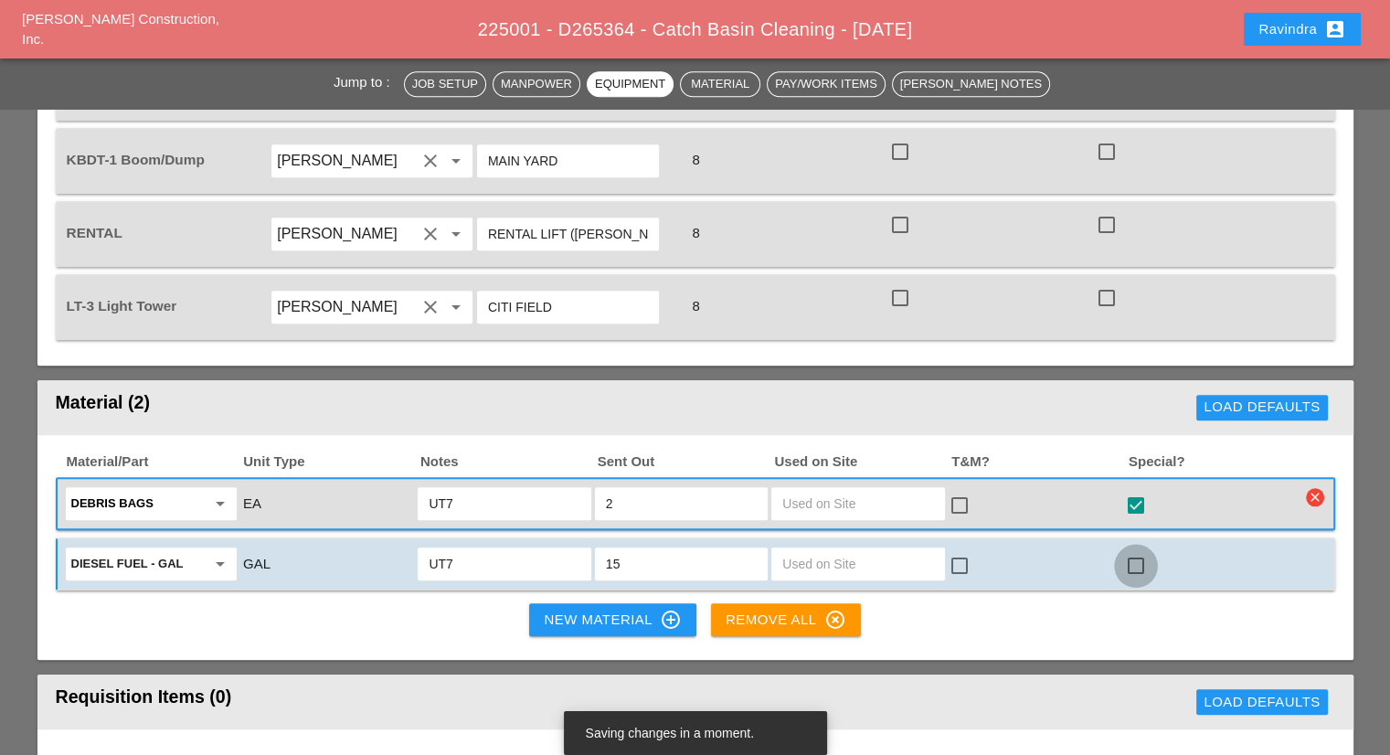
click at [1133, 550] on div at bounding box center [1136, 565] width 31 height 31
checkbox input "true"
click at [579, 609] on div "New Material control_point" at bounding box center [612, 620] width 137 height 22
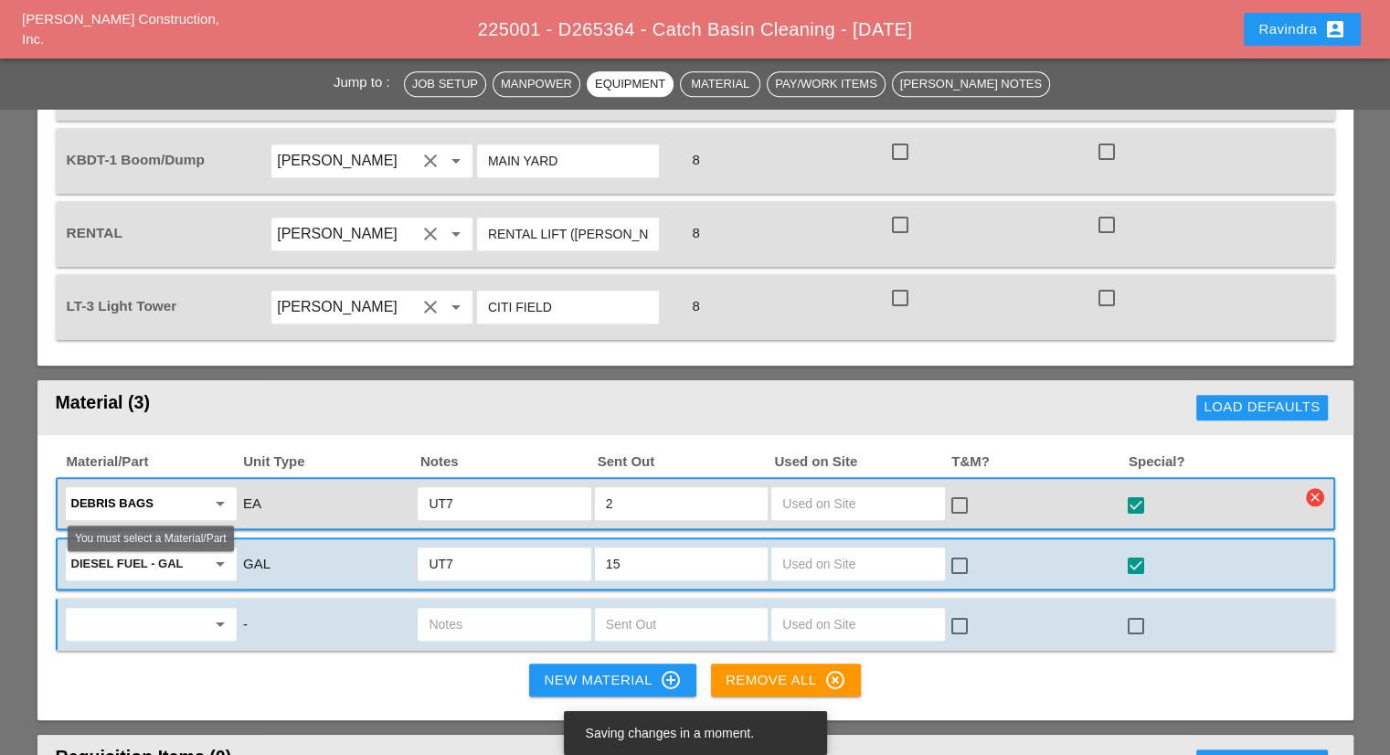
click at [176, 610] on input "text" at bounding box center [138, 624] width 134 height 29
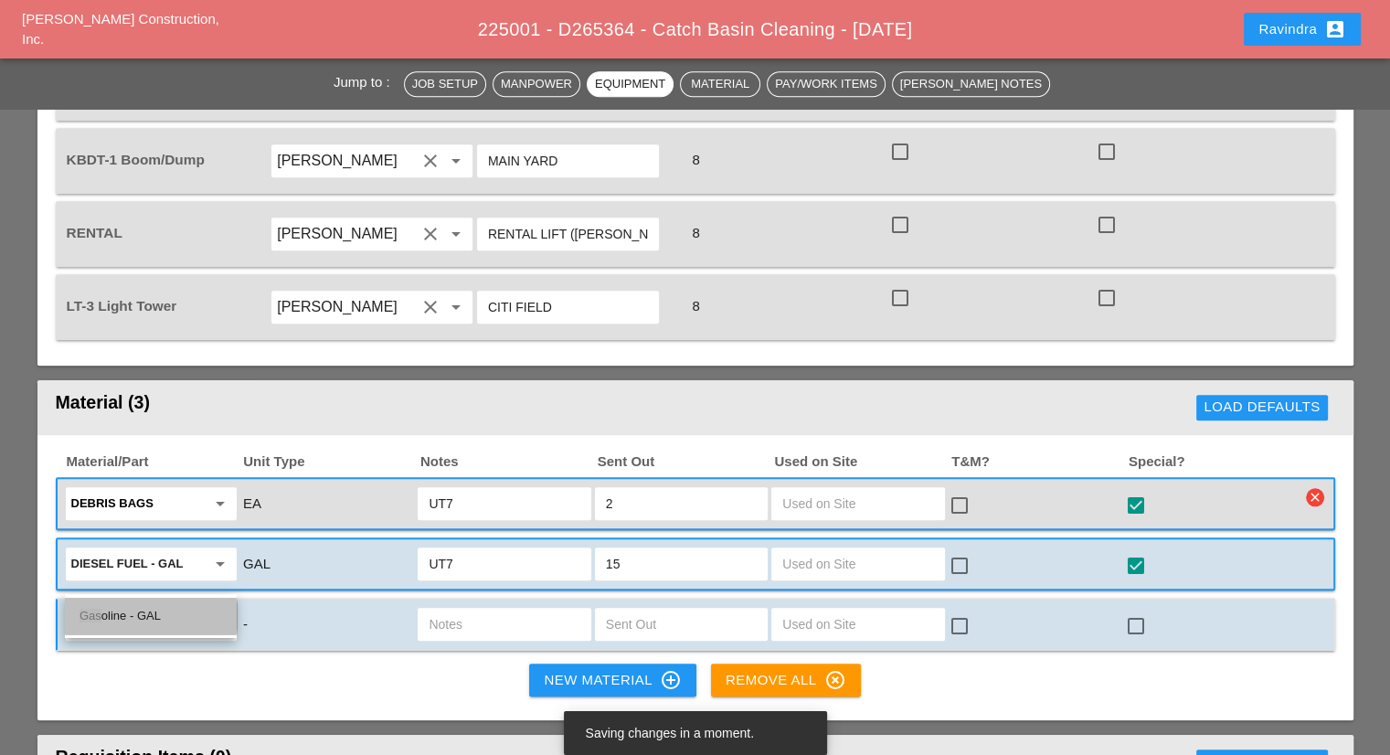
drag, startPoint x: 157, startPoint y: 617, endPoint x: 463, endPoint y: 573, distance: 308.4
click at [158, 617] on div "Gas oline - GAL" at bounding box center [151, 616] width 143 height 22
type input "Gasoline - GAL"
click at [467, 610] on input "text" at bounding box center [504, 624] width 151 height 29
type input "UT7"
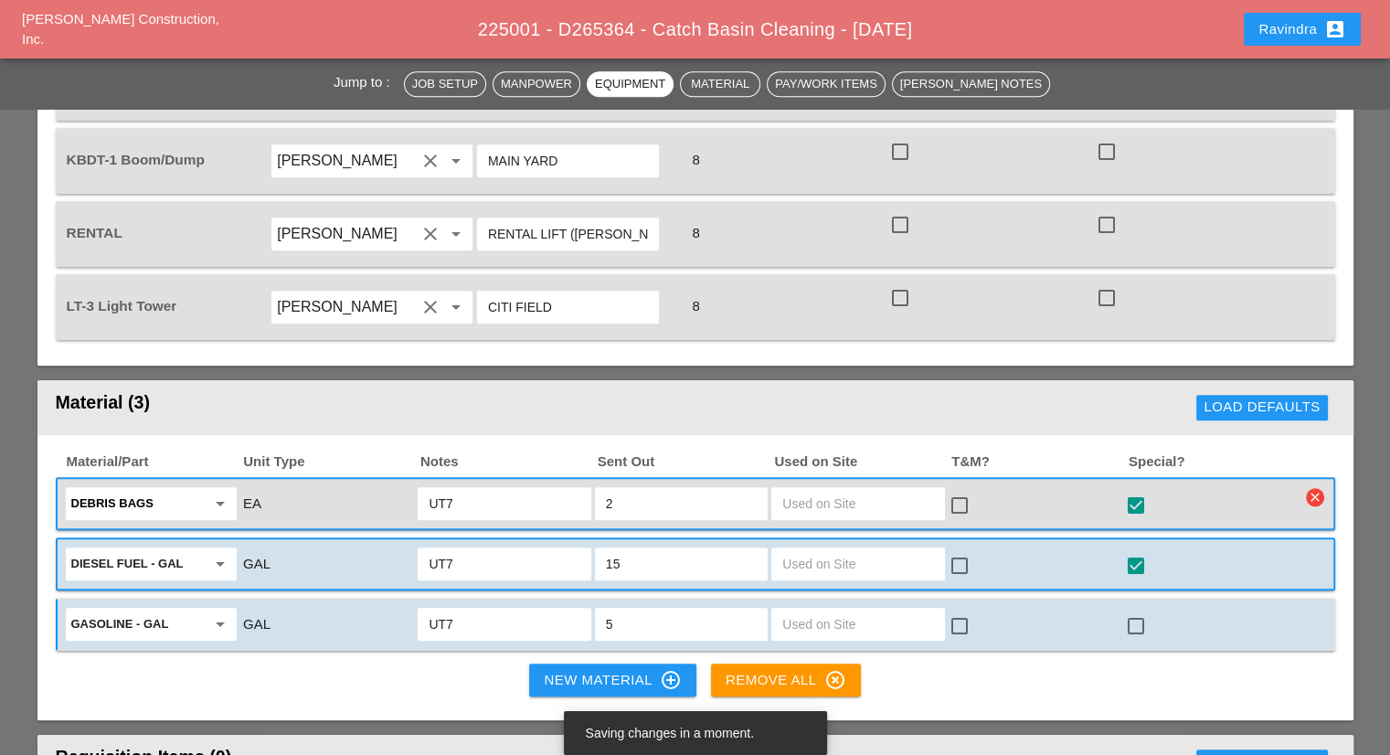
click at [675, 610] on input "5" at bounding box center [681, 624] width 151 height 29
type input "5"
click at [1133, 611] on div at bounding box center [1136, 626] width 31 height 31
checkbox input "true"
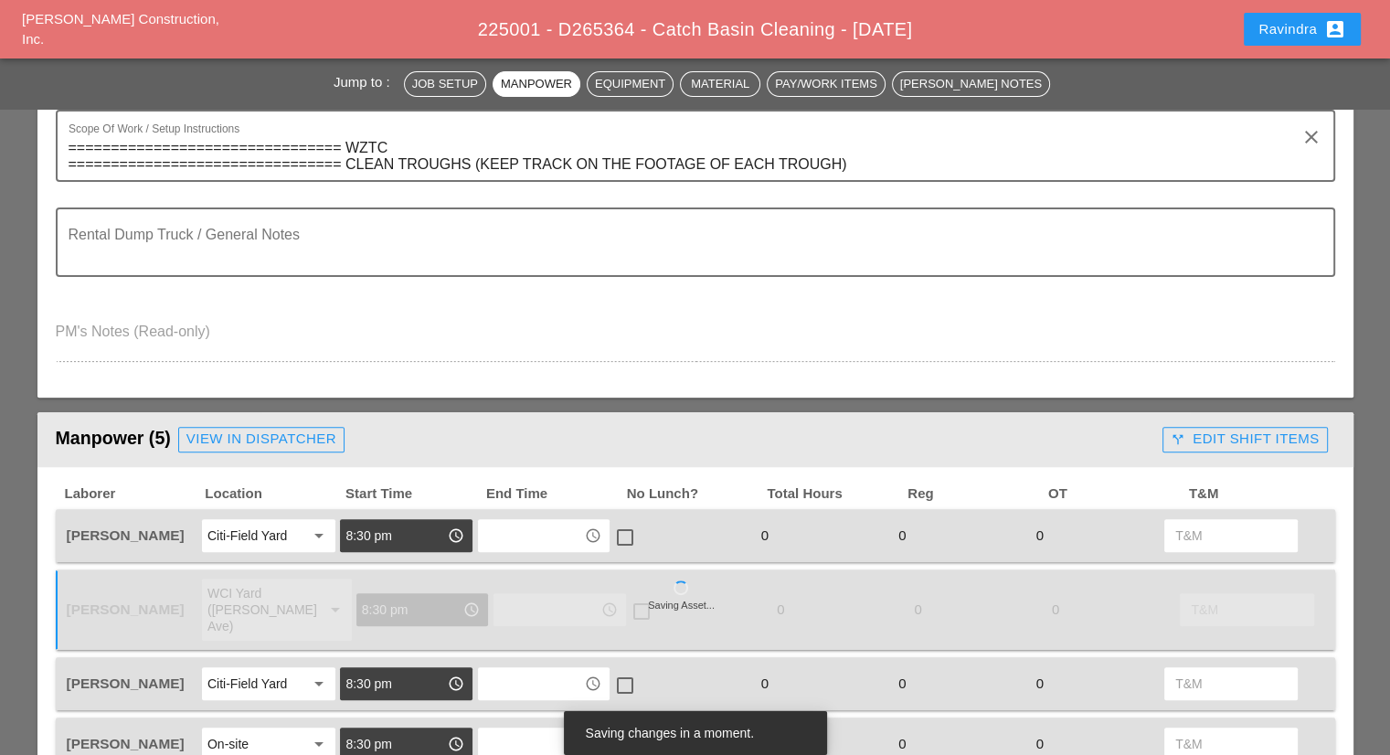
scroll to position [366, 0]
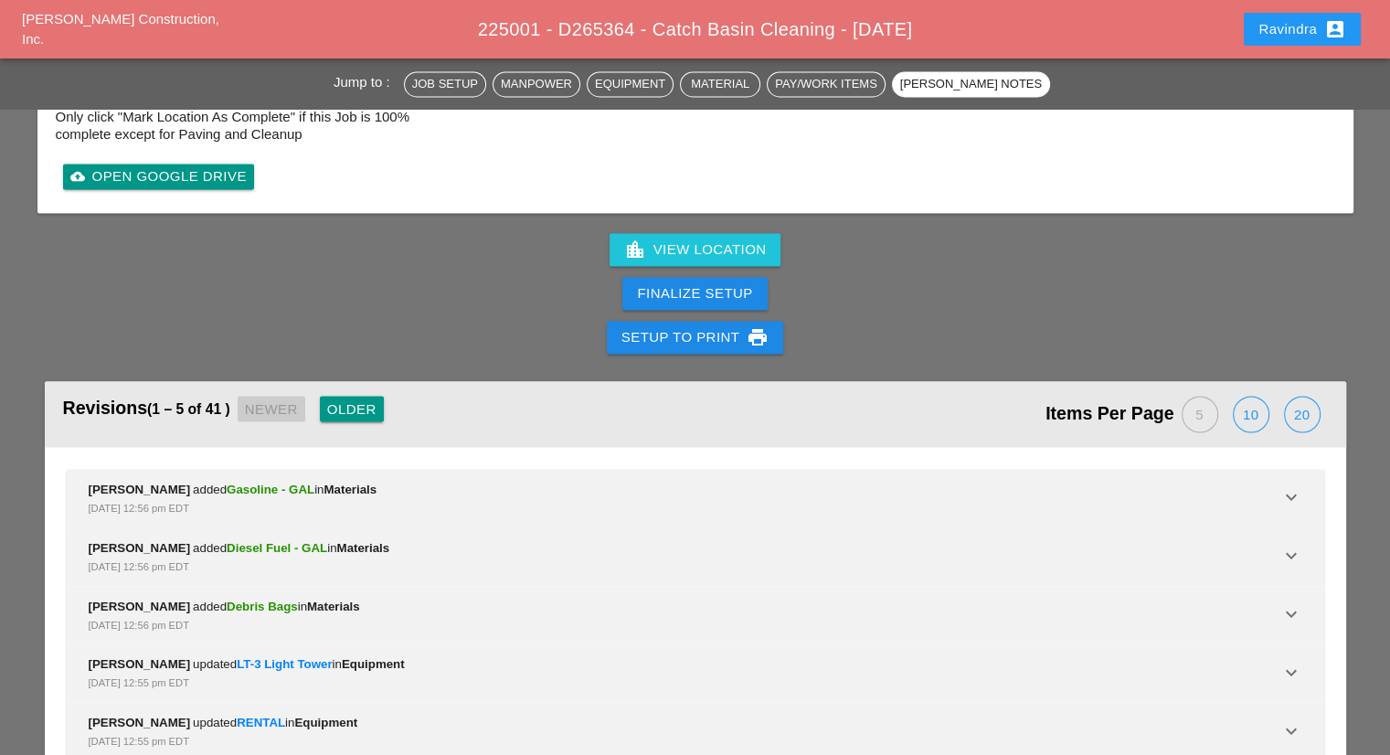
scroll to position [2974, 0]
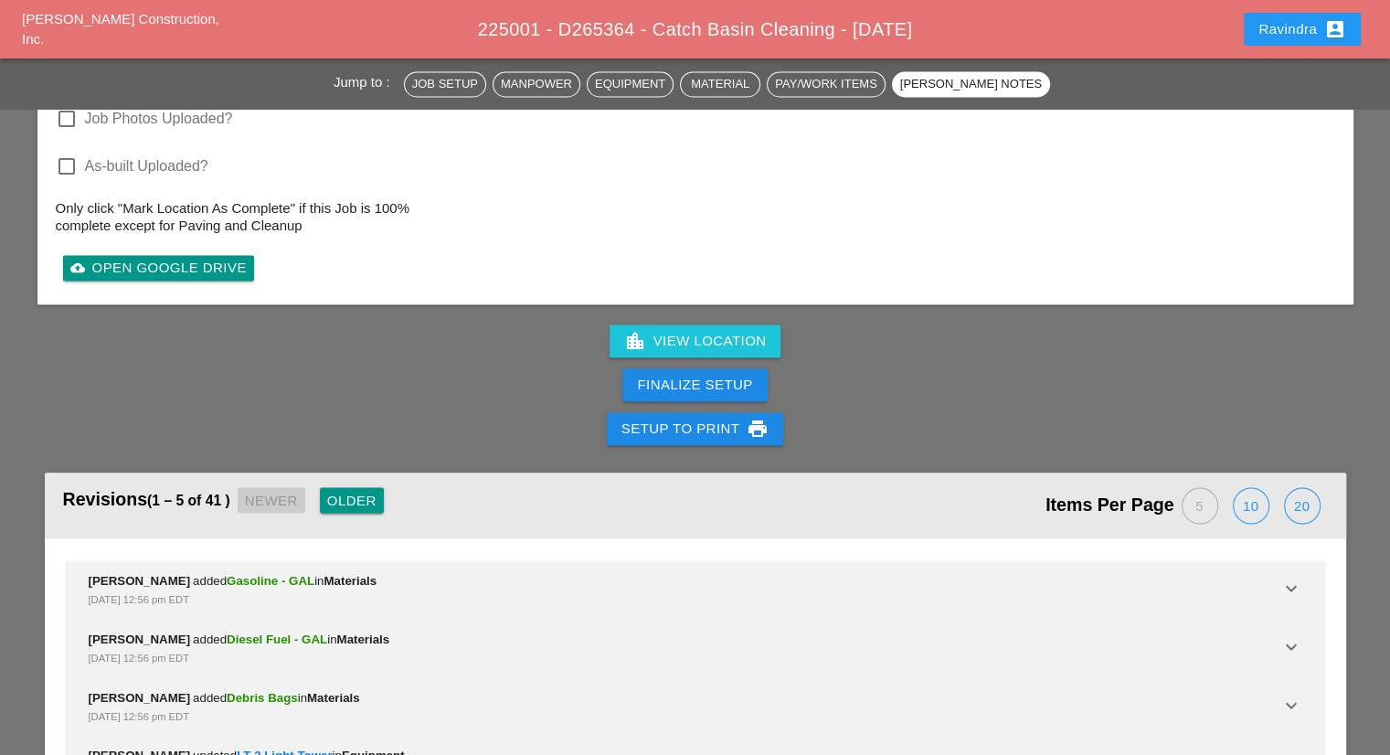
click at [347, 490] on div "Older" at bounding box center [351, 500] width 49 height 21
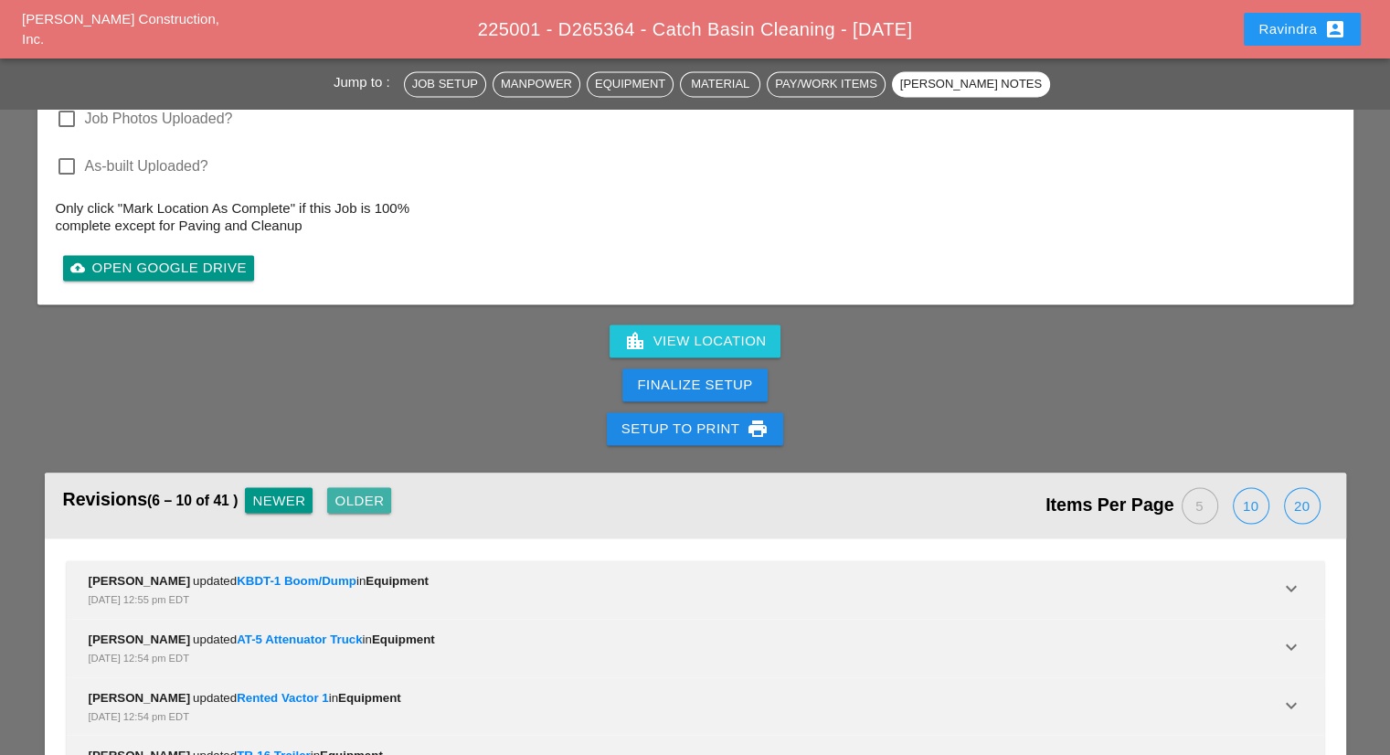
click at [347, 490] on div "Older" at bounding box center [359, 500] width 49 height 21
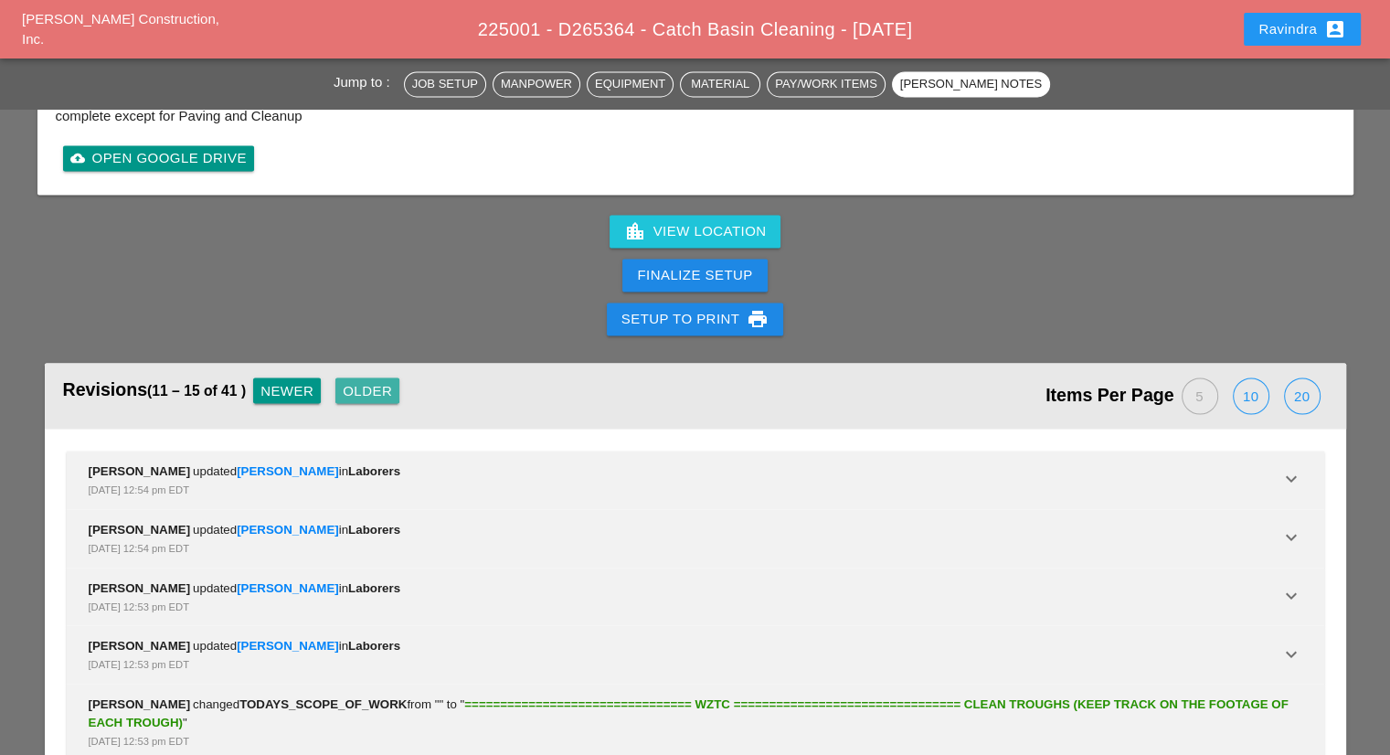
click at [362, 378] on button "Older" at bounding box center [367, 391] width 64 height 26
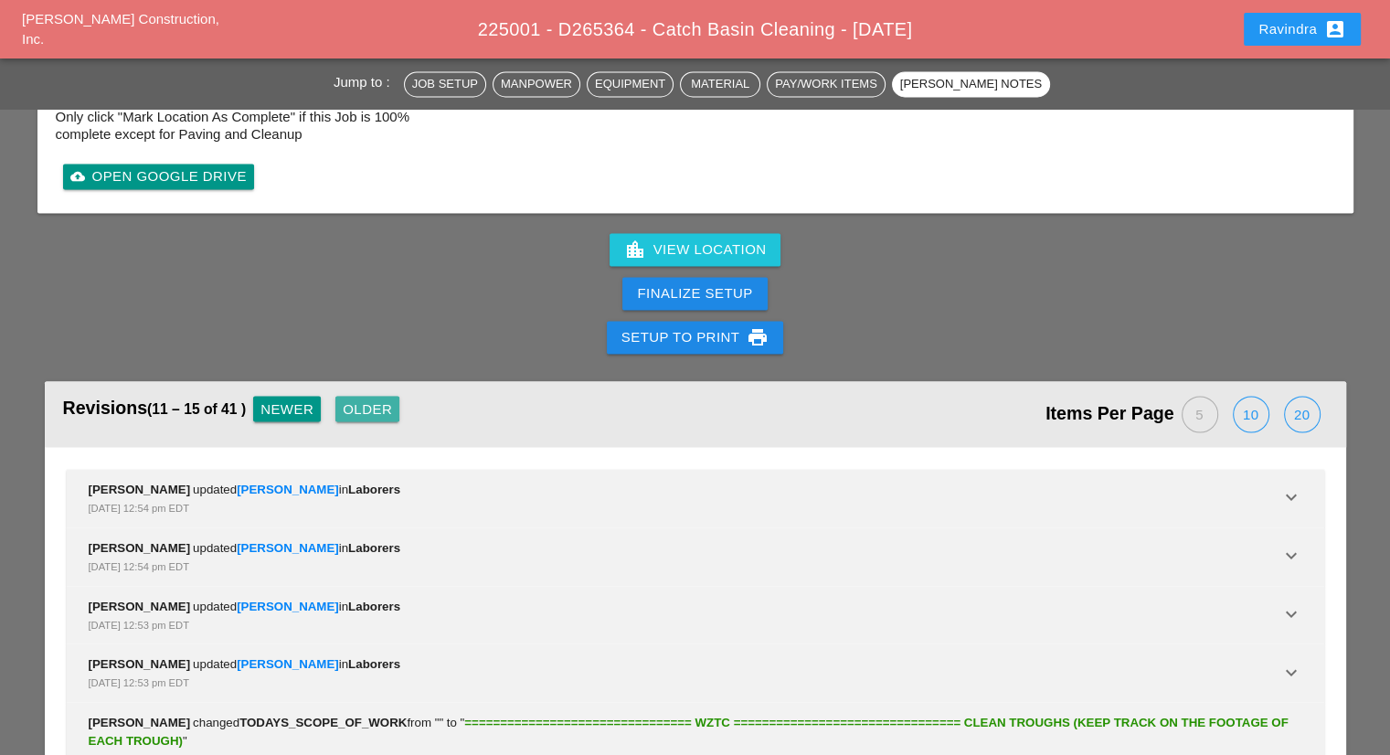
click at [362, 359] on div "Revisions (11 – 15 of 41 ) Newer Older Items Per Page 5 10 20 Ravindra Pooran u…" at bounding box center [695, 590] width 1316 height 463
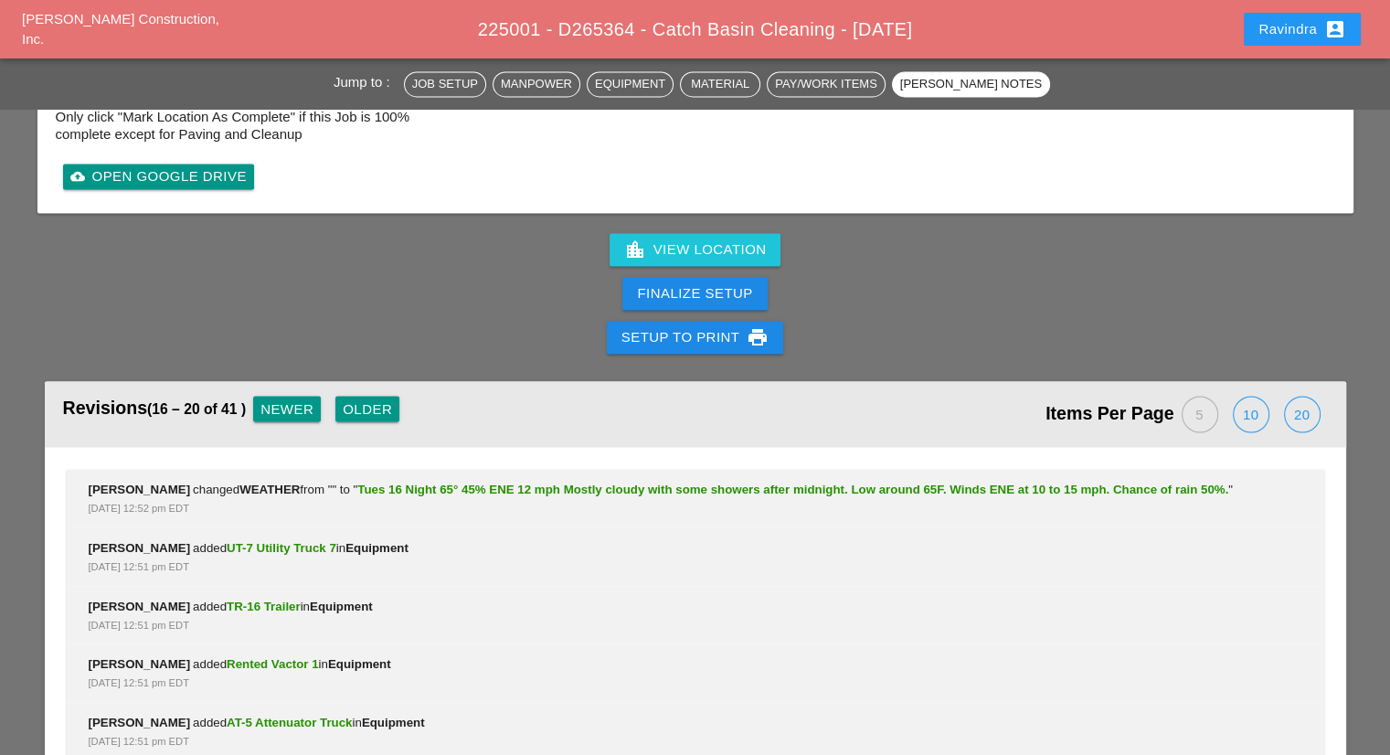
click at [366, 399] on div "Older" at bounding box center [367, 409] width 49 height 21
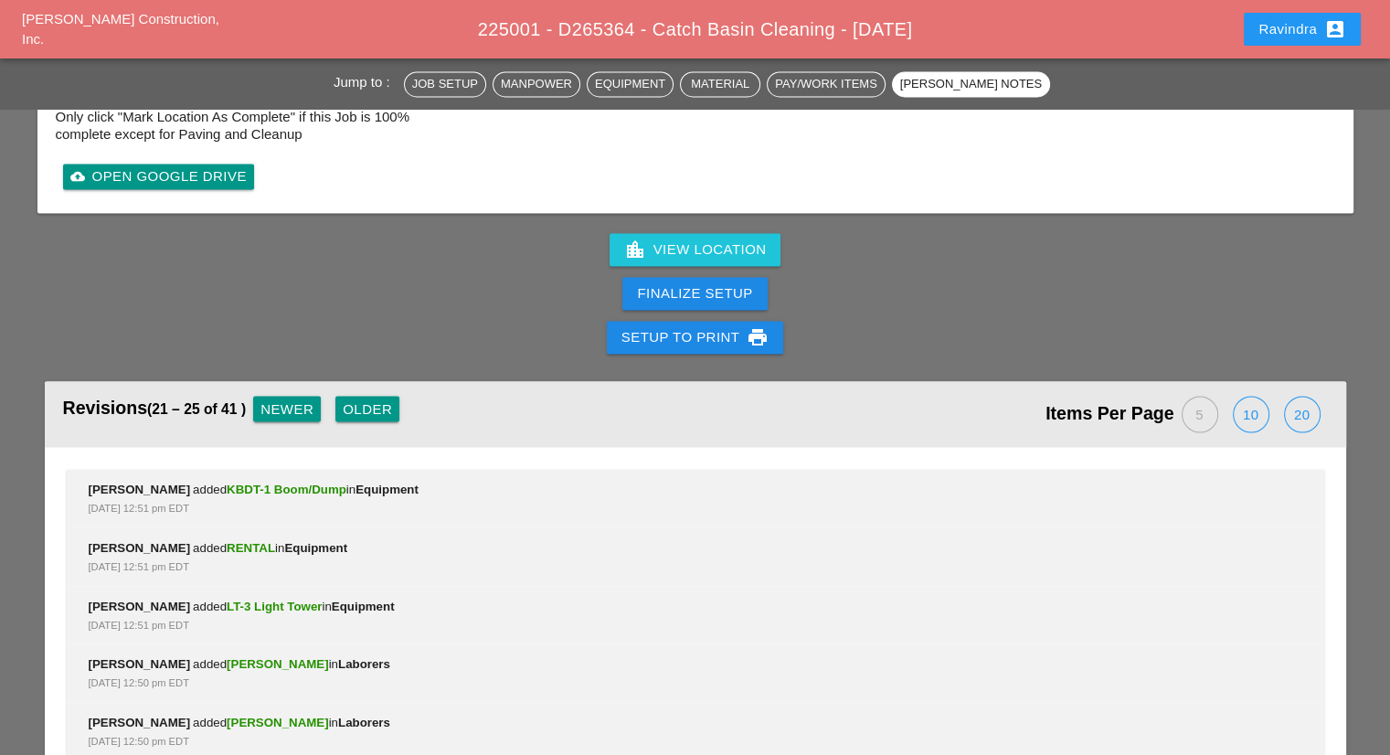
click at [366, 399] on div "Older" at bounding box center [367, 409] width 49 height 21
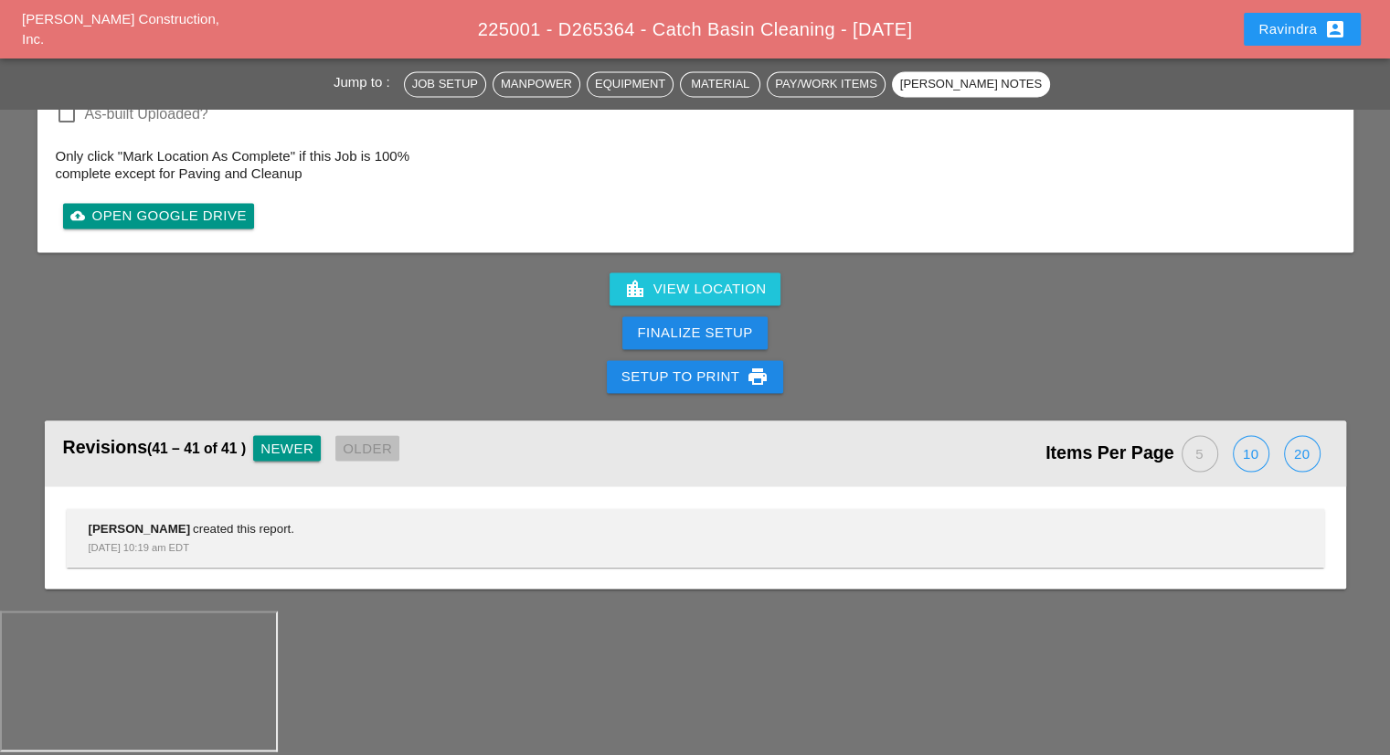
scroll to position [2832, 0]
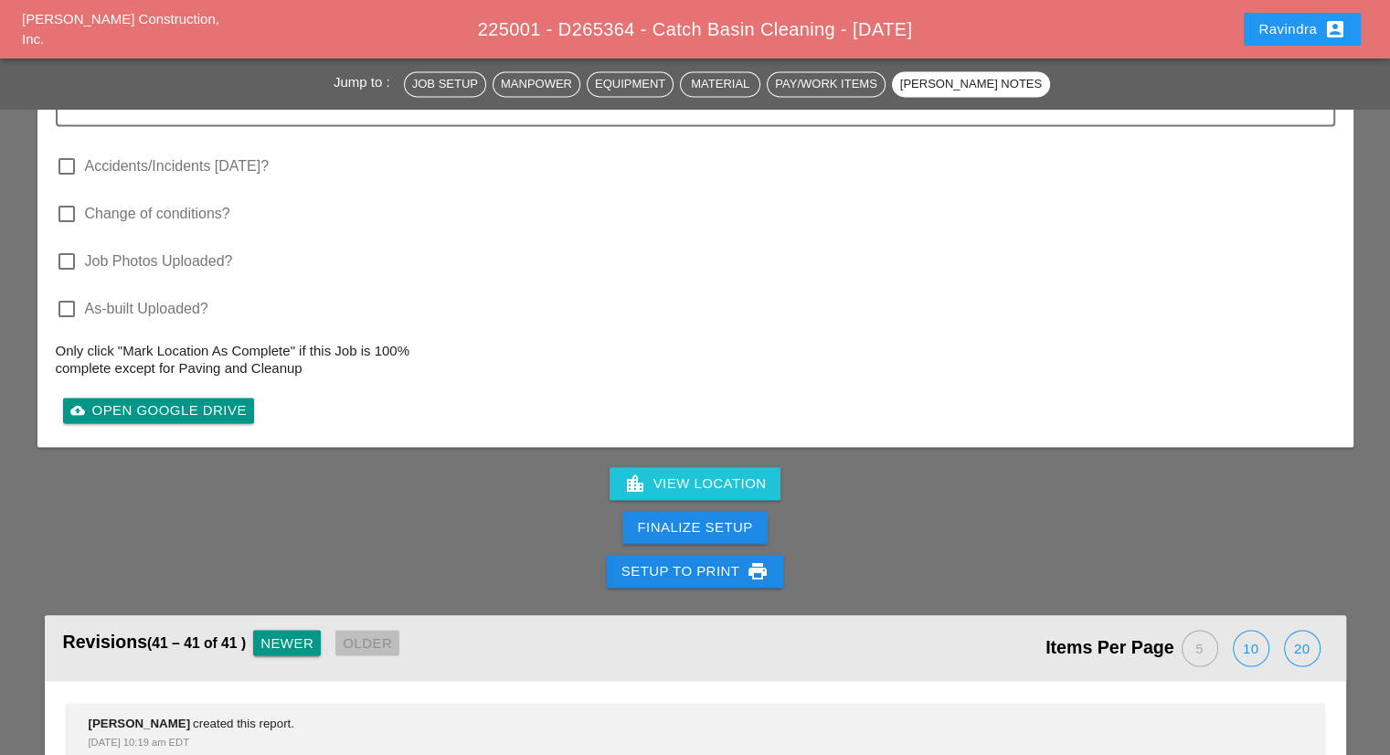
click at [366, 392] on div "cloud_upload Open Google Drive" at bounding box center [696, 410] width 1280 height 37
click at [281, 633] on div "Newer" at bounding box center [287, 643] width 53 height 21
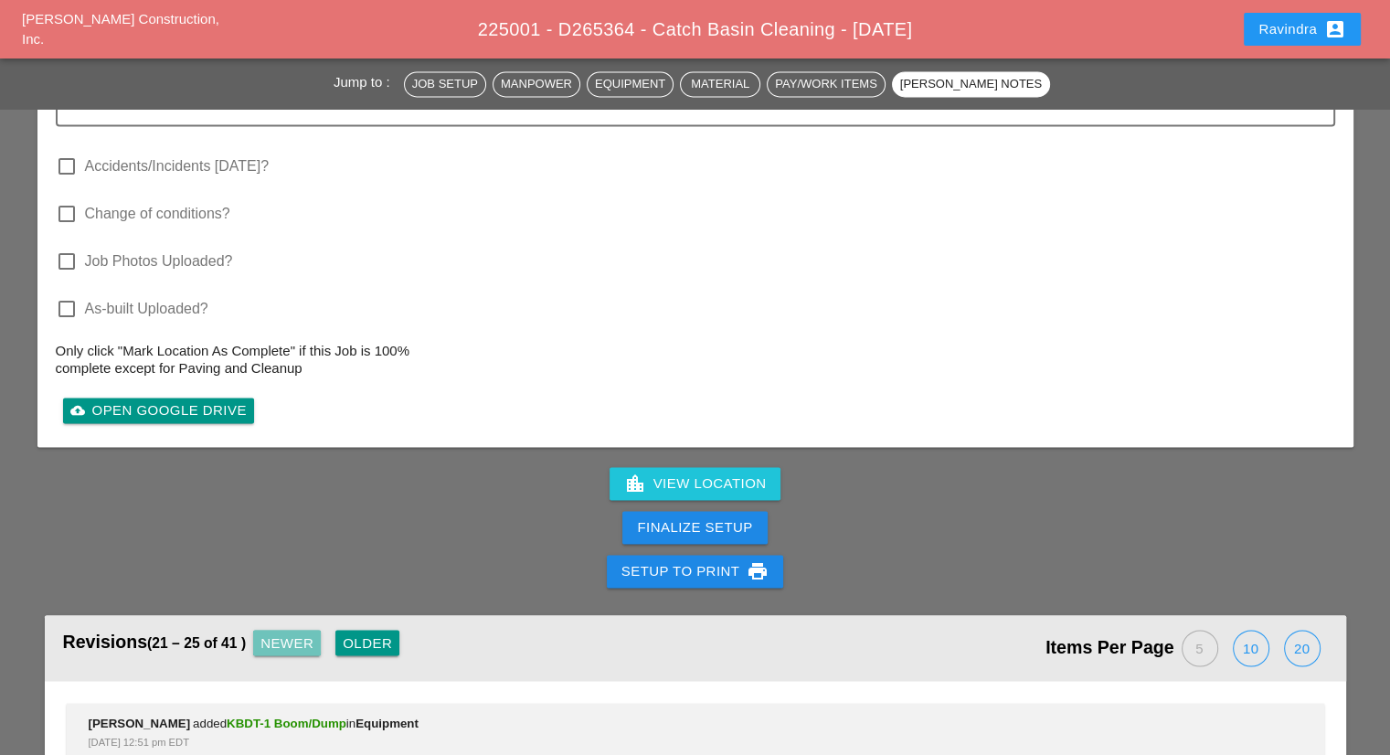
click at [281, 633] on div "Newer" at bounding box center [287, 643] width 53 height 21
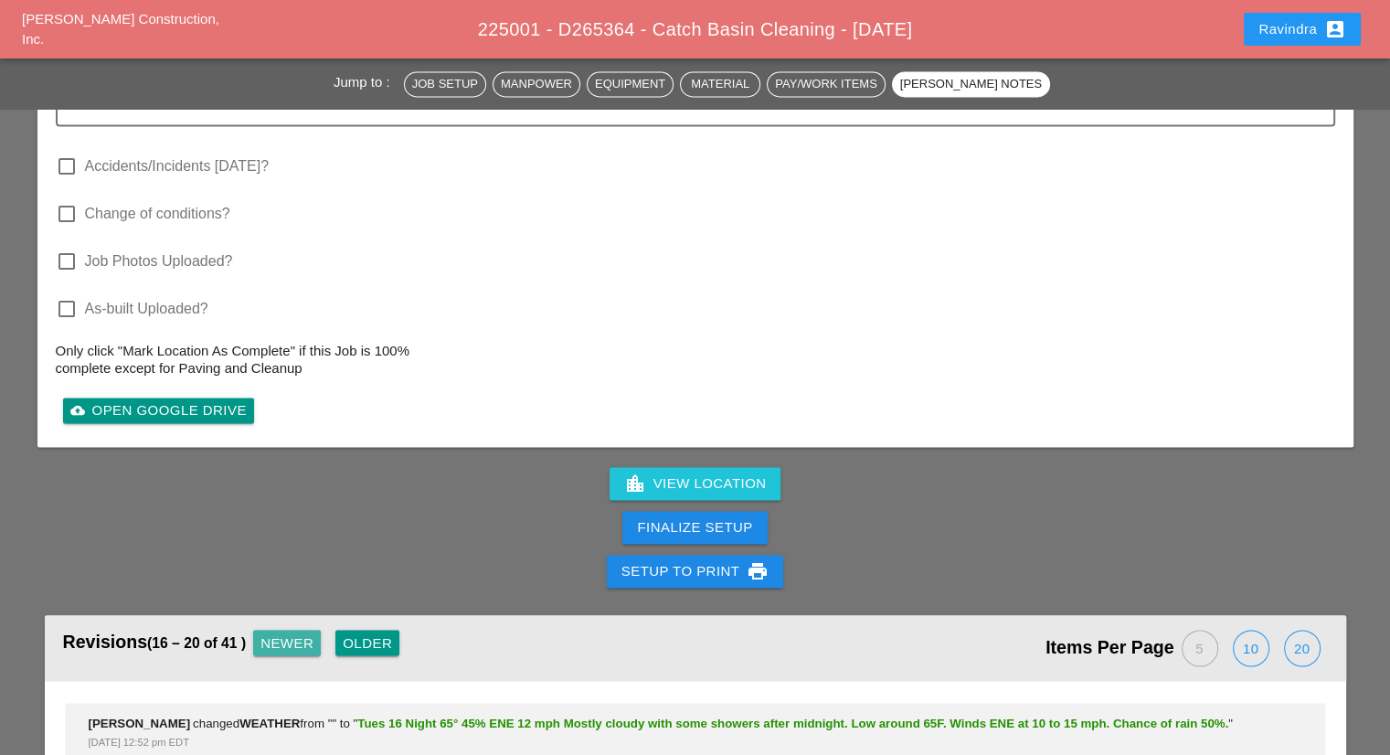
click at [281, 633] on div "Newer" at bounding box center [287, 643] width 53 height 21
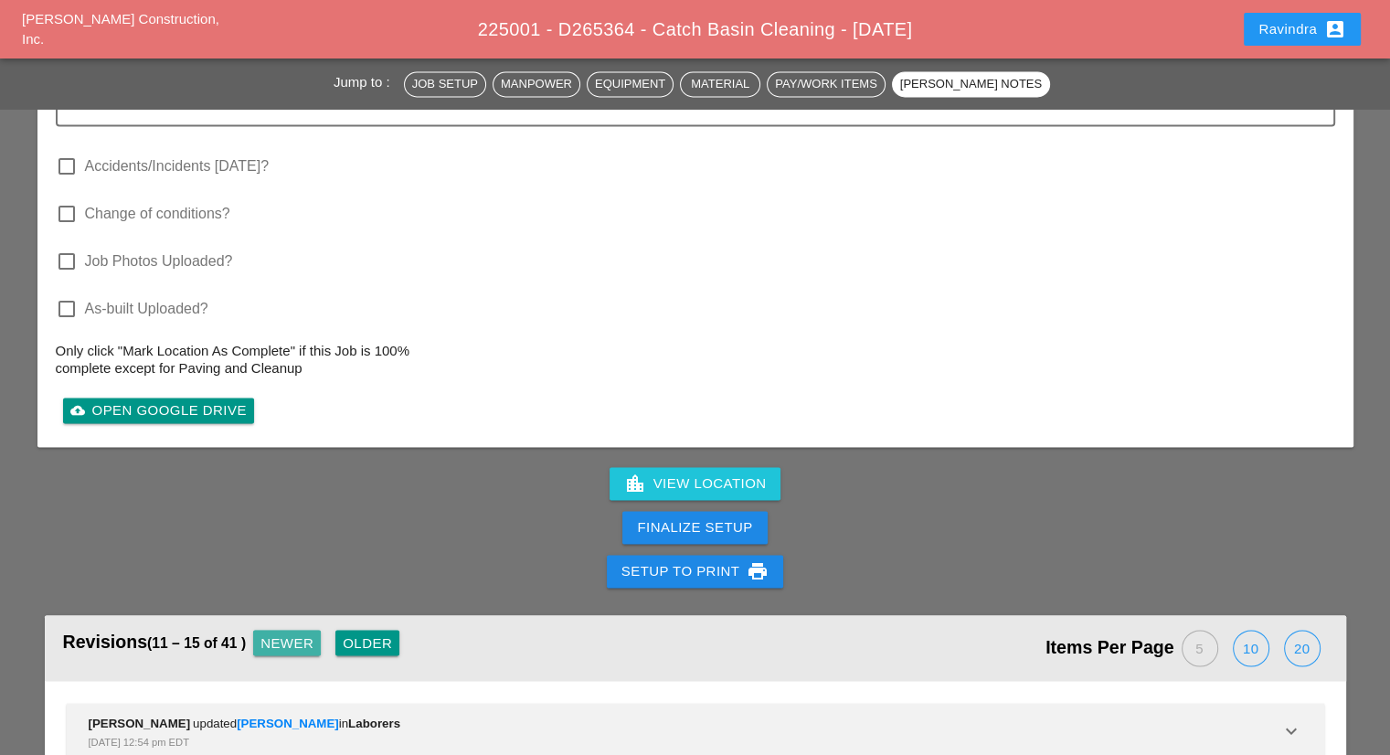
click at [281, 633] on div "Newer" at bounding box center [287, 643] width 53 height 21
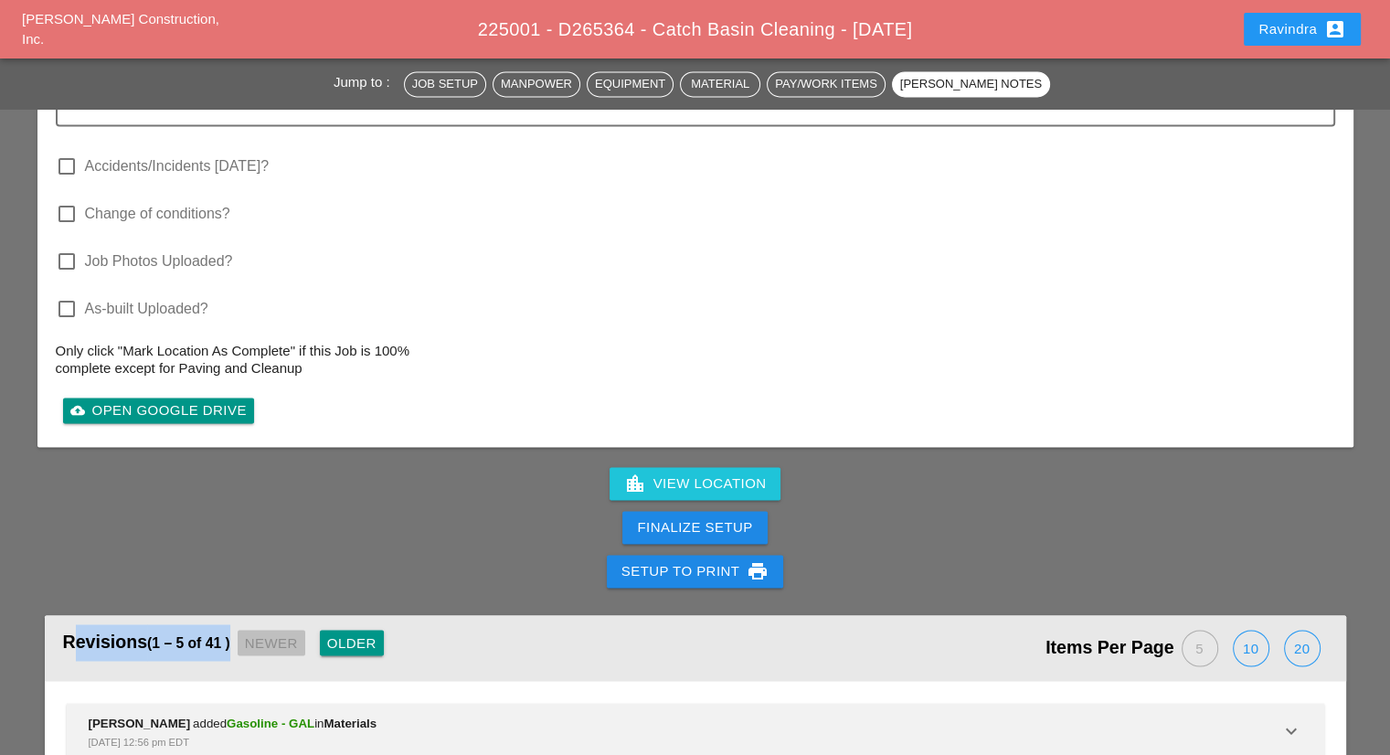
click at [281, 624] on div "Revisions (1 – 5 of 41 ) Newer Older" at bounding box center [379, 648] width 633 height 48
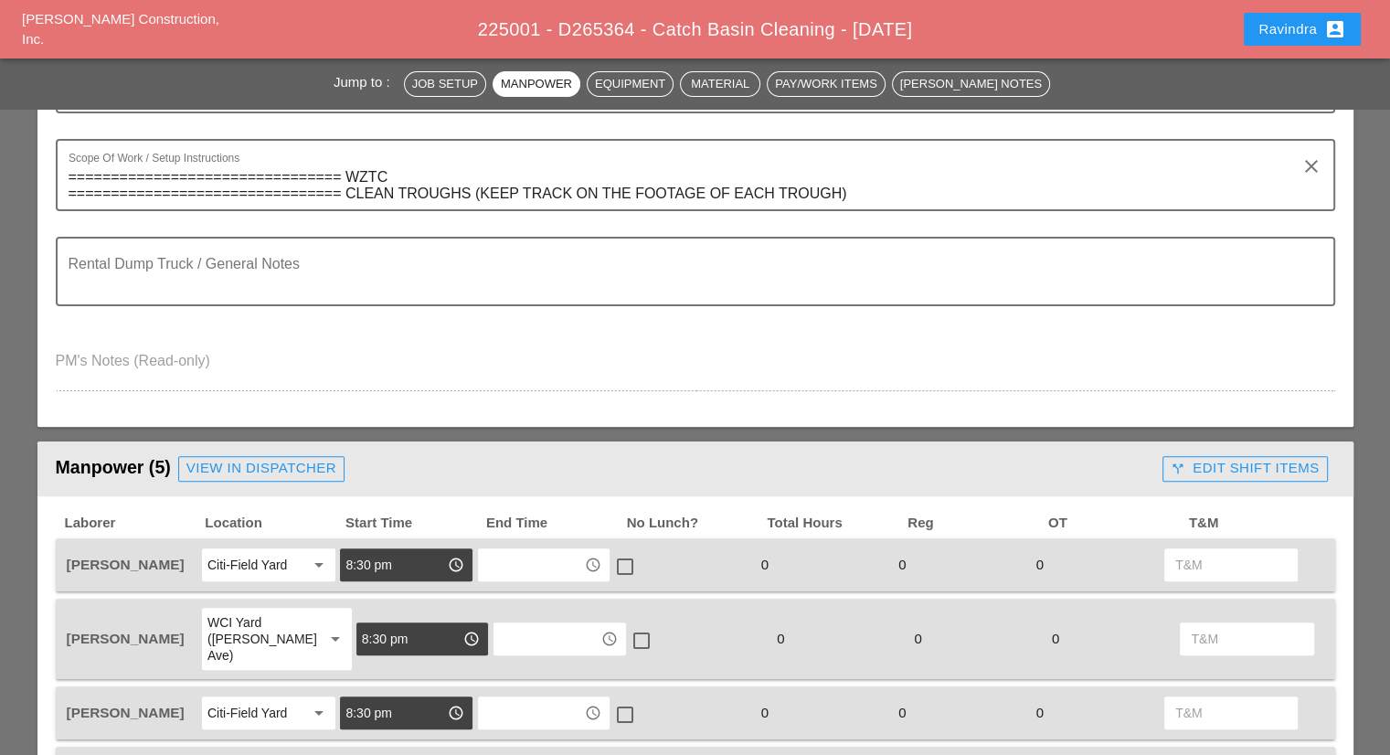
scroll to position [90, 0]
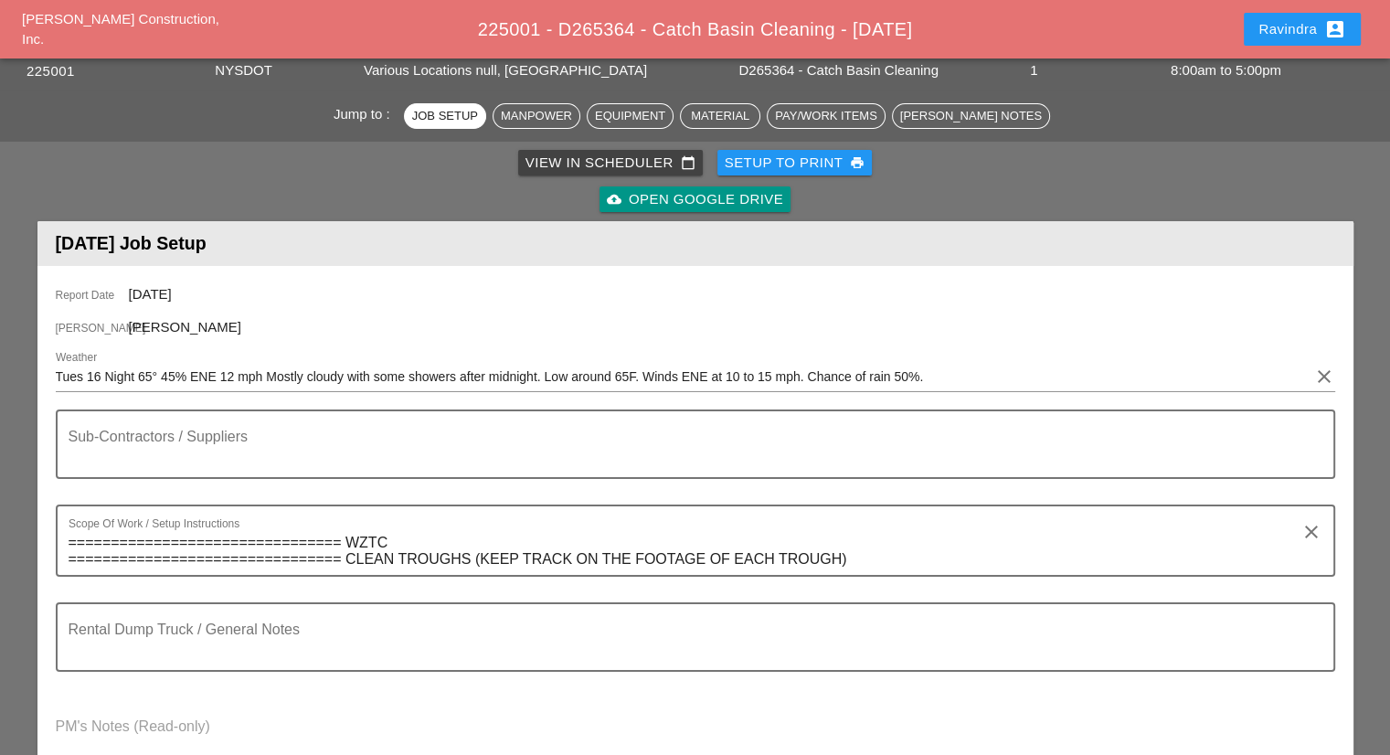
click at [1291, 25] on div "Ravindra account_box" at bounding box center [1303, 29] width 88 height 22
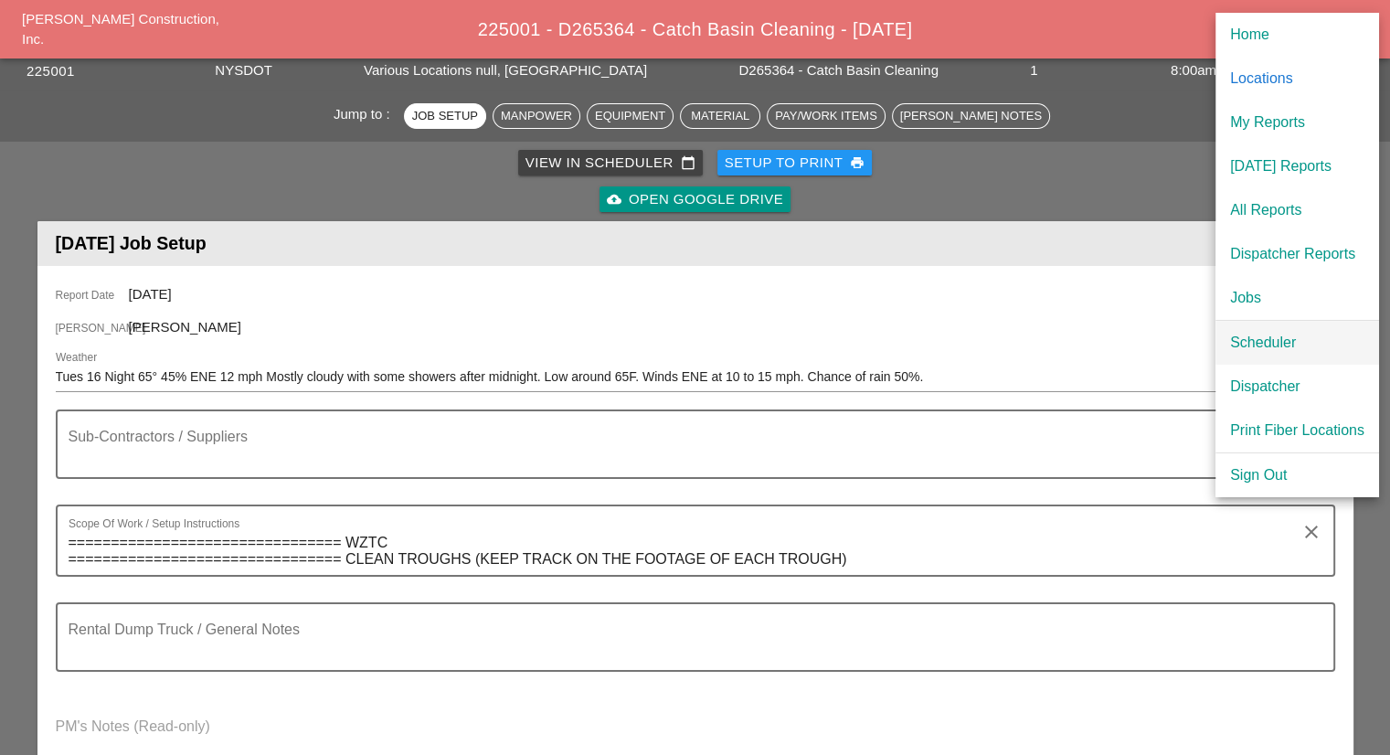
click at [1287, 347] on div "Scheduler" at bounding box center [1297, 343] width 134 height 22
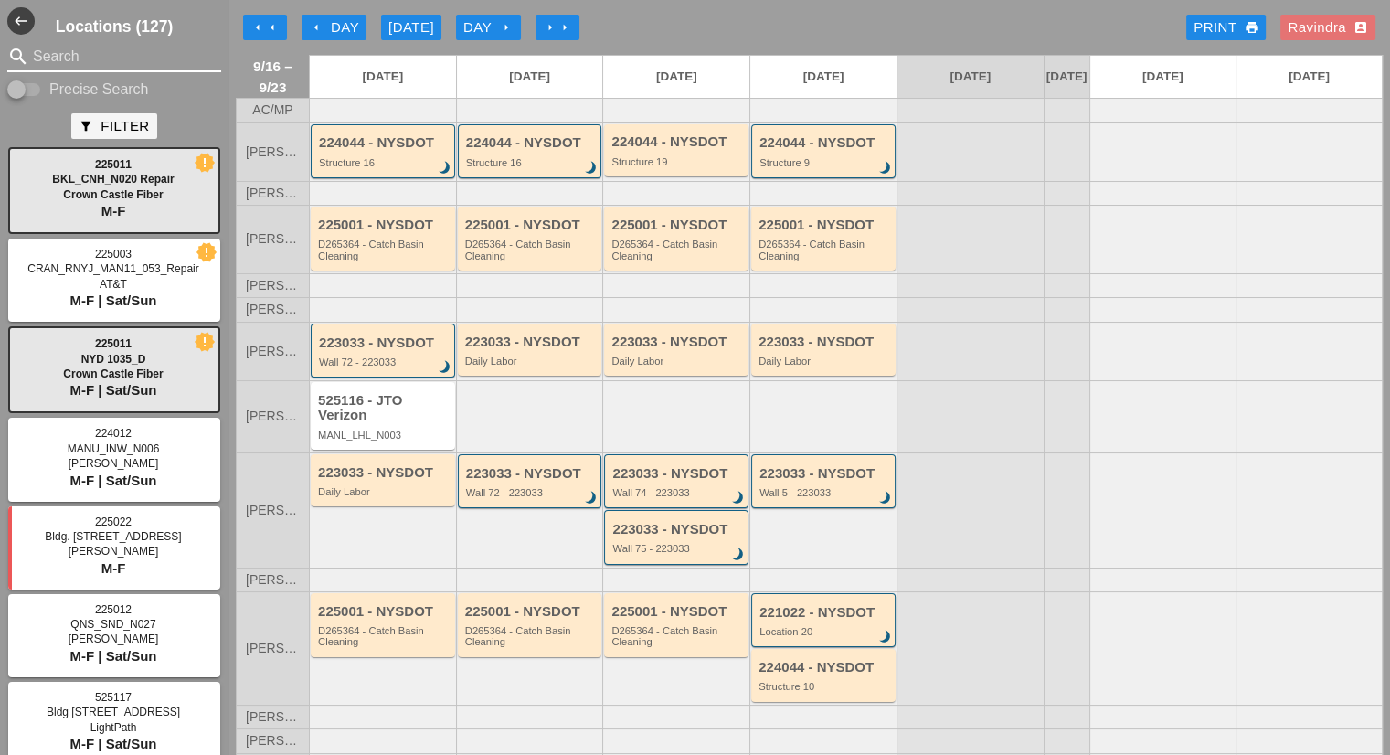
click at [144, 56] on input "Search" at bounding box center [114, 56] width 163 height 29
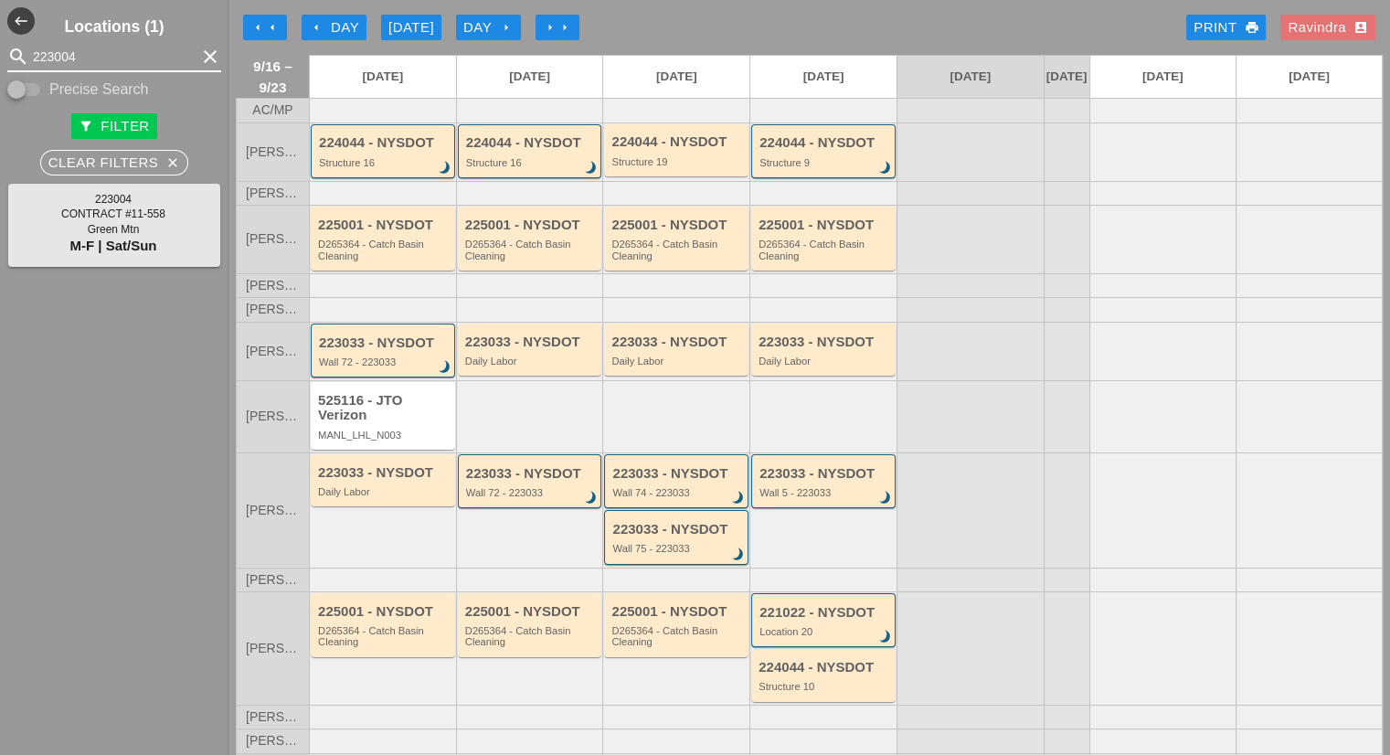
type input "223004"
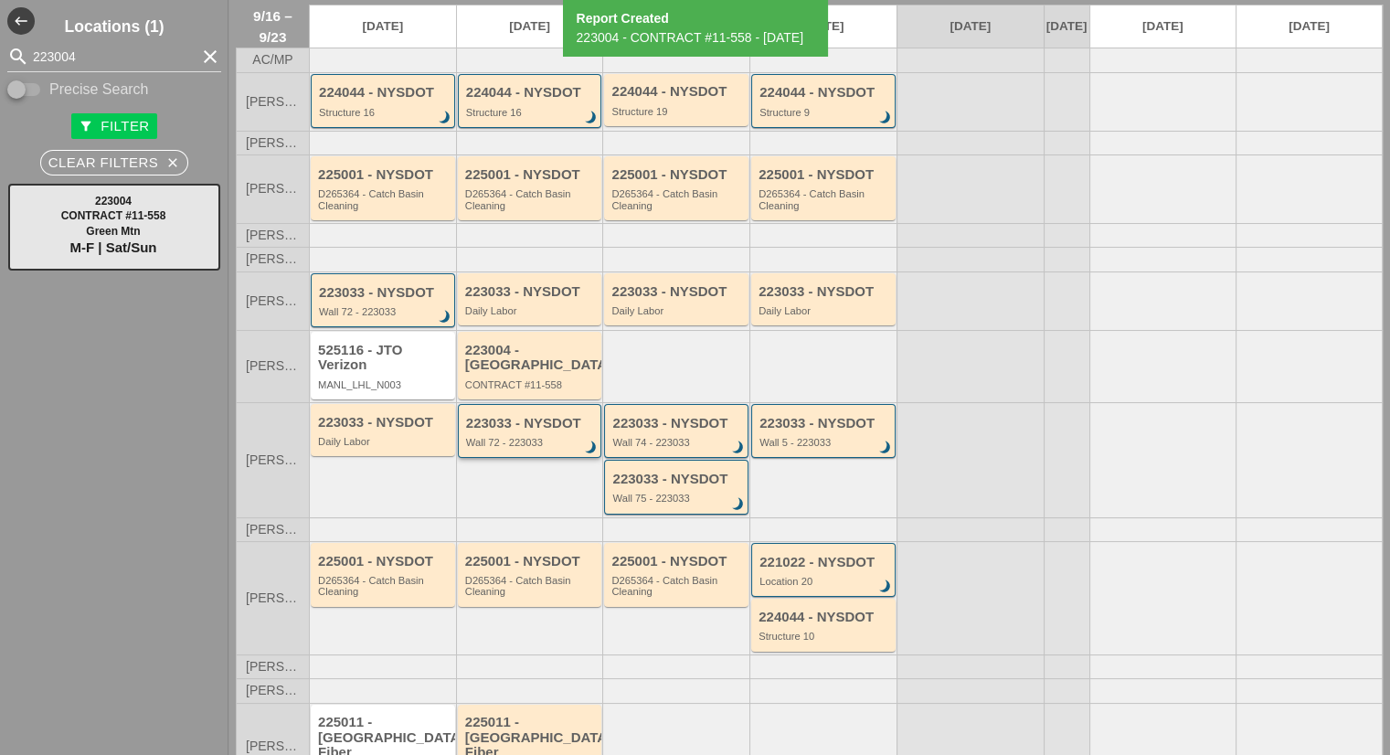
scroll to position [126, 0]
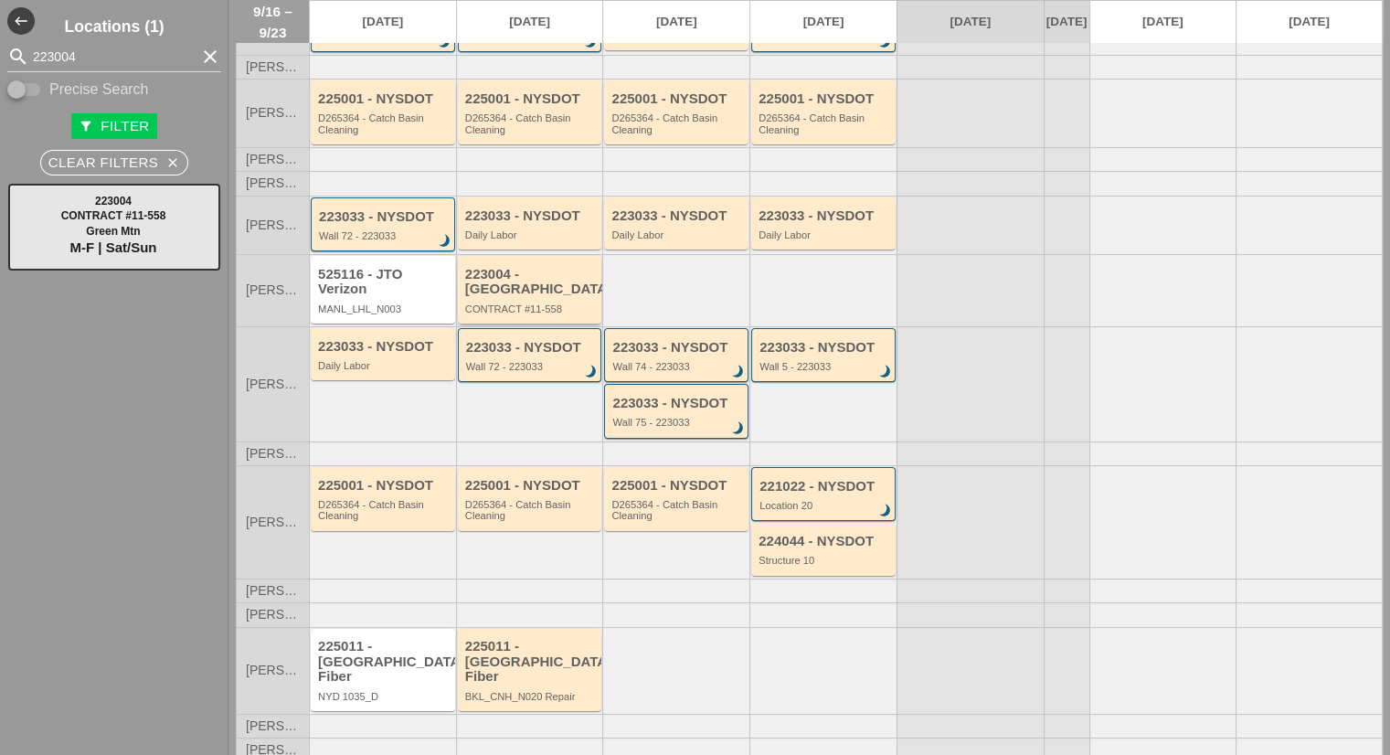
click at [553, 313] on div "223004 - Green Mtn CONTRACT #11-558" at bounding box center [530, 290] width 144 height 68
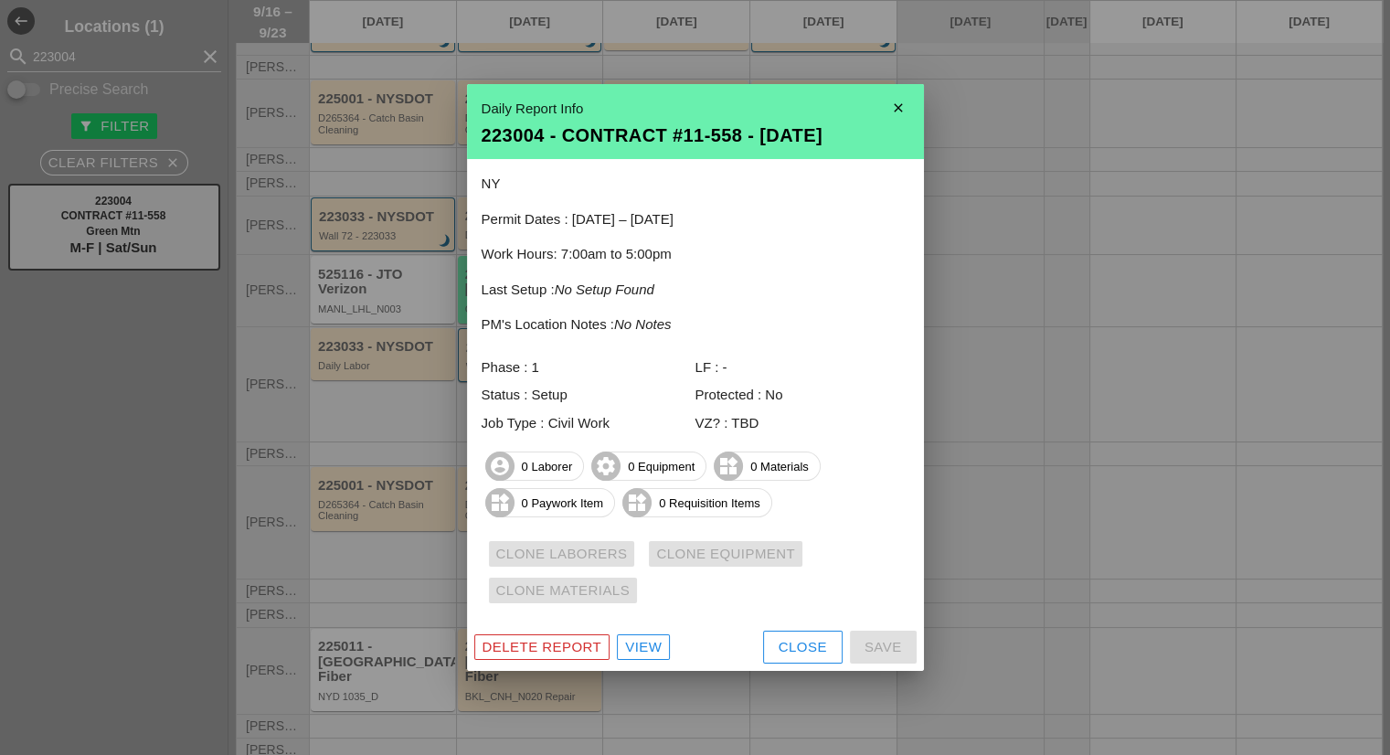
click at [635, 649] on div "View" at bounding box center [643, 647] width 37 height 21
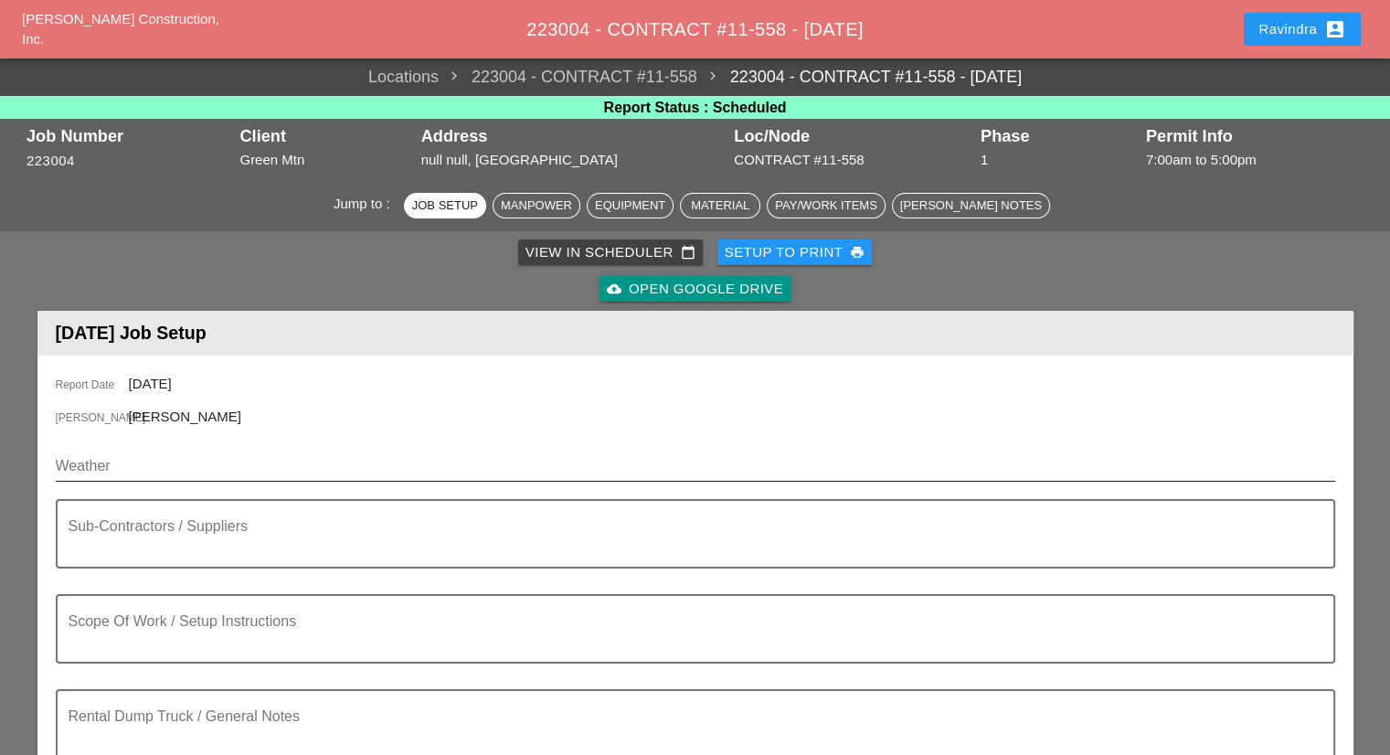
click at [199, 458] on input "Weather" at bounding box center [683, 466] width 1254 height 29
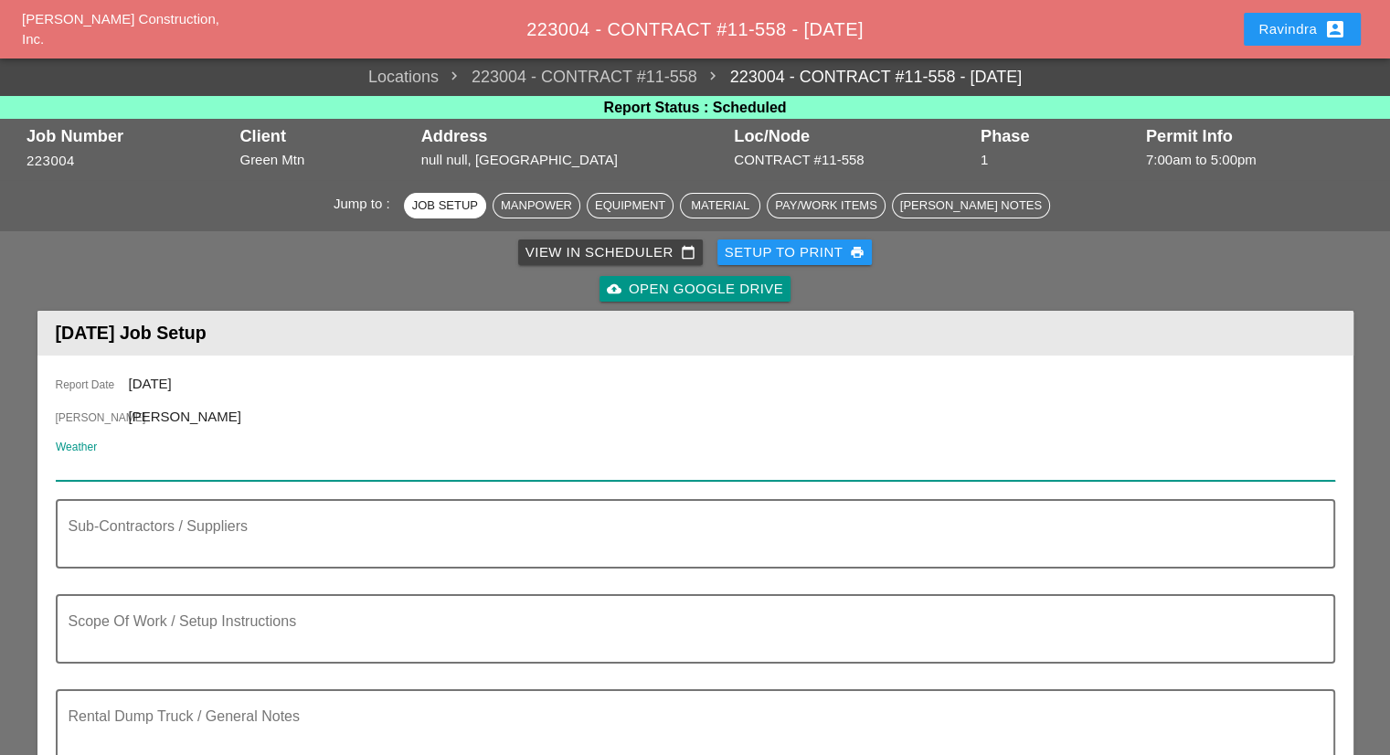
paste input "Wed 17 Day 71° 82% NE 12 mph Cloudy skies during the morning hours followed by …"
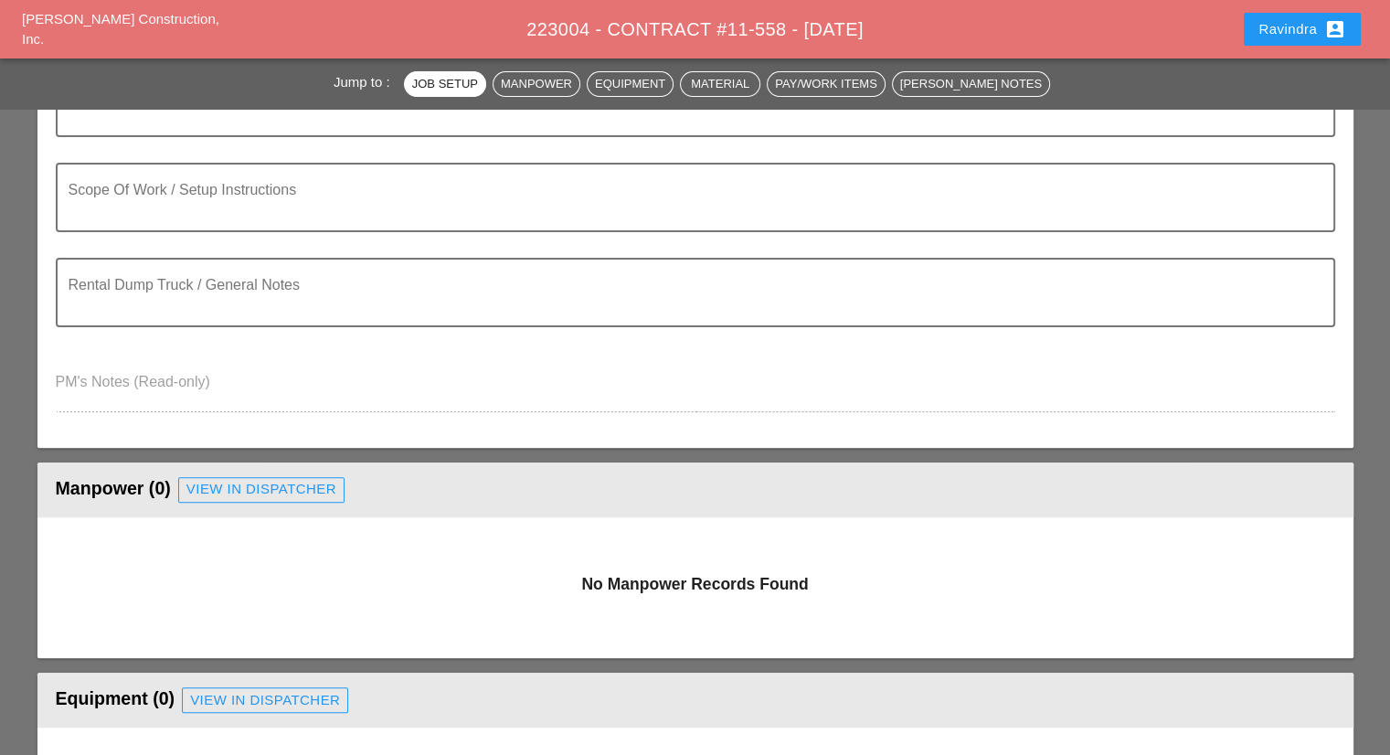
scroll to position [457, 0]
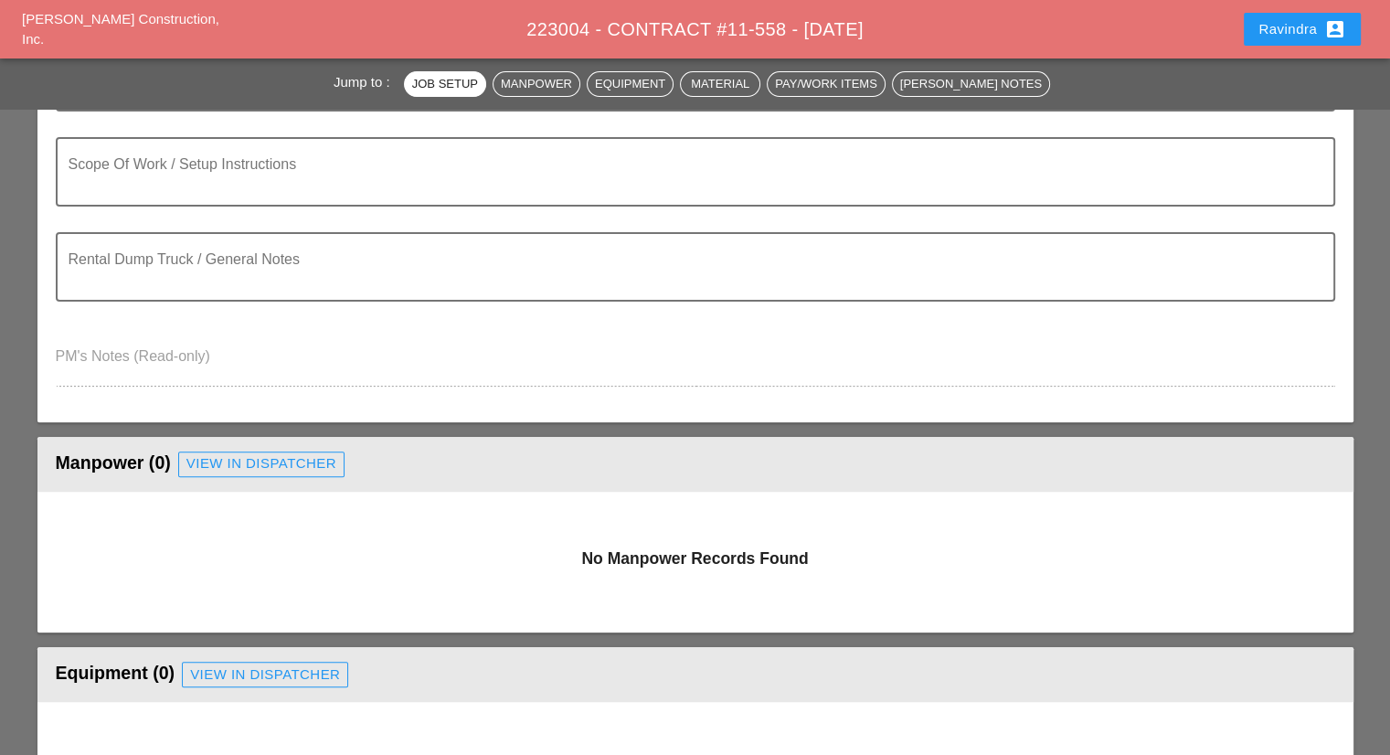
type input "Wed 17 Day 71° 82% NE 12 mph Cloudy skies during the morning hours followed by …"
click at [217, 468] on div "View in Dispatcher" at bounding box center [261, 463] width 150 height 21
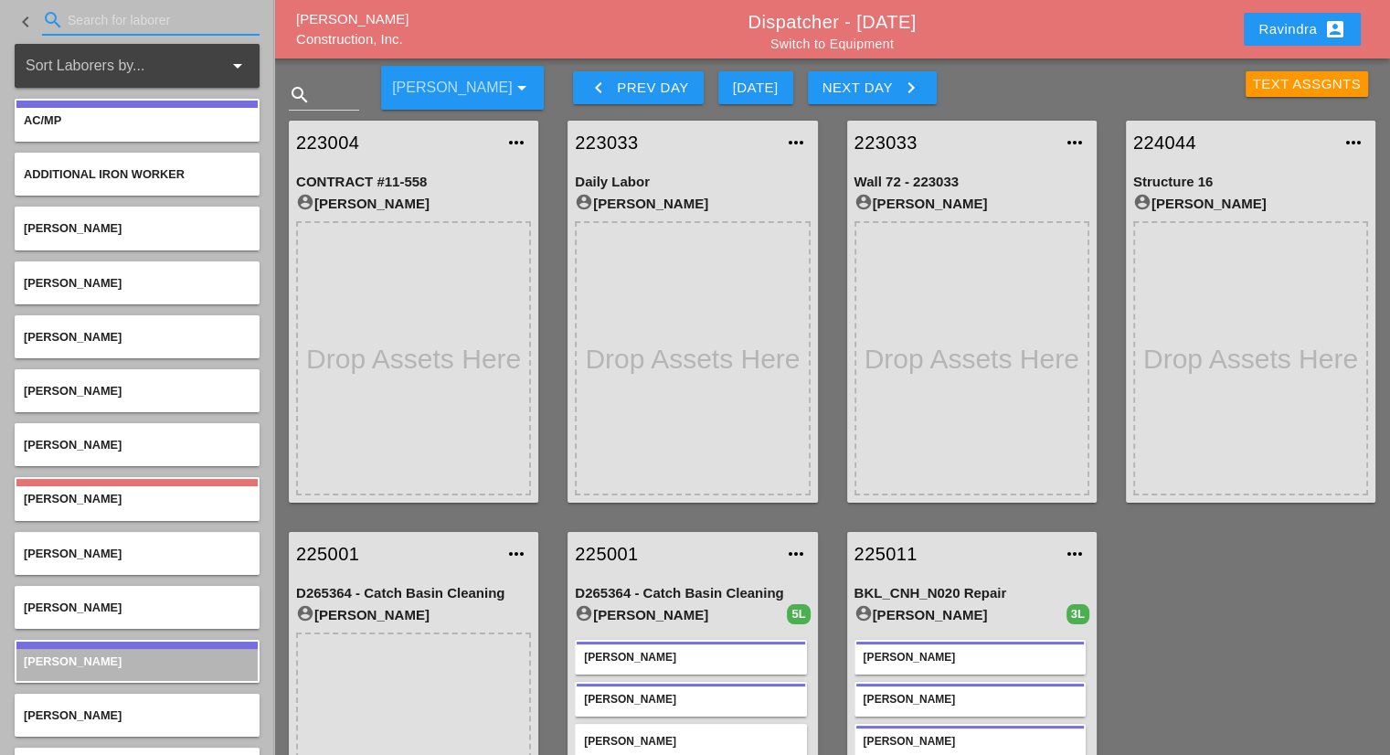
click at [122, 19] on input "Search for laborer" at bounding box center [151, 19] width 166 height 29
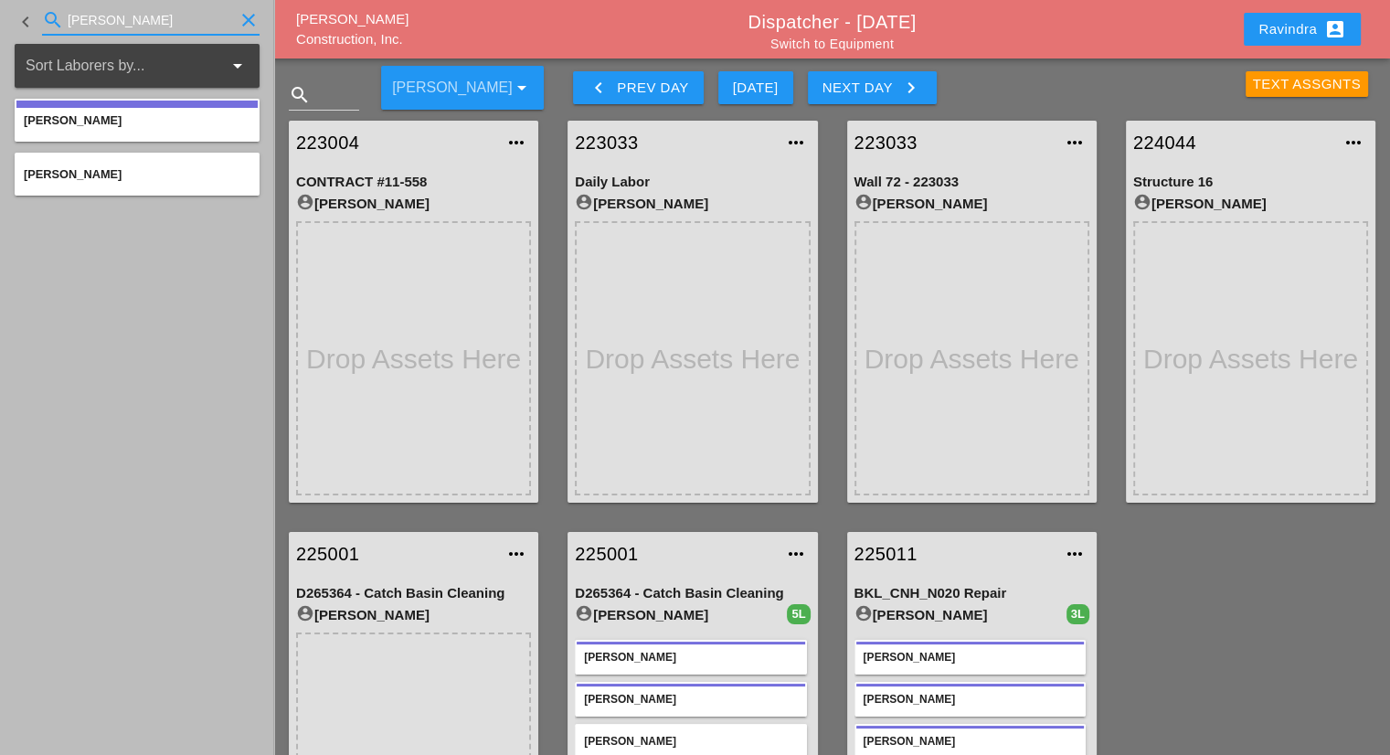
type input "GILL"
drag, startPoint x: 154, startPoint y: 20, endPoint x: 0, endPoint y: 18, distance: 153.6
click at [0, 18] on div "keyboard_arrow_left search GILL clear" at bounding box center [137, 22] width 274 height 44
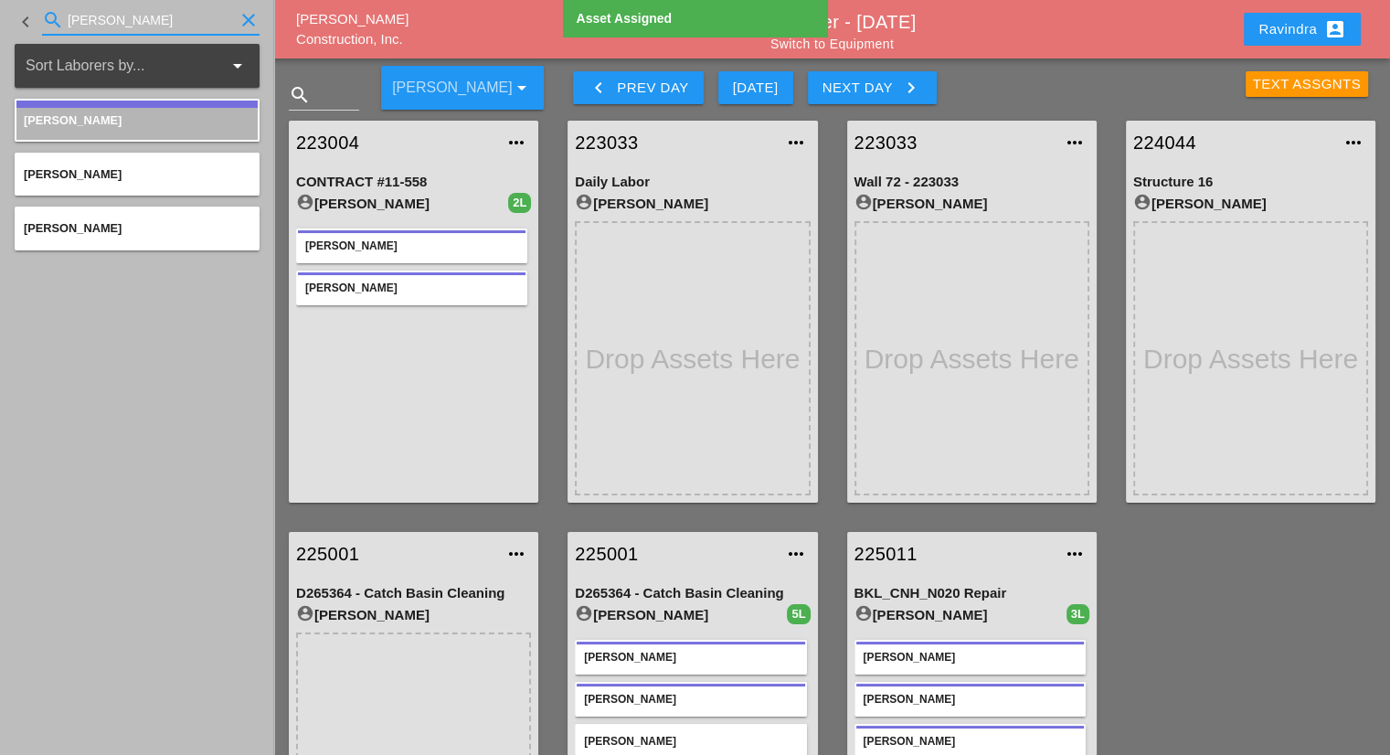
drag, startPoint x: 140, startPoint y: 32, endPoint x: 0, endPoint y: 33, distance: 139.9
click at [0, 33] on div "keyboard_arrow_left search JORGE clear" at bounding box center [137, 22] width 274 height 44
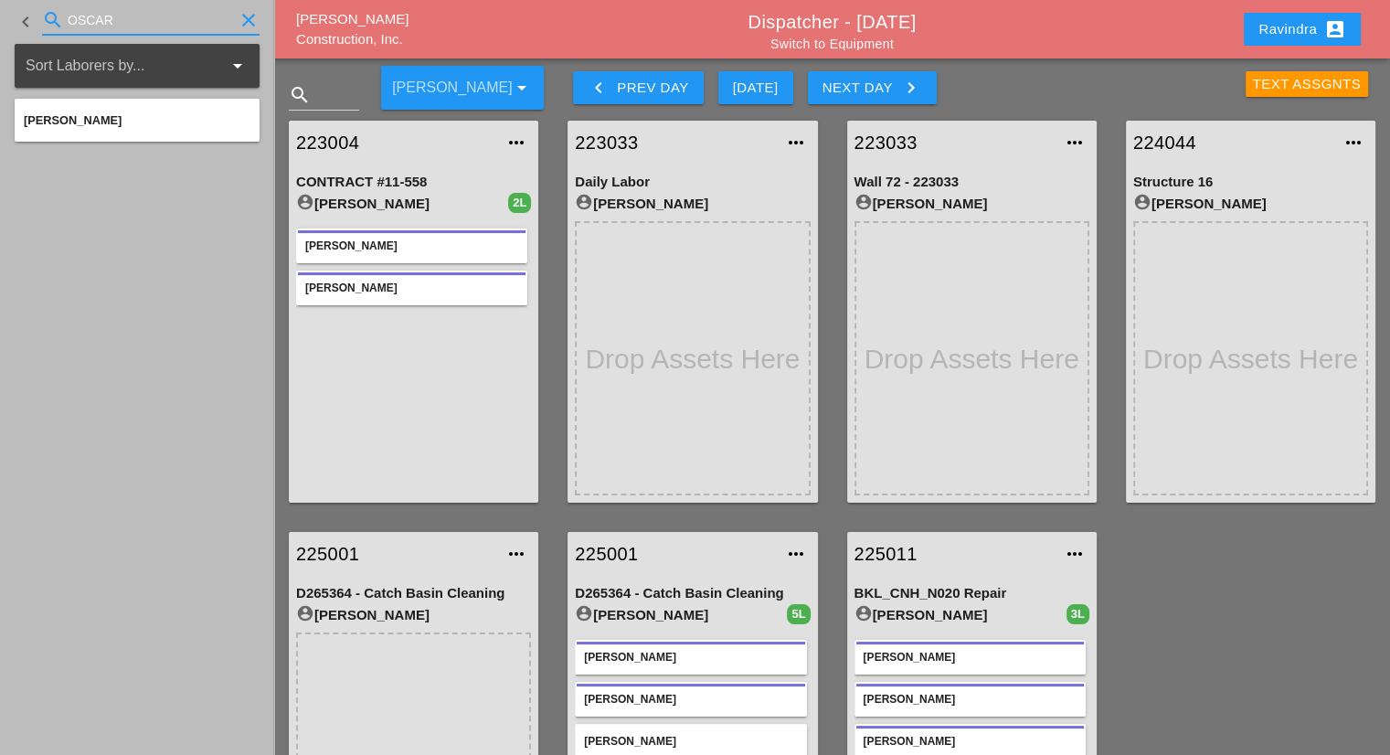
type input "OSCAR"
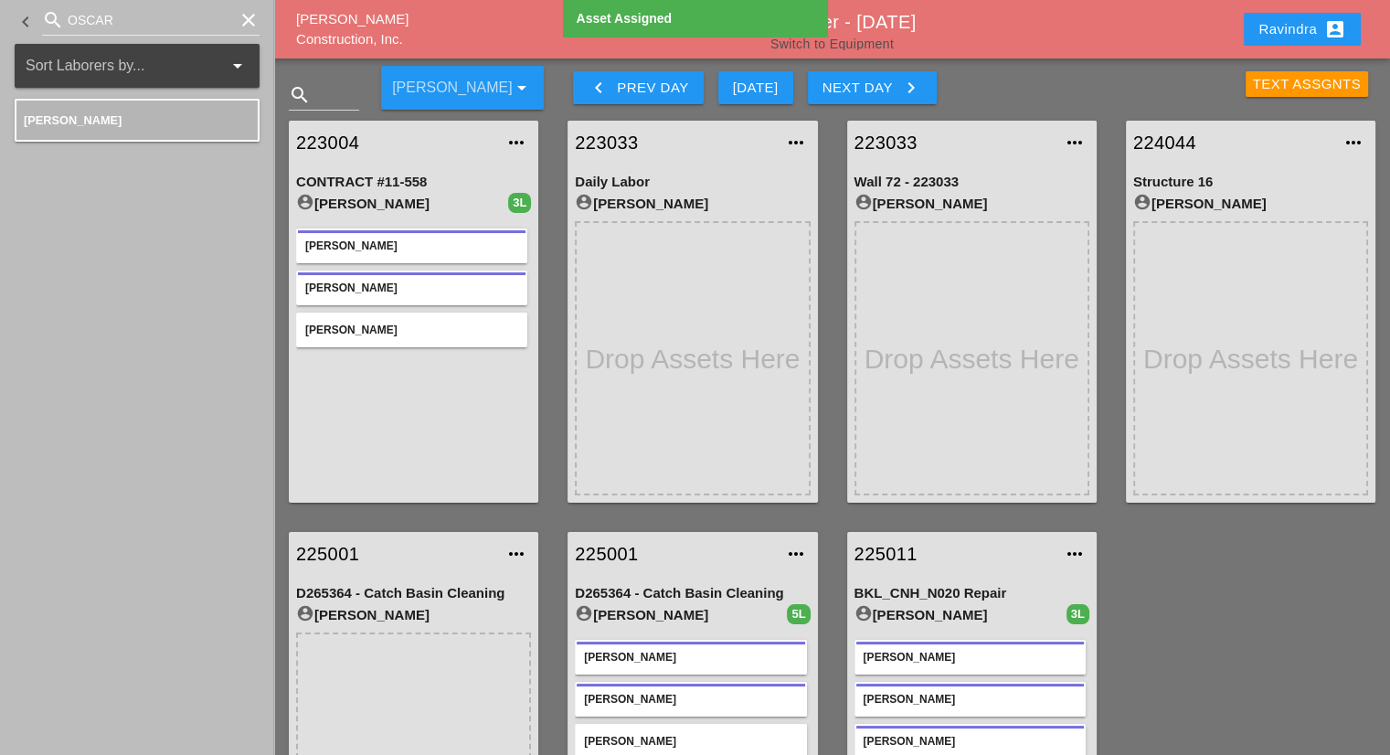
click at [859, 37] on link "Switch to Equipment" at bounding box center [832, 44] width 123 height 15
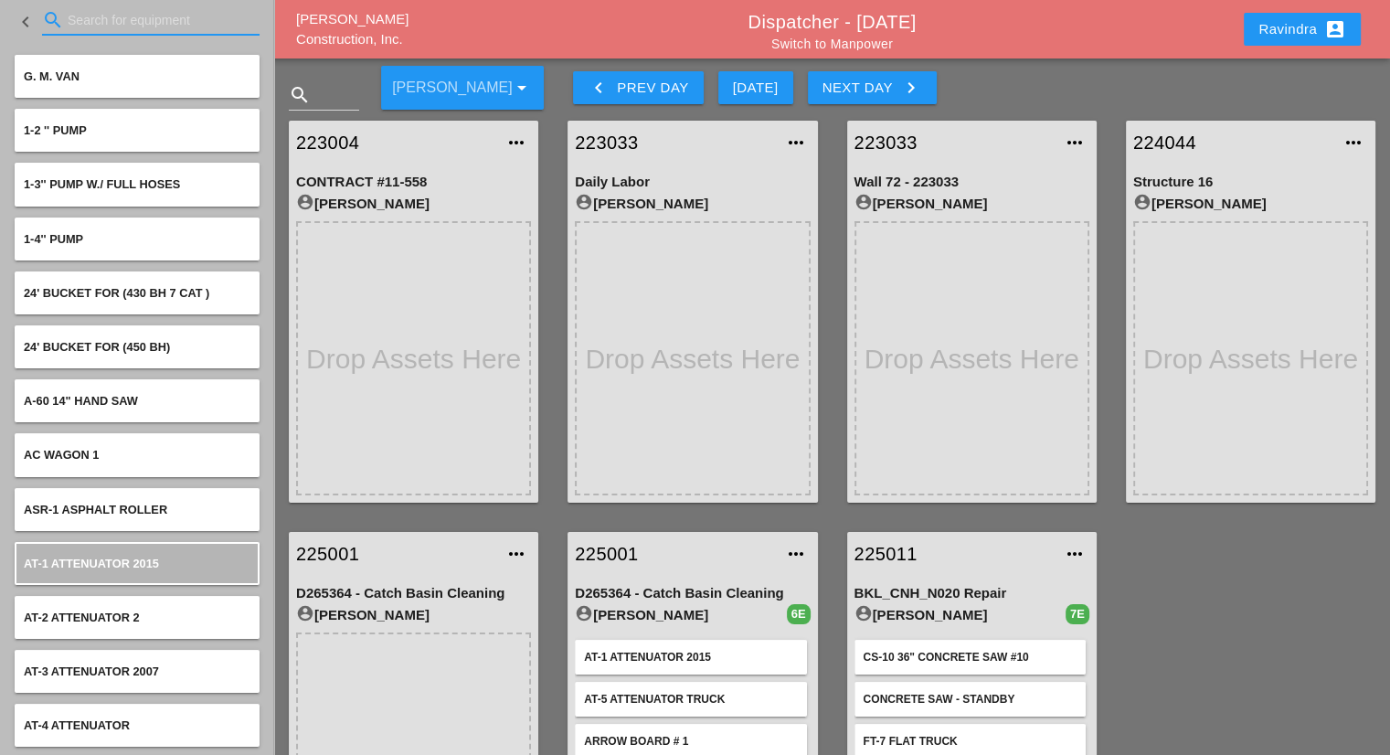
click at [124, 29] on input "Search for equipment" at bounding box center [151, 19] width 166 height 29
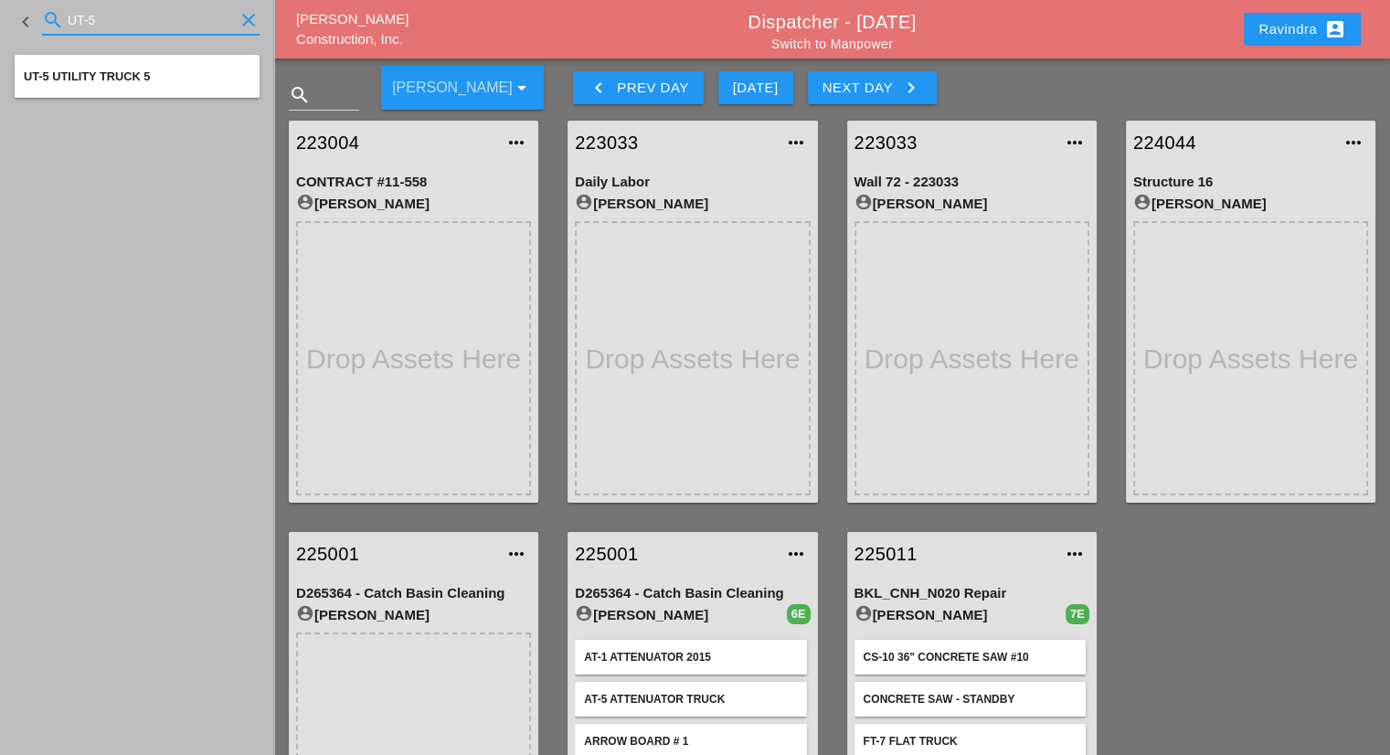
type input "UT-5"
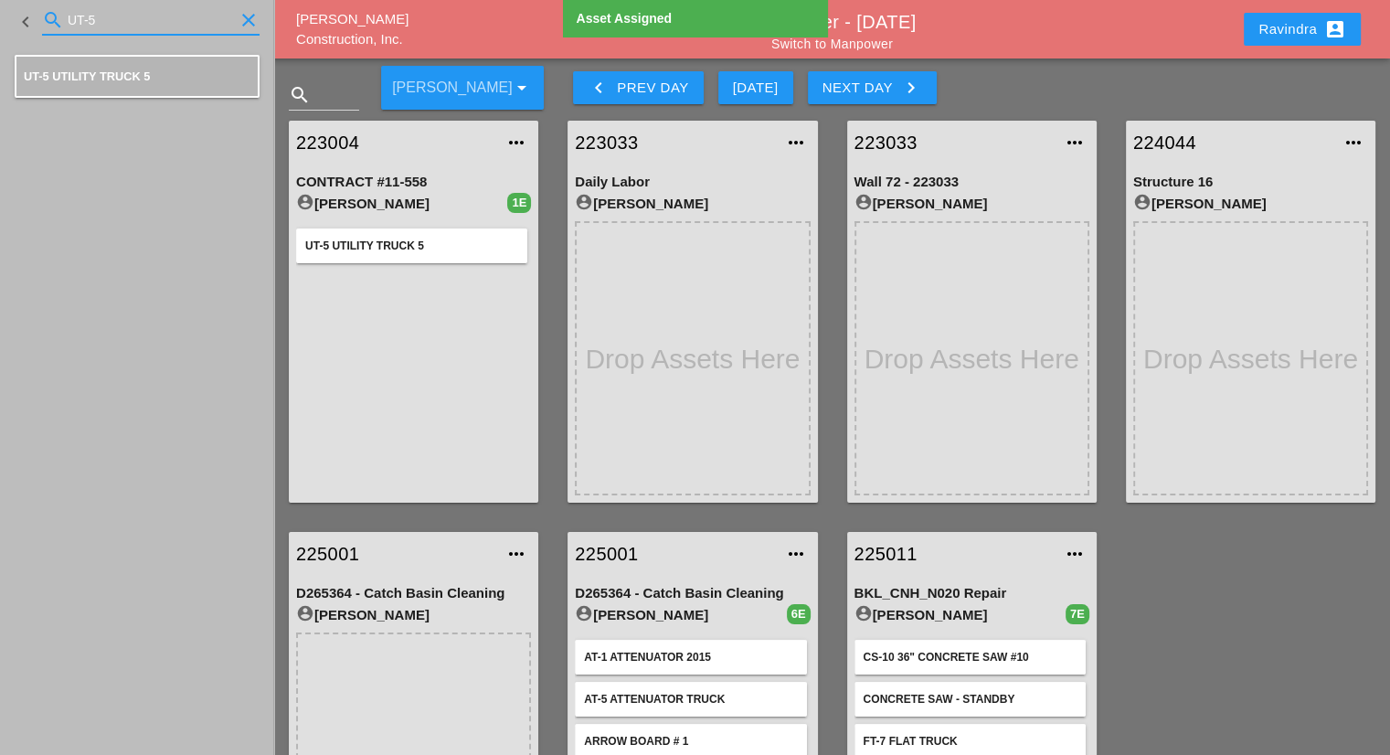
drag, startPoint x: 133, startPoint y: 20, endPoint x: 0, endPoint y: 12, distance: 132.8
click at [0, 12] on div "keyboard_arrow_left search UT-5 clear" at bounding box center [137, 22] width 274 height 44
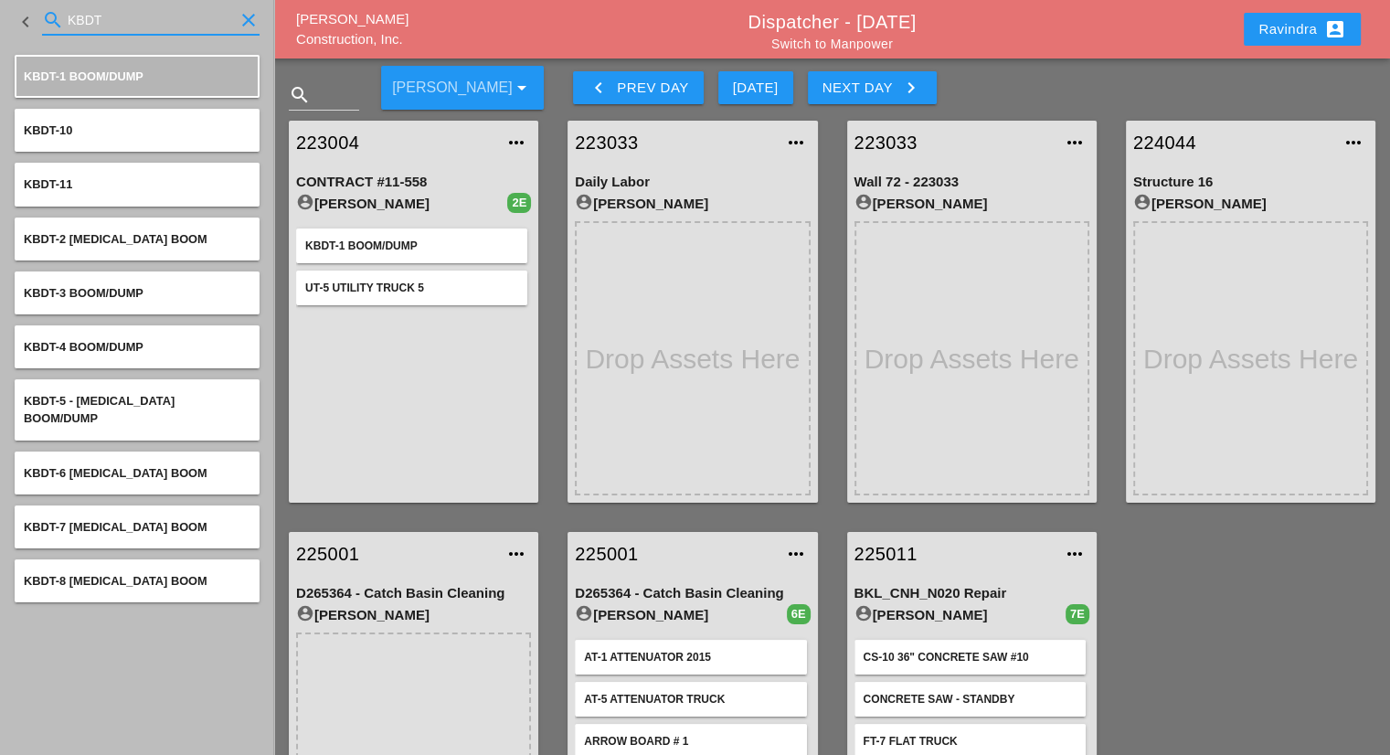
drag, startPoint x: 113, startPoint y: 28, endPoint x: 16, endPoint y: 19, distance: 97.3
click at [16, 20] on div "keyboard_arrow_left search KBDT clear" at bounding box center [137, 22] width 245 height 62
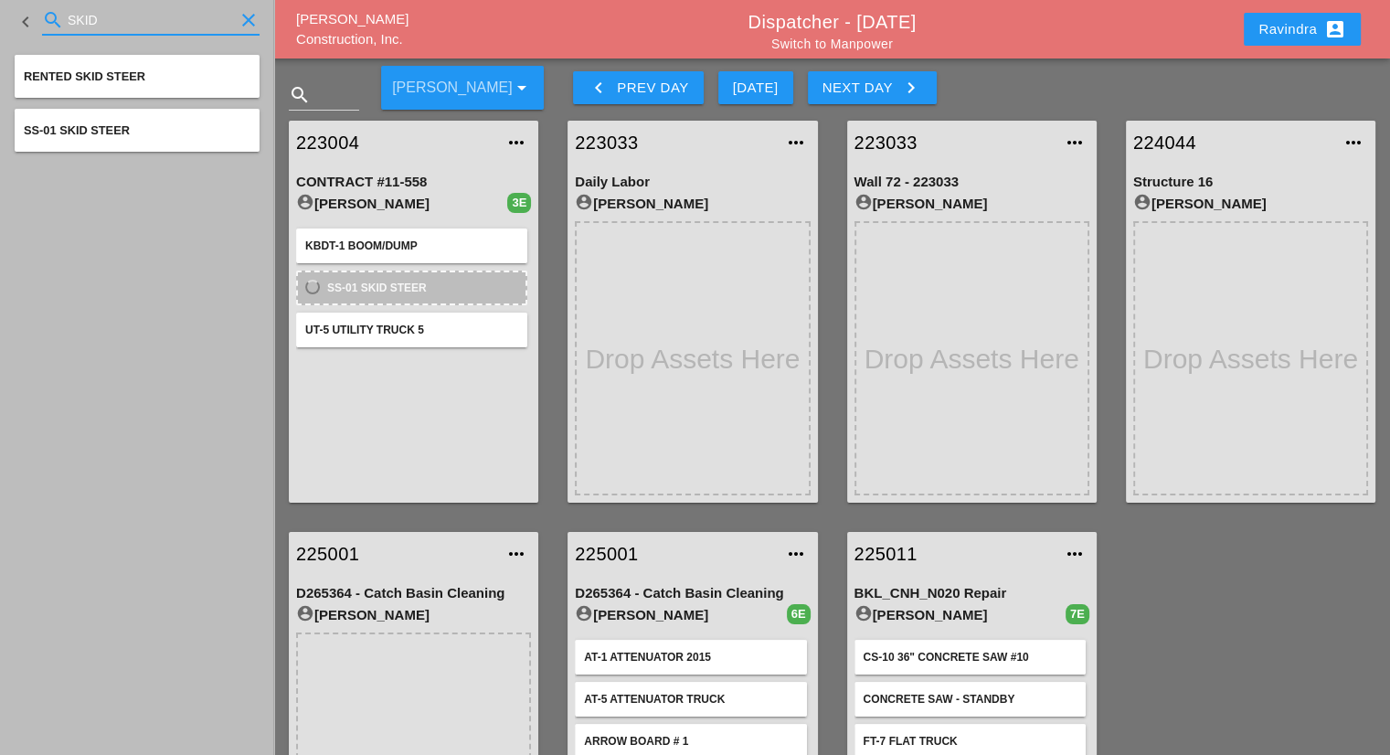
drag, startPoint x: 127, startPoint y: 19, endPoint x: 0, endPoint y: 16, distance: 127.1
click at [0, 16] on div "keyboard_arrow_left search SKID clear" at bounding box center [137, 22] width 274 height 44
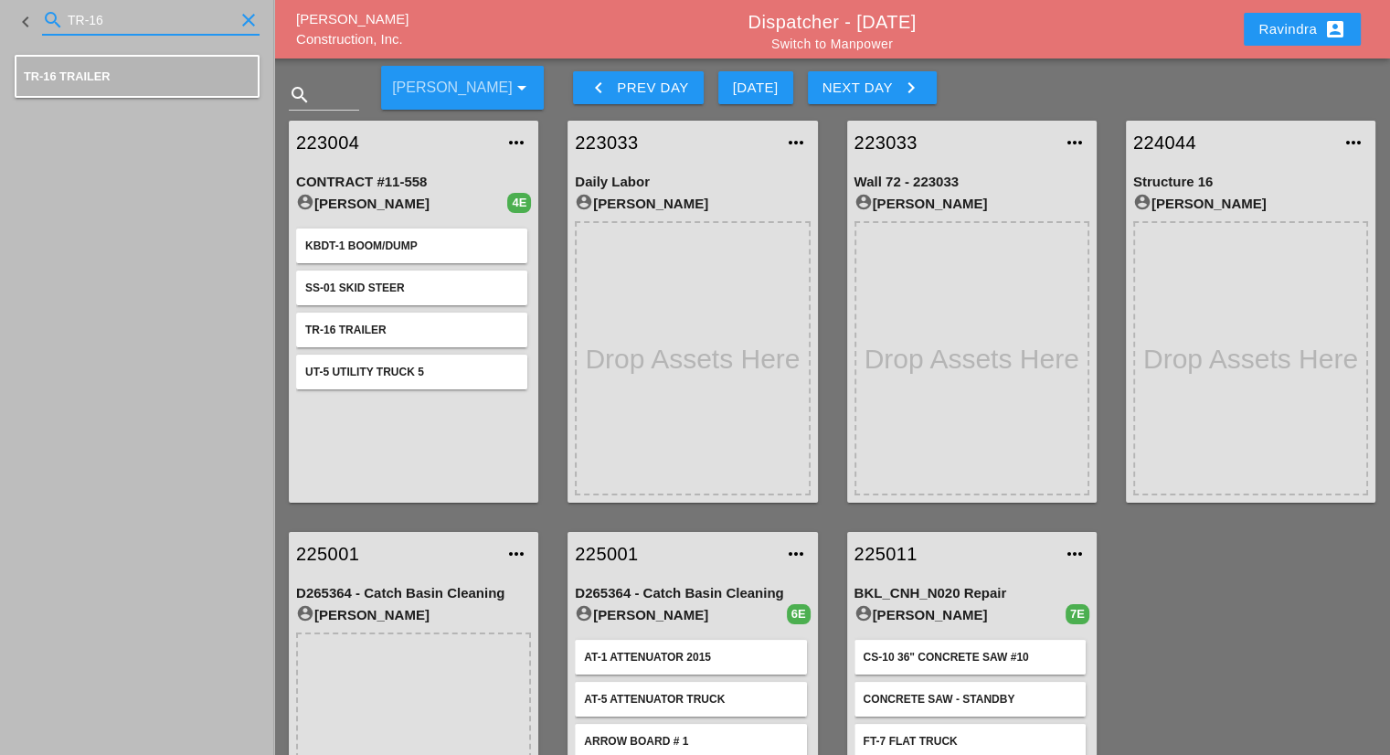
drag, startPoint x: 154, startPoint y: 21, endPoint x: 0, endPoint y: 48, distance: 156.0
click at [0, 48] on aside "keyboard_arrow_left search TR-16 clear TR-16 Trailer" at bounding box center [137, 377] width 274 height 755
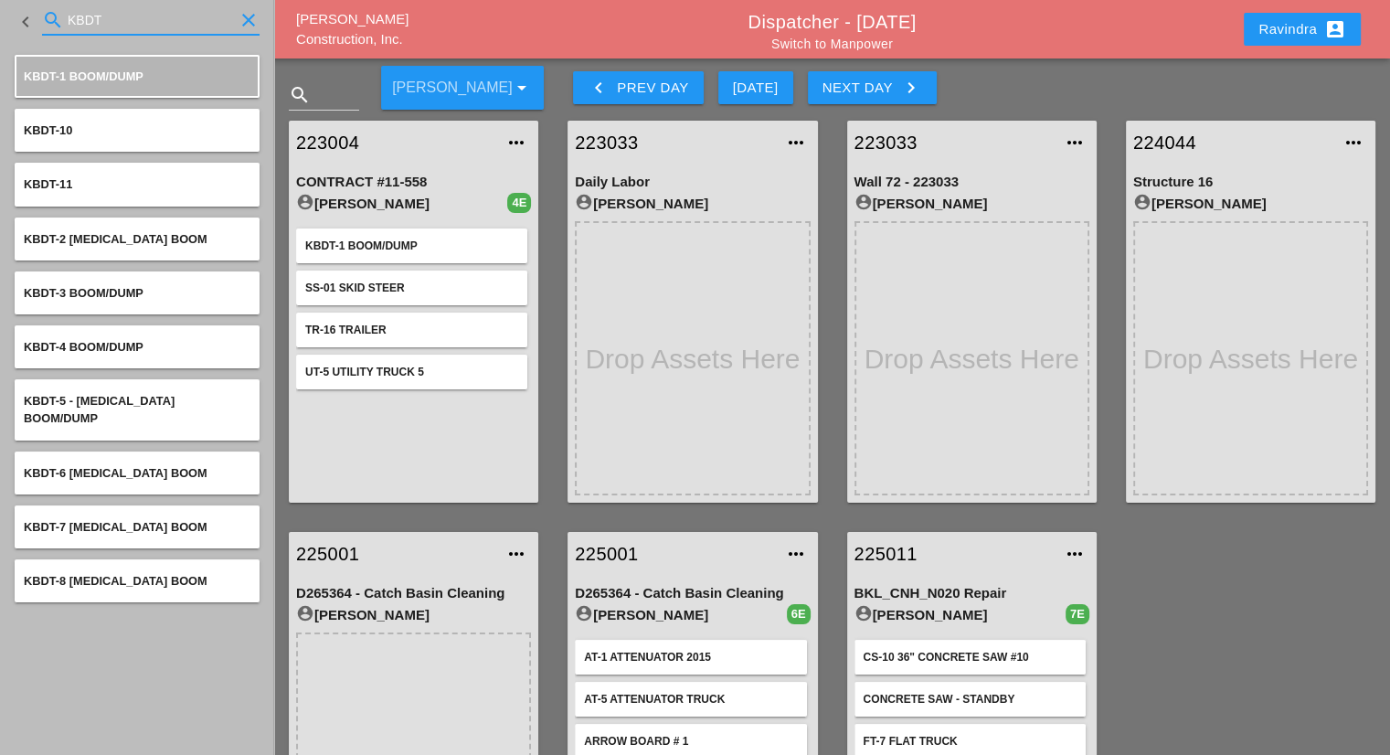
type input "KBDT"
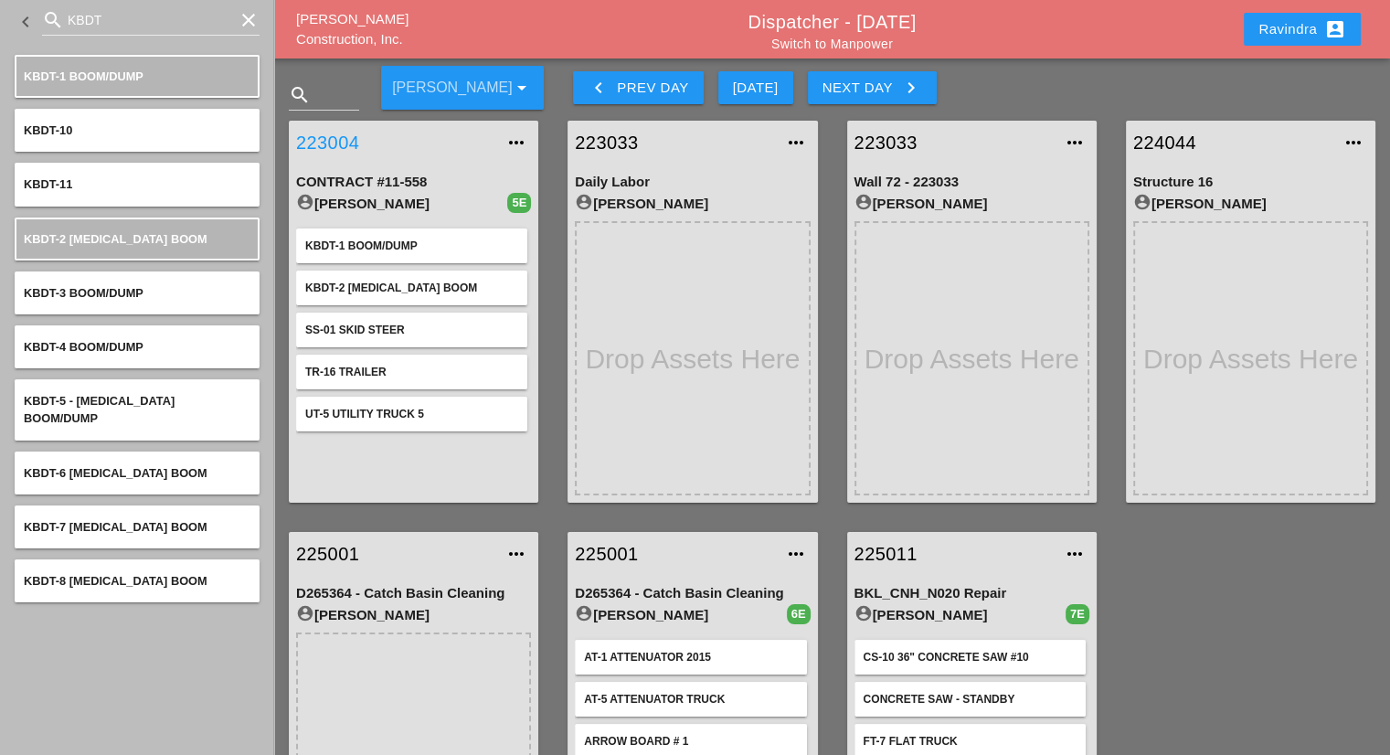
click at [325, 138] on link "223004" at bounding box center [395, 142] width 198 height 27
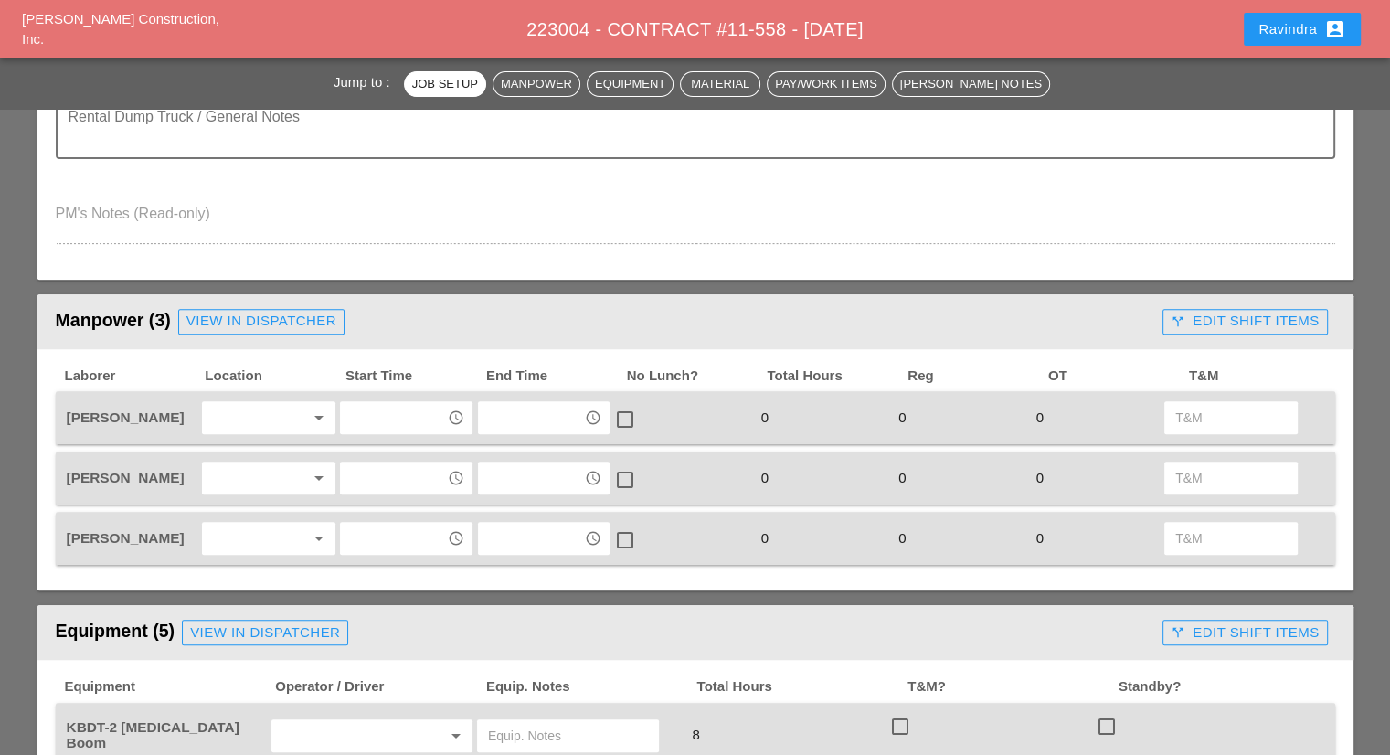
scroll to position [640, 0]
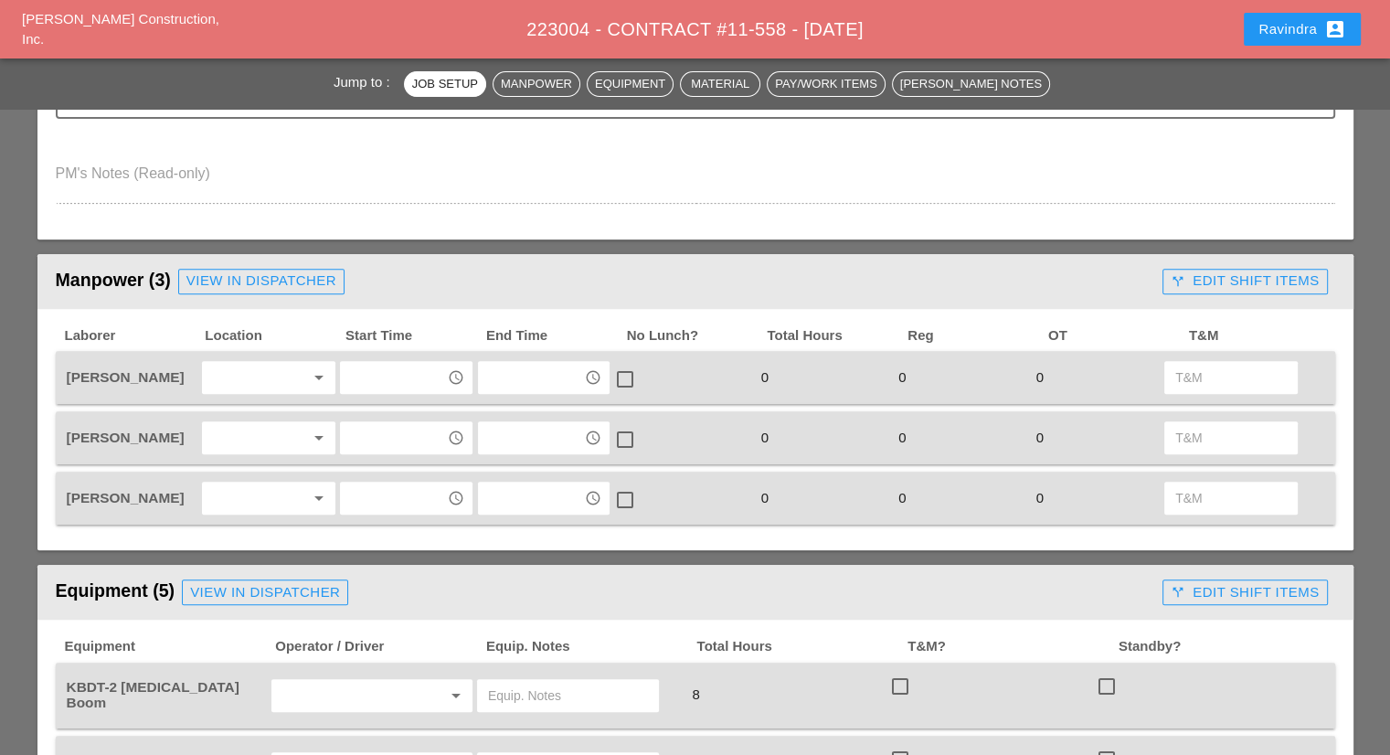
click at [263, 376] on div at bounding box center [255, 377] width 97 height 29
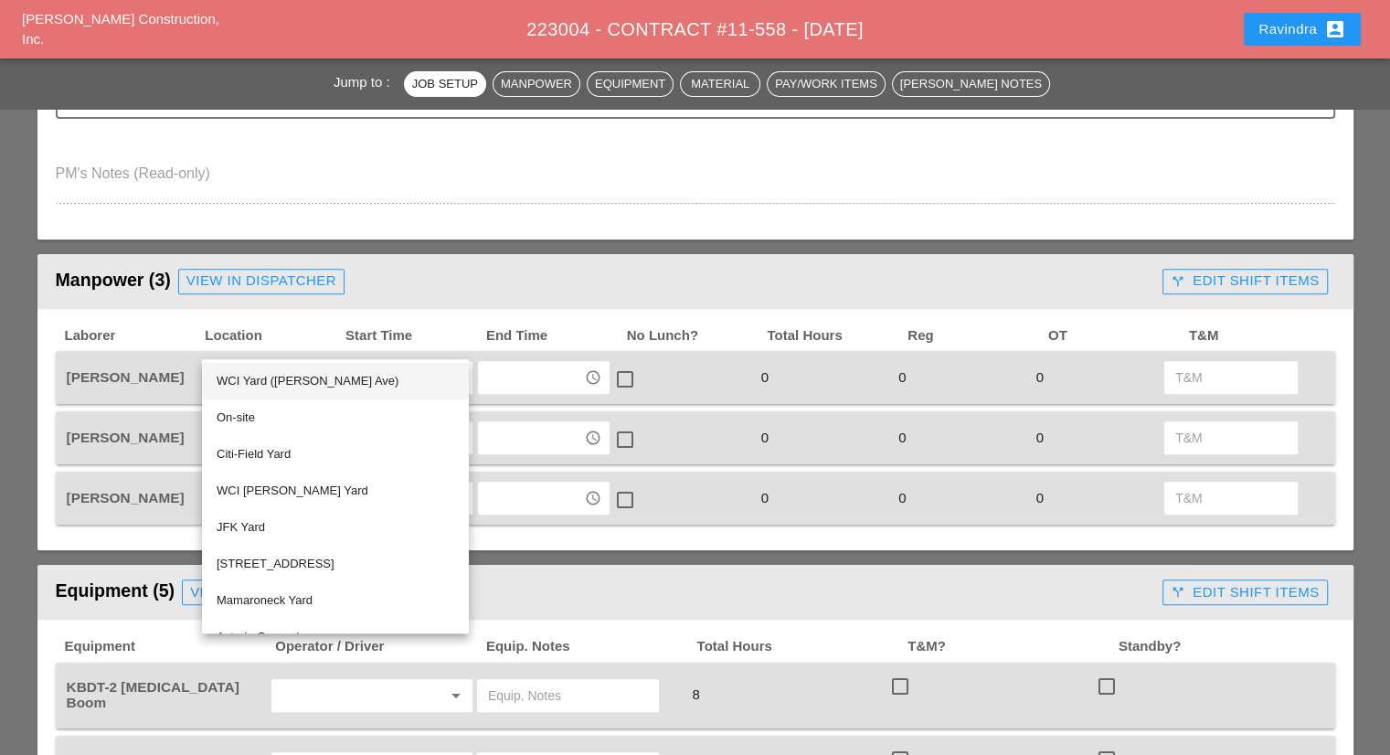
click at [276, 383] on div "WCI Yard ([PERSON_NAME] Ave)" at bounding box center [336, 381] width 238 height 22
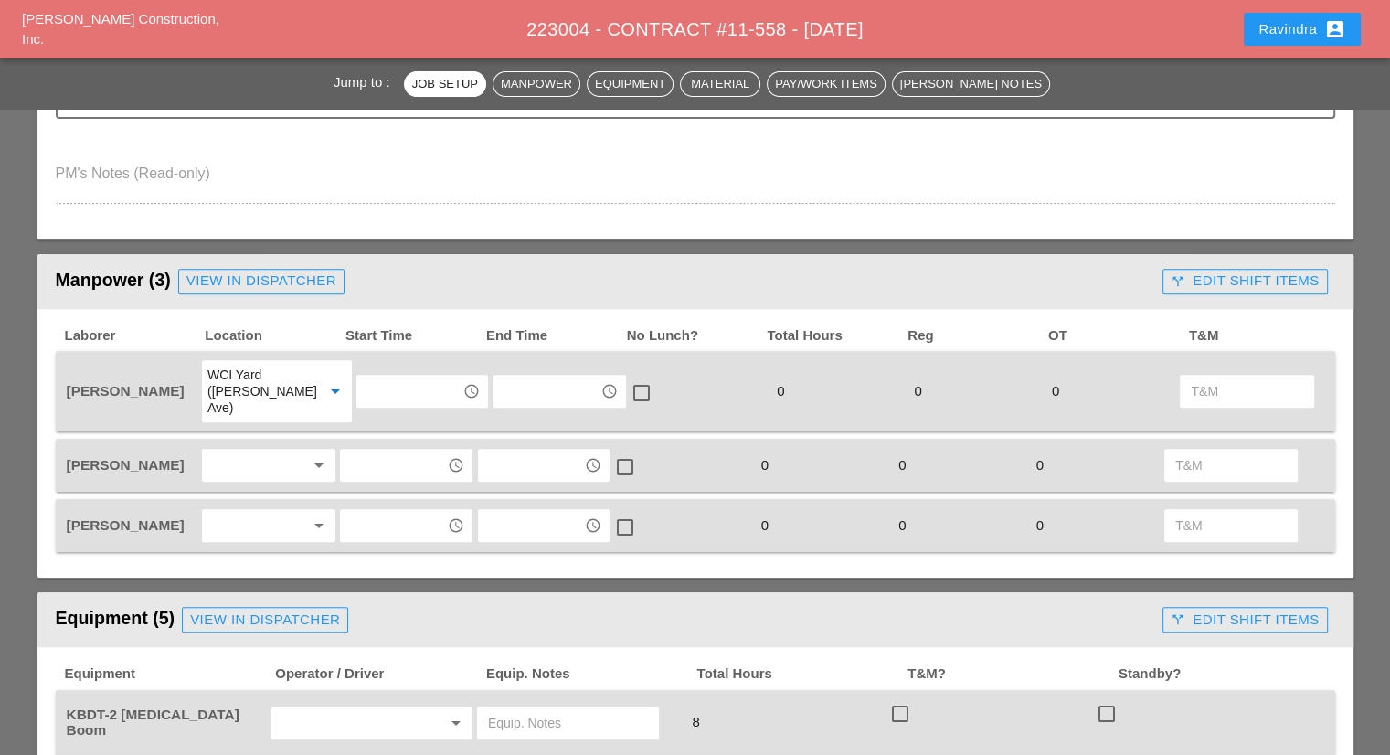
click at [269, 439] on div "Gillie Etnel arrow_drop_down access_time access_time check_box_outline_blank 0 …" at bounding box center [696, 465] width 1280 height 53
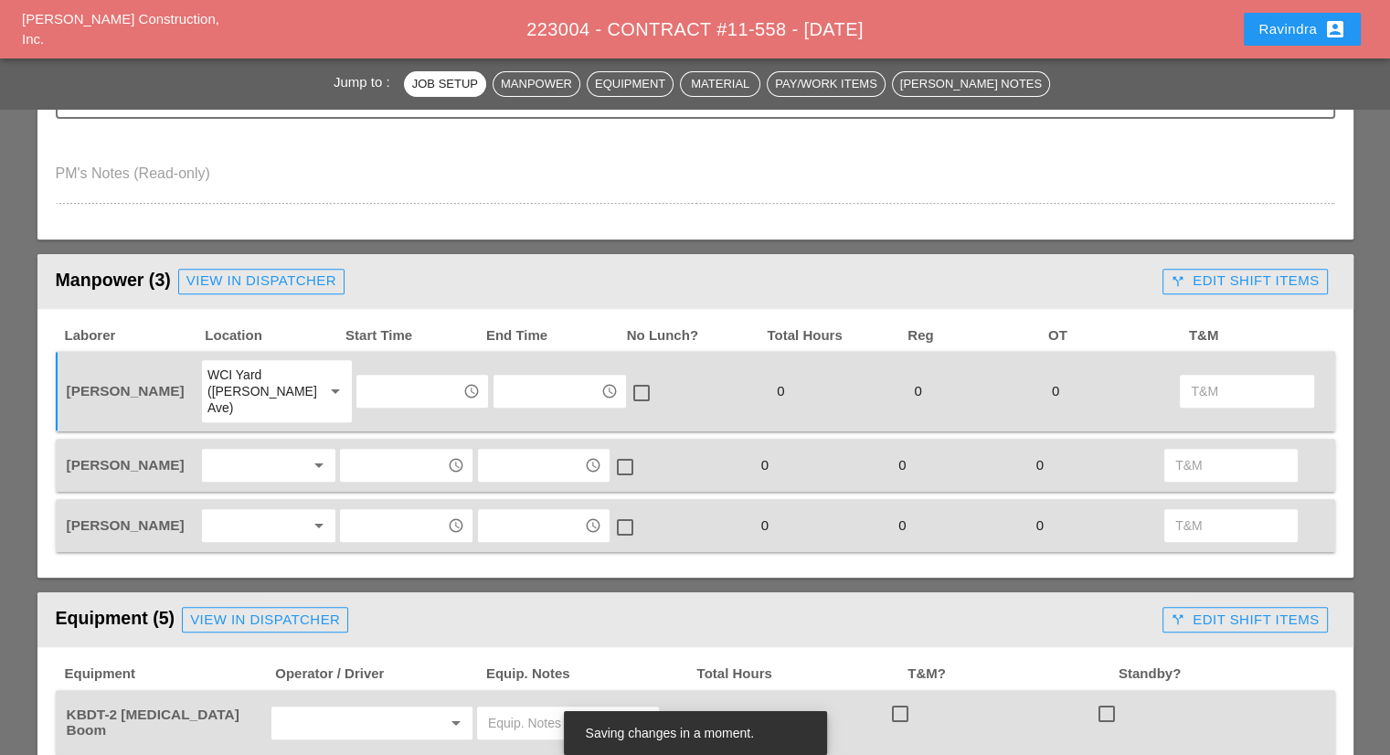
click at [268, 451] on div at bounding box center [255, 465] width 97 height 29
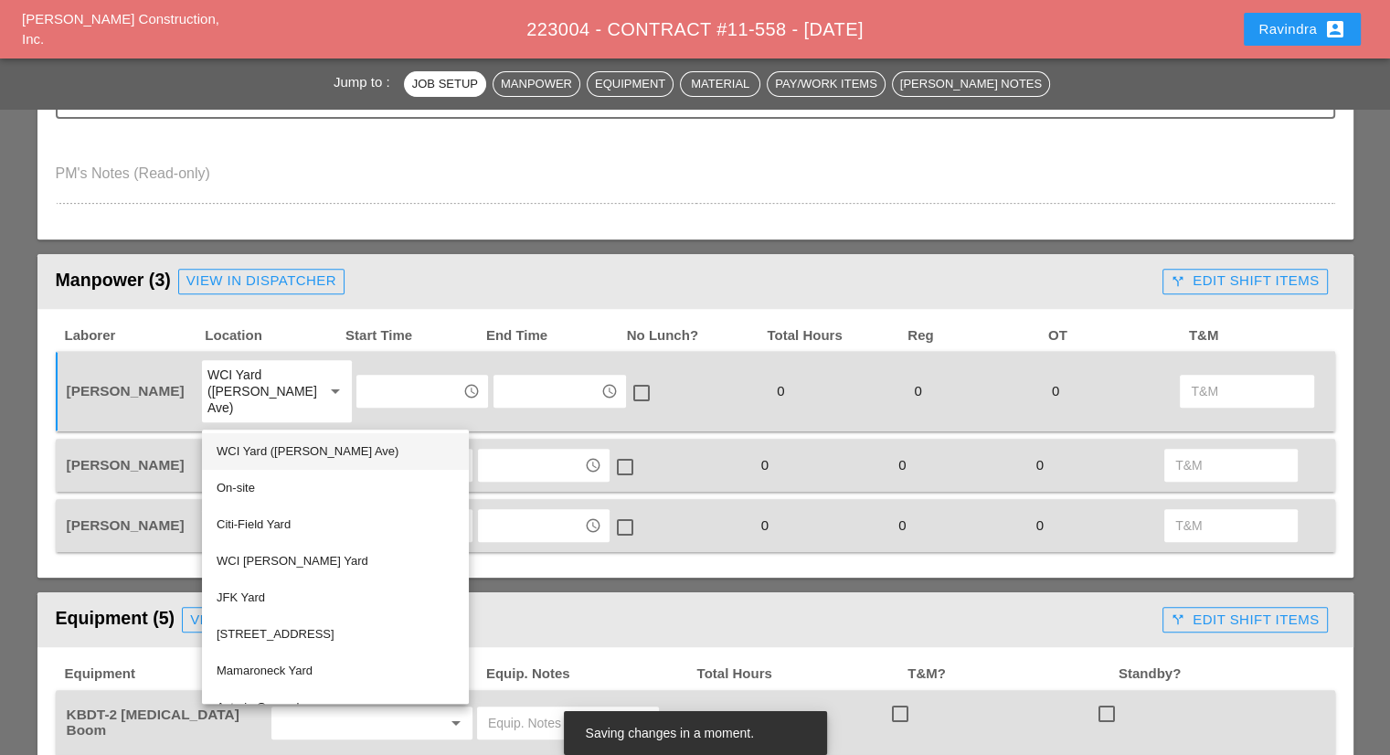
click at [253, 450] on div "WCI Yard ([PERSON_NAME] Ave)" at bounding box center [336, 452] width 238 height 22
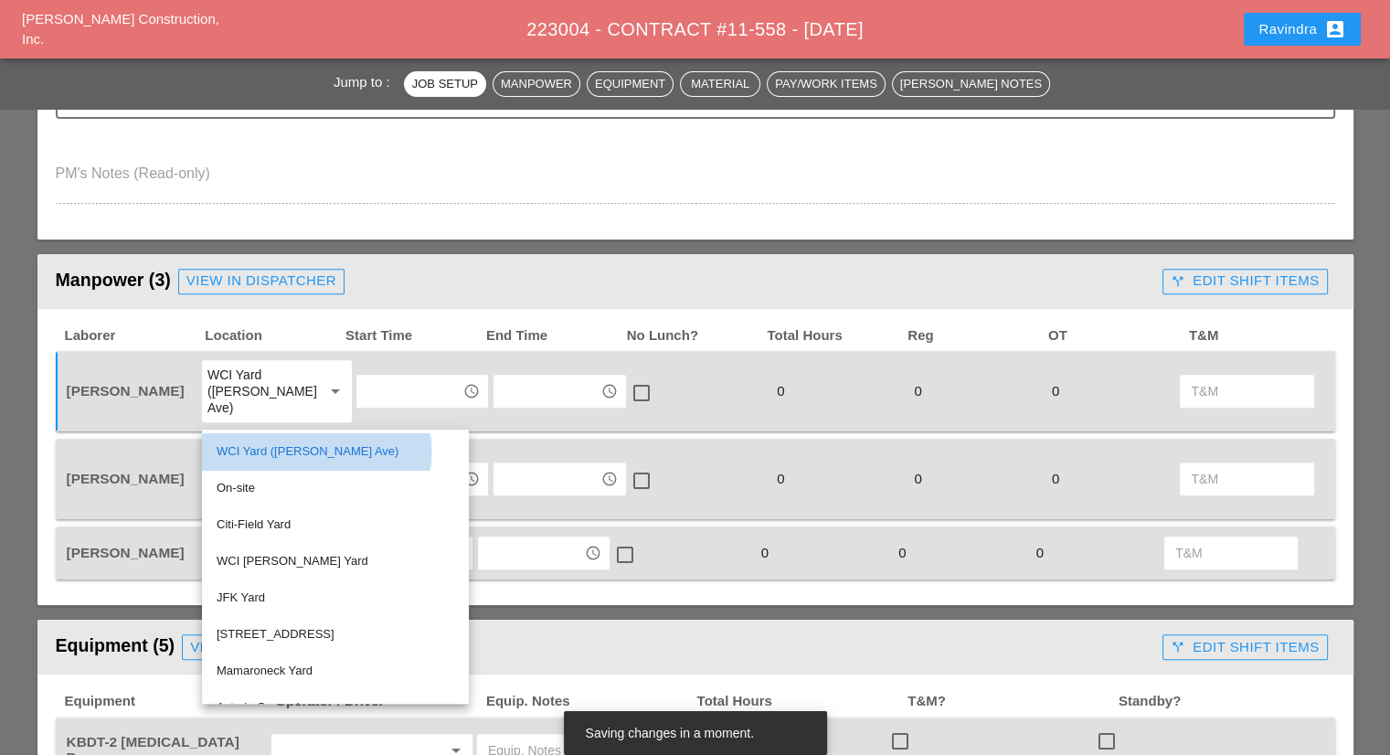
click at [239, 488] on div "Laborer Location Start Time End Time No Lunch? Total Hours Reg OT T&M Jorge Bar…" at bounding box center [696, 453] width 1280 height 253
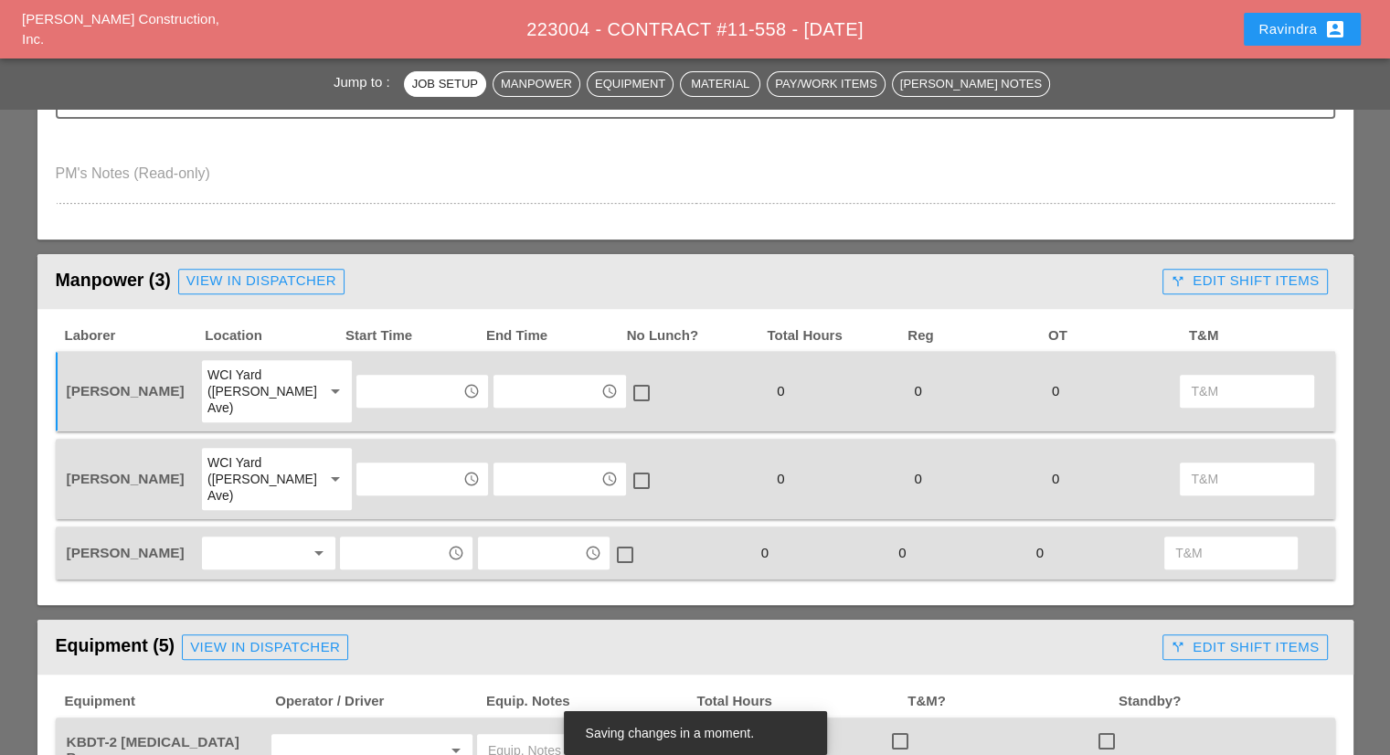
click at [228, 538] on div at bounding box center [255, 552] width 97 height 29
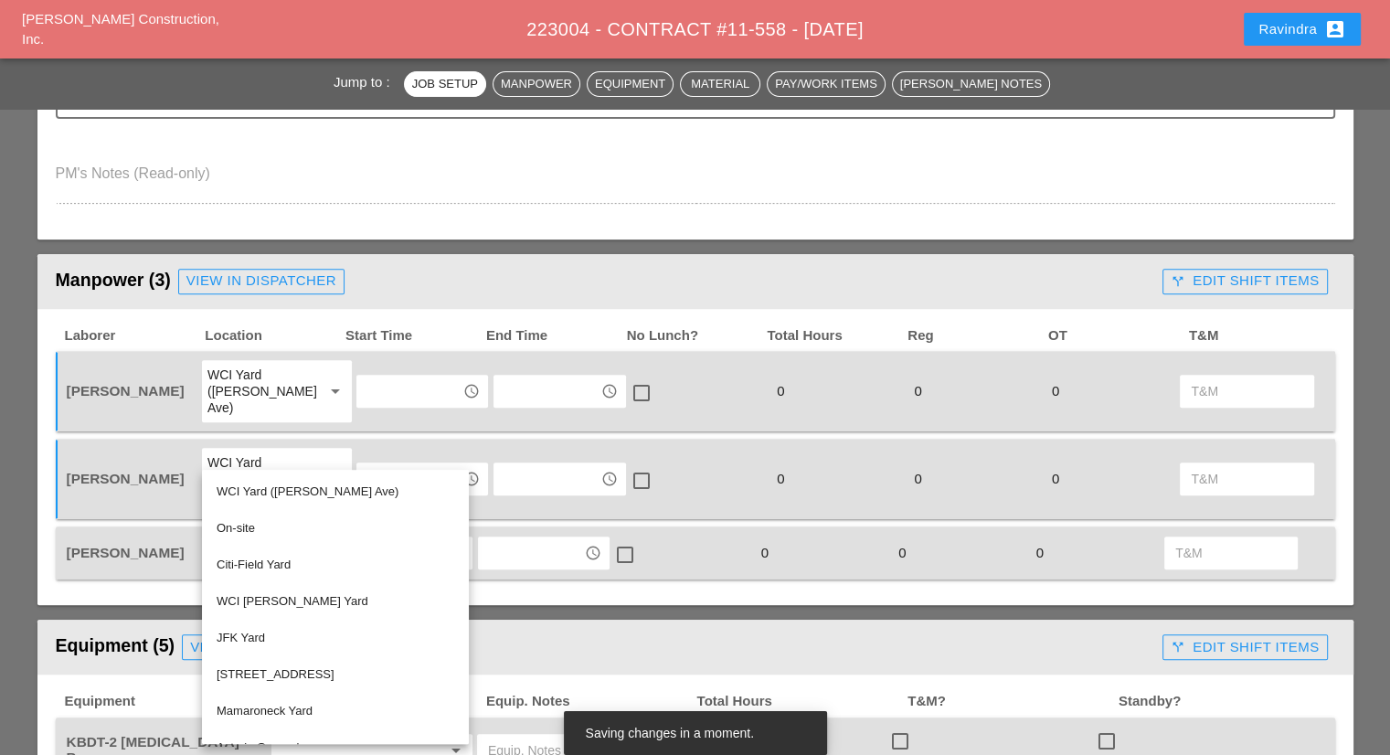
click at [230, 491] on div "WCI Yard ([PERSON_NAME] Ave)" at bounding box center [336, 492] width 238 height 22
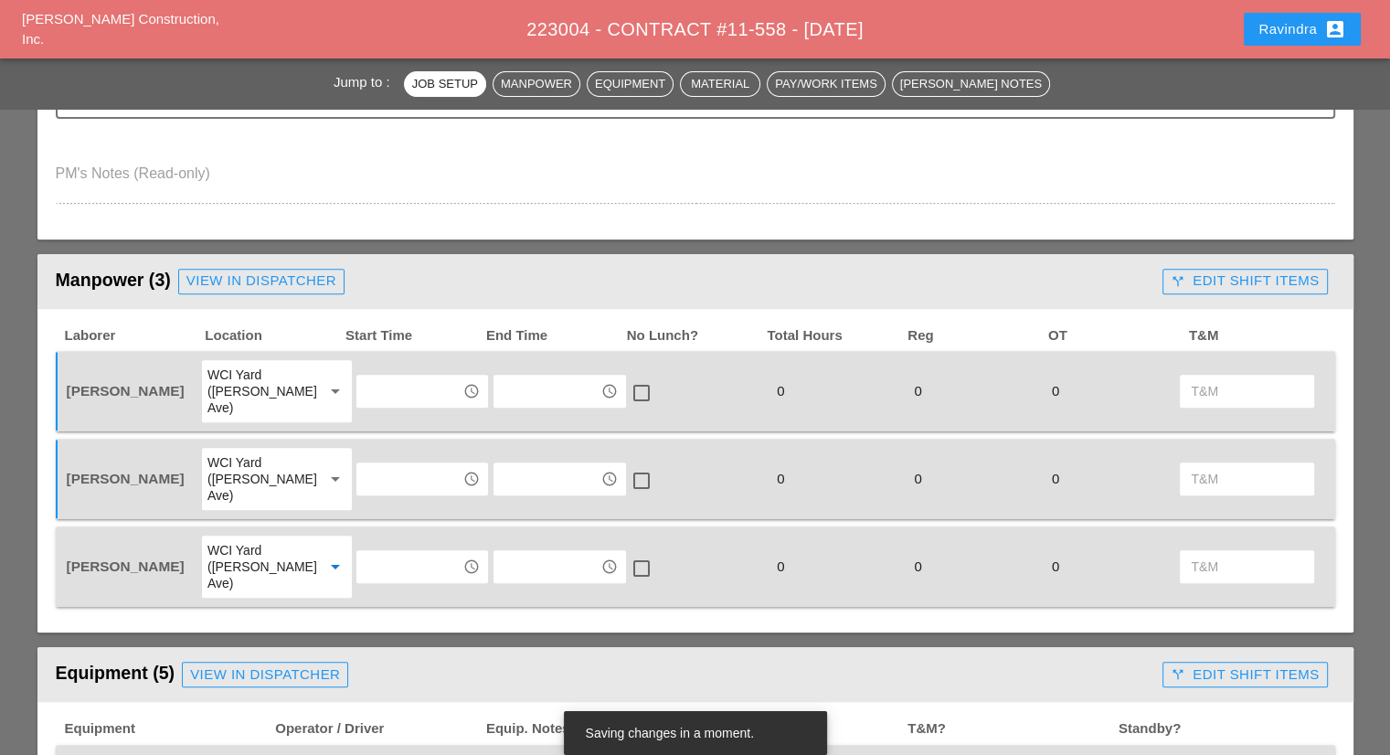
click at [395, 377] on input "text" at bounding box center [409, 391] width 95 height 29
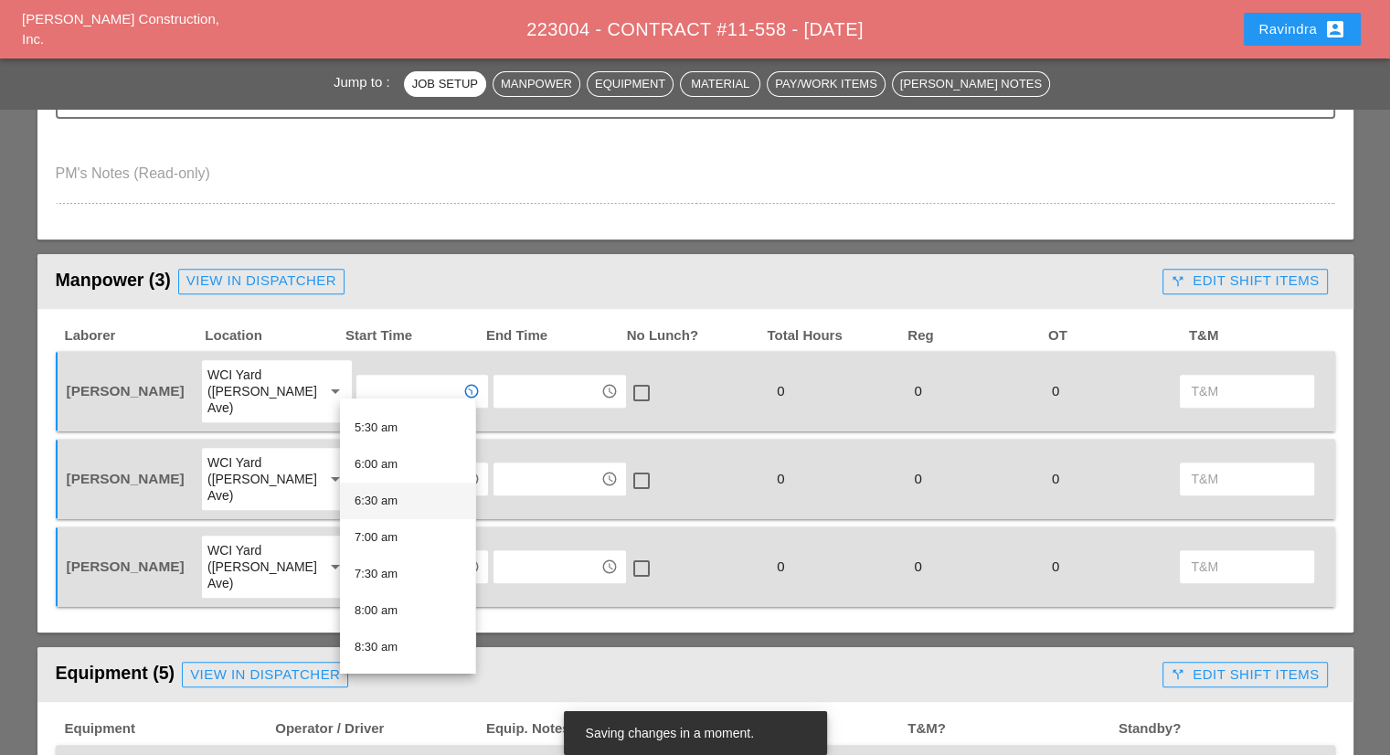
scroll to position [366, 0]
click at [391, 498] on div "6:00 am" at bounding box center [408, 494] width 106 height 22
type input "6:00 am"
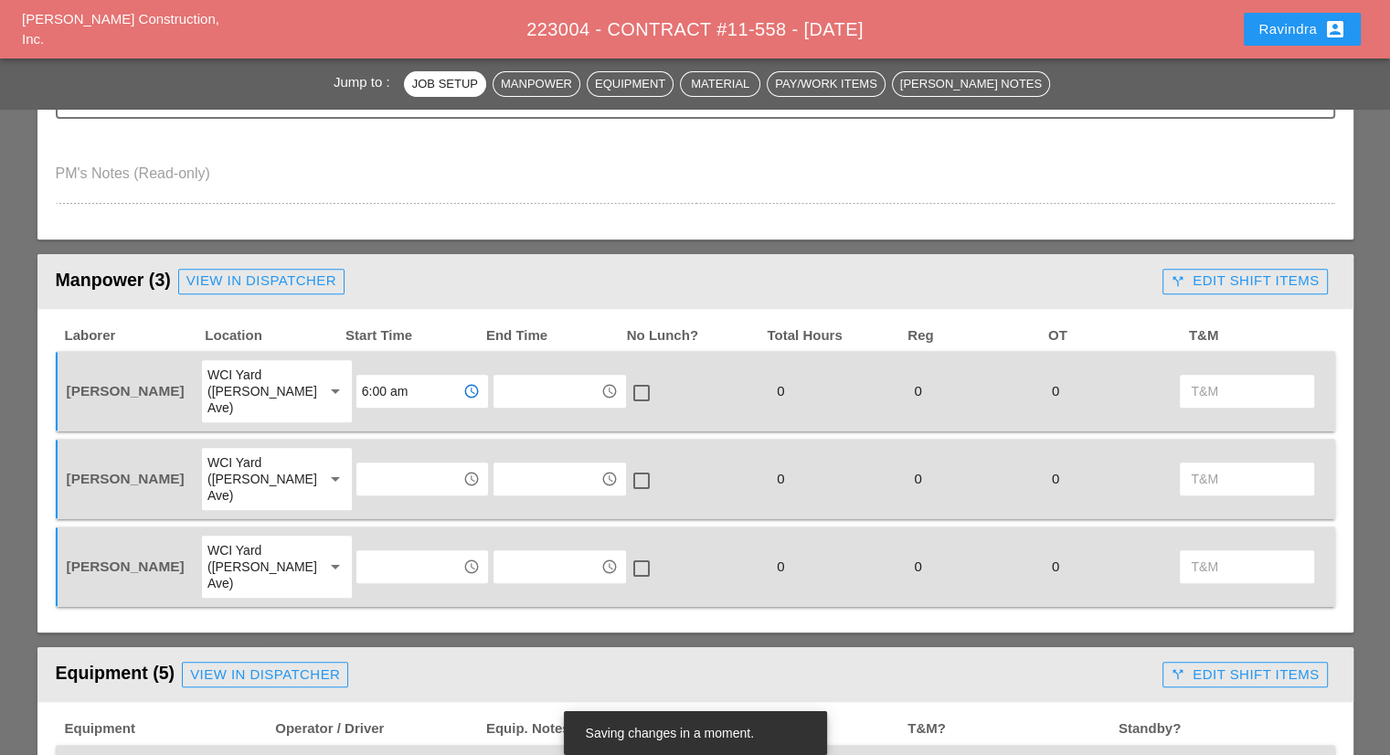
click at [378, 464] on input "text" at bounding box center [409, 478] width 95 height 29
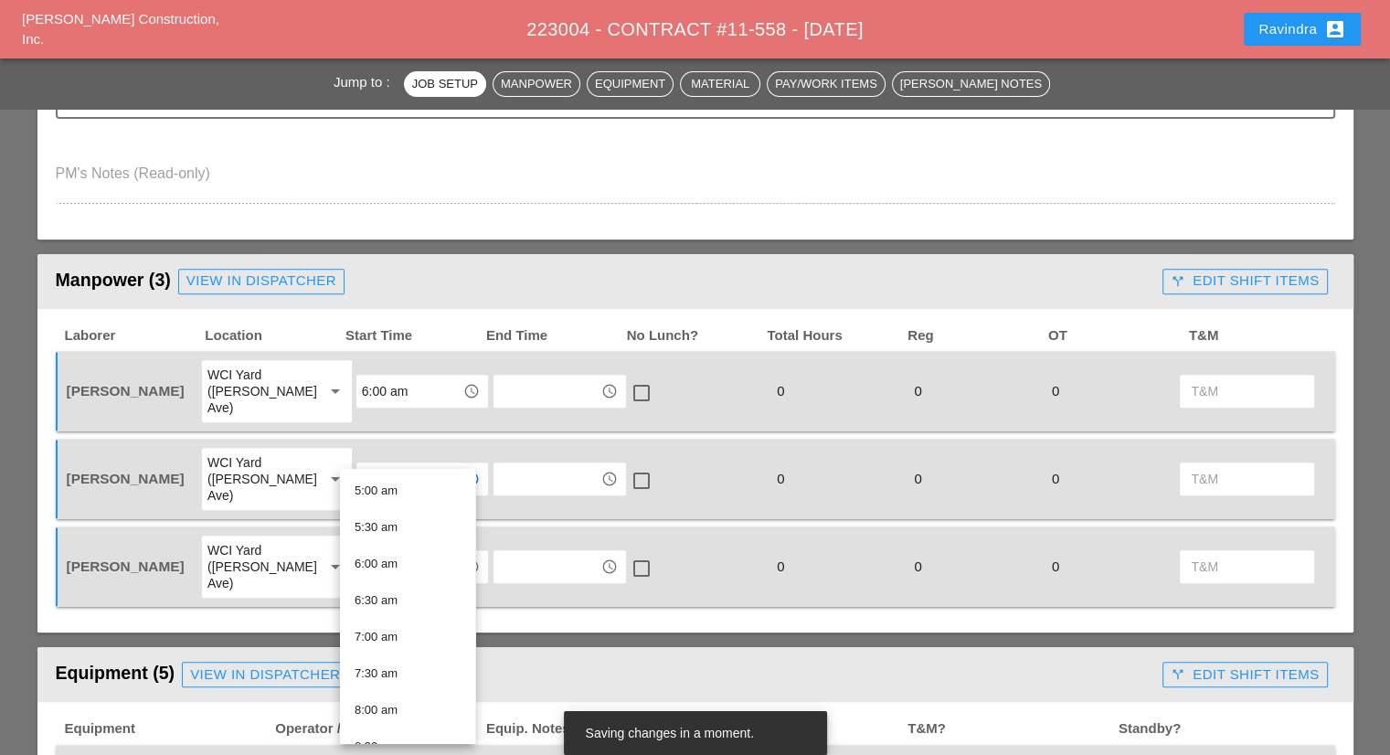
drag, startPoint x: 380, startPoint y: 564, endPoint x: 373, endPoint y: 523, distance: 41.8
click at [380, 563] on div "6:00 am" at bounding box center [408, 564] width 106 height 22
click at [373, 552] on input "text" at bounding box center [409, 566] width 95 height 29
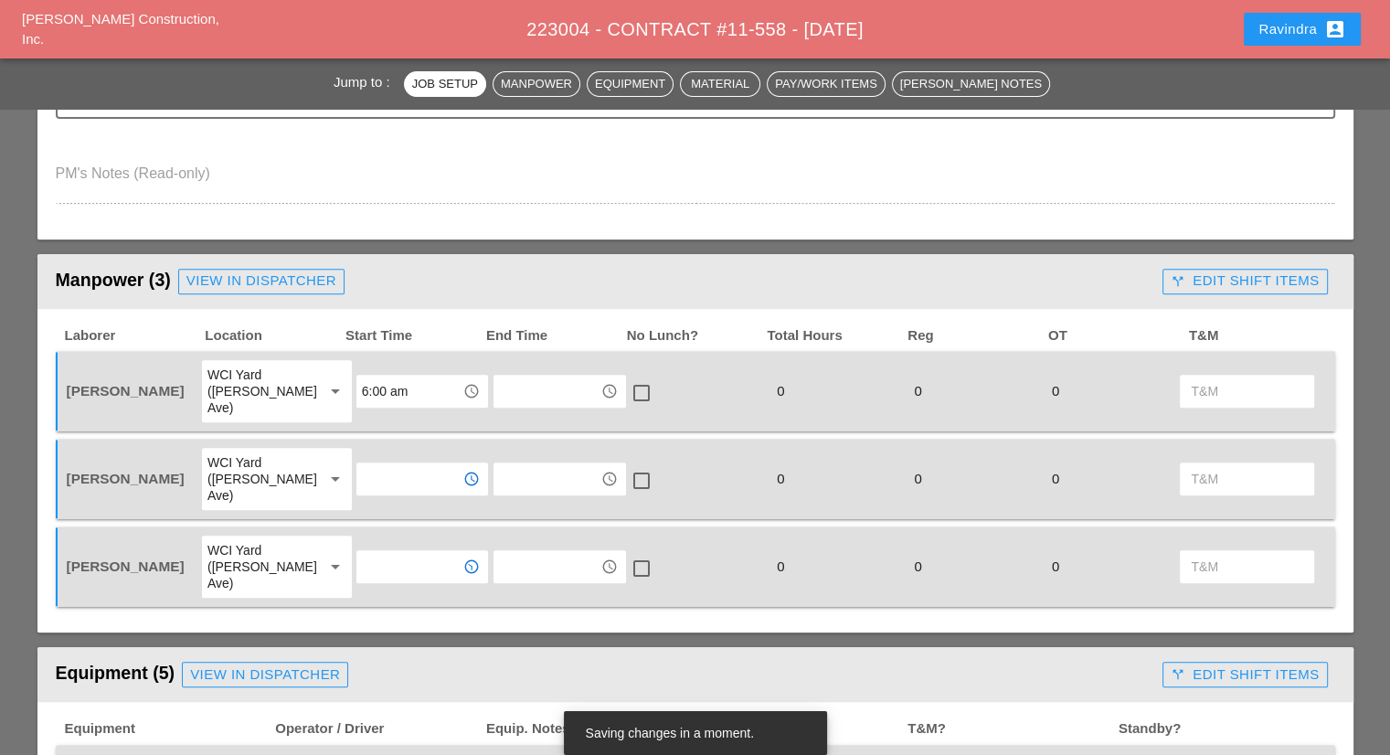
type input "6:00 am"
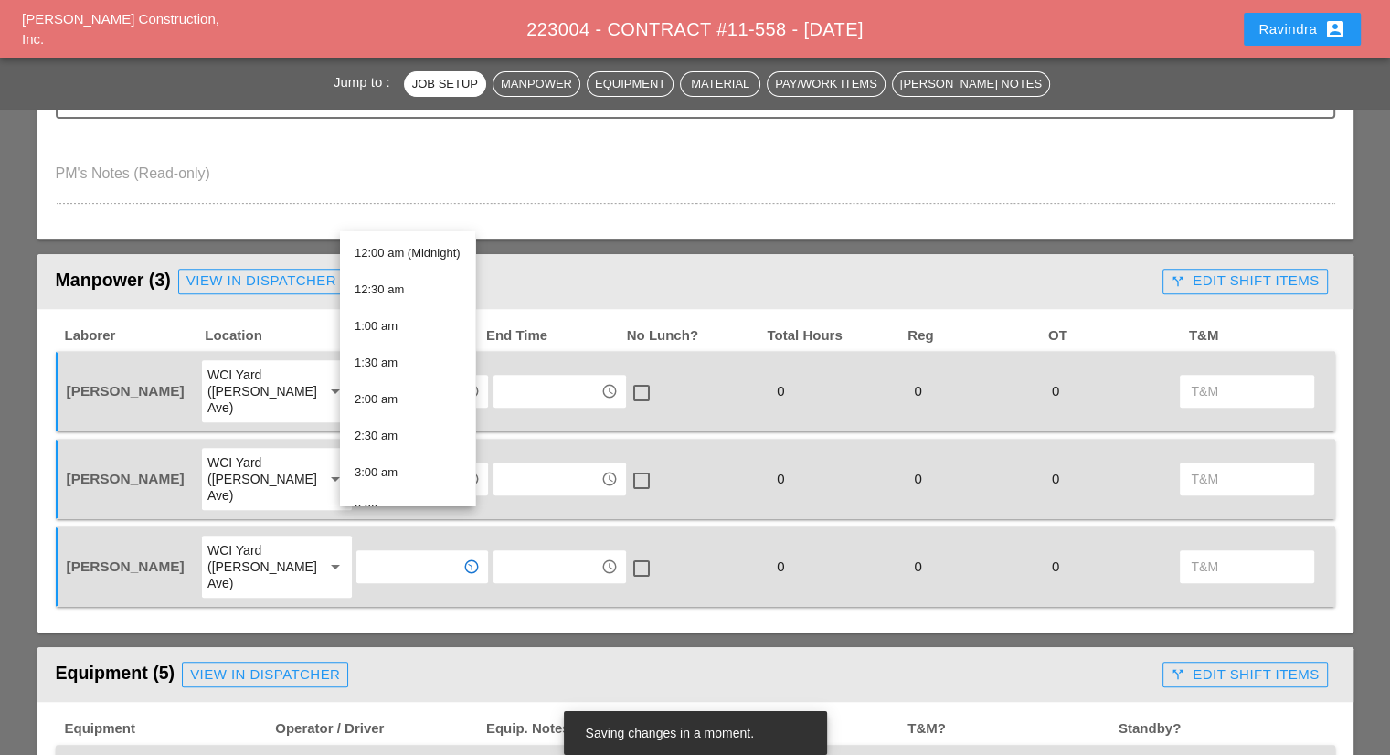
scroll to position [274, 0]
click at [398, 416] on div "6:00 am" at bounding box center [408, 418] width 106 height 22
type input "6:00 am"
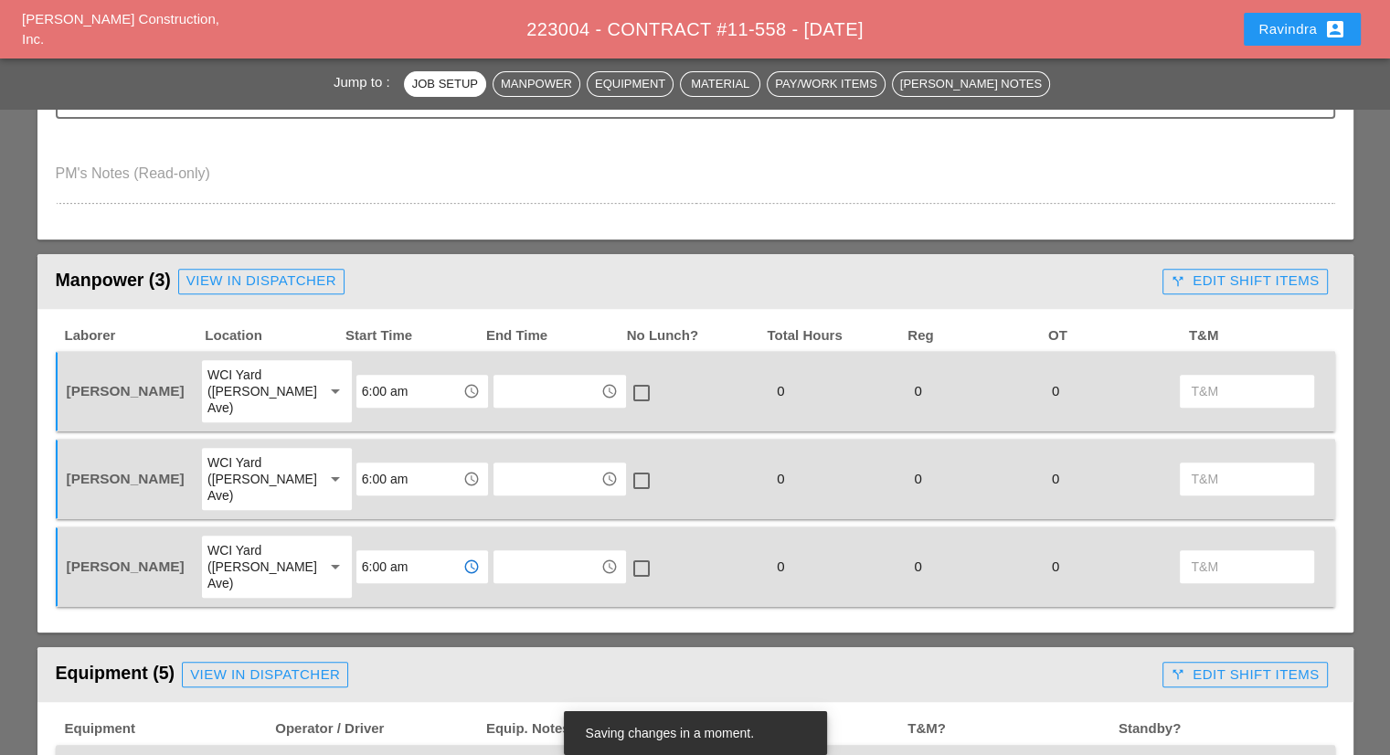
click at [388, 574] on div "Laborer Location Start Time End Time No Lunch? Total Hours Reg OT T&M Jorge Bar…" at bounding box center [695, 471] width 1316 height 324
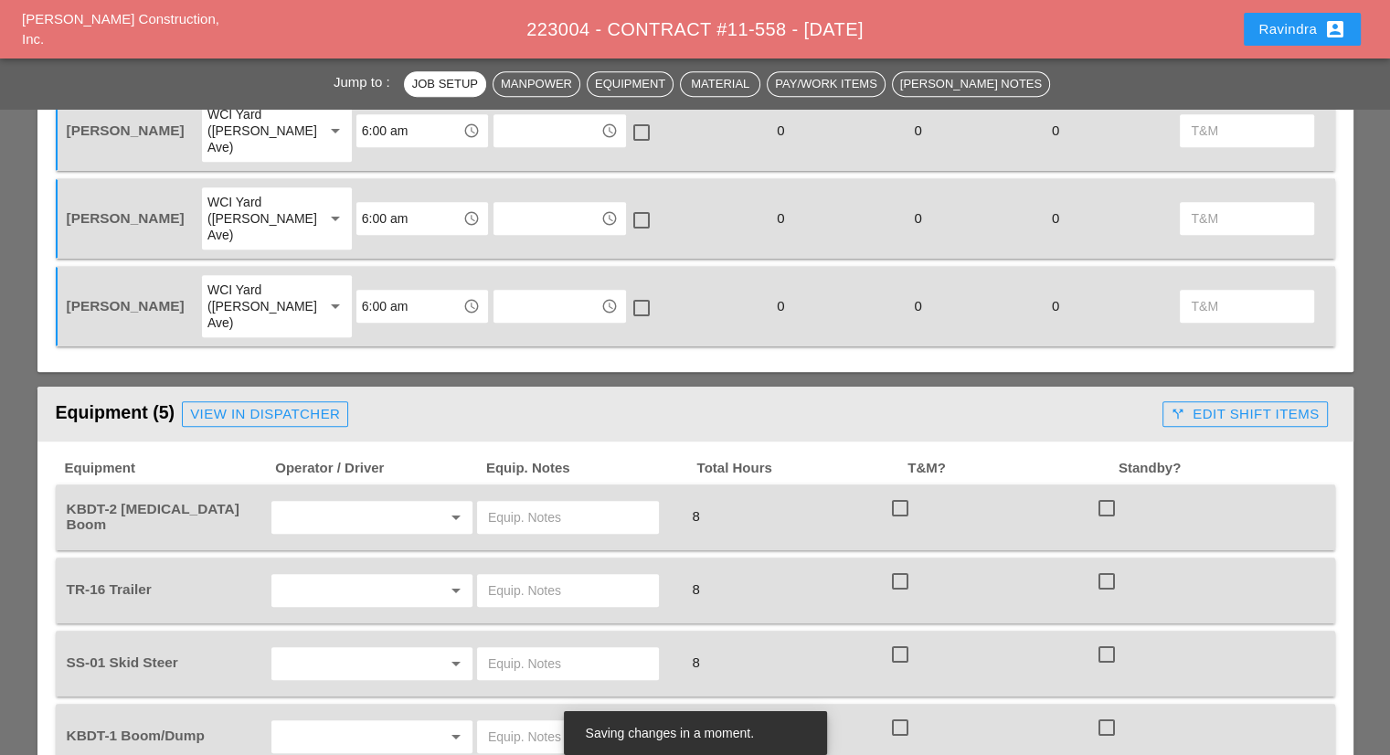
scroll to position [1005, 0]
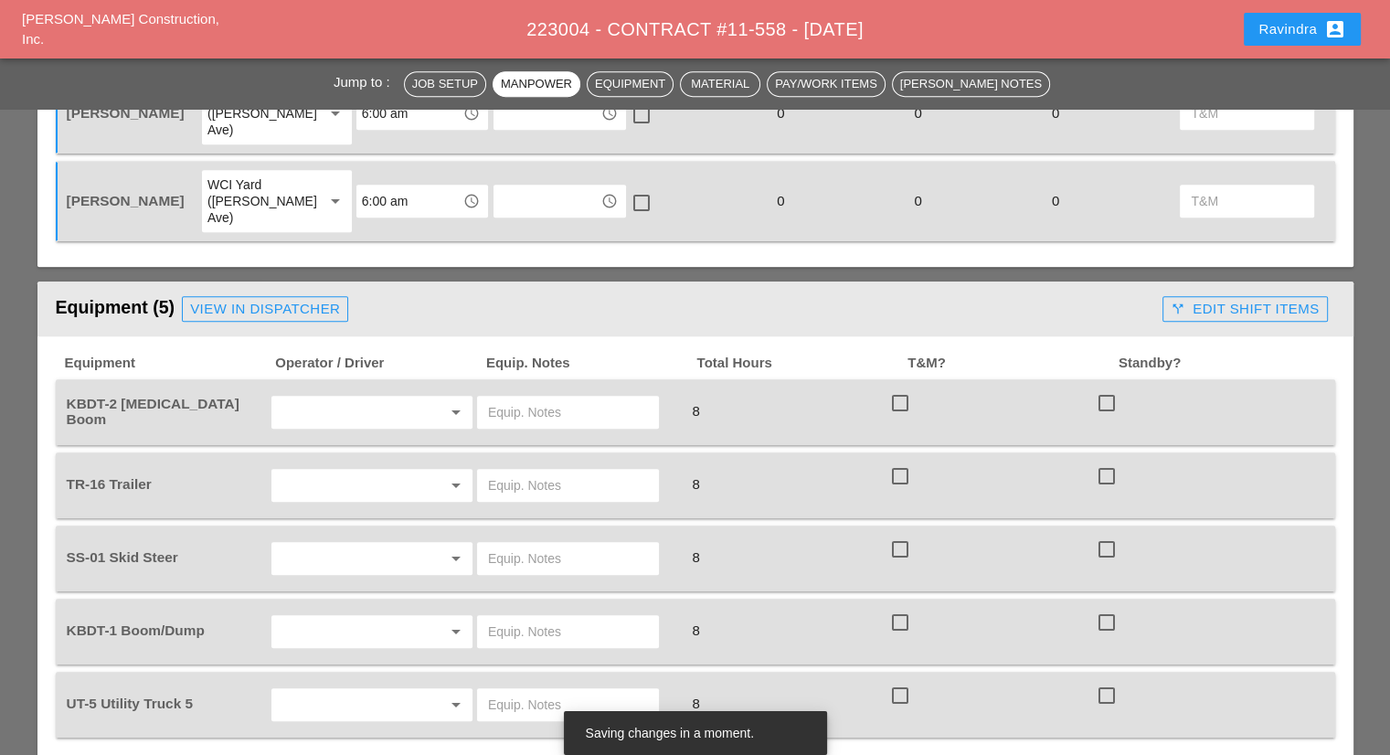
click at [329, 398] on input "text" at bounding box center [346, 412] width 139 height 29
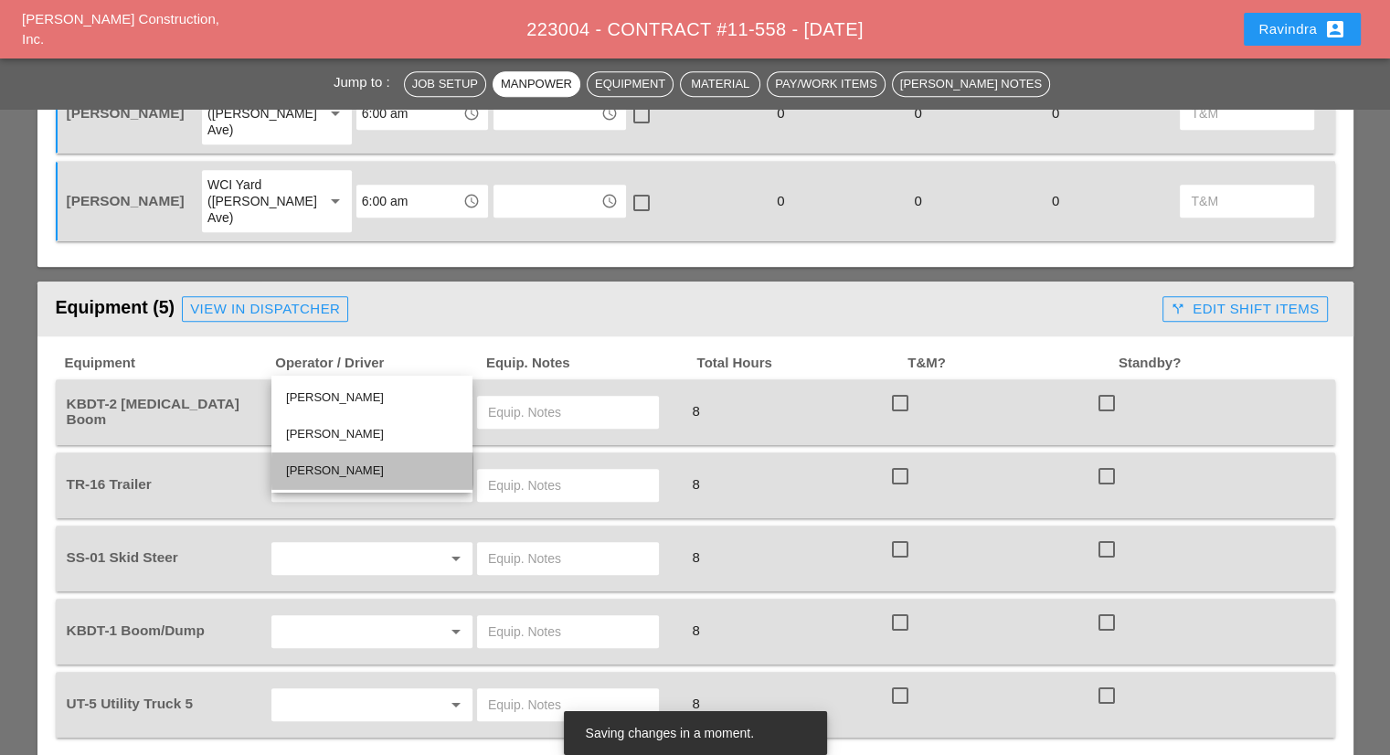
click at [351, 466] on div "[PERSON_NAME]" at bounding box center [372, 471] width 172 height 22
type input "[PERSON_NAME]"
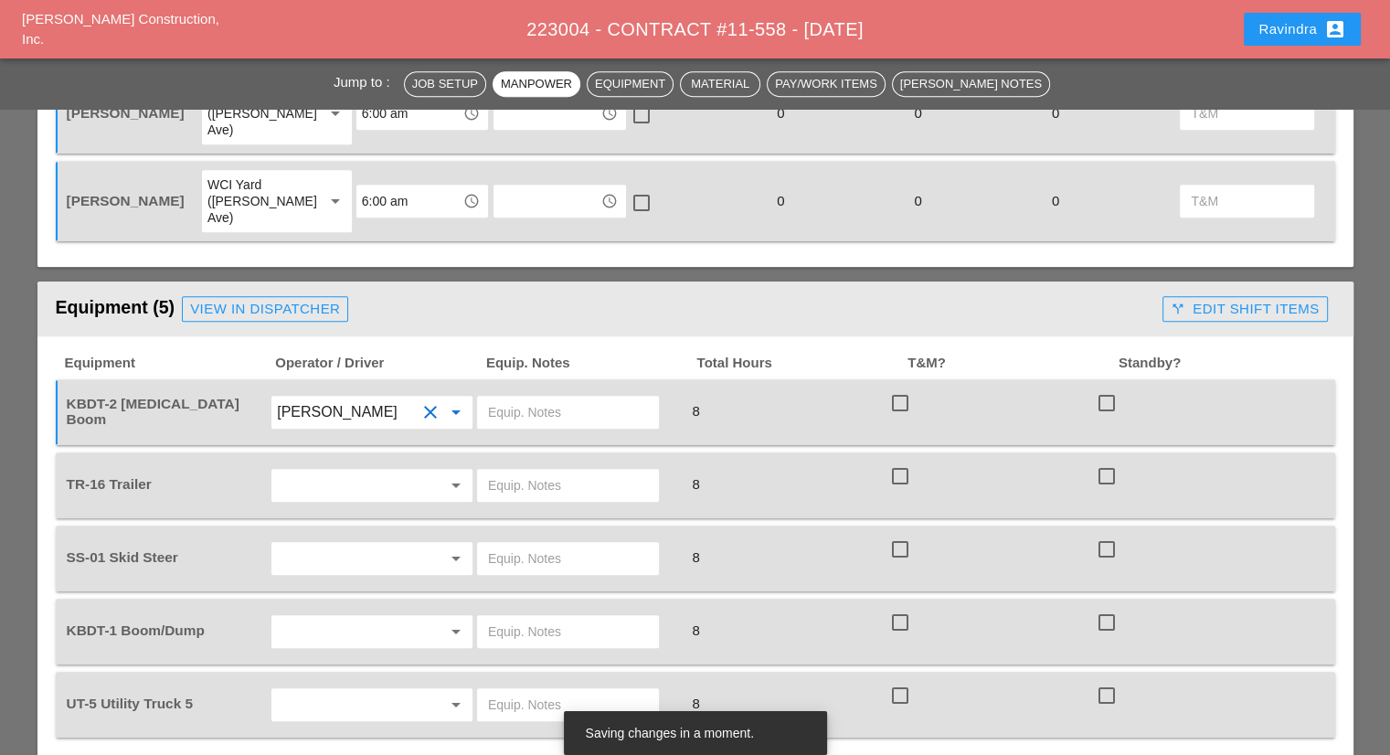
click at [532, 398] on input "text" at bounding box center [568, 412] width 160 height 29
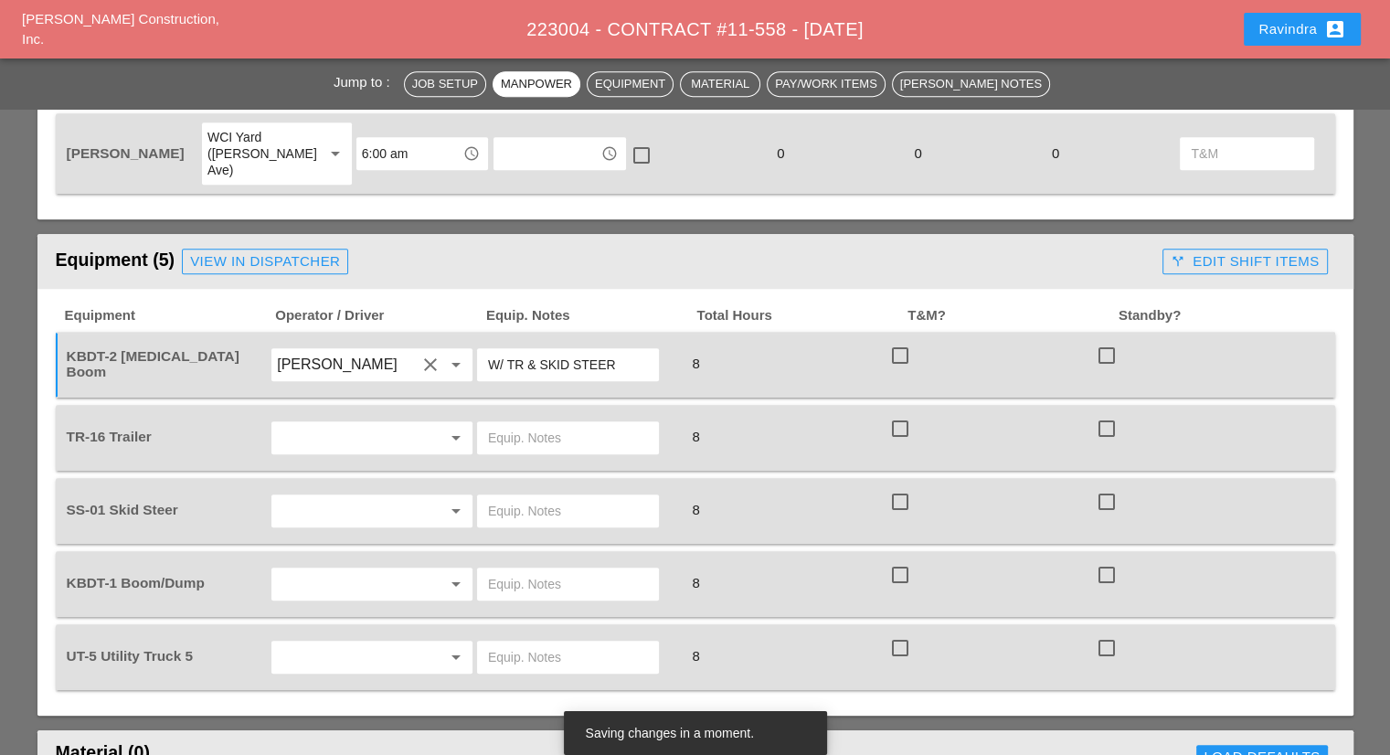
scroll to position [1097, 0]
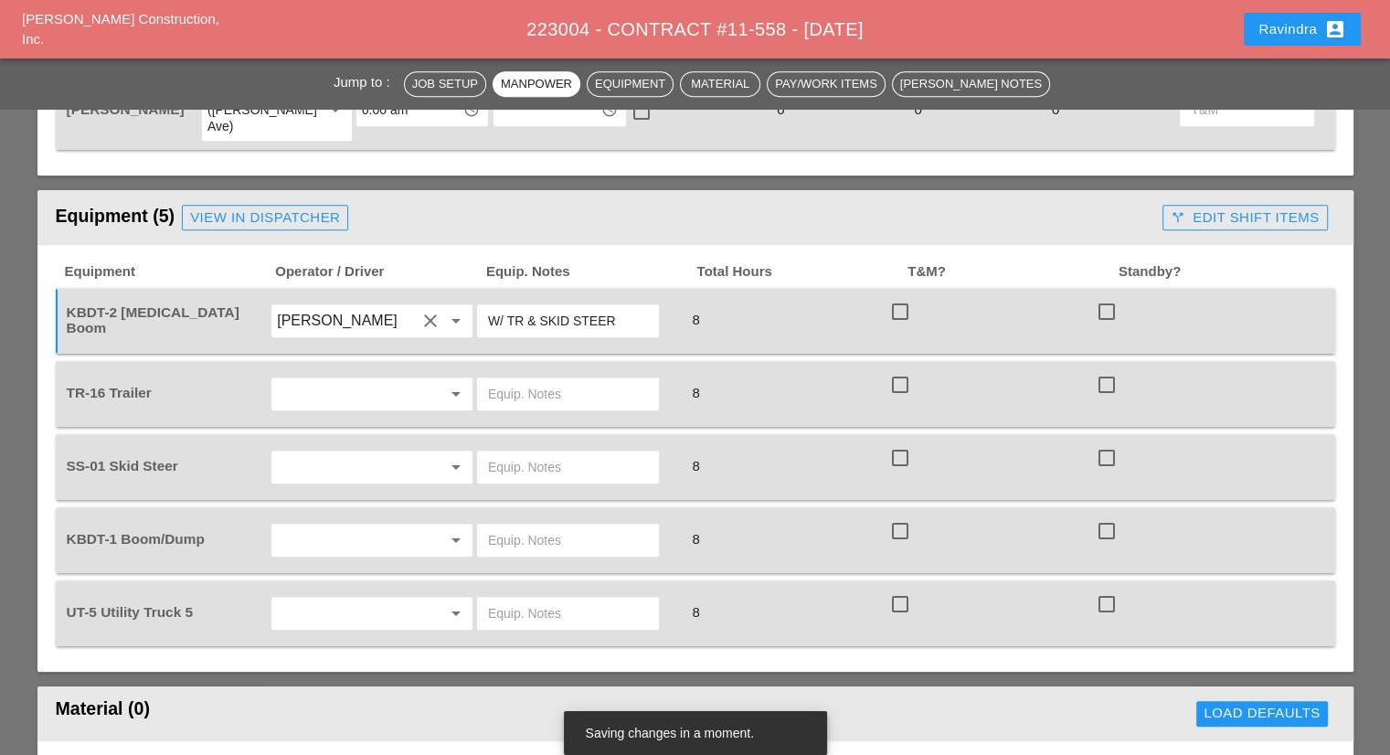
type input "W/ TR & SKID STEER"
click at [377, 379] on input "text" at bounding box center [346, 393] width 139 height 29
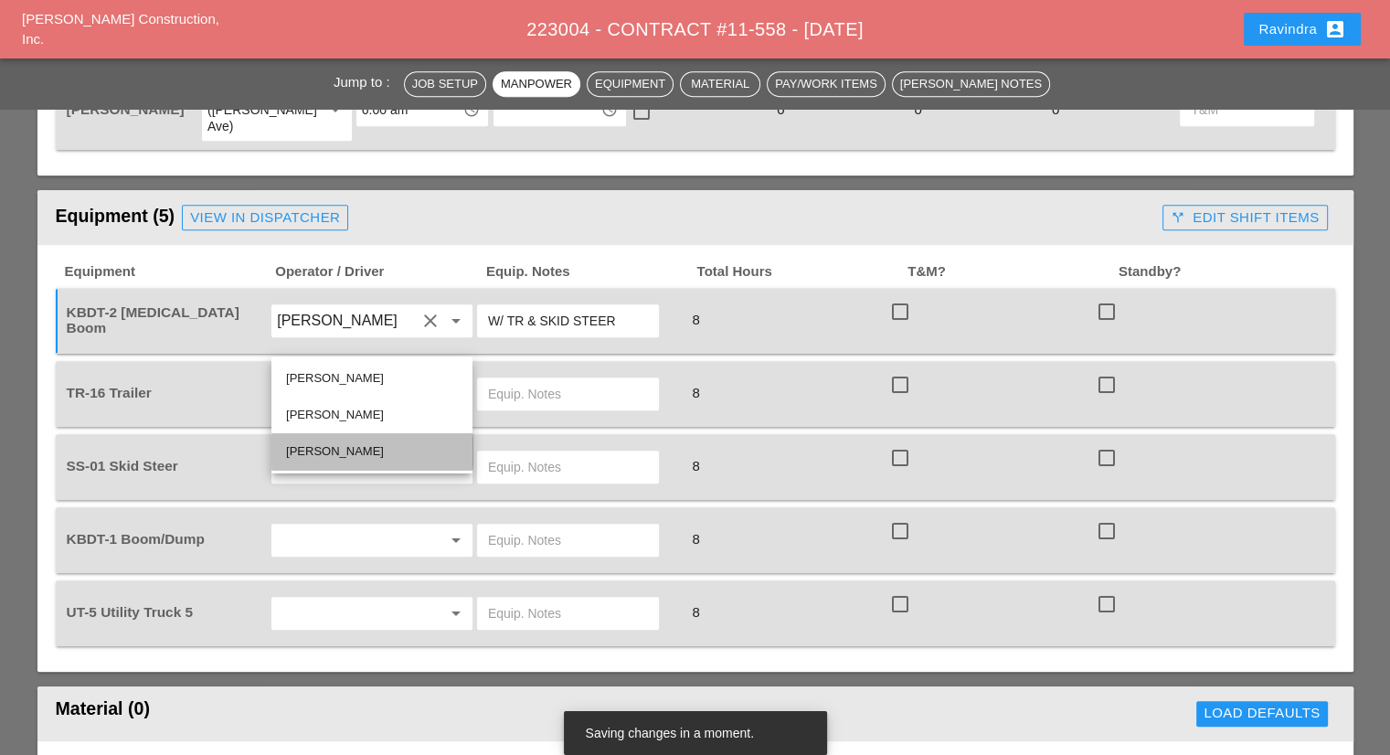
click at [330, 449] on div "[PERSON_NAME]" at bounding box center [372, 452] width 172 height 22
type input "[PERSON_NAME]"
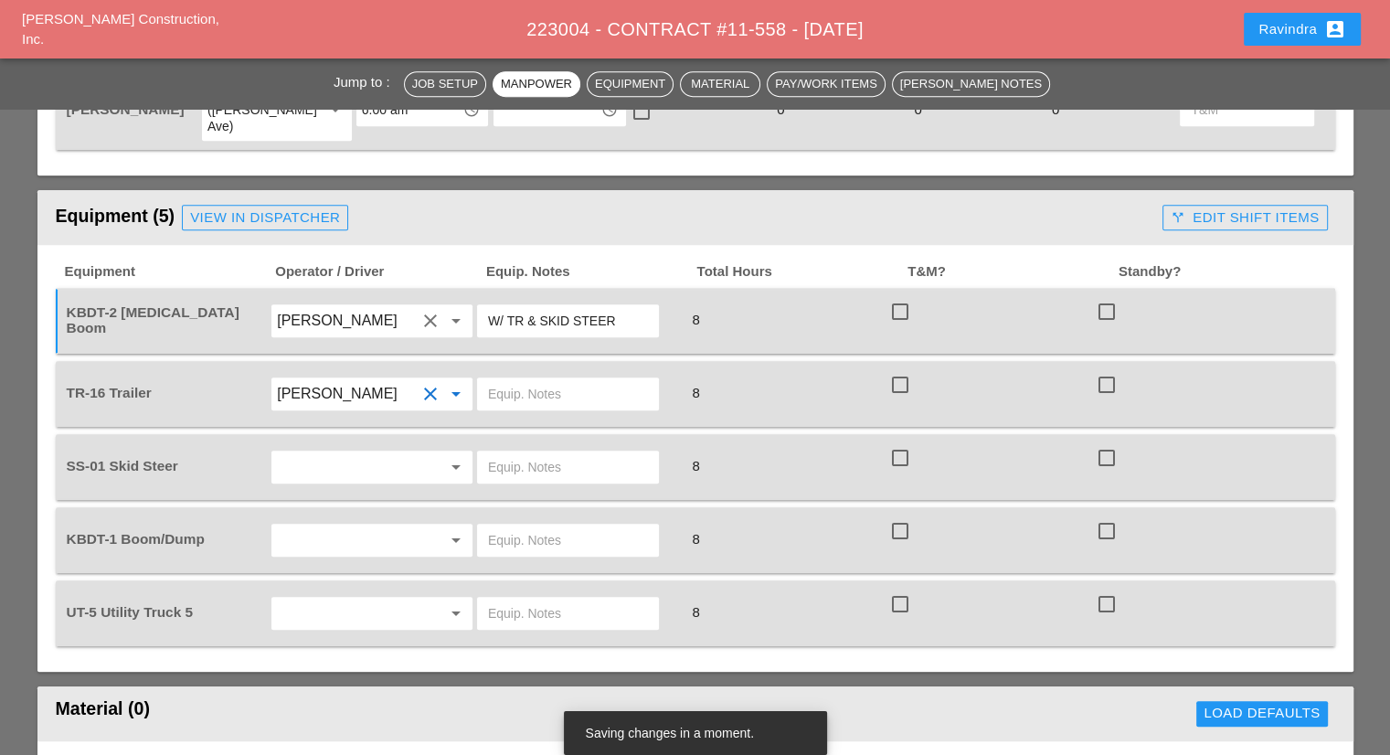
click at [339, 452] on input "text" at bounding box center [346, 466] width 139 height 29
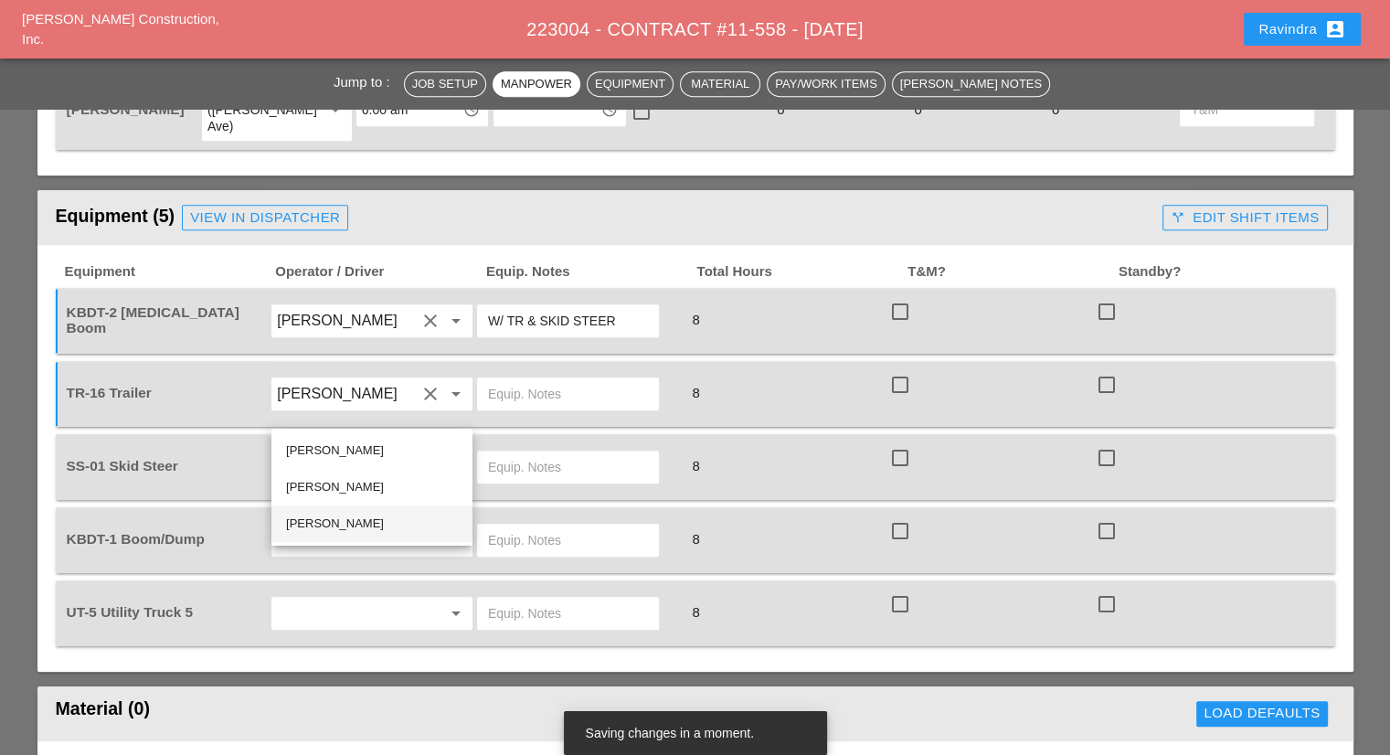
click at [329, 516] on div "[PERSON_NAME]" at bounding box center [372, 524] width 172 height 22
type input "[PERSON_NAME]"
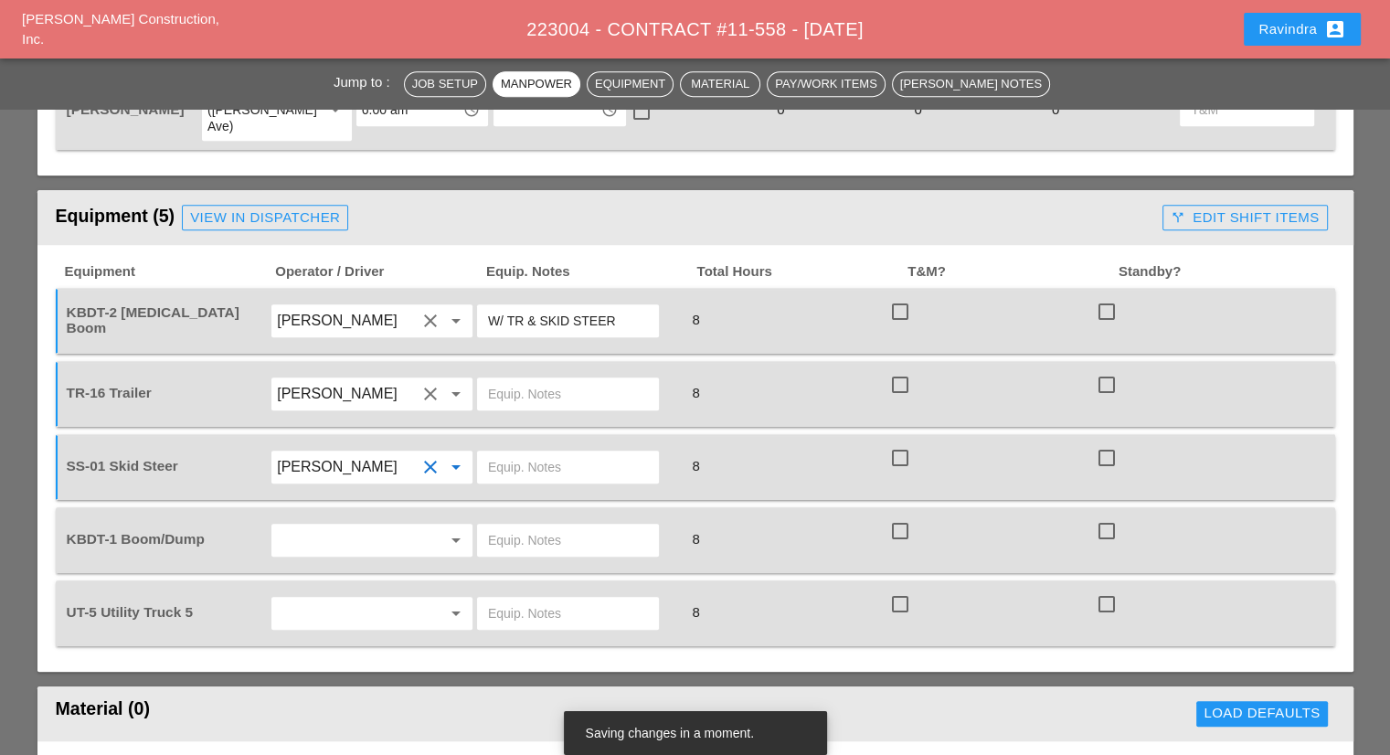
click at [518, 379] on input "text" at bounding box center [568, 393] width 160 height 29
type input "W/ KBDT"
click at [537, 452] on input "text" at bounding box center [568, 466] width 160 height 29
type input "W/ KBDT"
click at [355, 526] on input "text" at bounding box center [346, 540] width 139 height 29
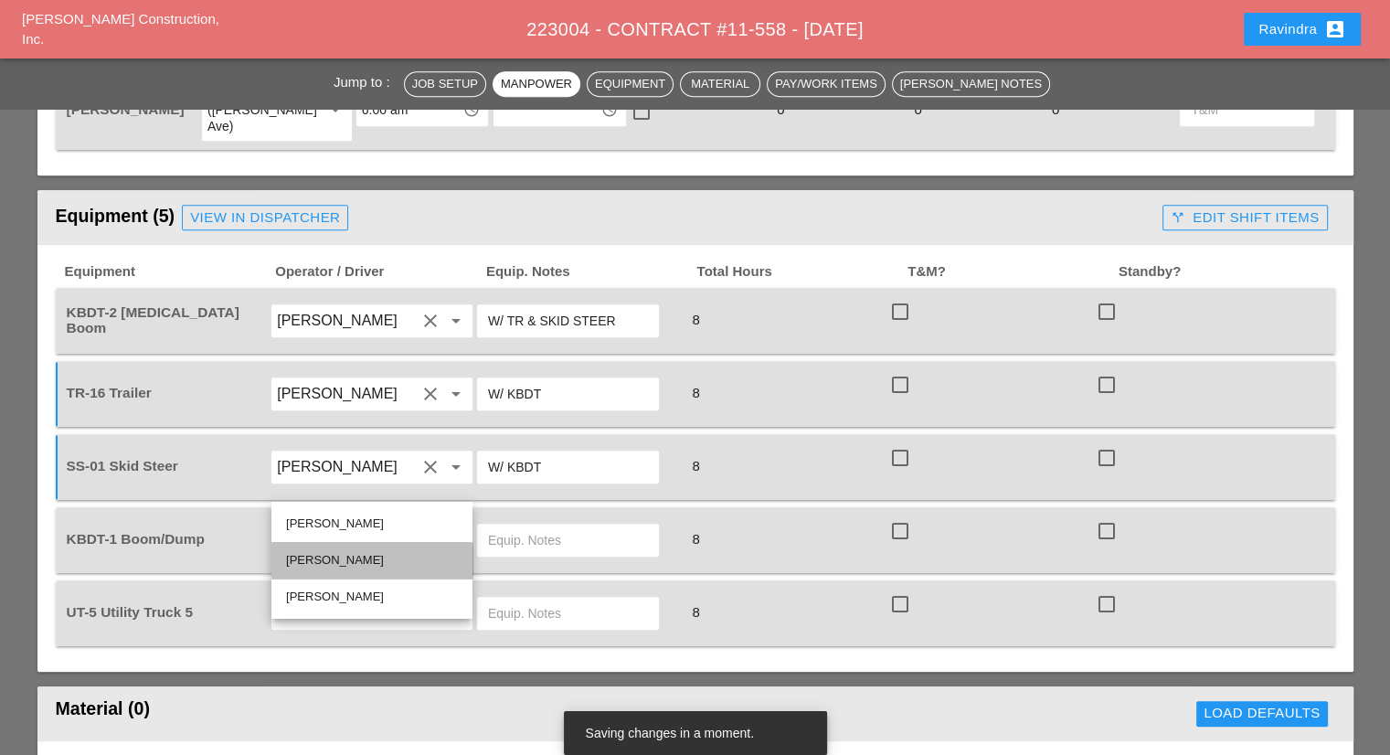
click at [325, 565] on div "[PERSON_NAME]" at bounding box center [372, 560] width 172 height 22
type input "[PERSON_NAME]"
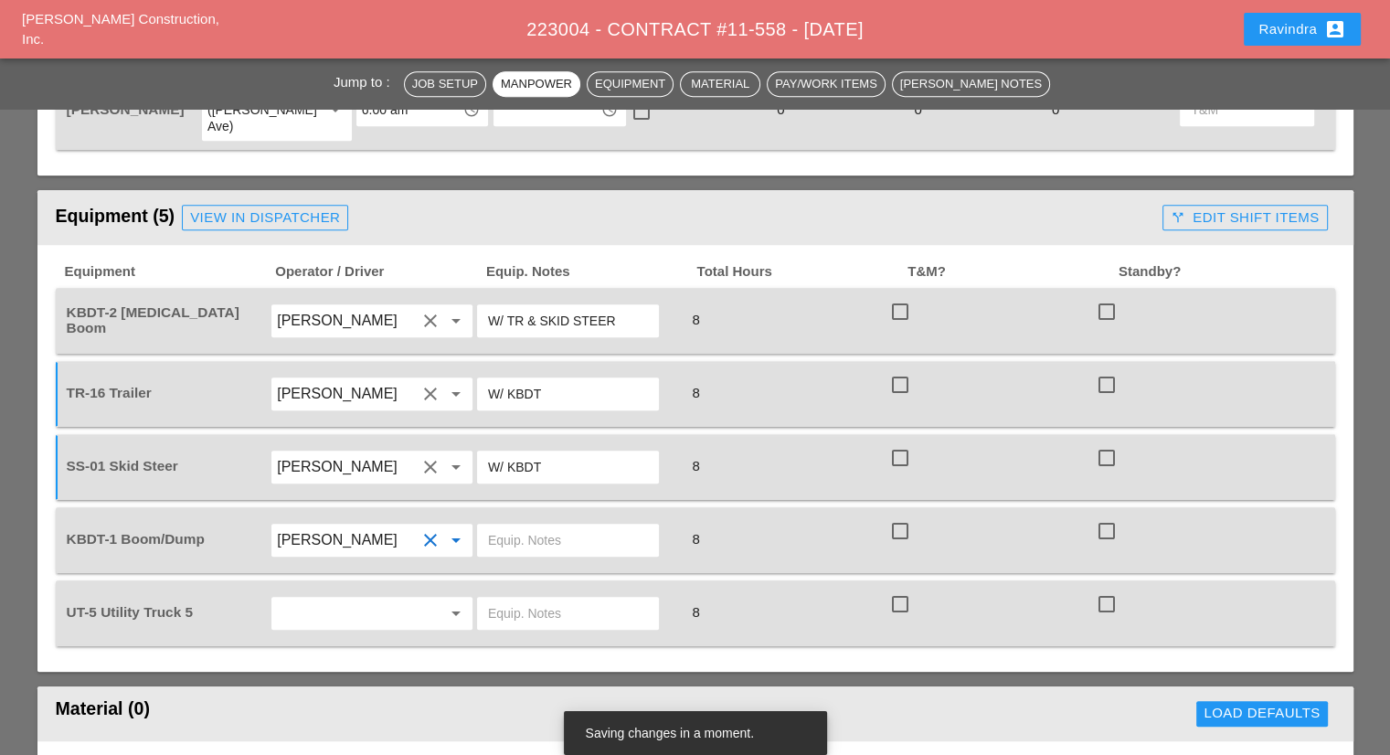
click at [316, 599] on input "text" at bounding box center [346, 613] width 139 height 29
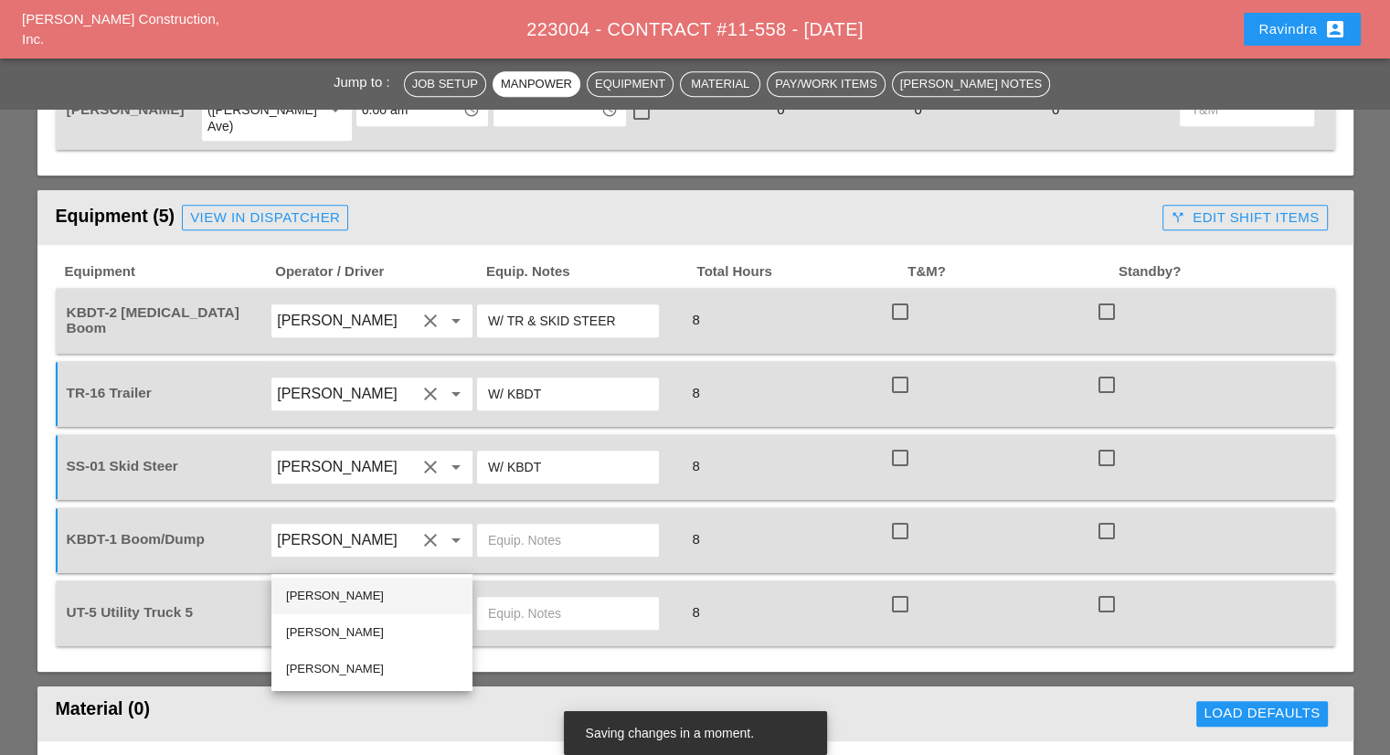
click at [336, 593] on div "[PERSON_NAME]" at bounding box center [372, 596] width 172 height 22
type input "[PERSON_NAME]"
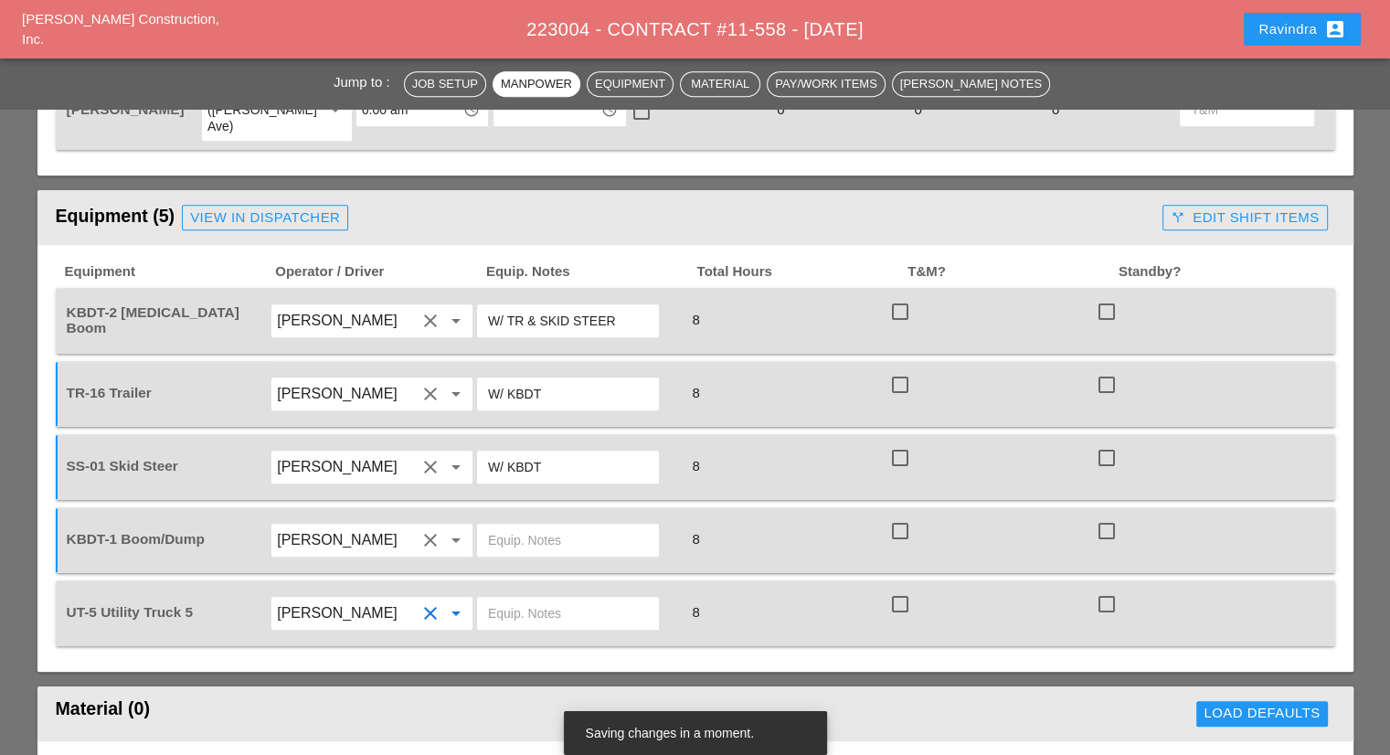
click at [538, 599] on input "text" at bounding box center [568, 613] width 160 height 29
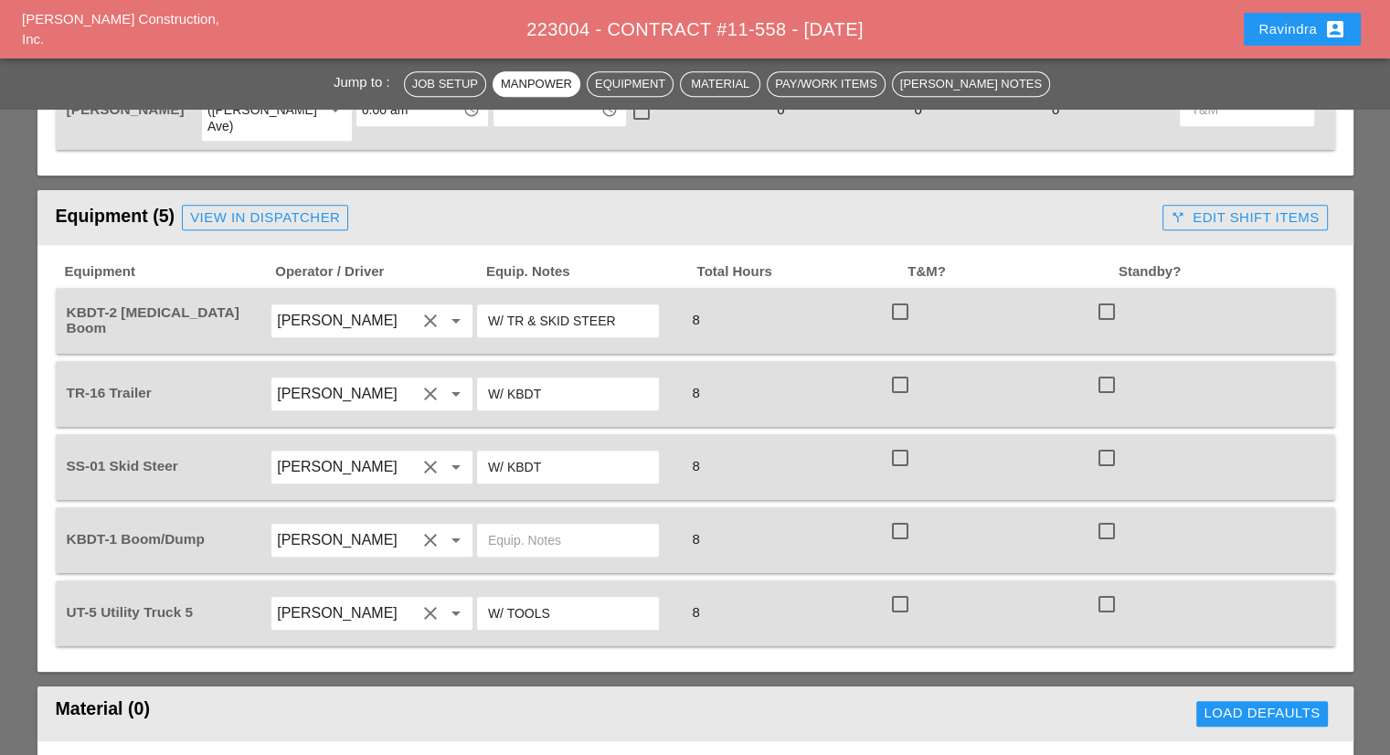
type input "W/ TOOLS"
click at [247, 207] on div "View in Dispatcher" at bounding box center [265, 217] width 150 height 21
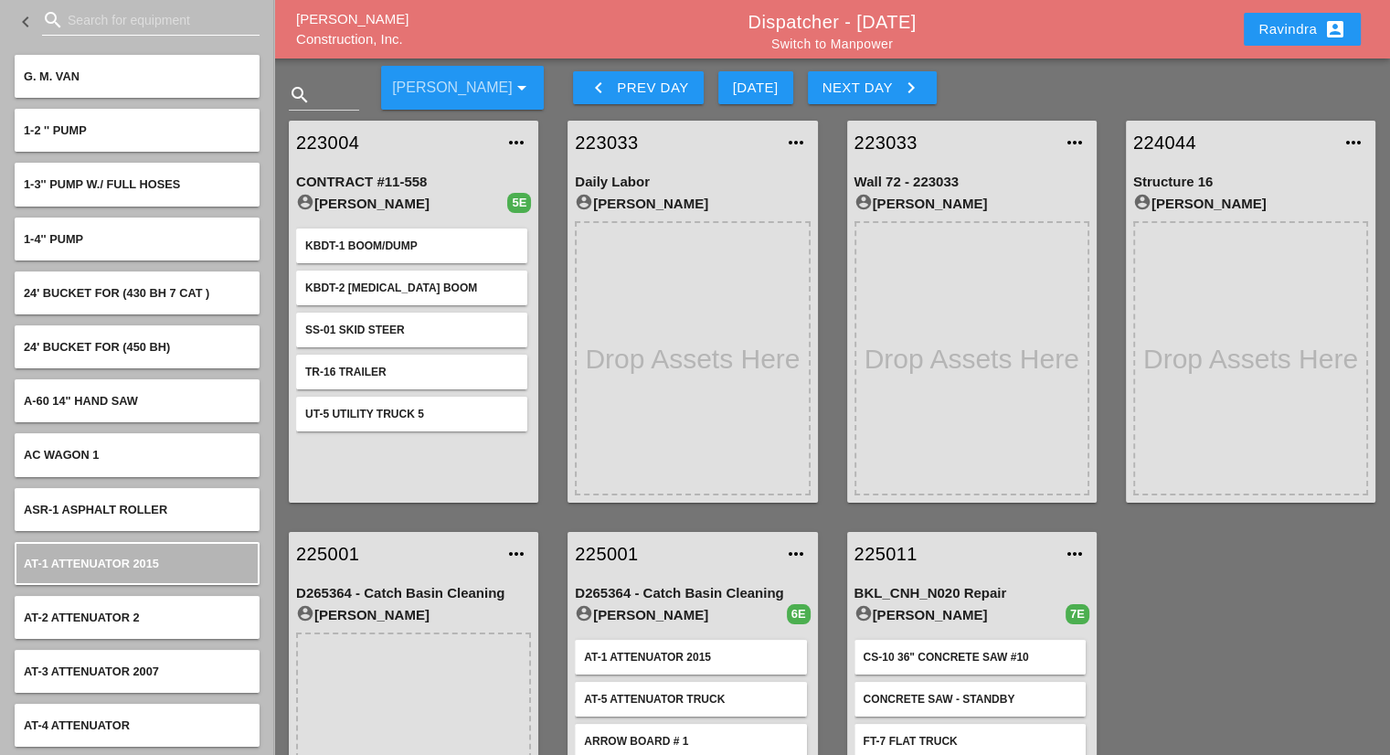
click at [129, 30] on input "Search for equipment" at bounding box center [151, 19] width 166 height 29
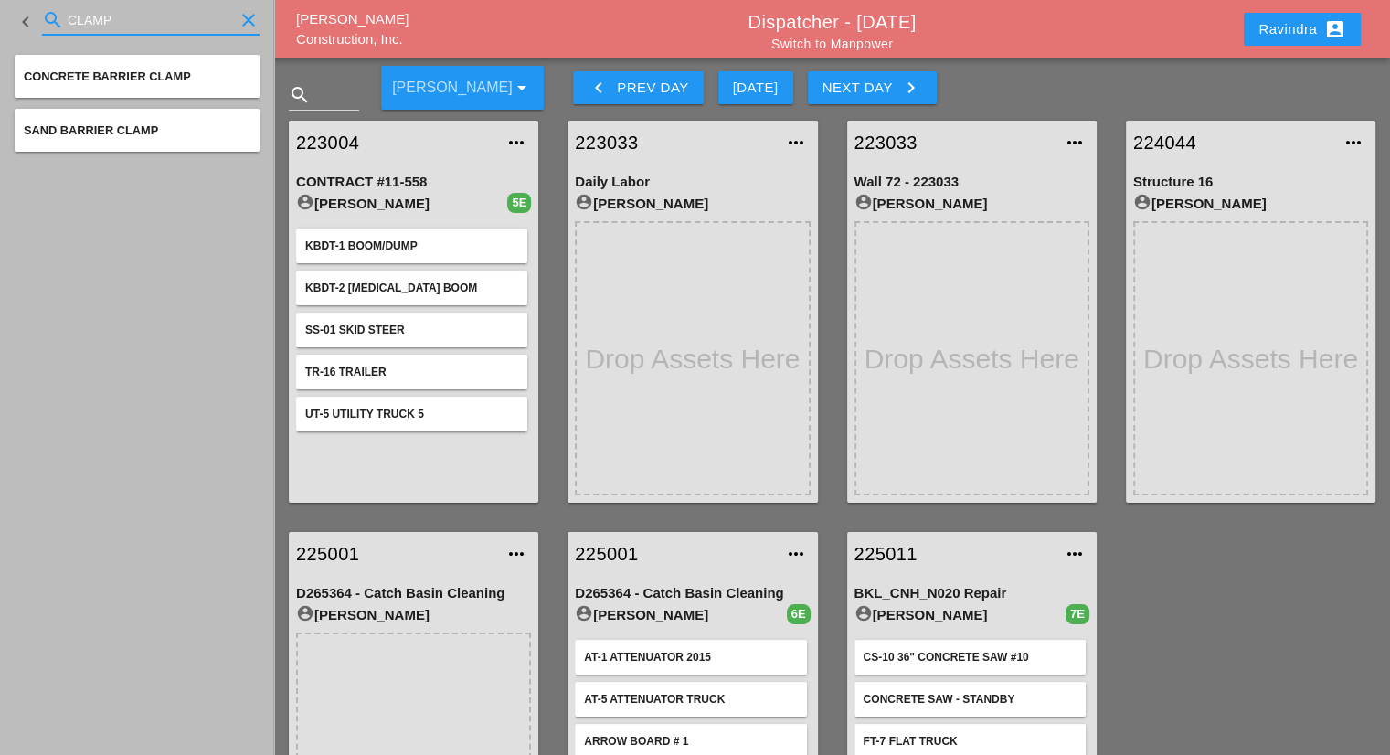
type input "CLAMP"
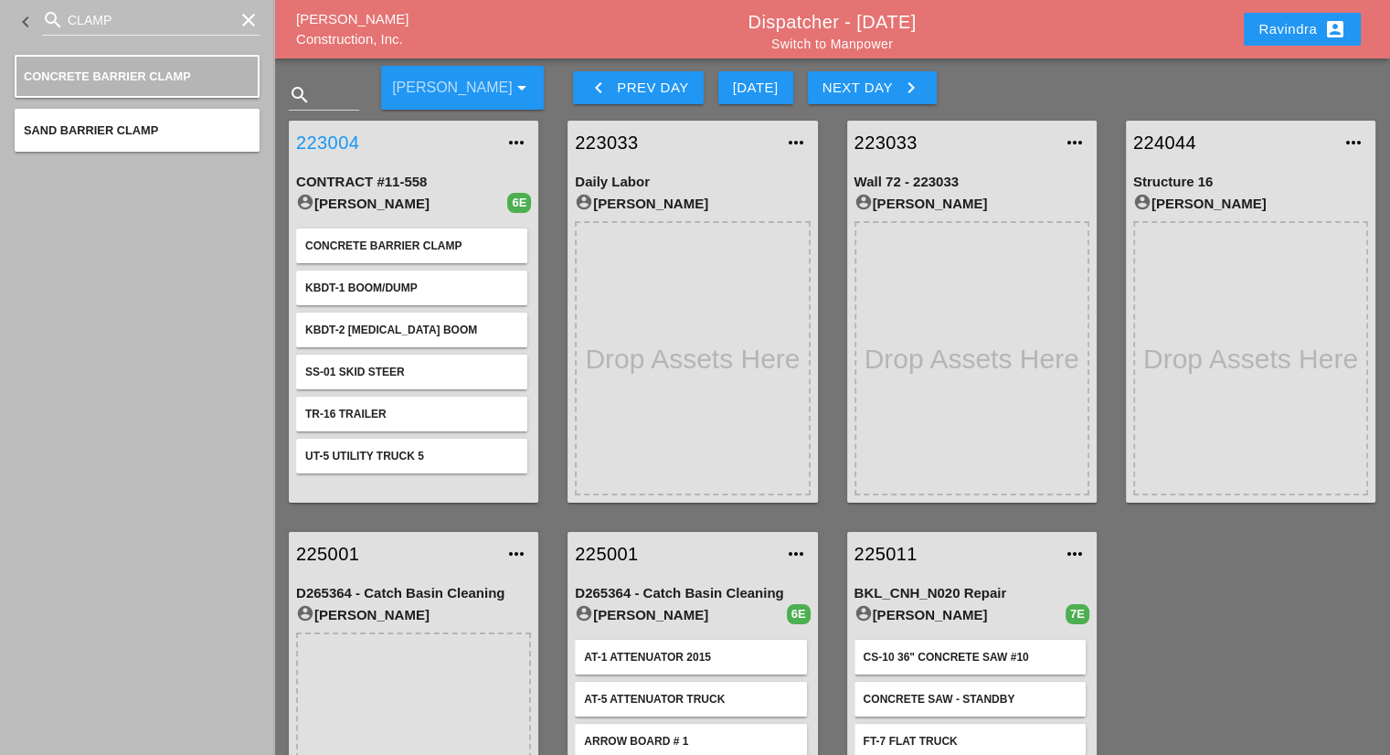
click at [351, 137] on link "223004" at bounding box center [395, 142] width 198 height 27
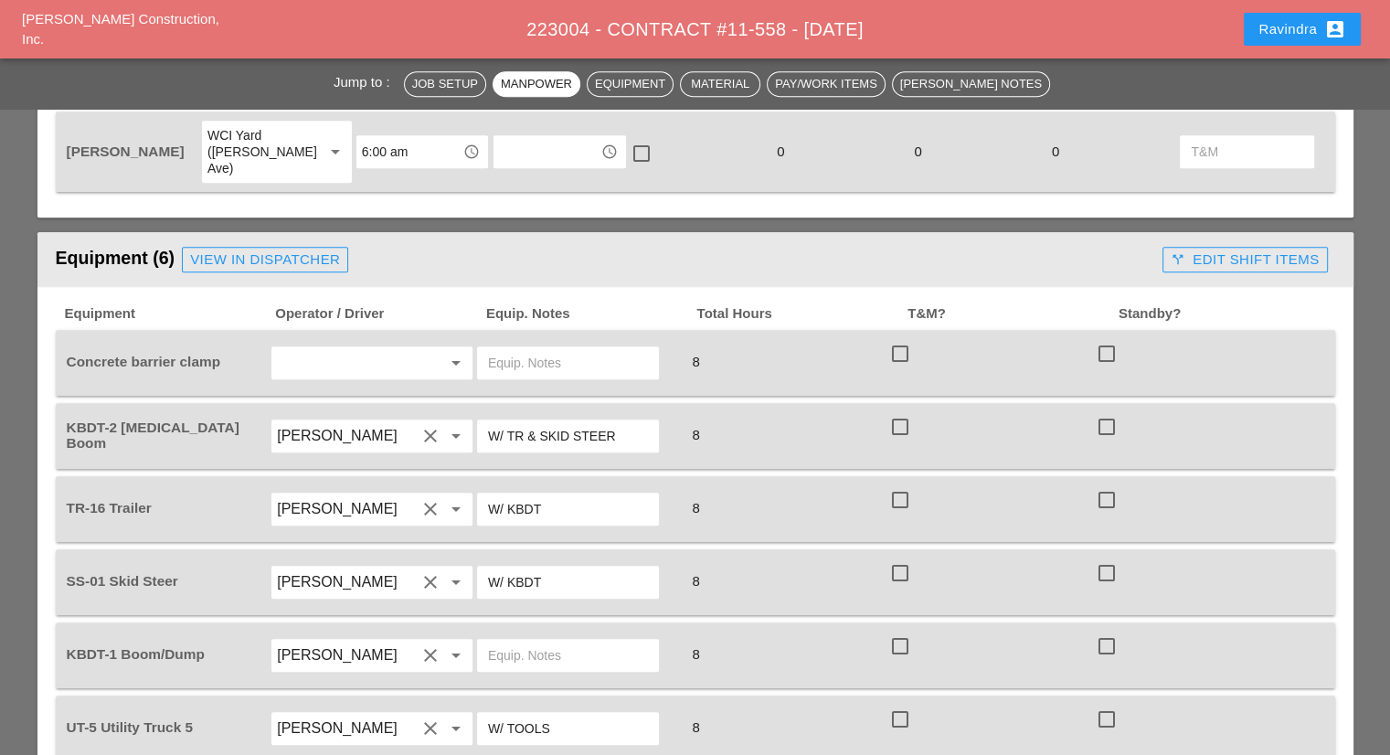
scroll to position [1097, 0]
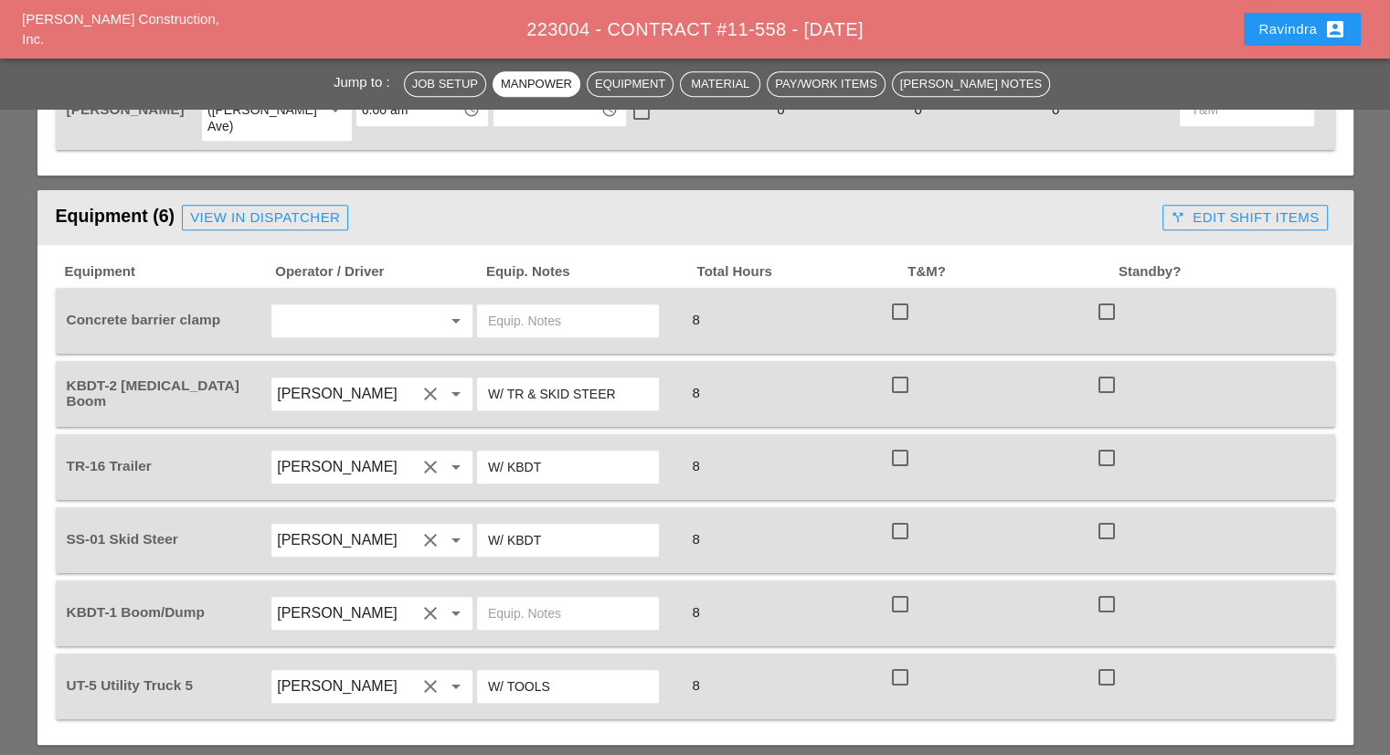
click at [350, 306] on input "text" at bounding box center [346, 320] width 139 height 29
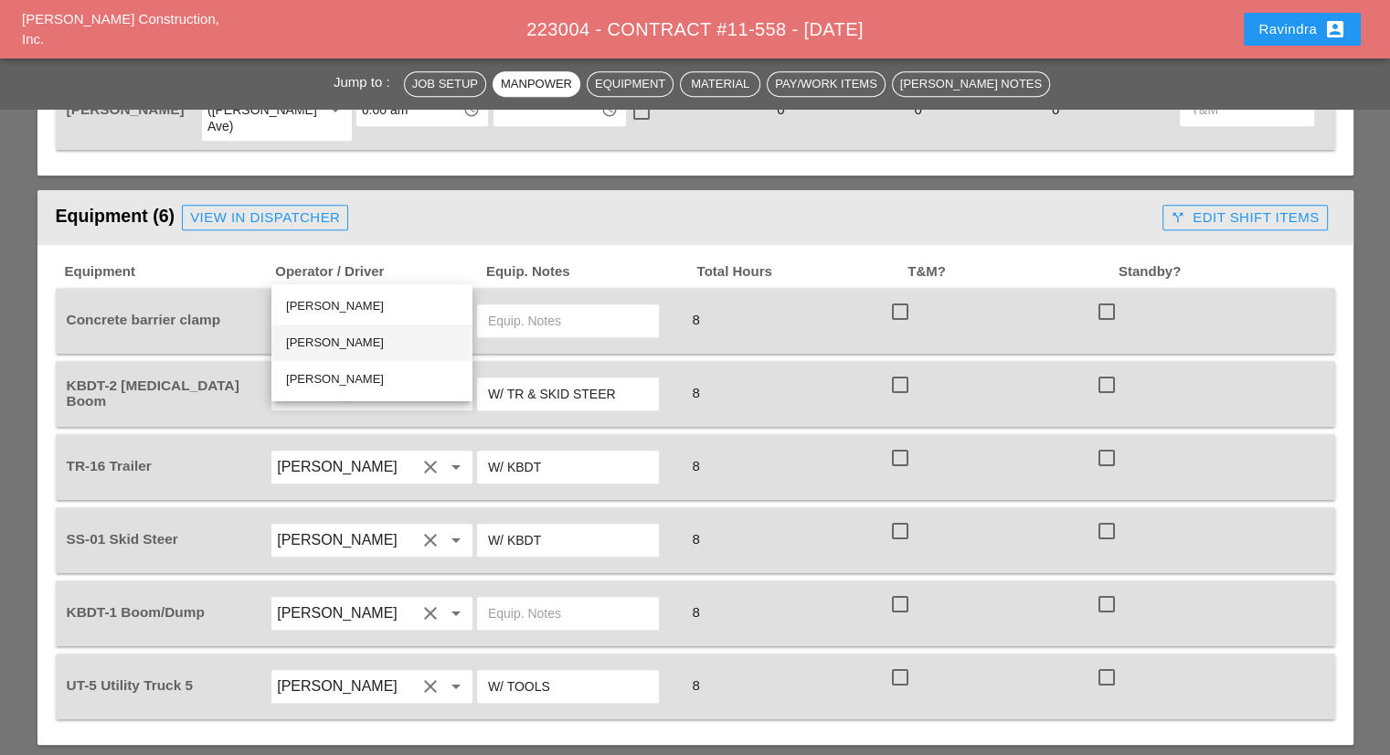
click at [359, 342] on div "[PERSON_NAME]" at bounding box center [372, 343] width 172 height 22
type input "[PERSON_NAME]"
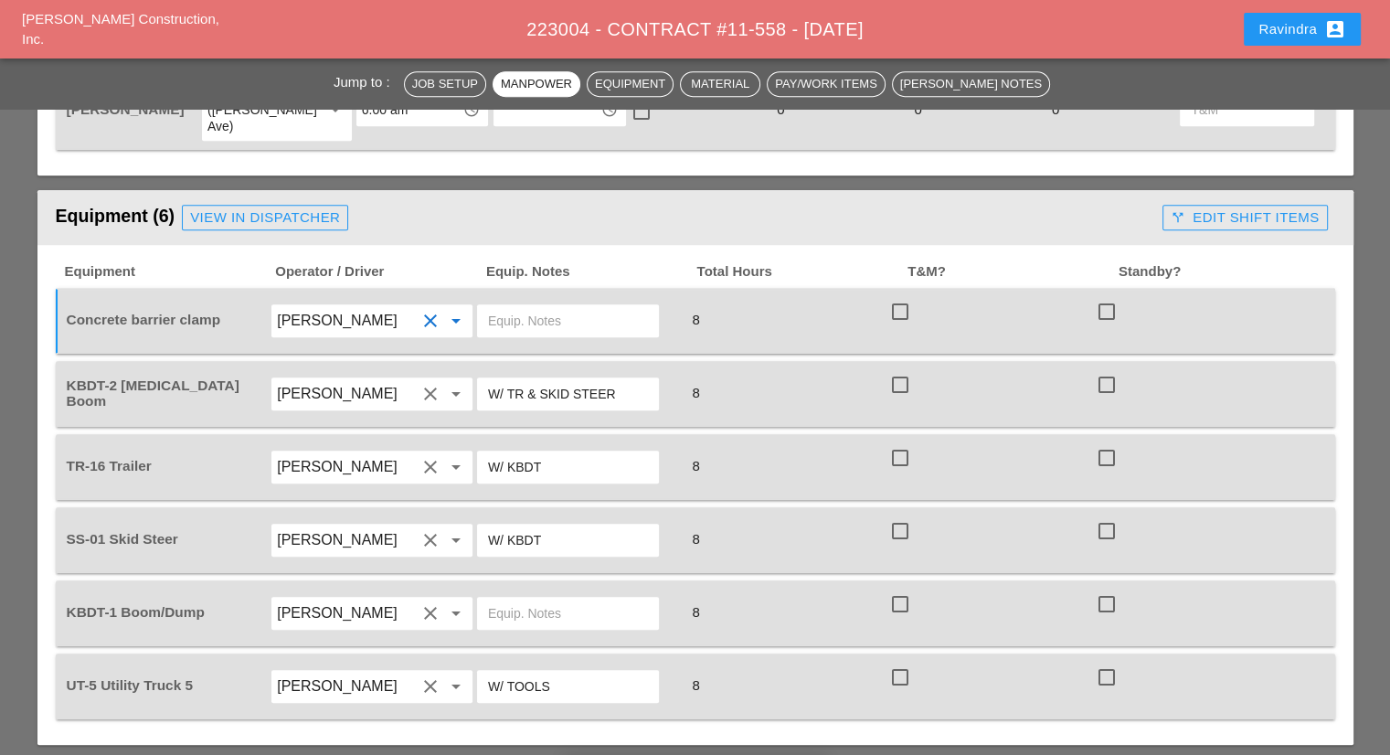
click at [567, 306] on input "text" at bounding box center [568, 320] width 160 height 29
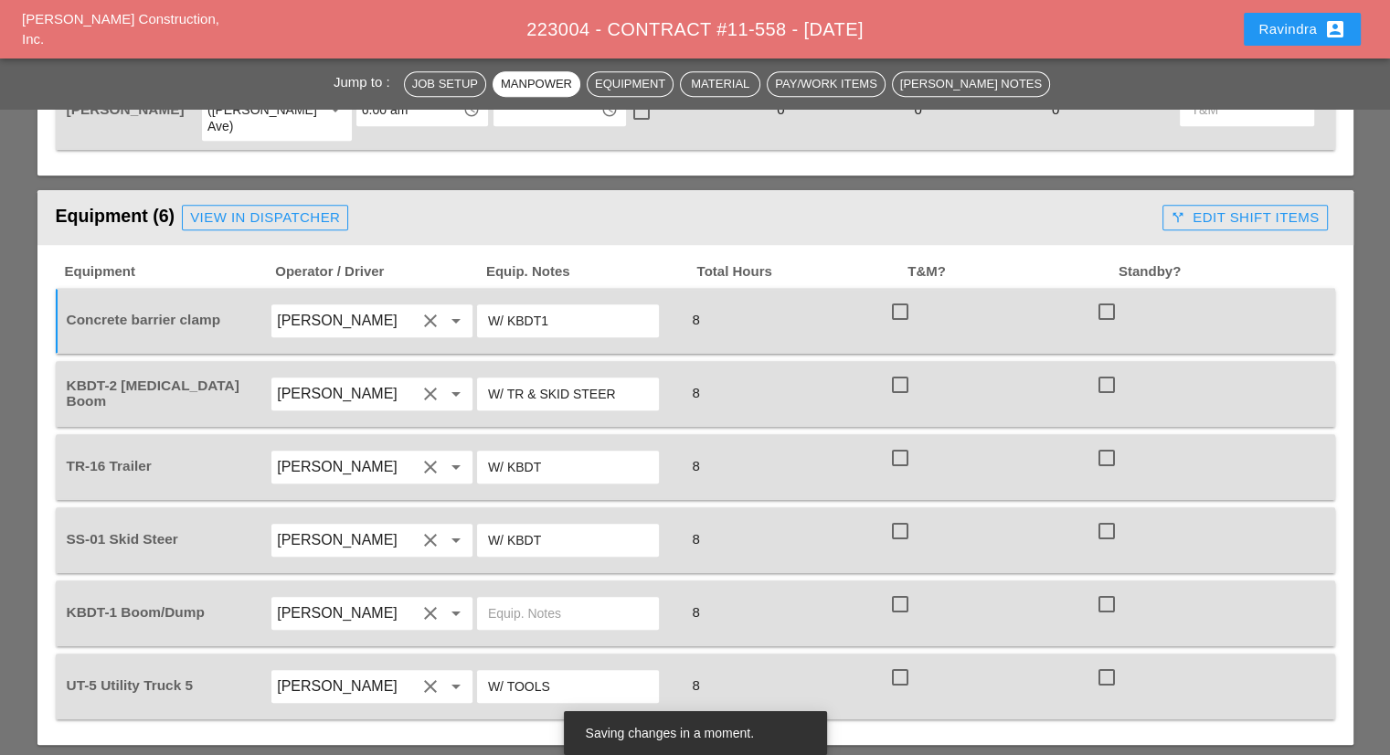
type input "W/ KBDT1"
click at [541, 599] on input "text" at bounding box center [568, 613] width 160 height 29
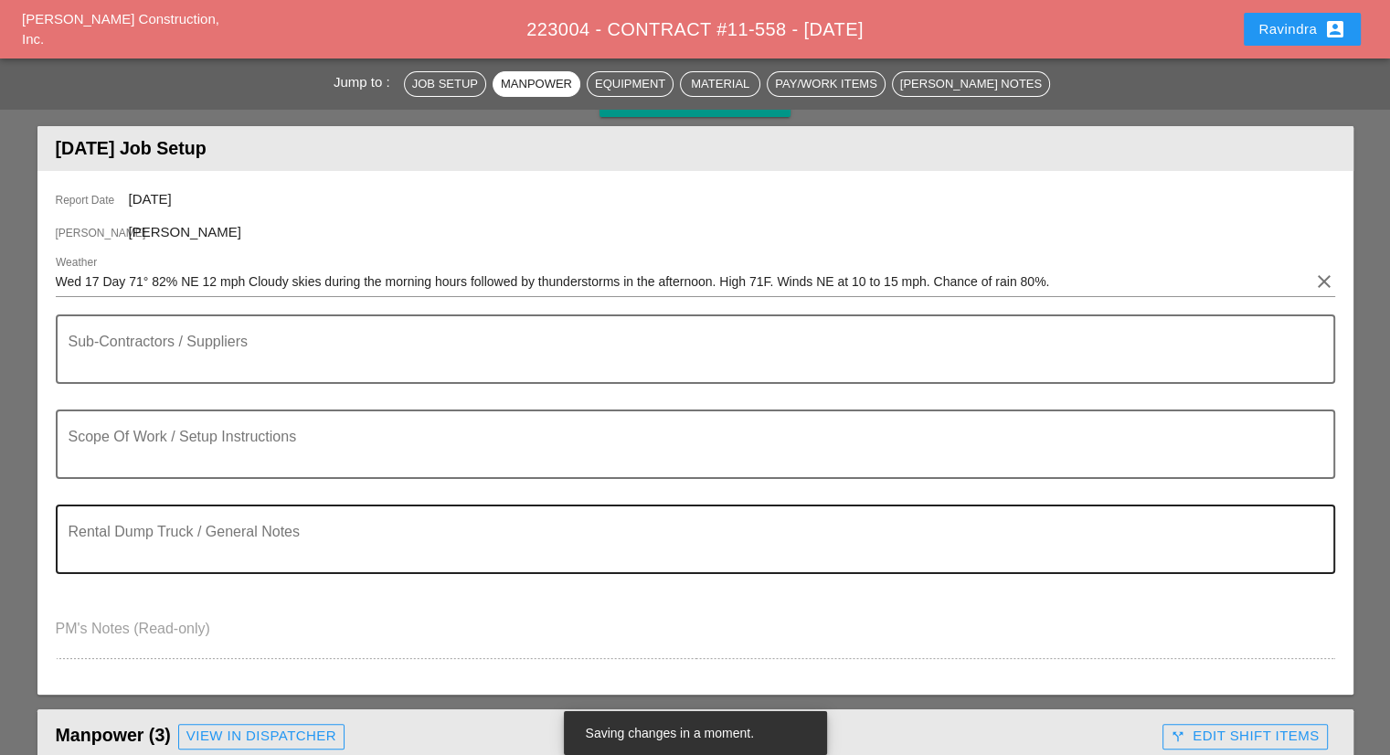
scroll to position [183, 0]
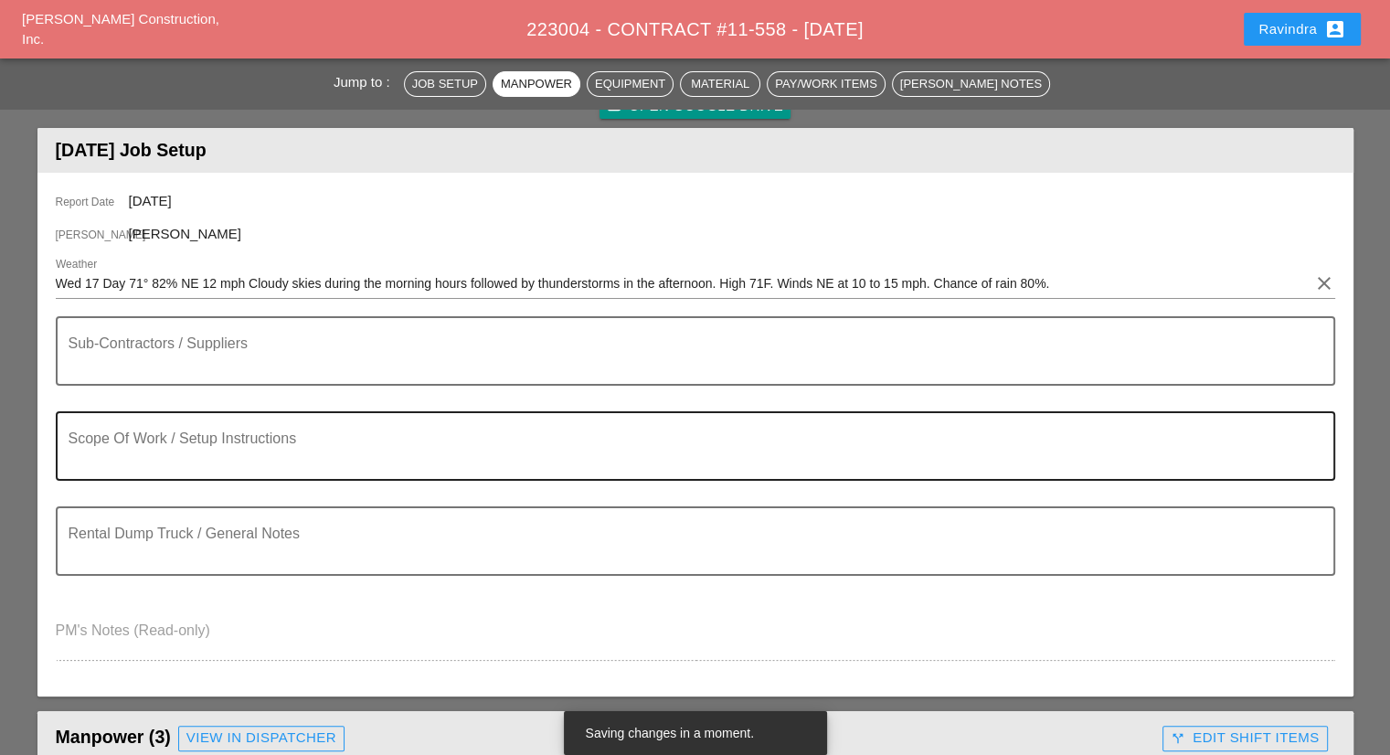
type input "W/ BARRIER CLAMP"
click at [329, 427] on div "Scope Of Work / Setup Instructions" at bounding box center [688, 446] width 1239 height 66
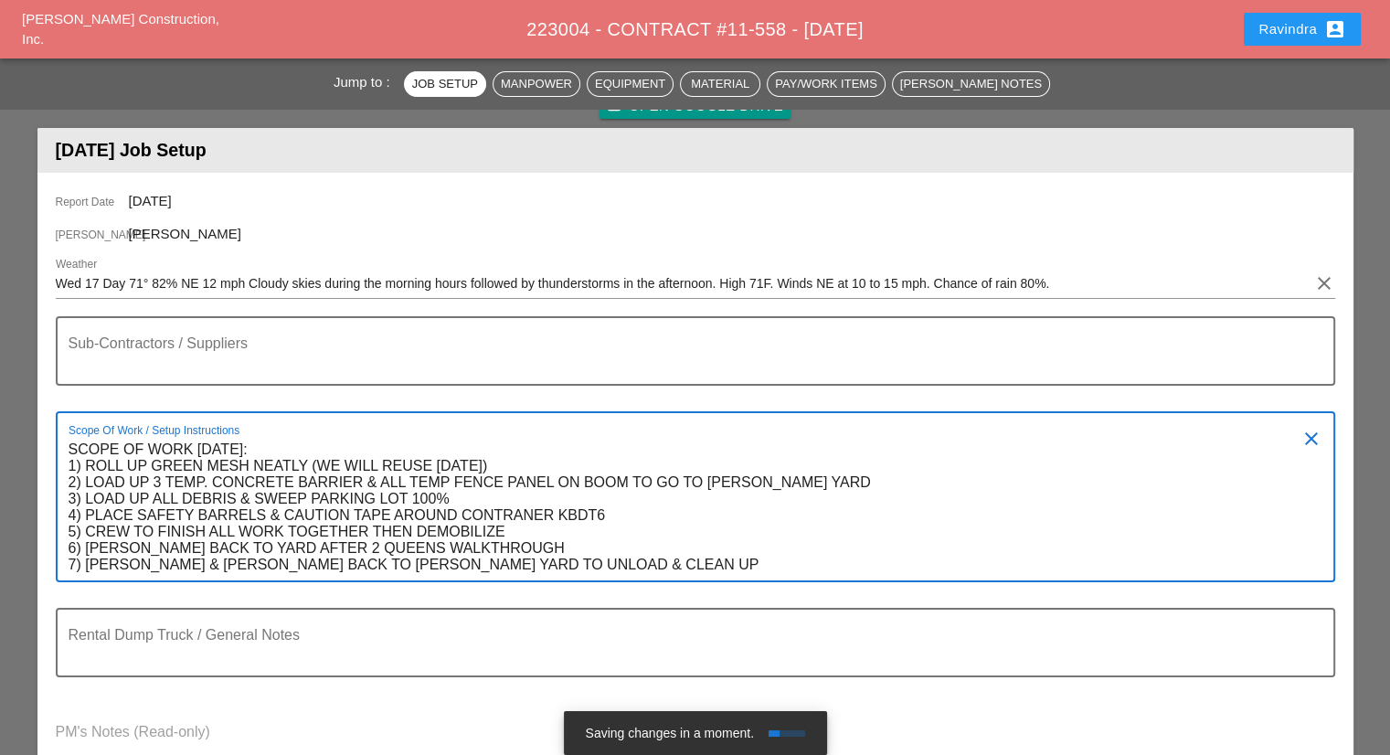
click at [391, 438] on textarea "SCOPE OF WORK WEDNESDAY 9/17: 1) ROLL UP GREEN MESH NEATLY (WE WILL REUSE ON TH…" at bounding box center [688, 507] width 1239 height 145
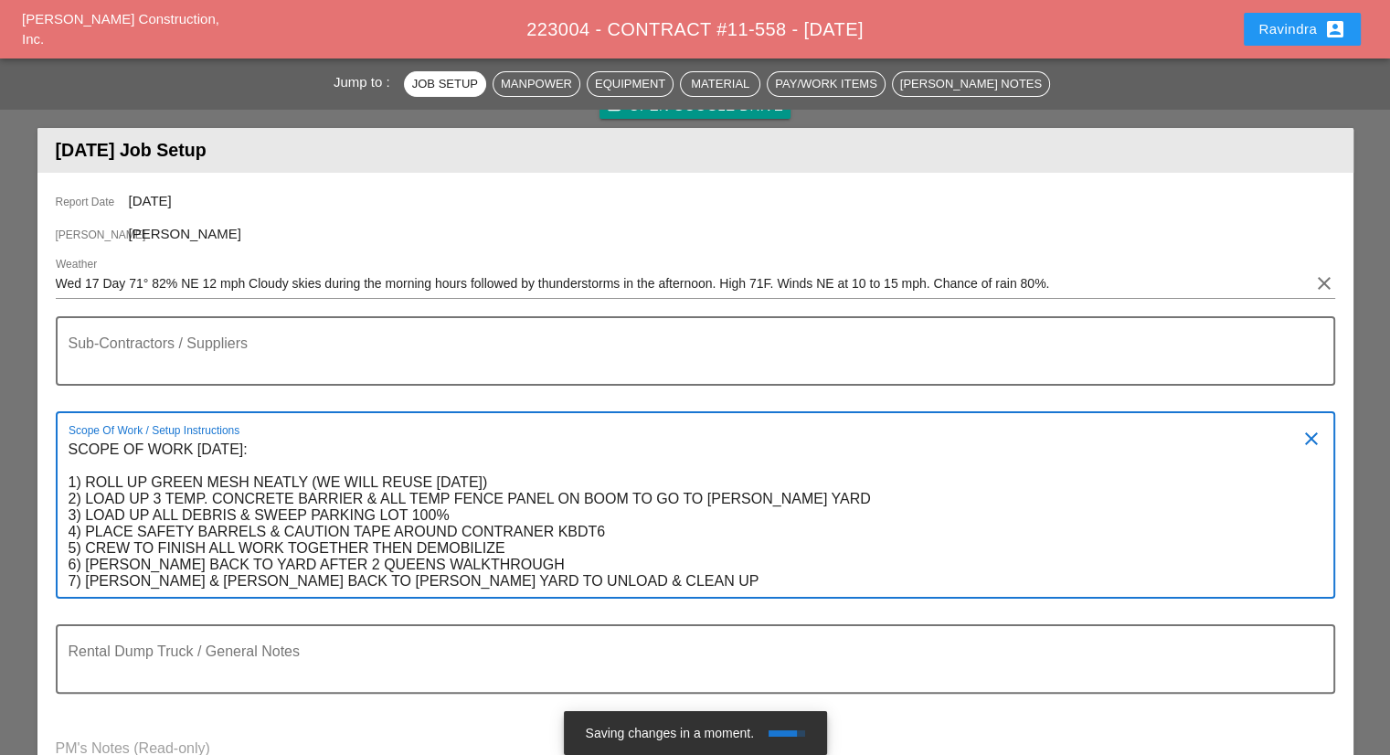
click at [564, 473] on textarea "SCOPE OF WORK WEDNESDAY 9/17: 1) ROLL UP GREEN MESH NEATLY (WE WILL REUSE ON TH…" at bounding box center [688, 516] width 1239 height 162
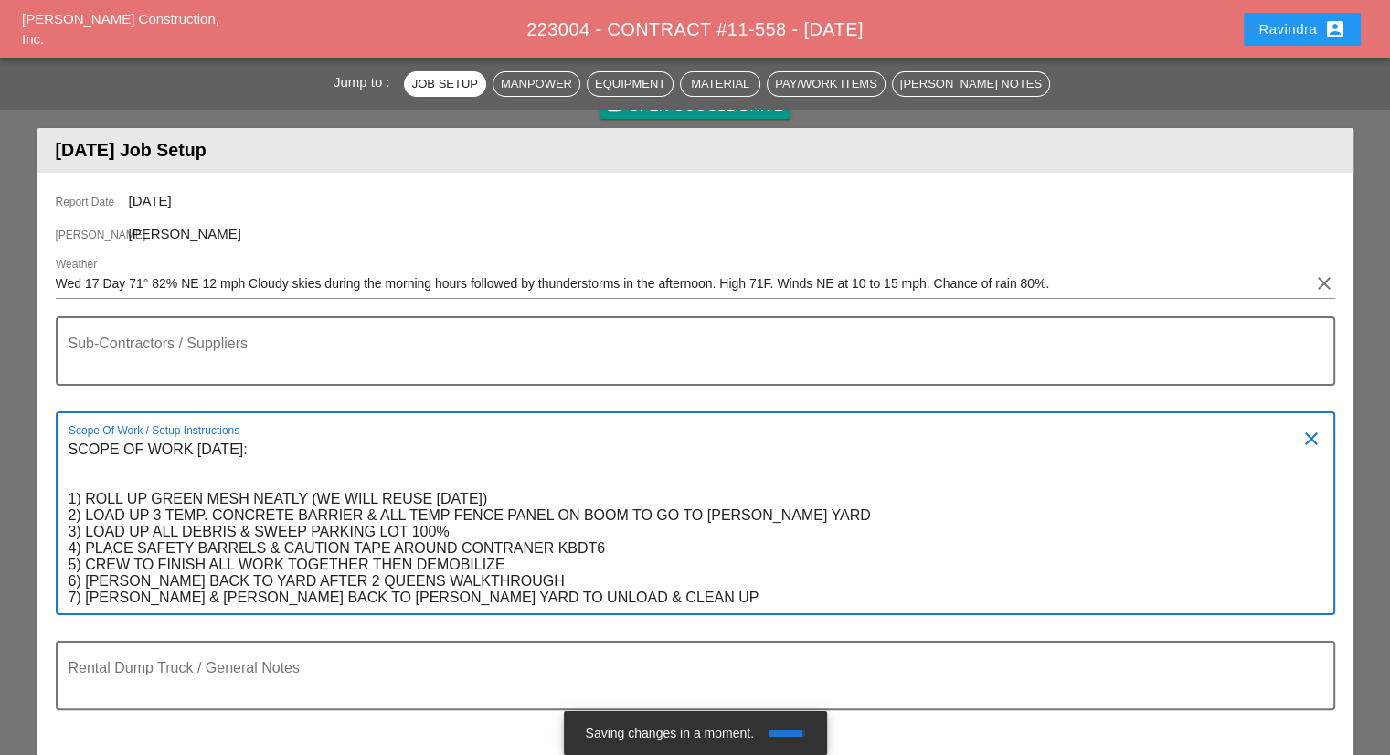
click at [837, 513] on textarea "SCOPE OF WORK WEDNESDAY 9/17: 1) ROLL UP GREEN MESH NEATLY (WE WILL REUSE ON TH…" at bounding box center [688, 524] width 1239 height 178
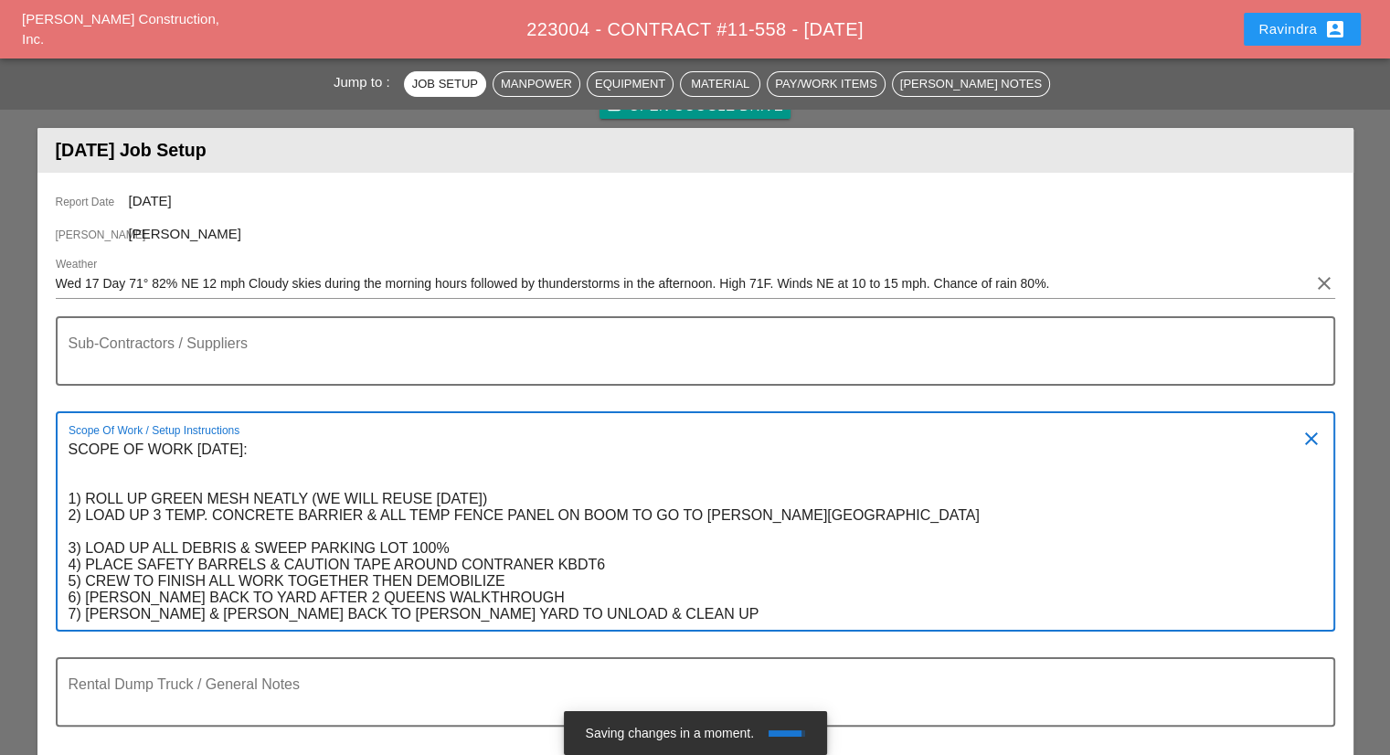
click at [800, 493] on textarea "SCOPE OF WORK WEDNESDAY 9/17: 1) ROLL UP GREEN MESH NEATLY (WE WILL REUSE ON TH…" at bounding box center [688, 532] width 1239 height 195
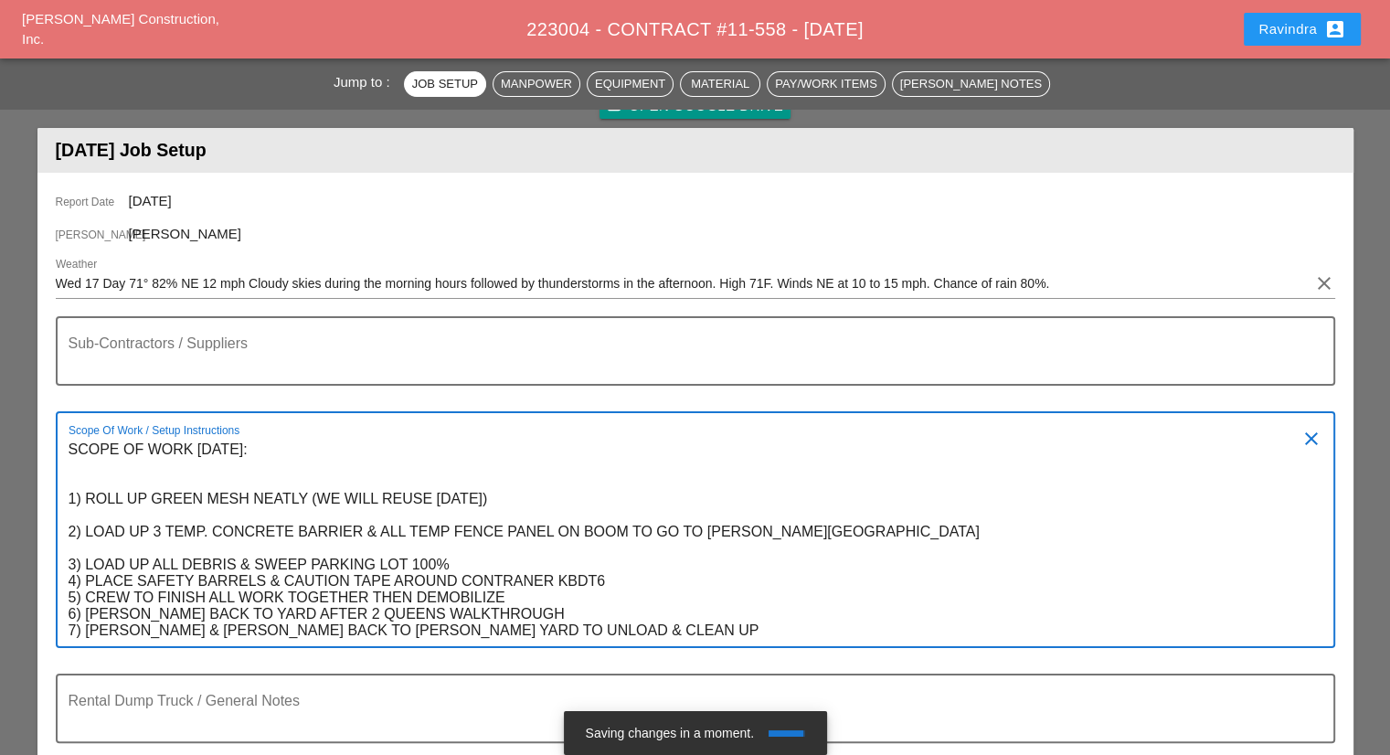
click at [457, 558] on textarea "SCOPE OF WORK WEDNESDAY 9/17: 1) ROLL UP GREEN MESH NEATLY (WE WILL REUSE ON TH…" at bounding box center [688, 540] width 1239 height 211
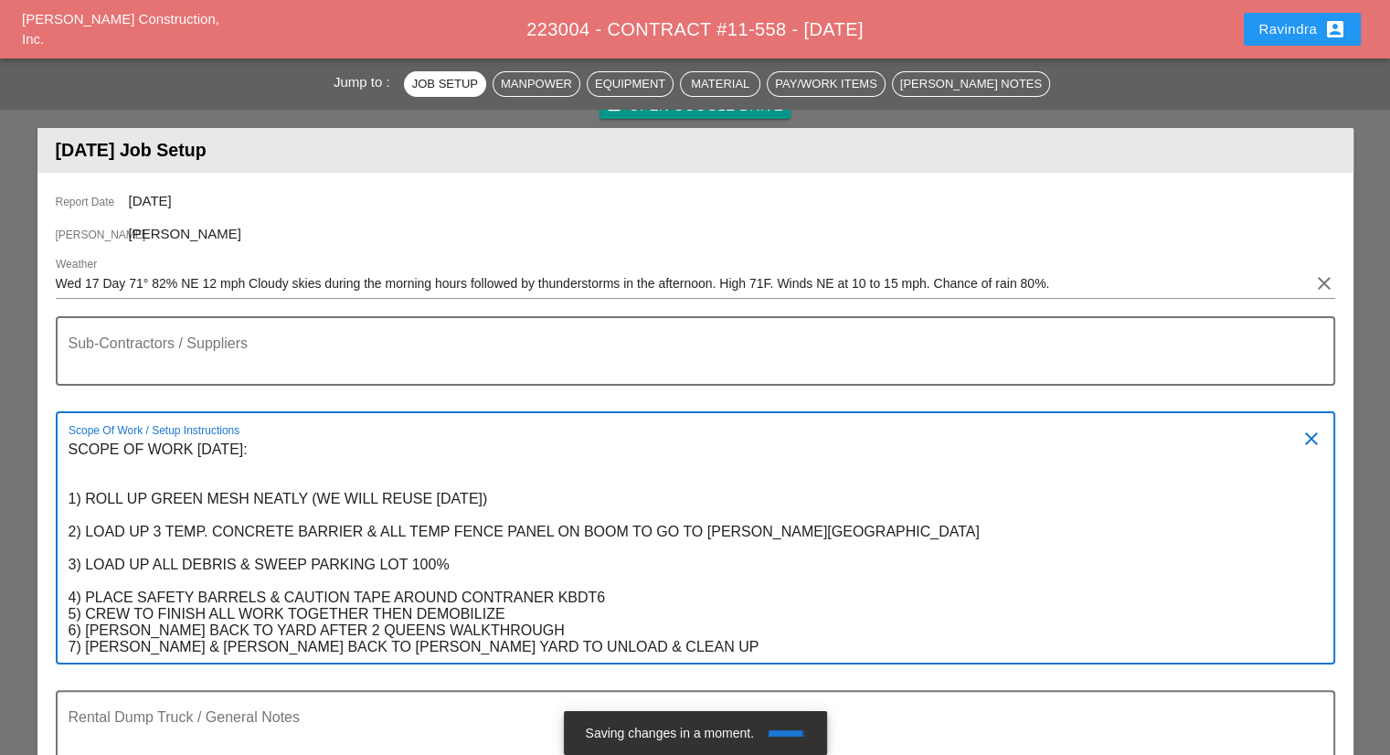
click at [627, 590] on textarea "SCOPE OF WORK WEDNESDAY 9/17: 1) ROLL UP GREEN MESH NEATLY (WE WILL REUSE ON TH…" at bounding box center [688, 549] width 1239 height 228
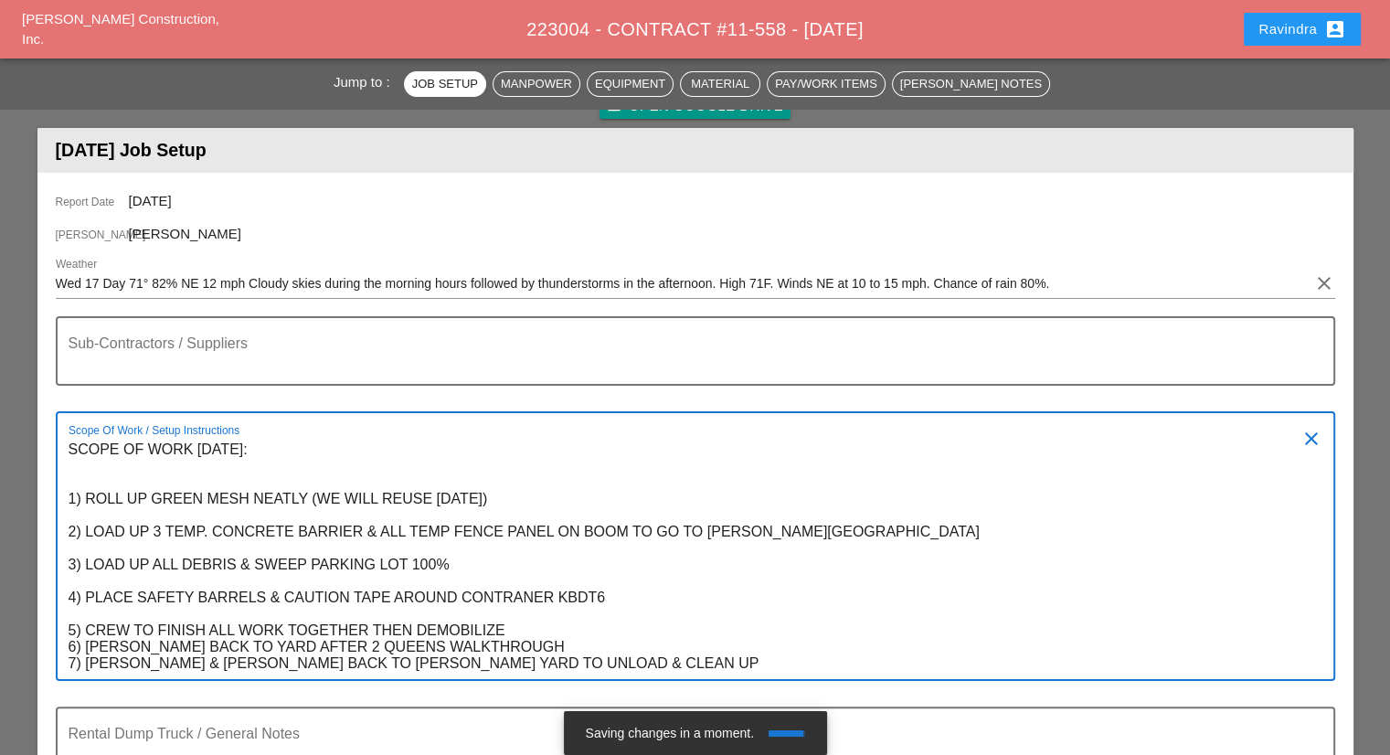
click at [518, 630] on textarea "SCOPE OF WORK WEDNESDAY 9/17: 1) ROLL UP GREEN MESH NEATLY (WE WILL REUSE ON TH…" at bounding box center [688, 557] width 1239 height 244
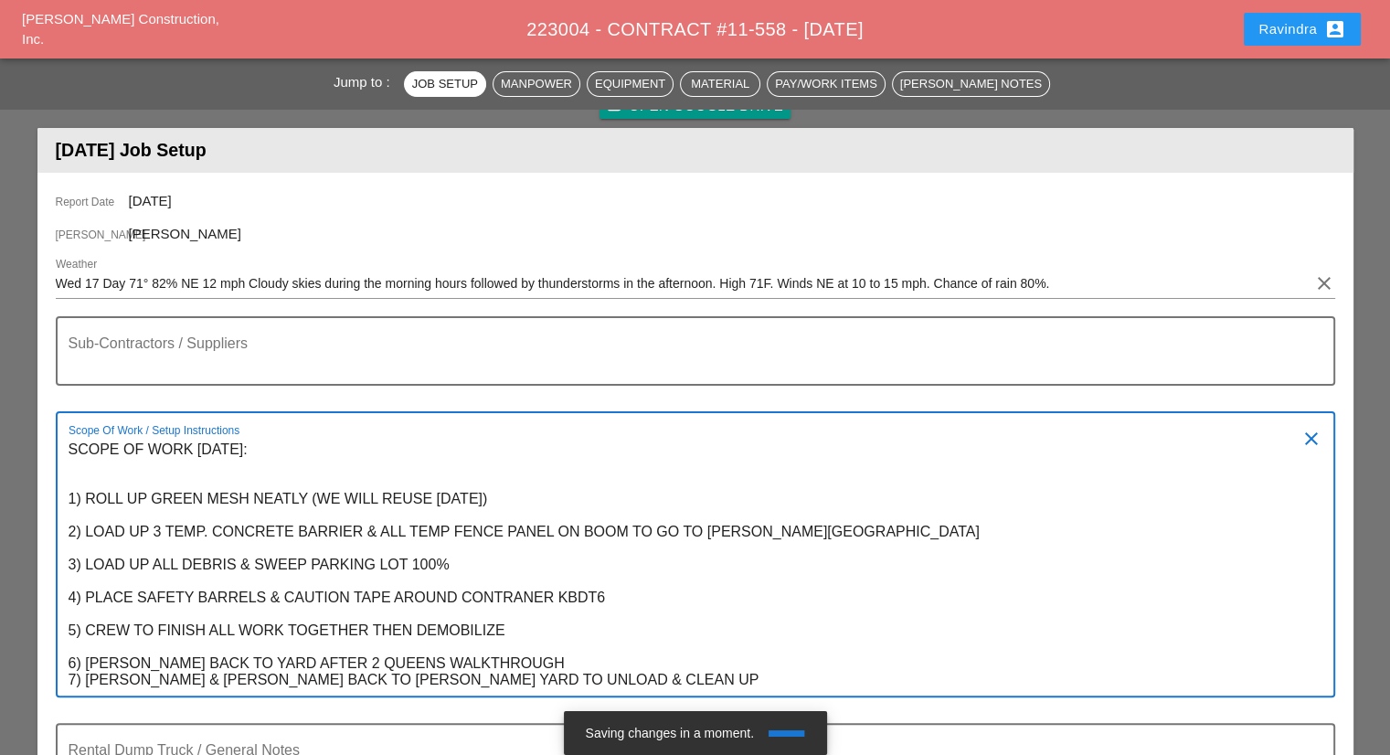
click at [501, 652] on textarea "SCOPE OF WORK WEDNESDAY 9/17: 1) ROLL UP GREEN MESH NEATLY (WE WILL REUSE ON TH…" at bounding box center [688, 565] width 1239 height 261
click at [501, 659] on textarea "SCOPE OF WORK WEDNESDAY 9/17: 1) ROLL UP GREEN MESH NEATLY (WE WILL REUSE ON TH…" at bounding box center [688, 565] width 1239 height 261
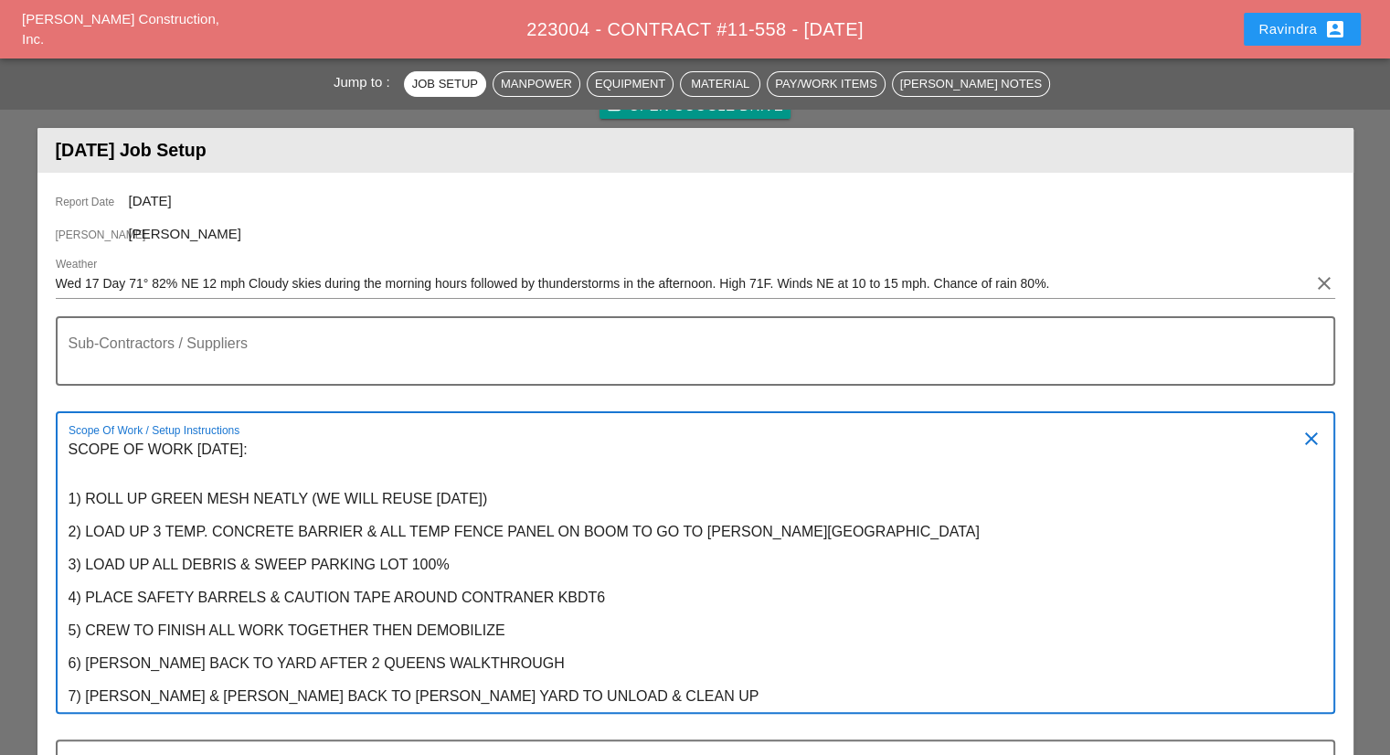
click at [504, 597] on textarea "SCOPE OF WORK WEDNESDAY 9/17: 1) ROLL UP GREEN MESH NEATLY (WE WILL REUSE ON TH…" at bounding box center [688, 573] width 1239 height 277
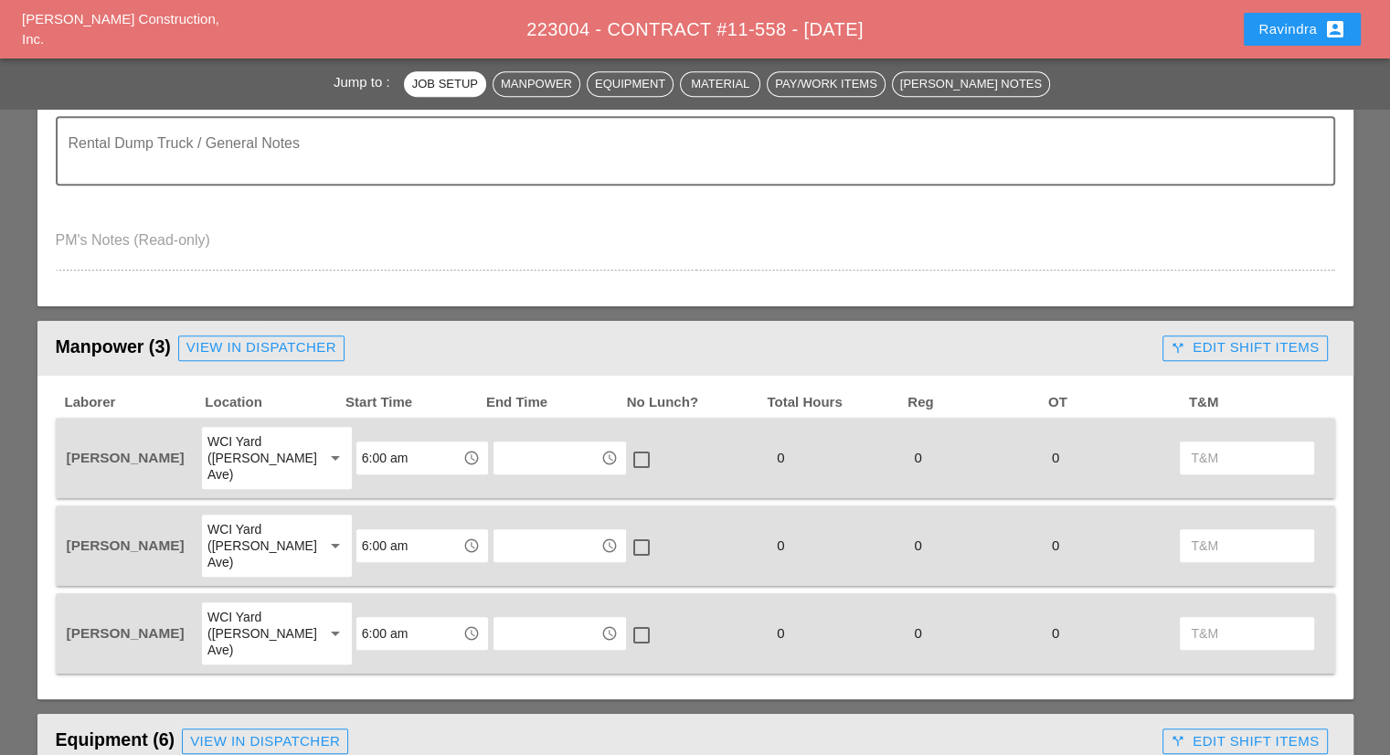
scroll to position [0, 0]
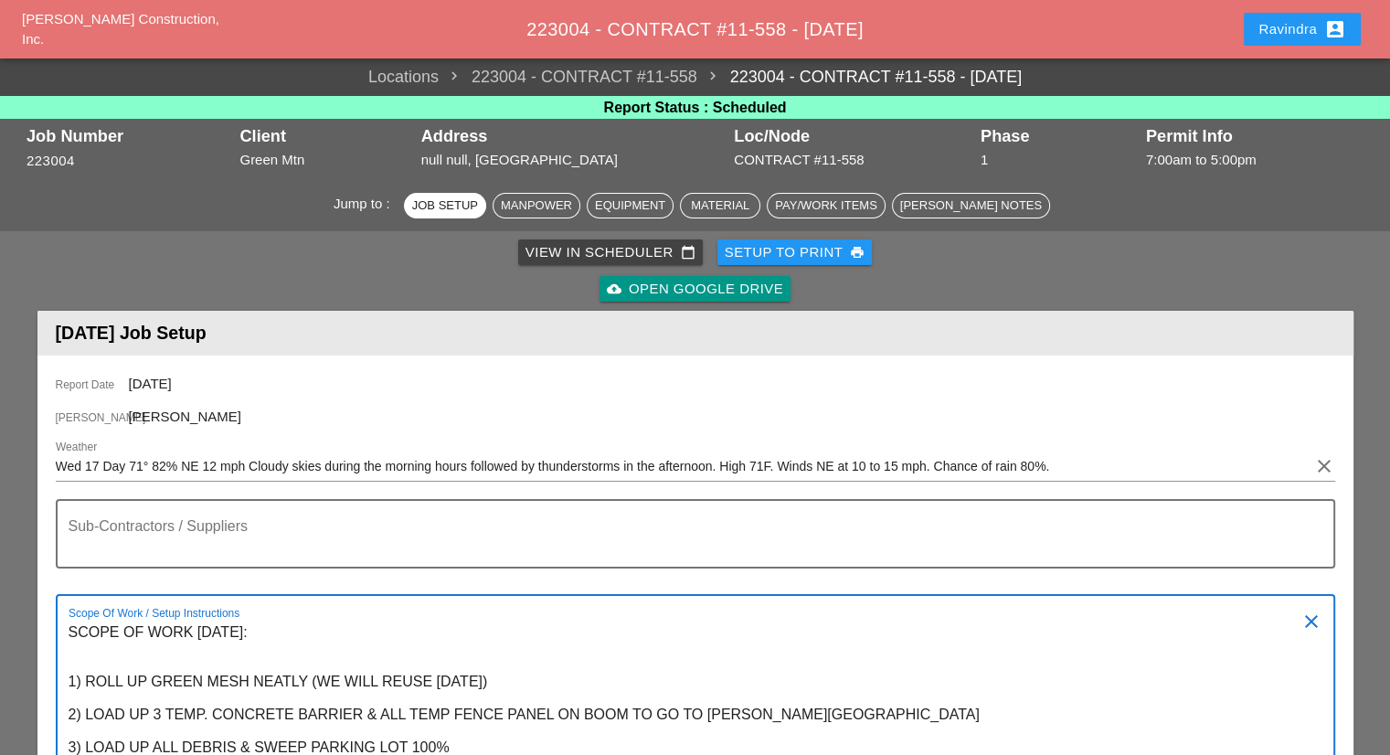
type textarea "SCOPE OF WORK WEDNESDAY 9/17: 1) ROLL UP GREEN MESH NEATLY (WE WILL REUSE ON TH…"
click at [1236, 41] on div "Ravindra account_box" at bounding box center [1256, 29] width 225 height 44
click at [1271, 25] on div "Ravindra account_box" at bounding box center [1303, 29] width 88 height 22
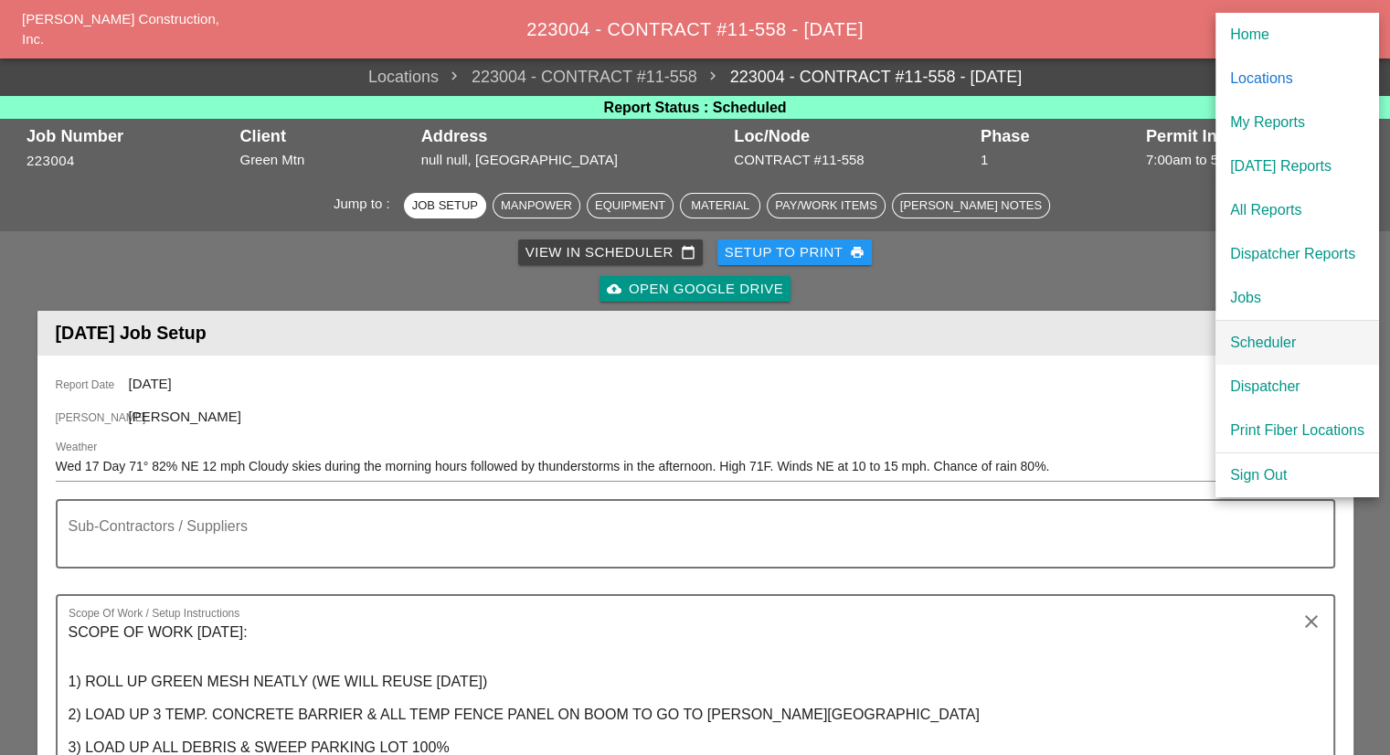
click at [1271, 346] on div "Scheduler" at bounding box center [1297, 343] width 134 height 22
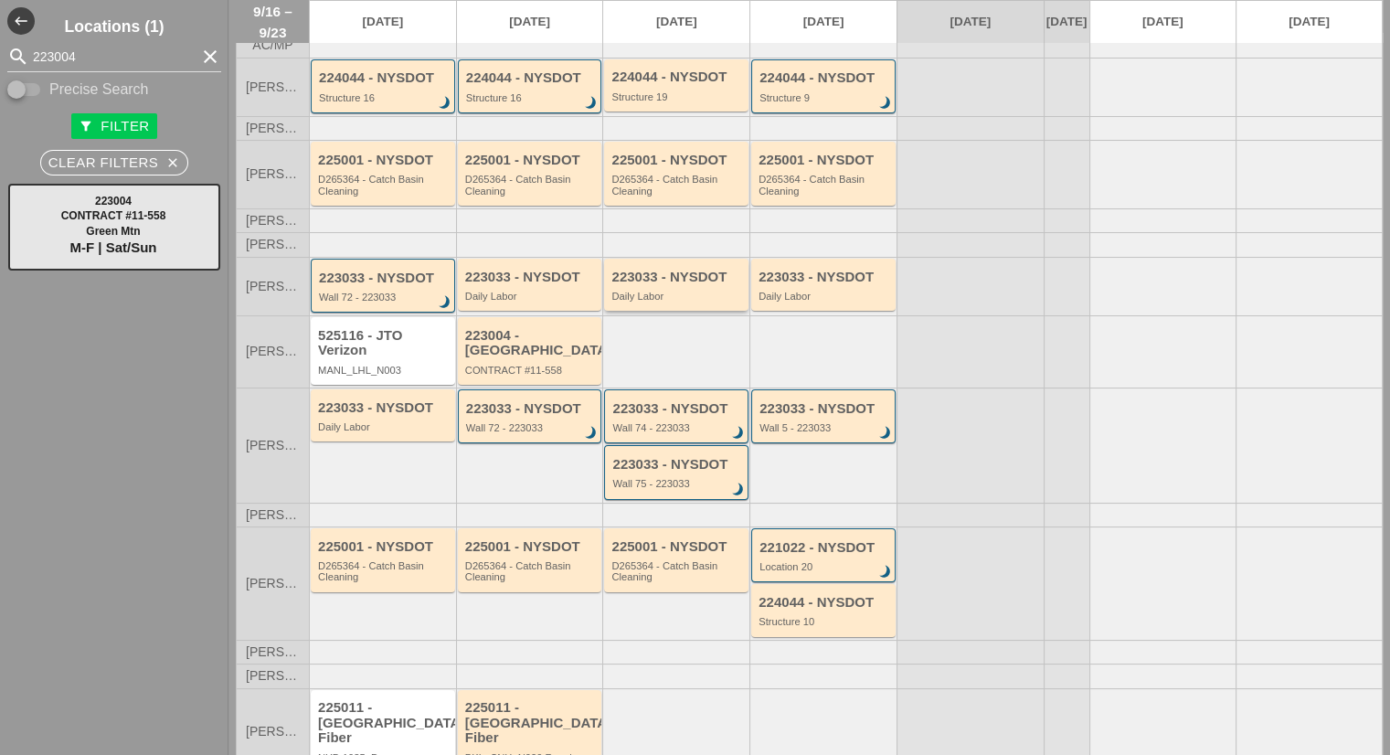
scroll to position [126, 0]
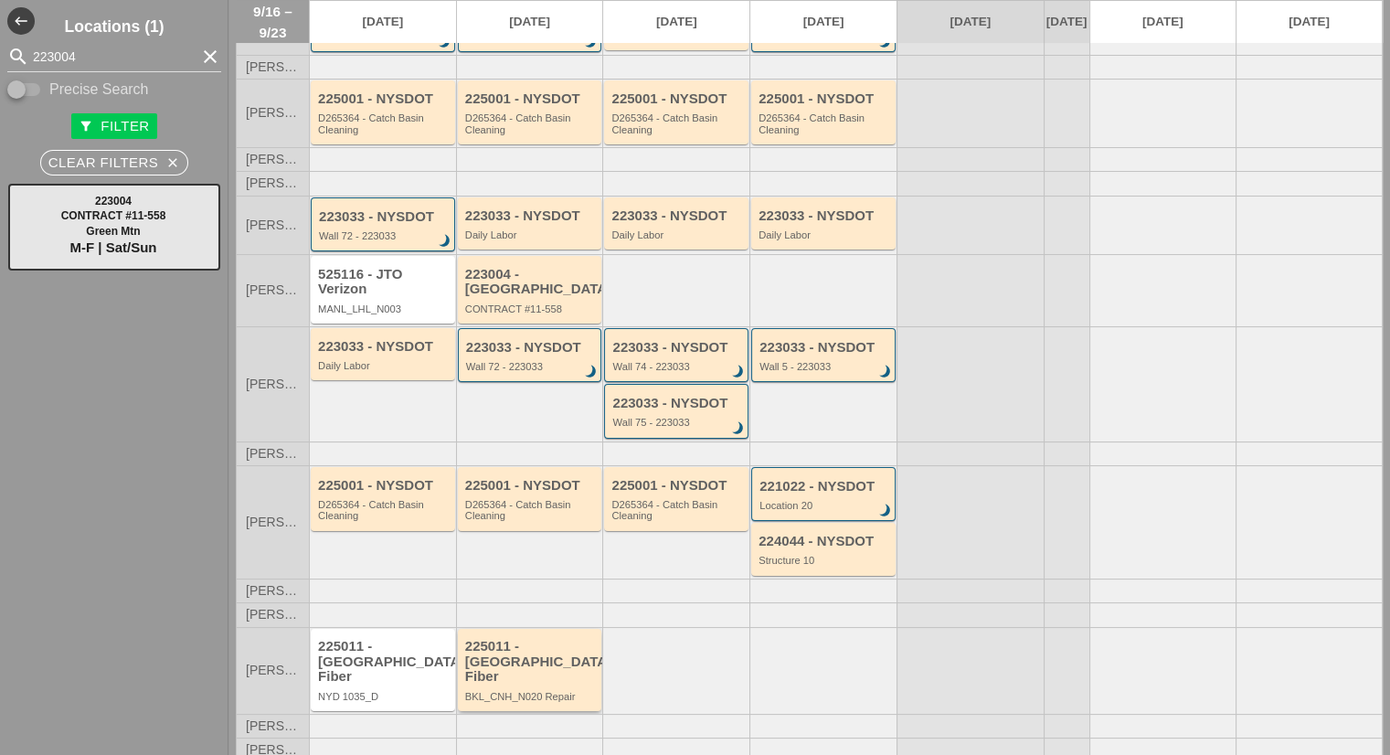
click at [494, 678] on div "225011 - Crown Castle Fiber BKL_CNH_N020 Repair" at bounding box center [531, 670] width 133 height 63
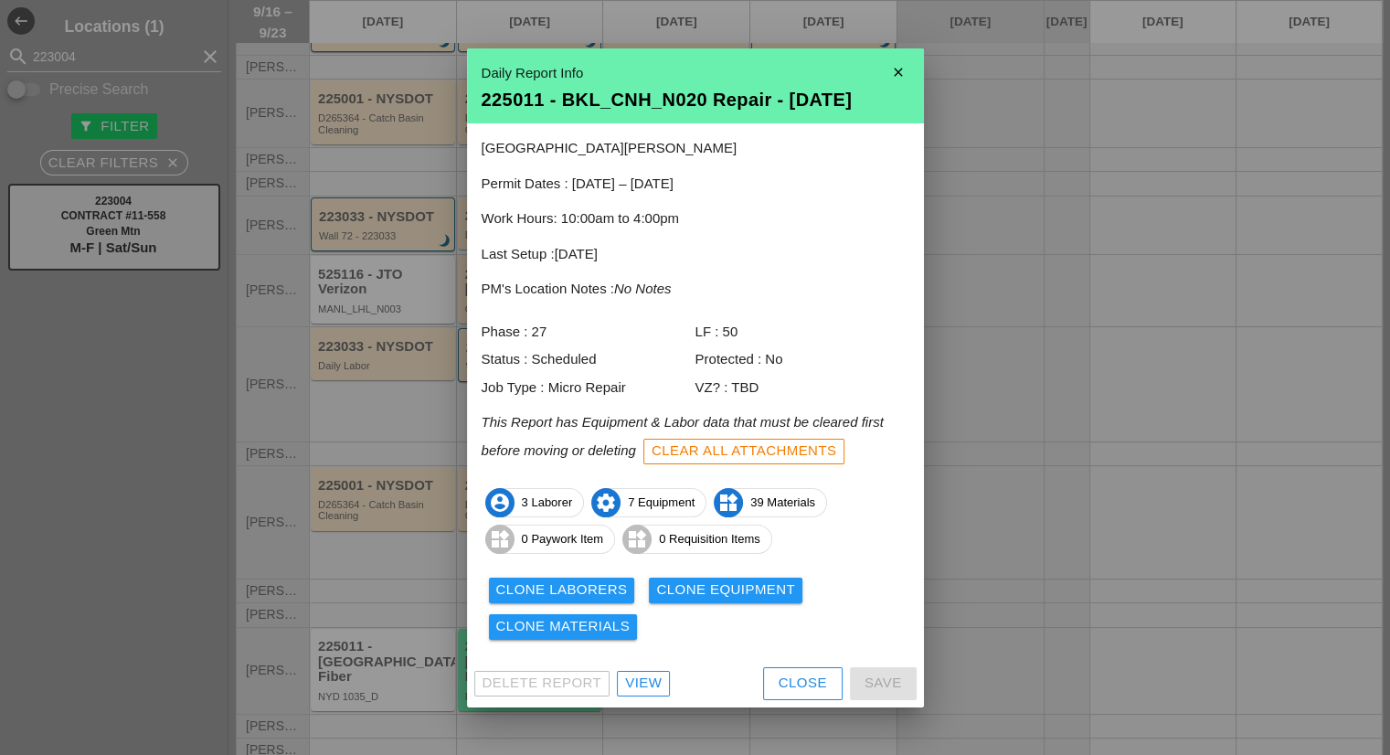
click at [629, 681] on div "View" at bounding box center [643, 683] width 37 height 21
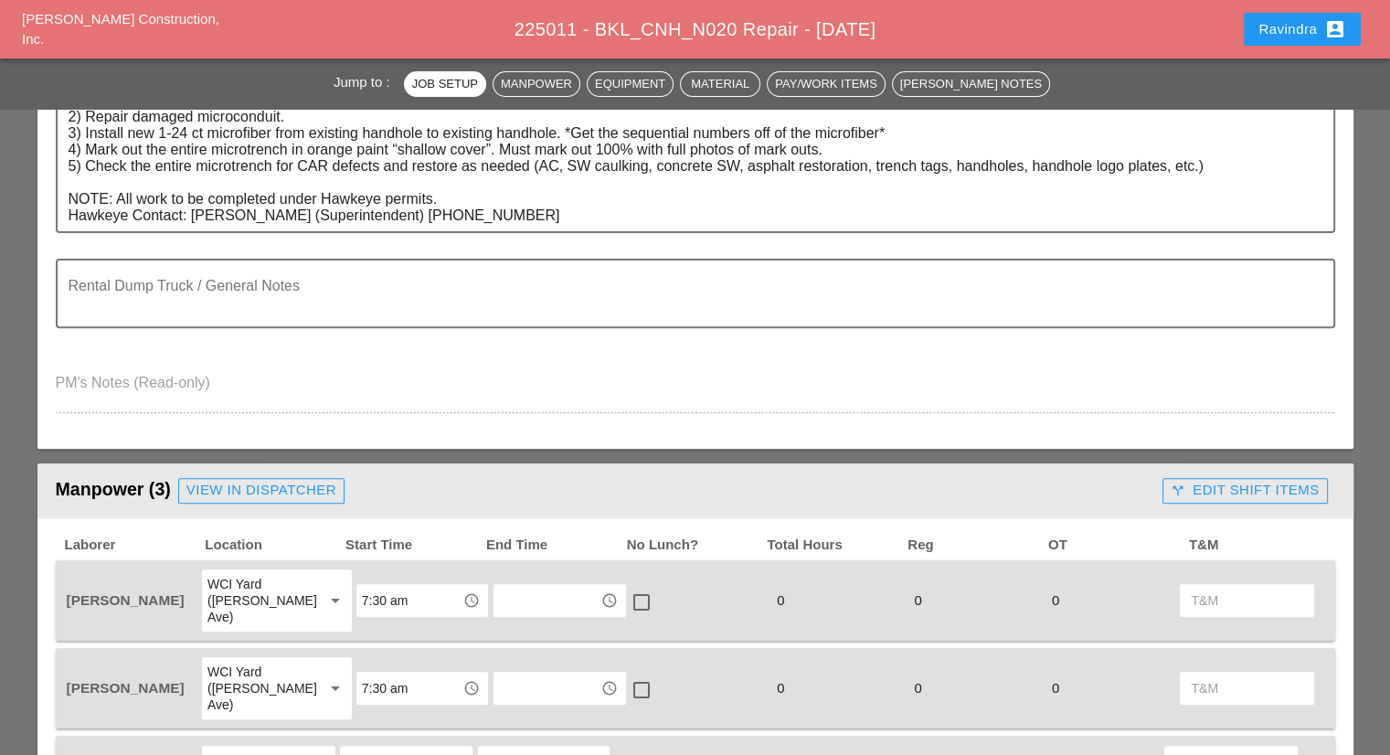
scroll to position [731, 0]
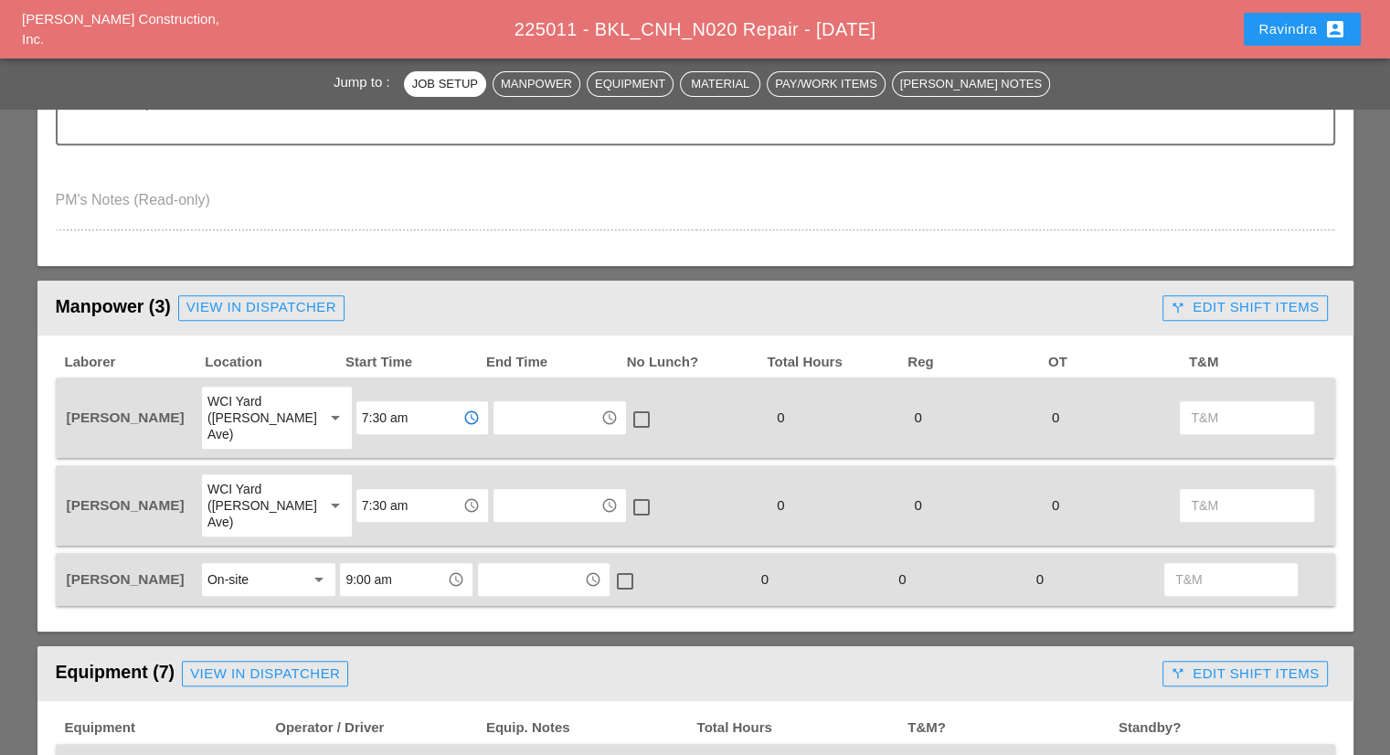
click at [388, 403] on input "7:30 am" at bounding box center [409, 417] width 95 height 29
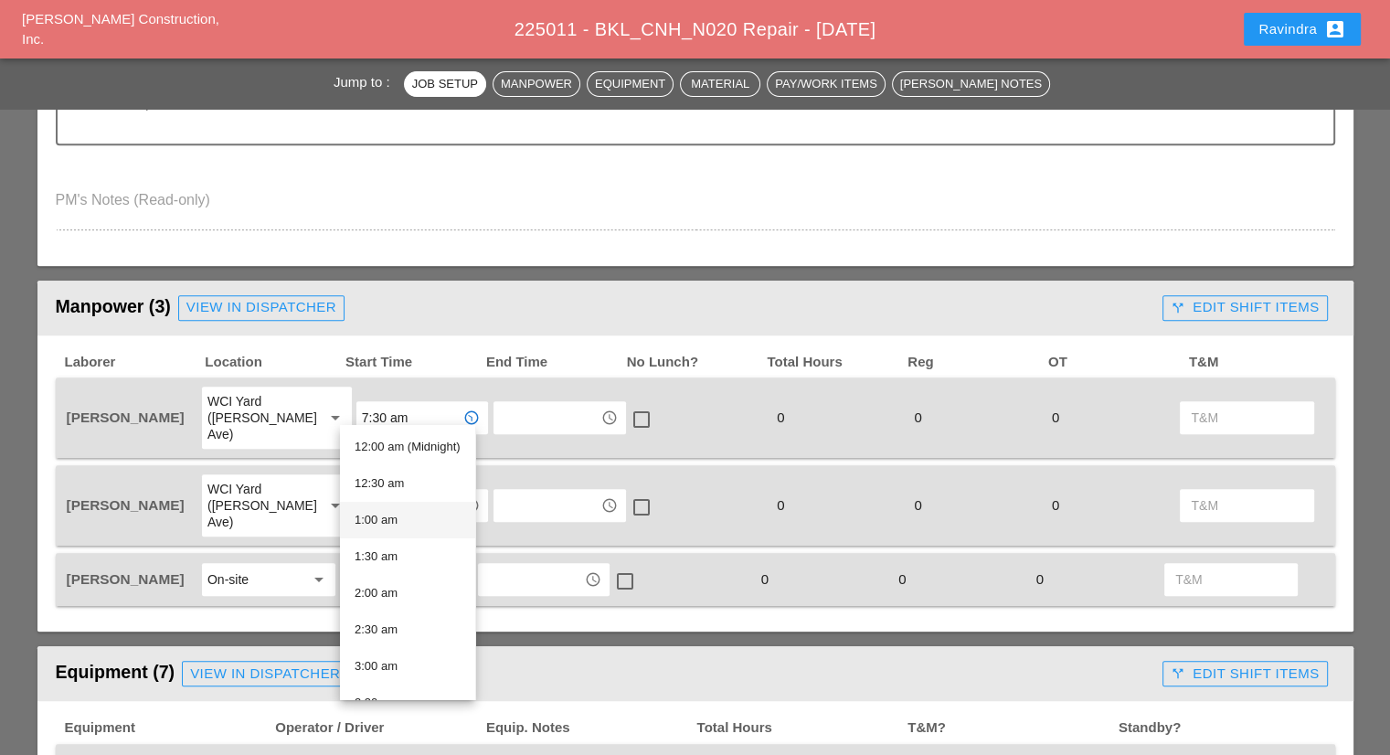
scroll to position [274, 0]
click at [374, 677] on div "7:00 am" at bounding box center [408, 685] width 106 height 22
type input "7:00 am"
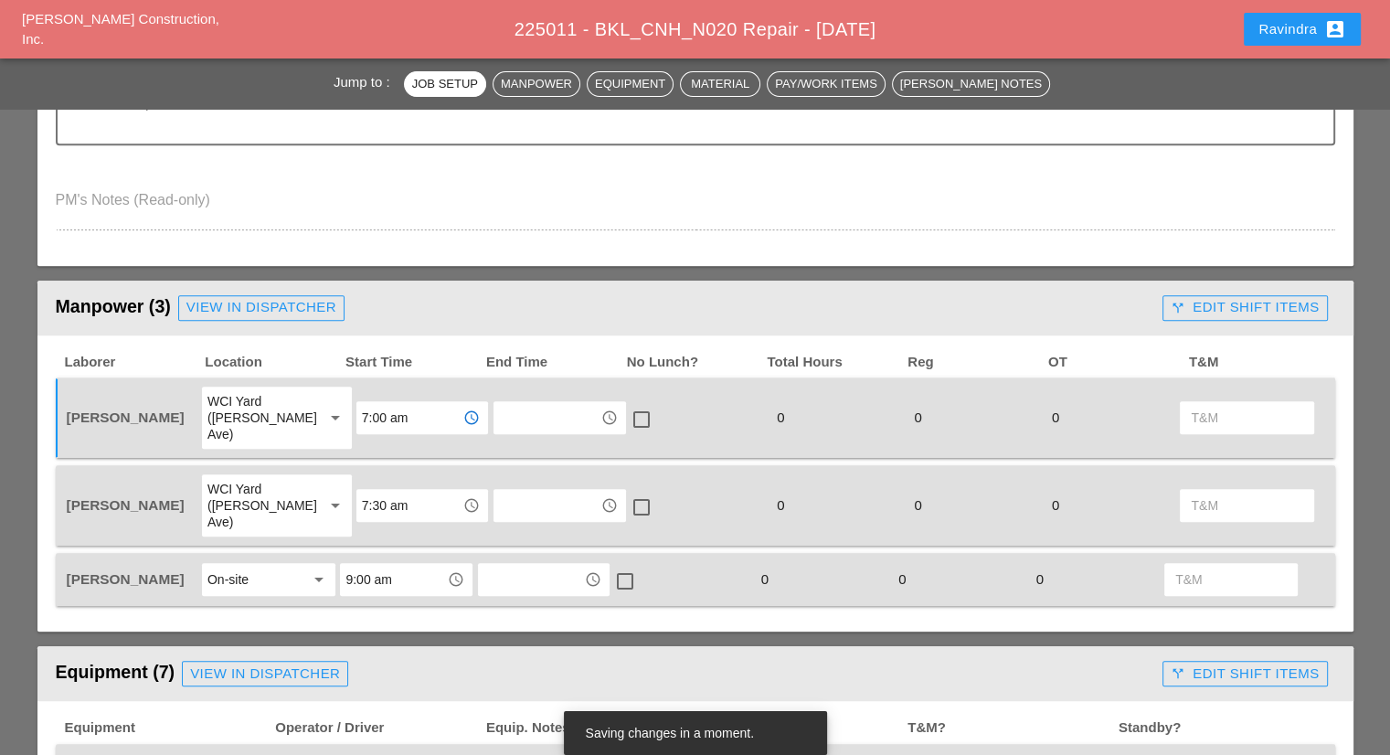
click at [379, 565] on input "9:00 am" at bounding box center [393, 579] width 95 height 29
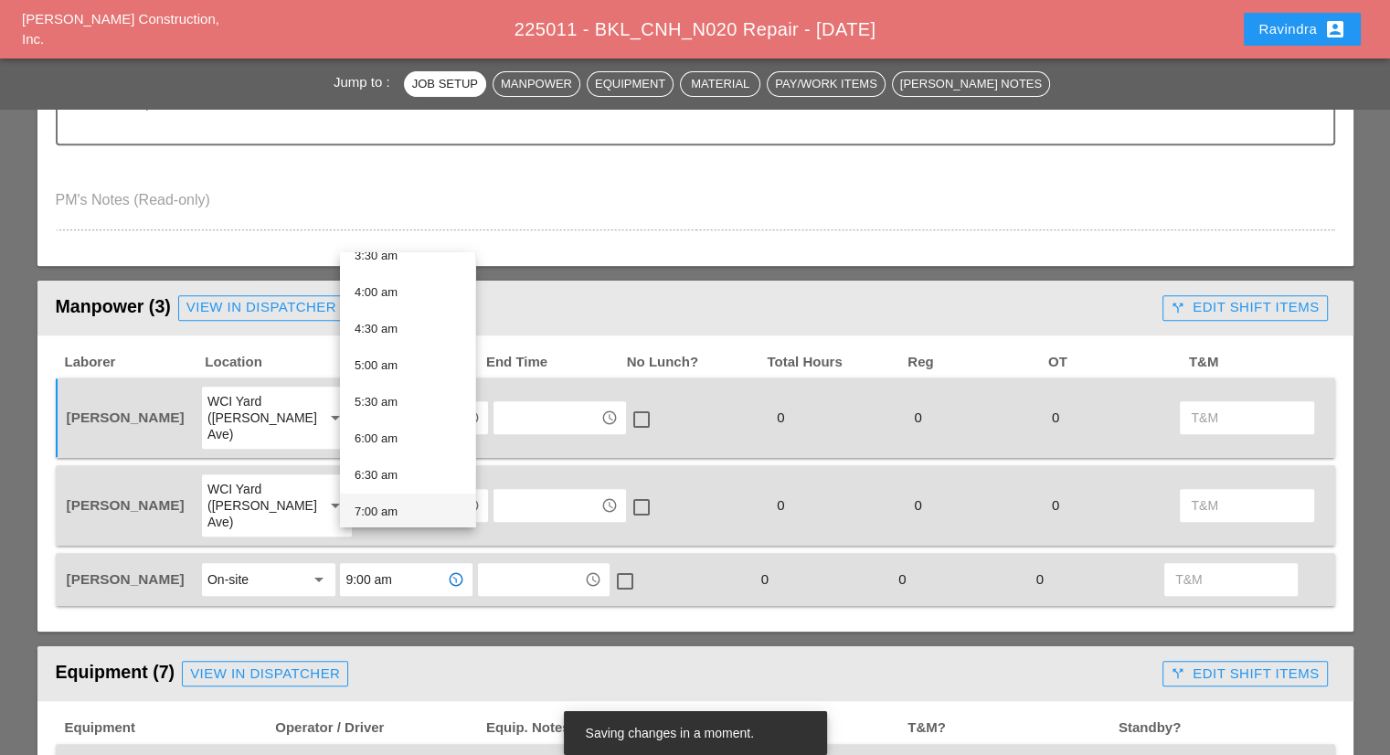
click at [377, 503] on div "7:00 am" at bounding box center [408, 512] width 106 height 22
type input "7:00 am"
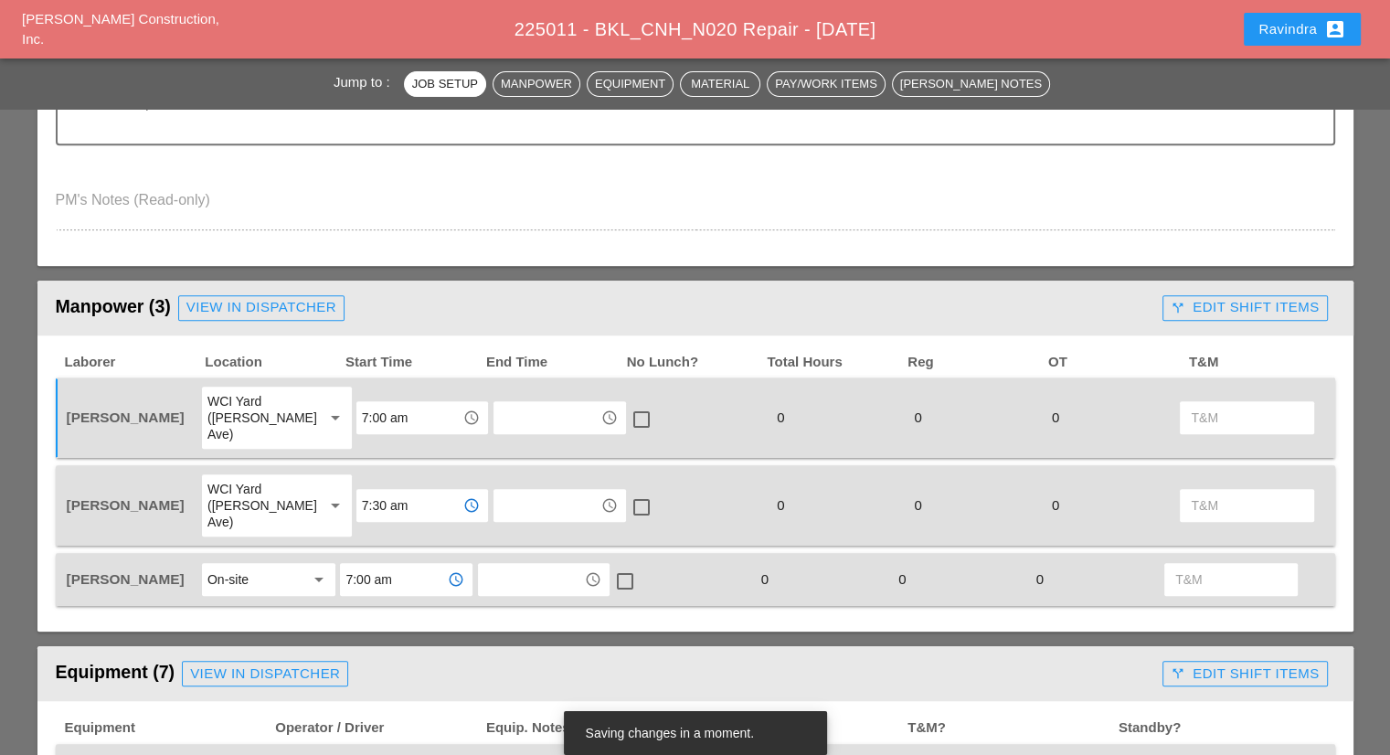
click at [380, 491] on input "7:30 am" at bounding box center [409, 505] width 95 height 29
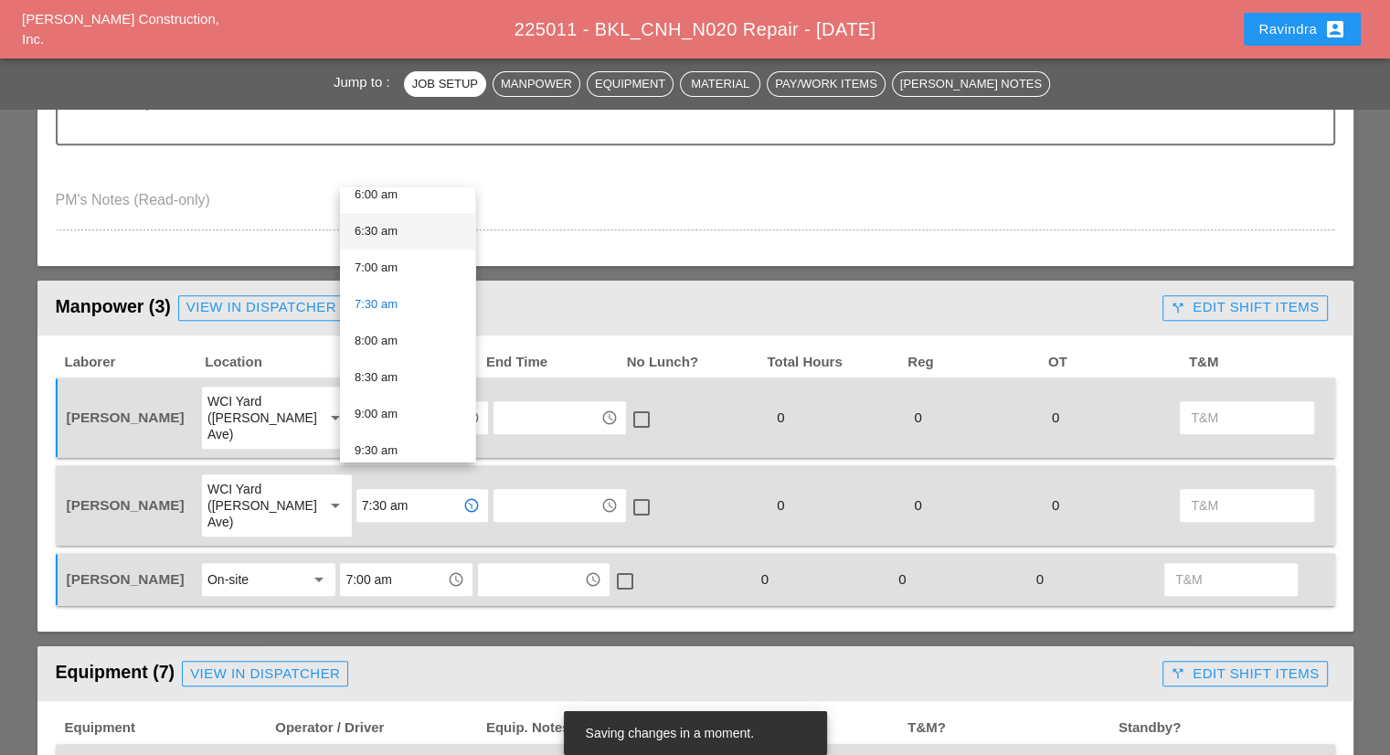
scroll to position [457, 0]
click at [401, 416] on div "9:00 am" at bounding box center [408, 410] width 106 height 22
type input "9:00 am"
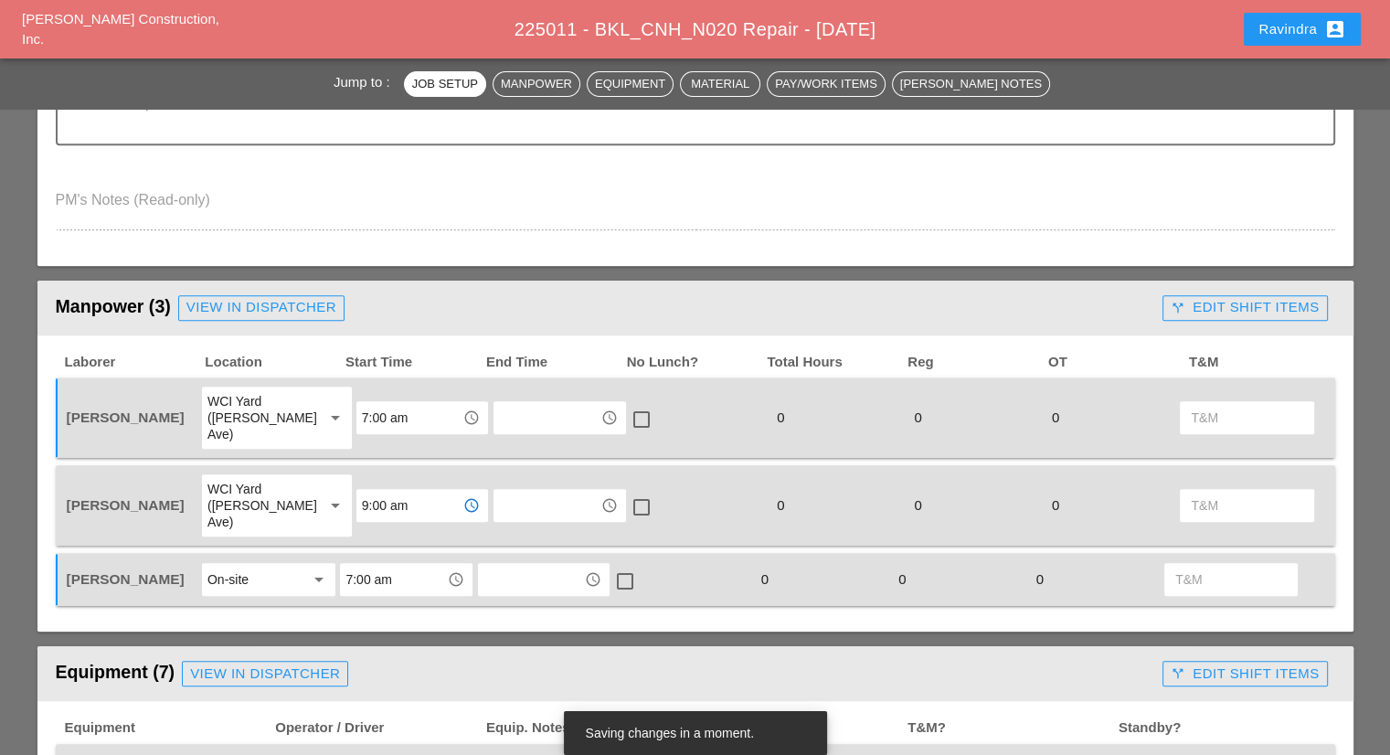
click at [282, 487] on div "WCI Yard ([PERSON_NAME] Ave)" at bounding box center [257, 505] width 101 height 49
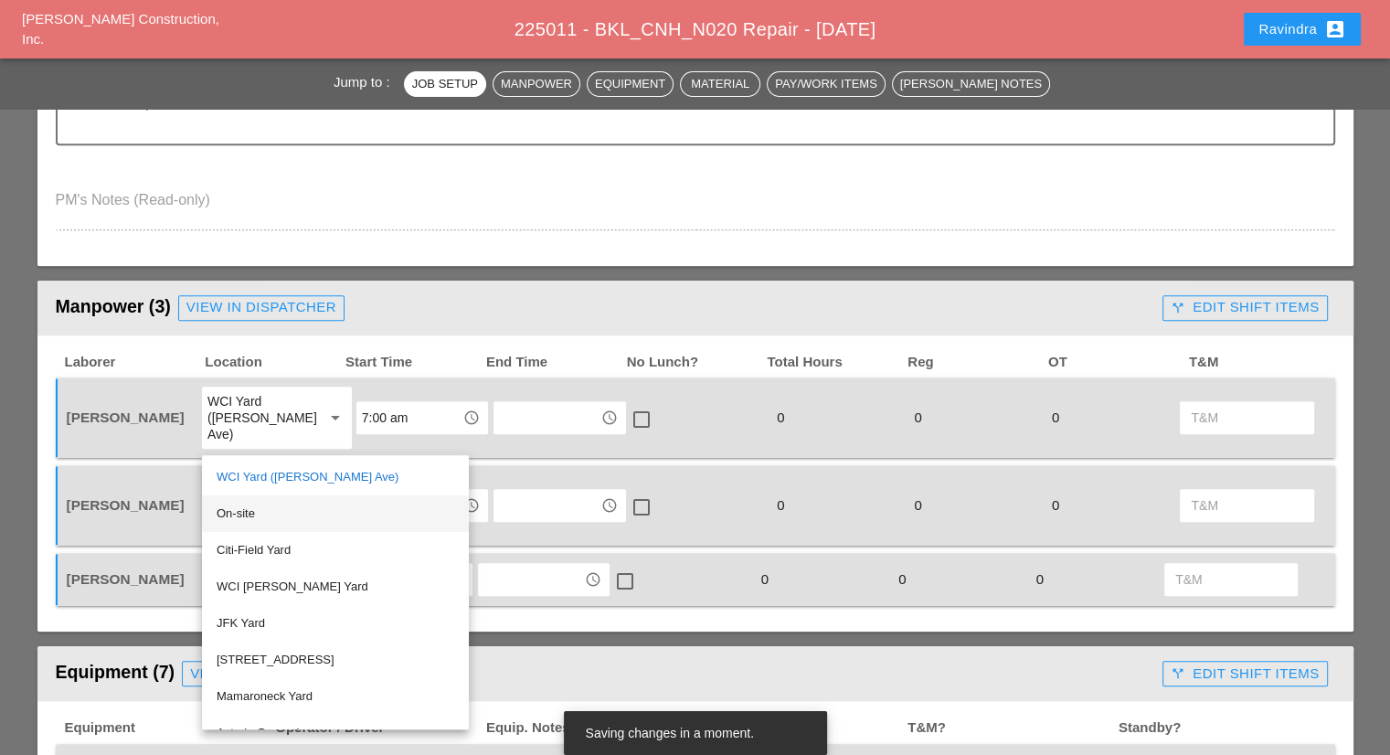
click at [263, 516] on div "On-site" at bounding box center [336, 514] width 238 height 22
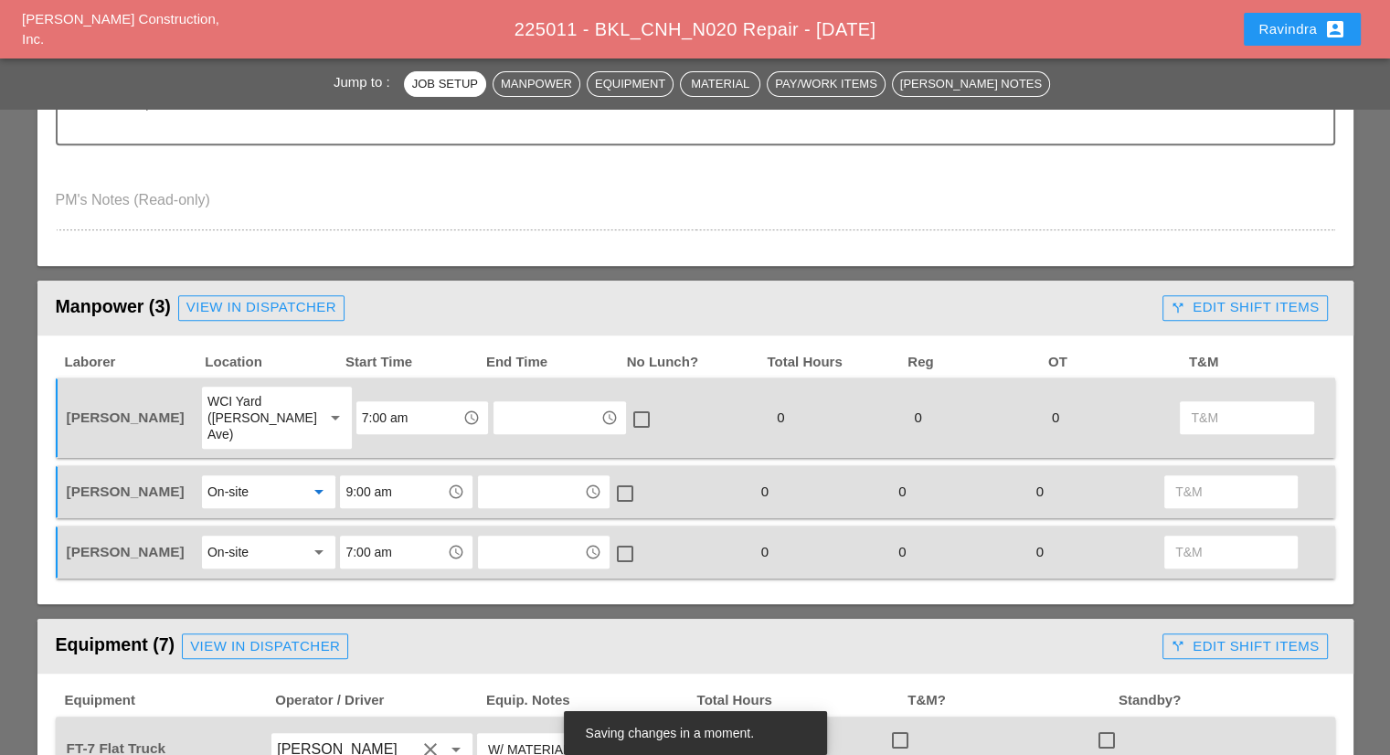
click at [227, 544] on div "On-site" at bounding box center [227, 552] width 41 height 16
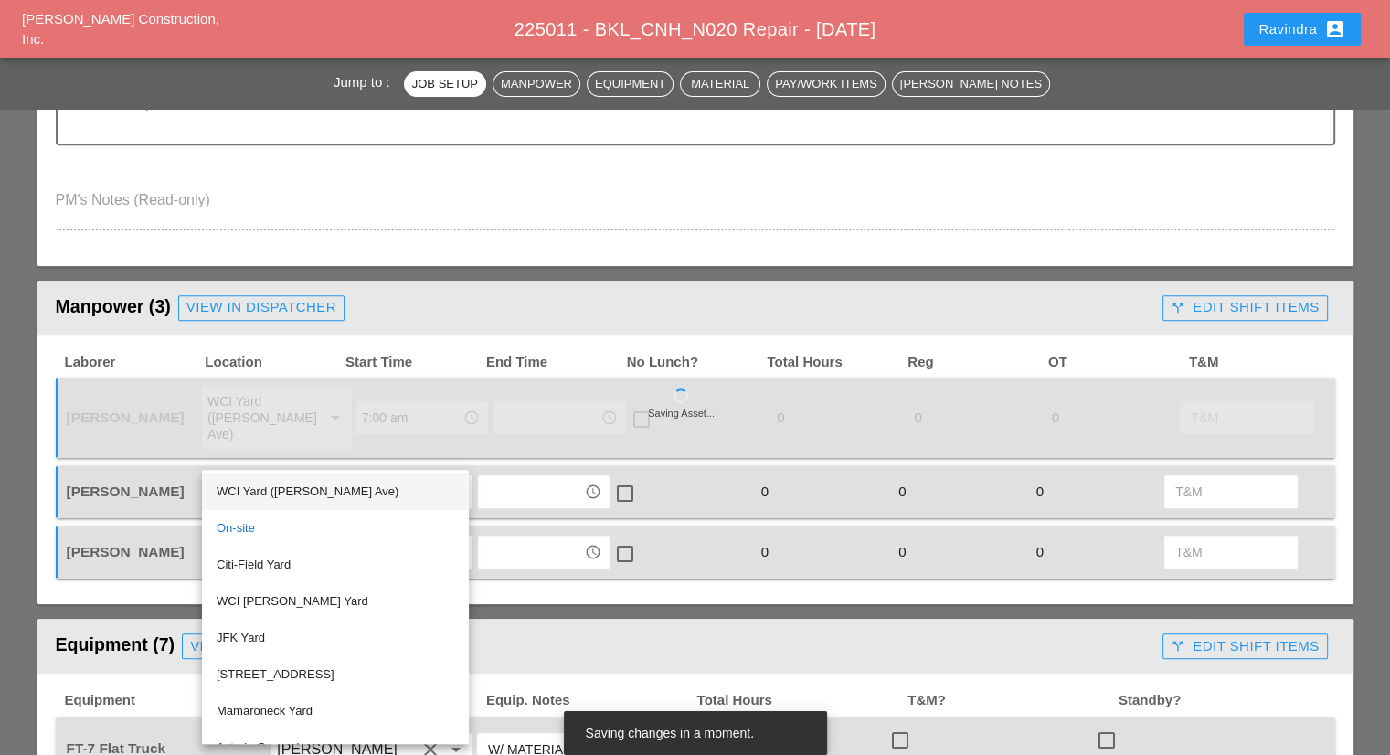
click at [263, 492] on div "WCI Yard ([PERSON_NAME] Ave)" at bounding box center [336, 492] width 238 height 22
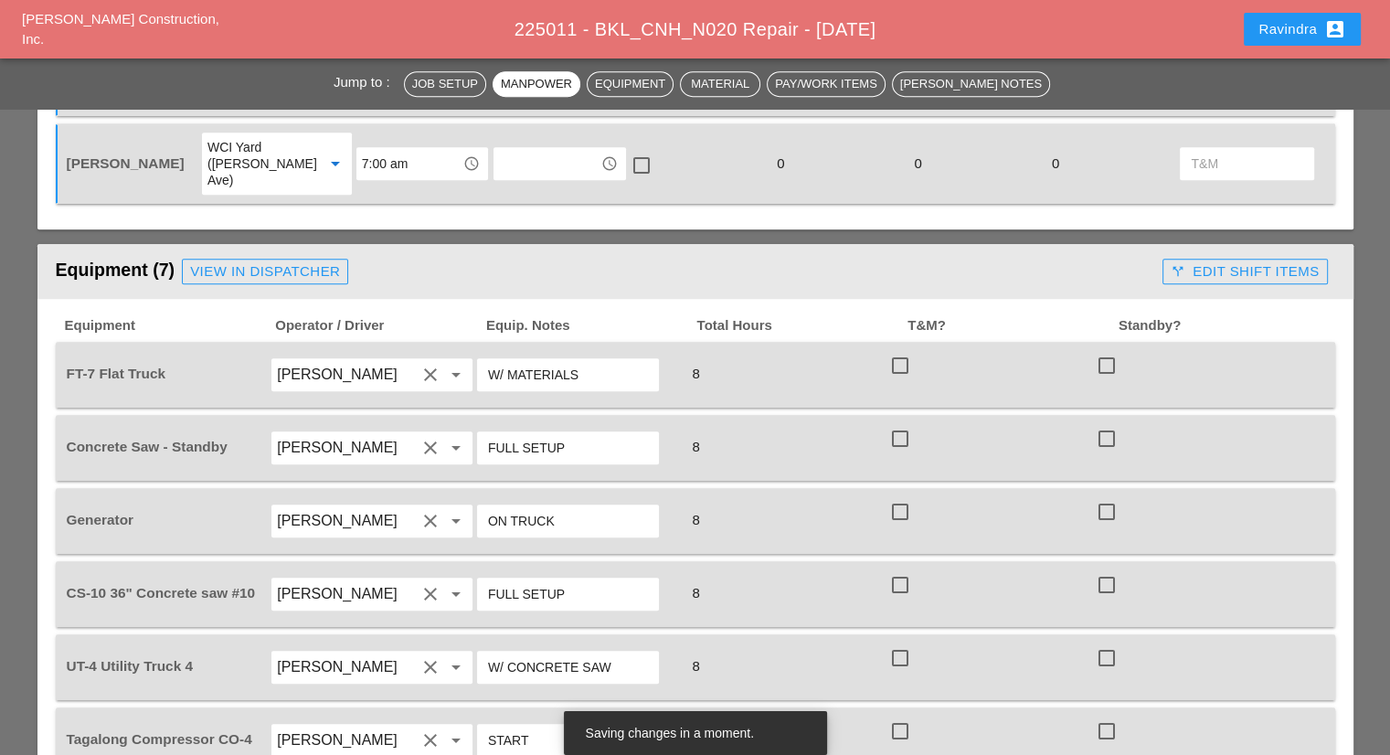
scroll to position [1188, 0]
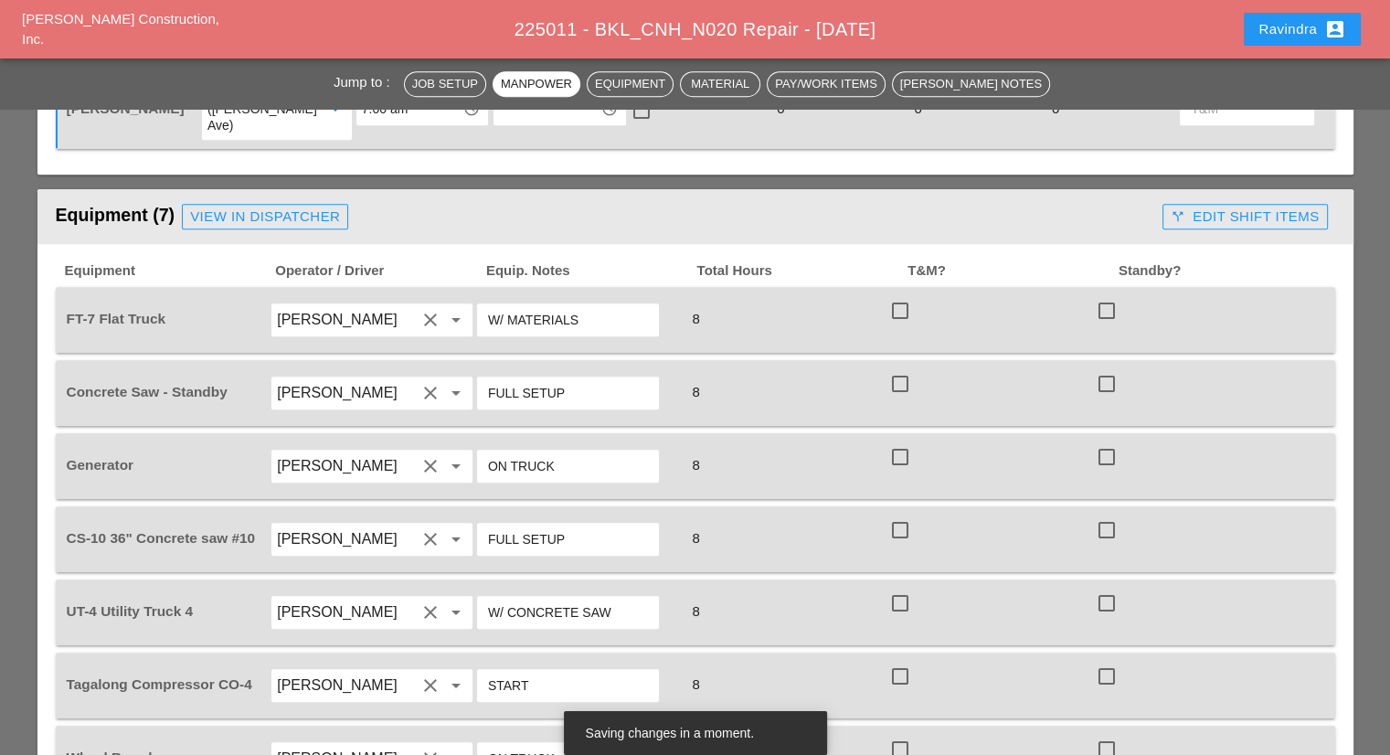
click at [339, 303] on div "Denis Etnel clear arrow_drop_down" at bounding box center [371, 319] width 201 height 33
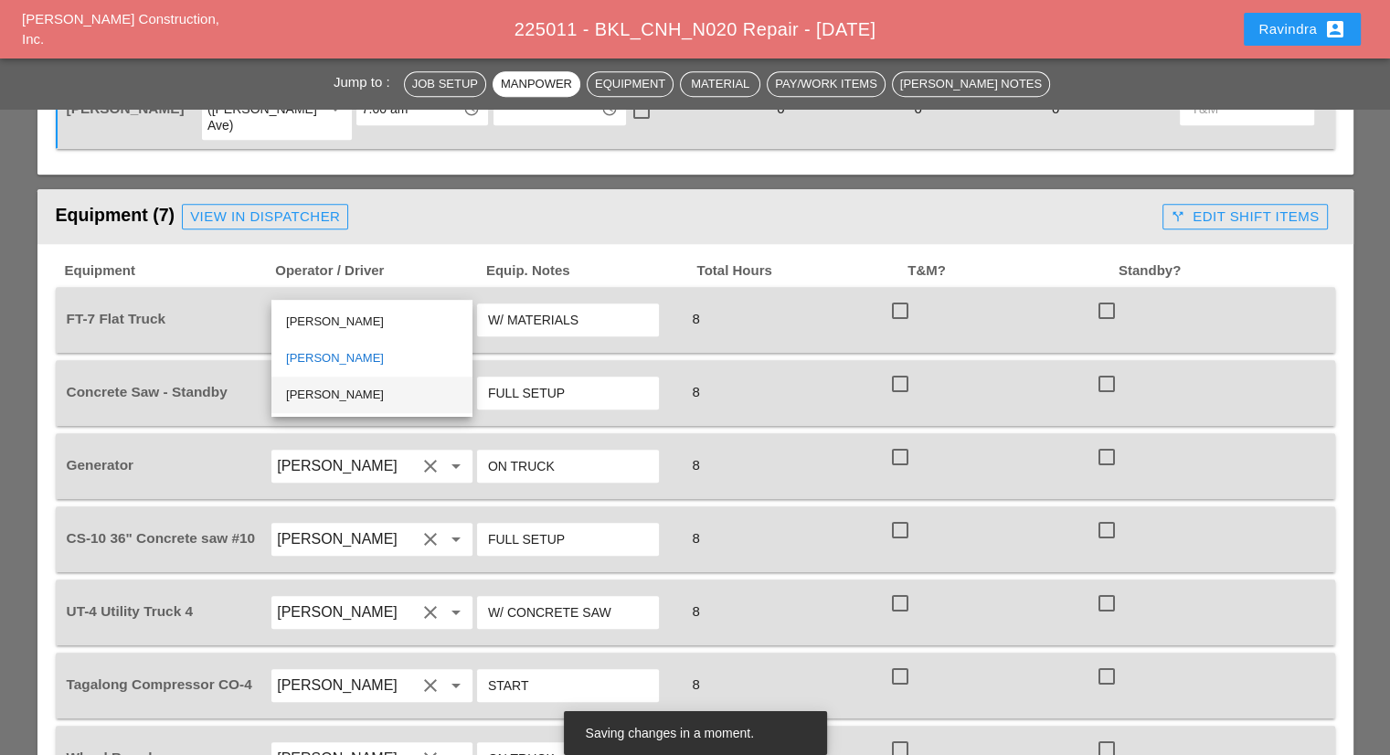
click at [310, 390] on div "[PERSON_NAME]" at bounding box center [372, 395] width 172 height 22
type input "[PERSON_NAME]"
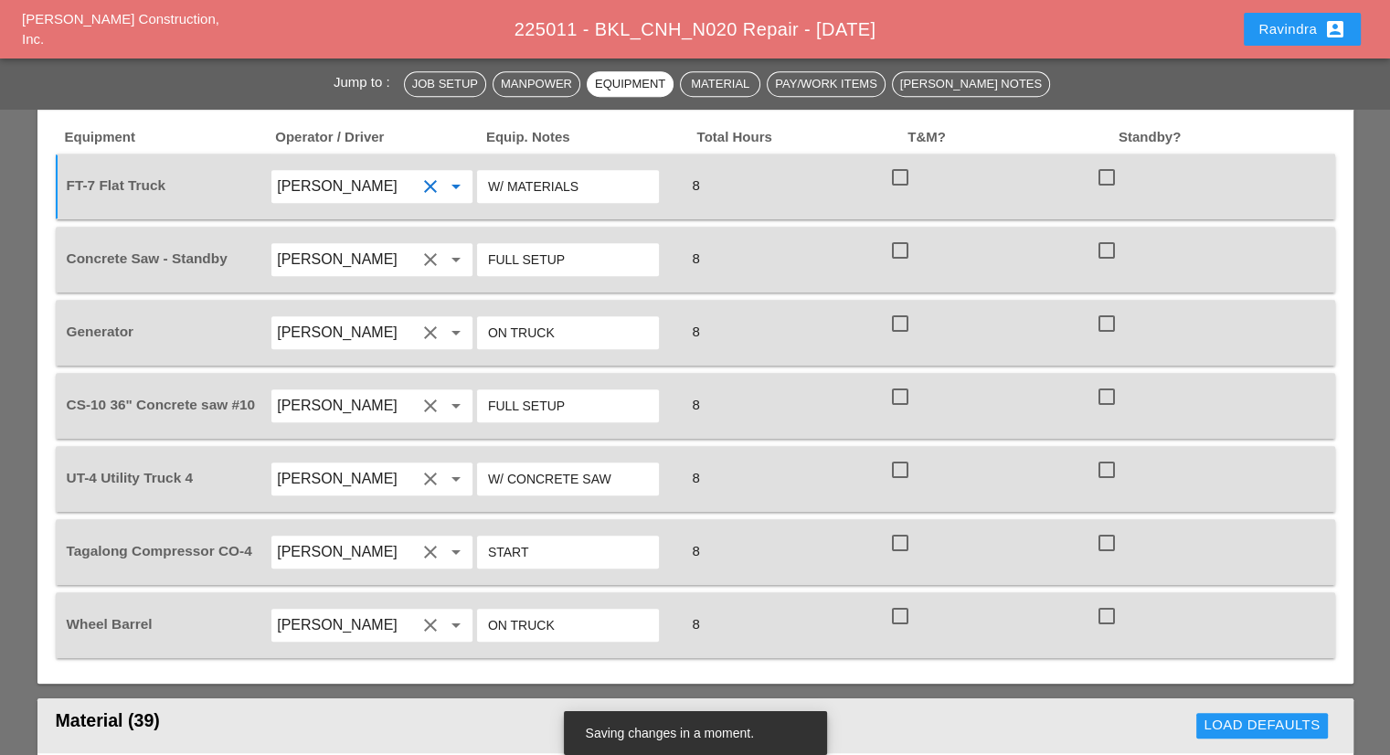
scroll to position [1280, 0]
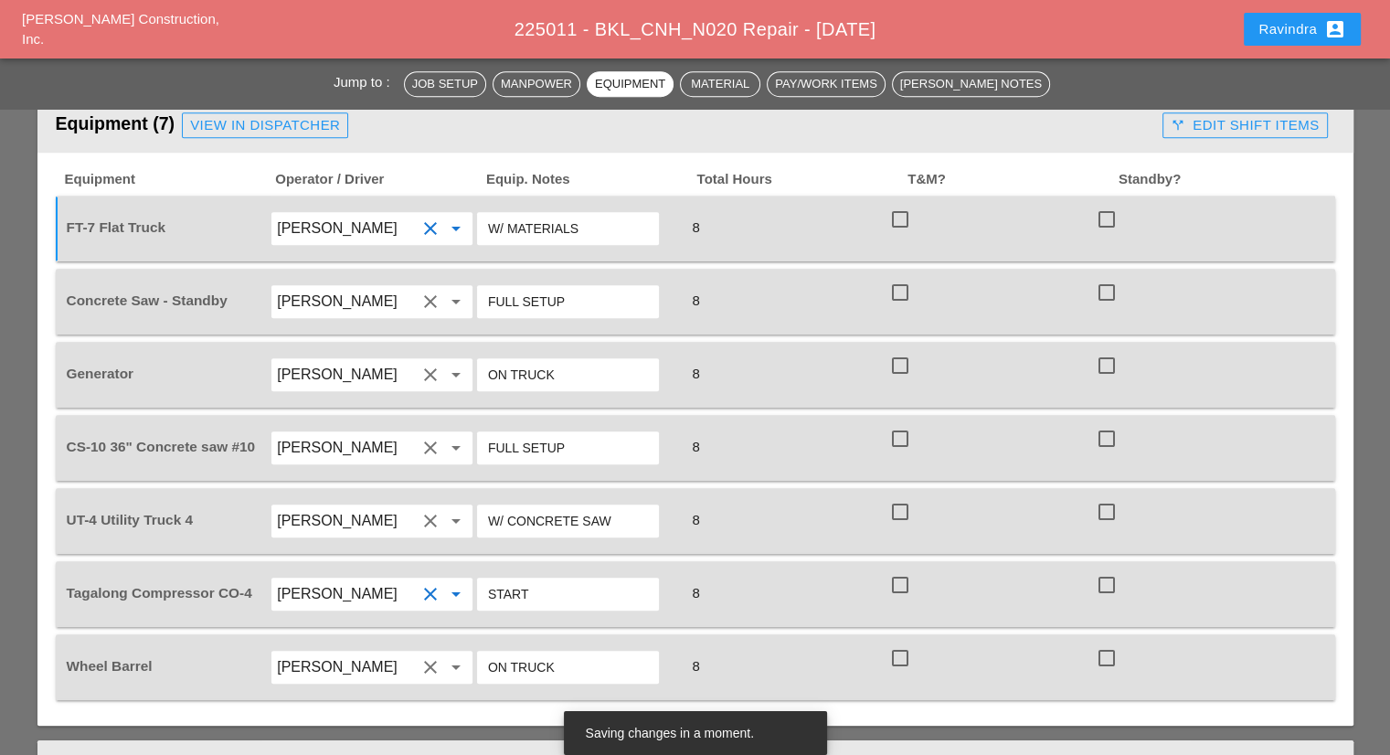
click at [328, 580] on input "[PERSON_NAME]" at bounding box center [346, 594] width 139 height 29
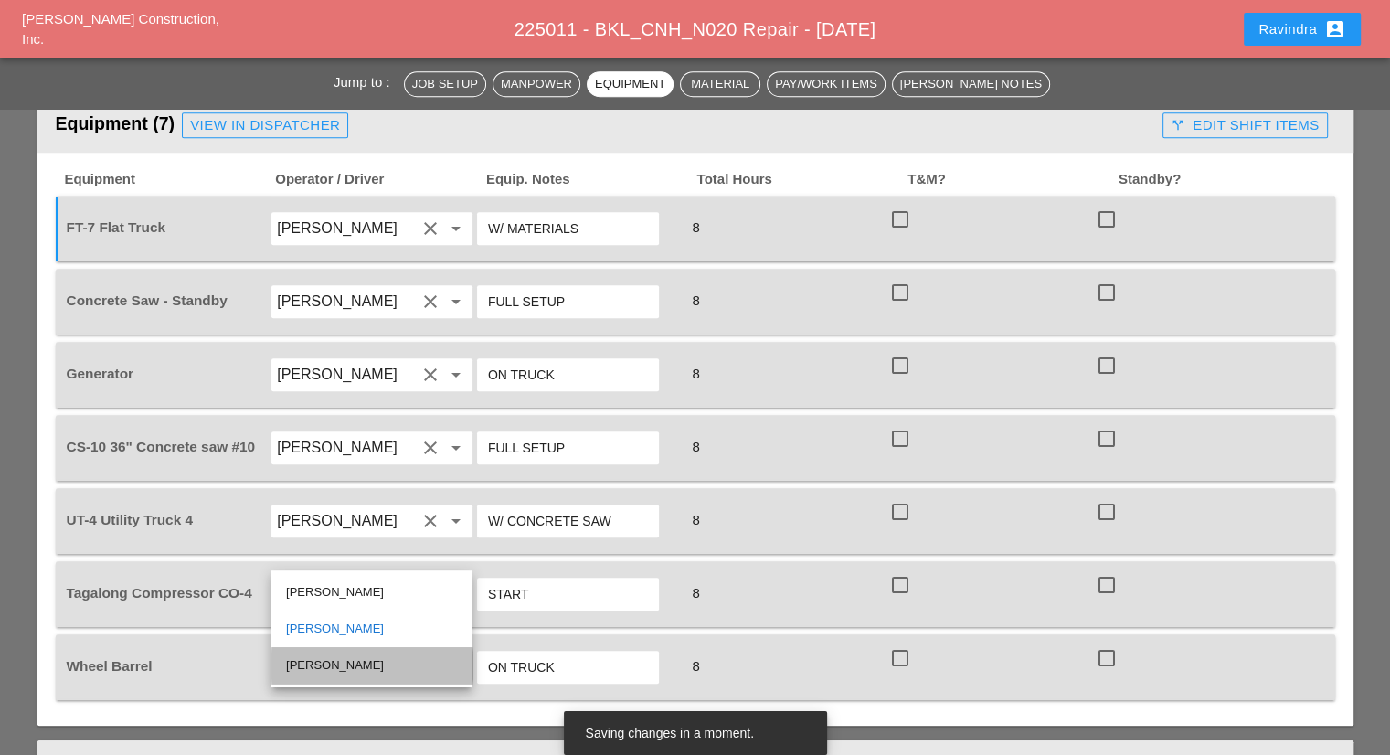
click at [311, 660] on div "[PERSON_NAME]" at bounding box center [372, 665] width 172 height 22
type input "[PERSON_NAME]"
click at [195, 511] on div "UT-4 Utility Truck 4" at bounding box center [166, 520] width 203 height 19
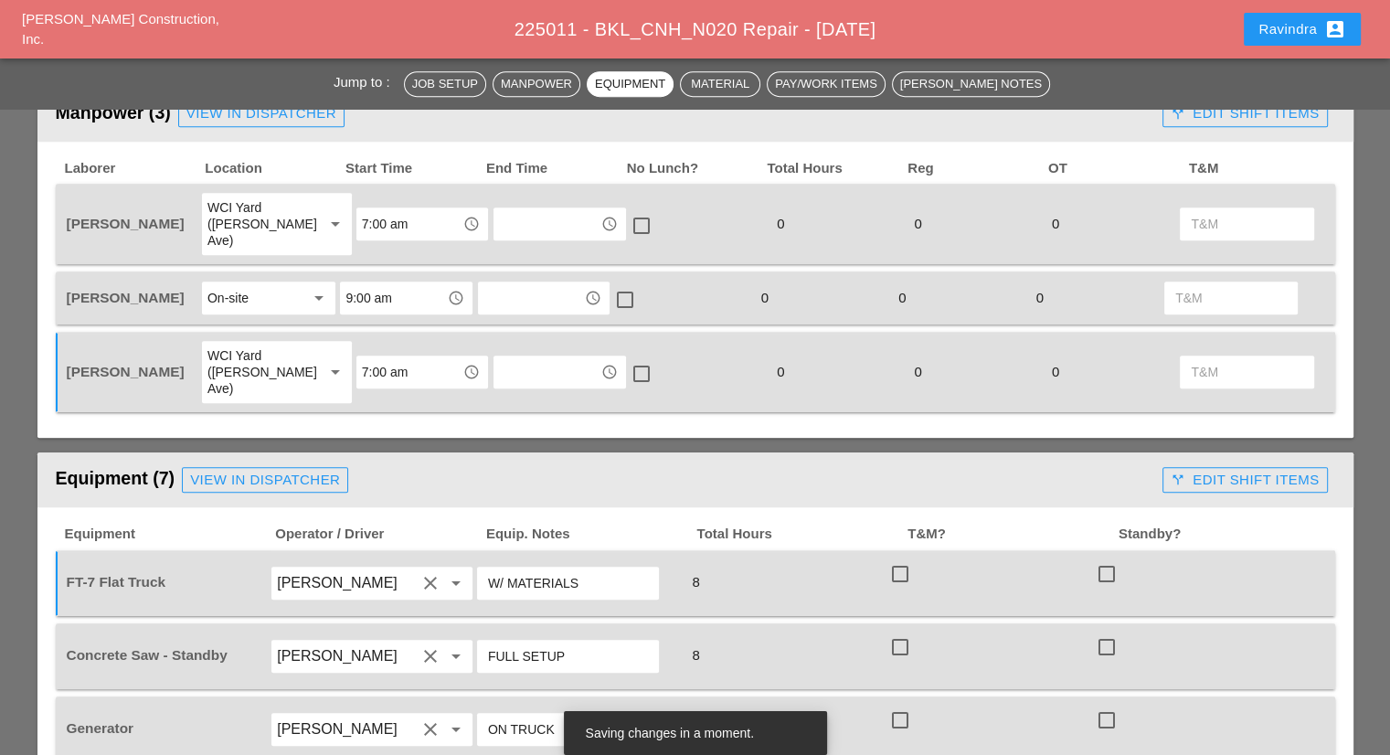
scroll to position [914, 0]
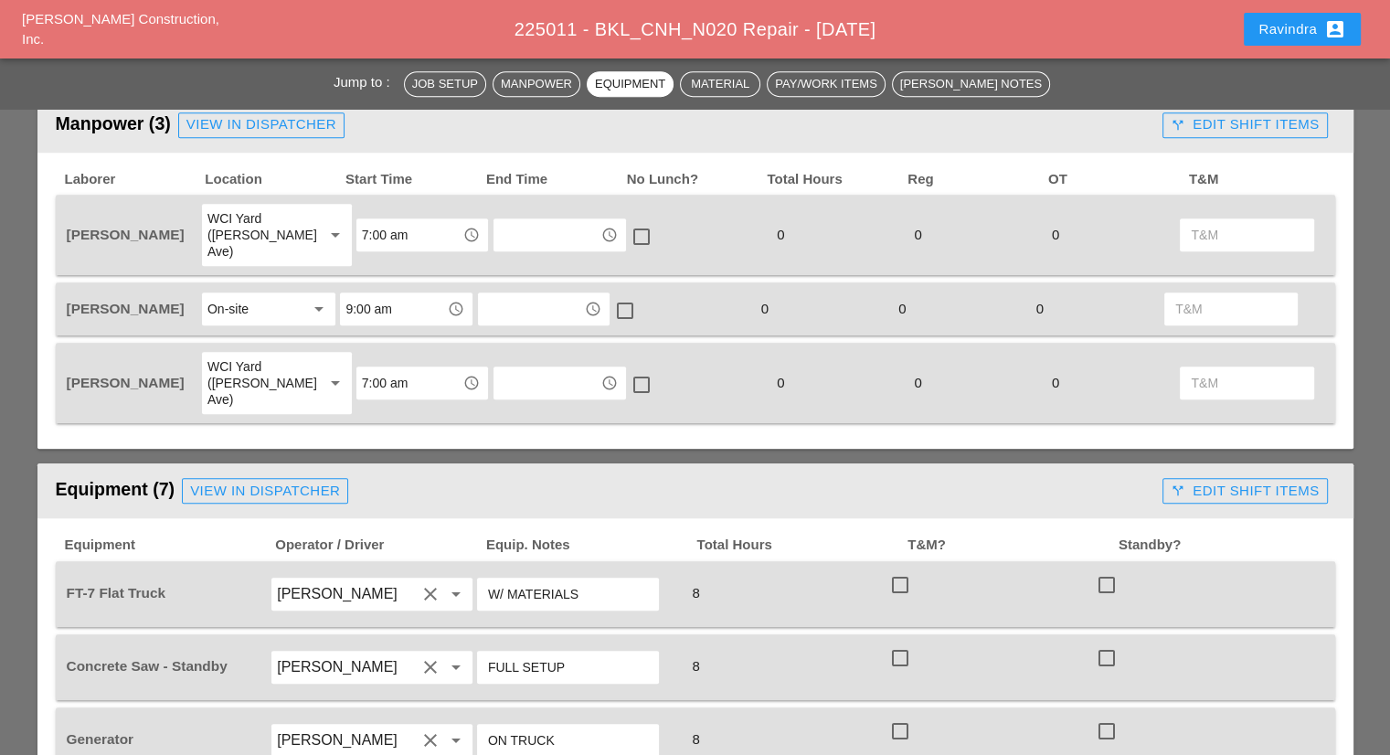
click at [218, 481] on div "View in Dispatcher" at bounding box center [265, 491] width 150 height 21
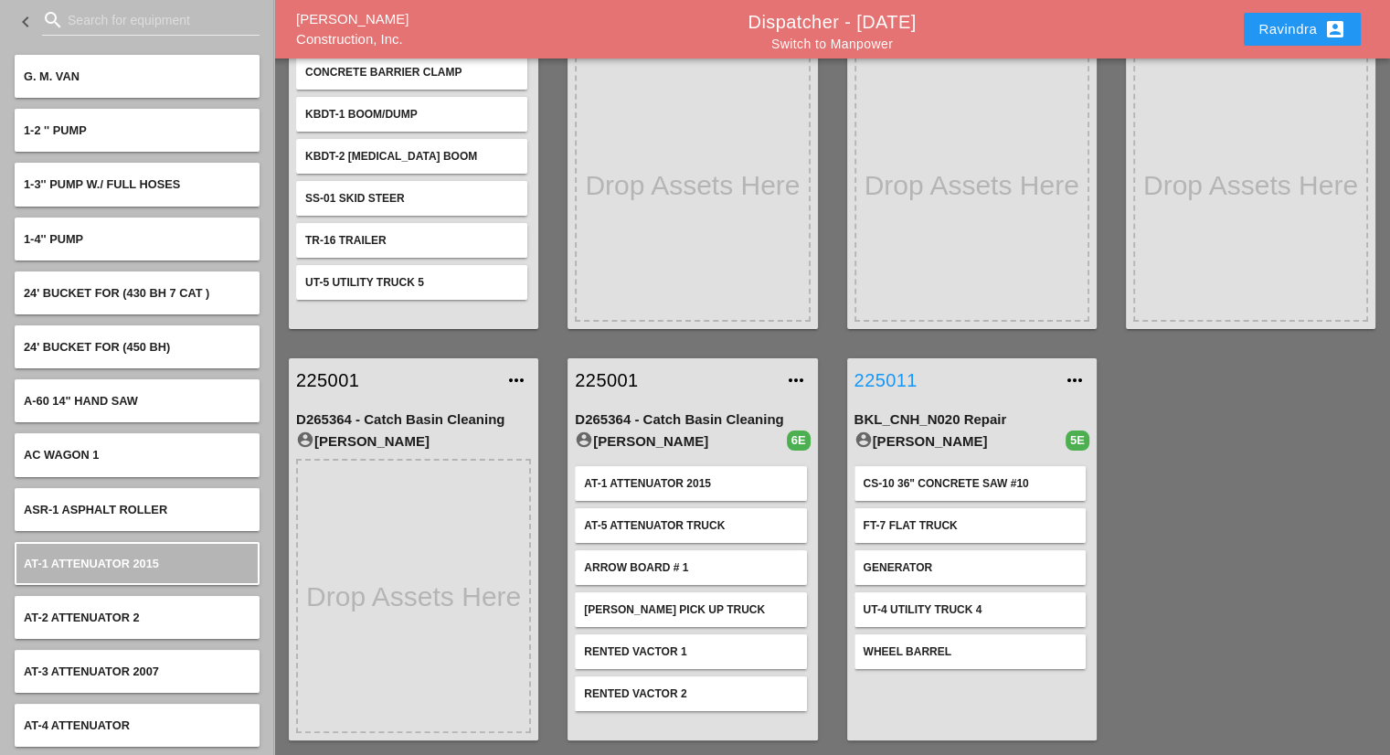
click at [888, 387] on link "225011" at bounding box center [954, 380] width 198 height 27
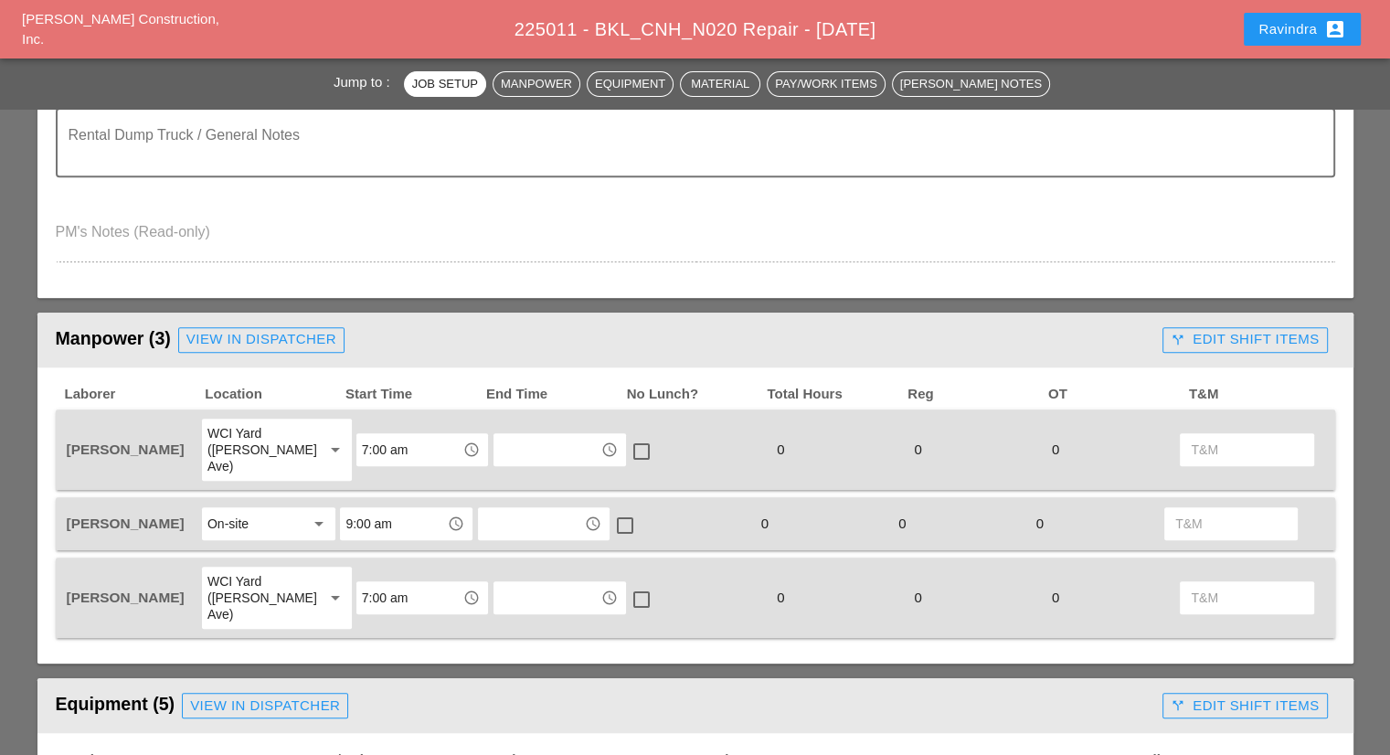
scroll to position [823, 0]
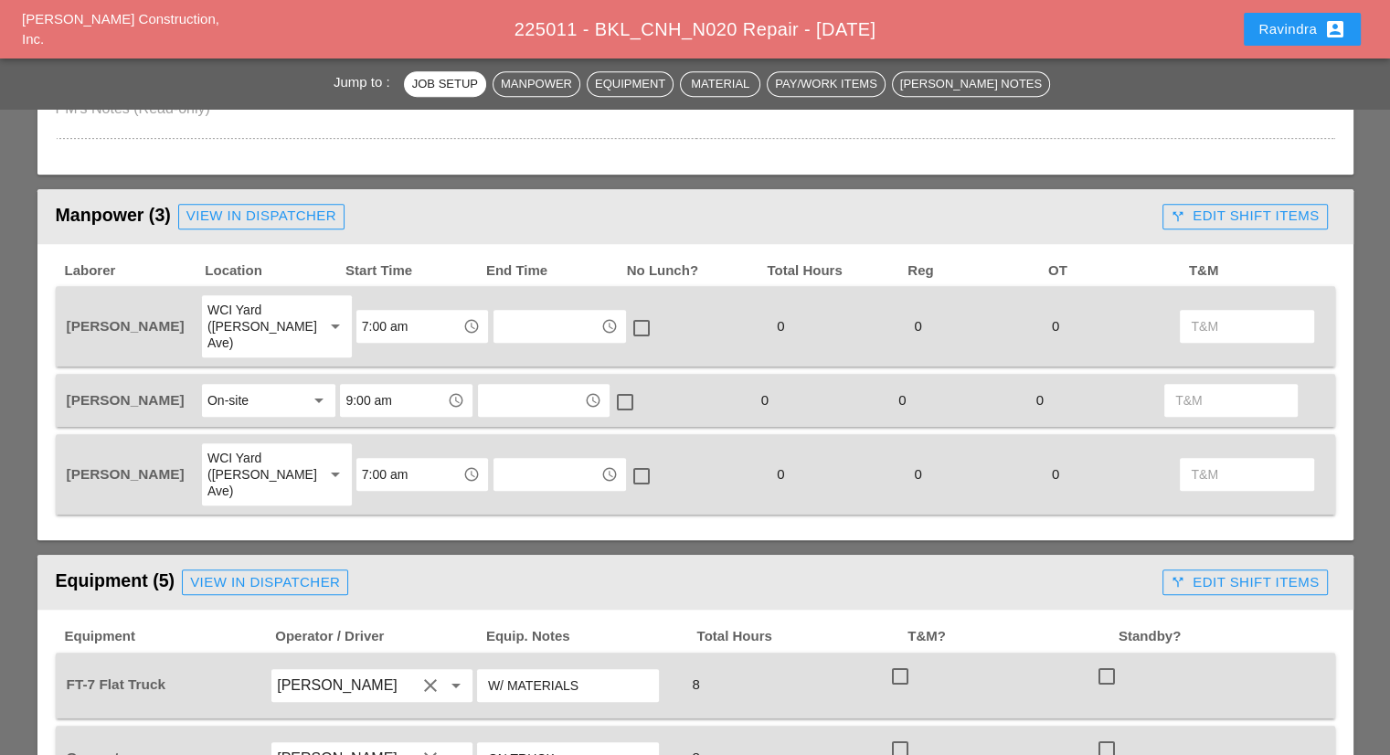
click at [1301, 16] on button "Ravindra account_box" at bounding box center [1302, 29] width 117 height 33
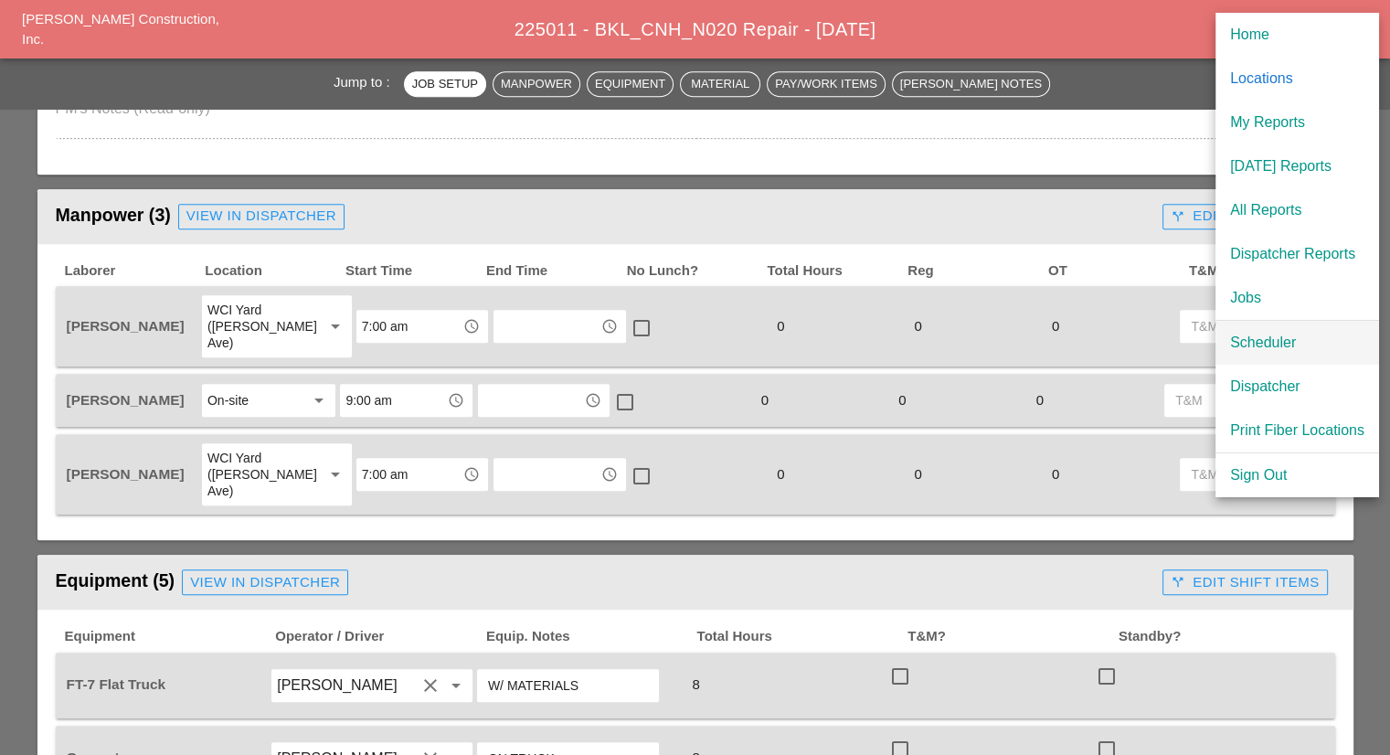
click at [1240, 338] on div "Scheduler" at bounding box center [1297, 343] width 134 height 22
